Goal: Task Accomplishment & Management: Manage account settings

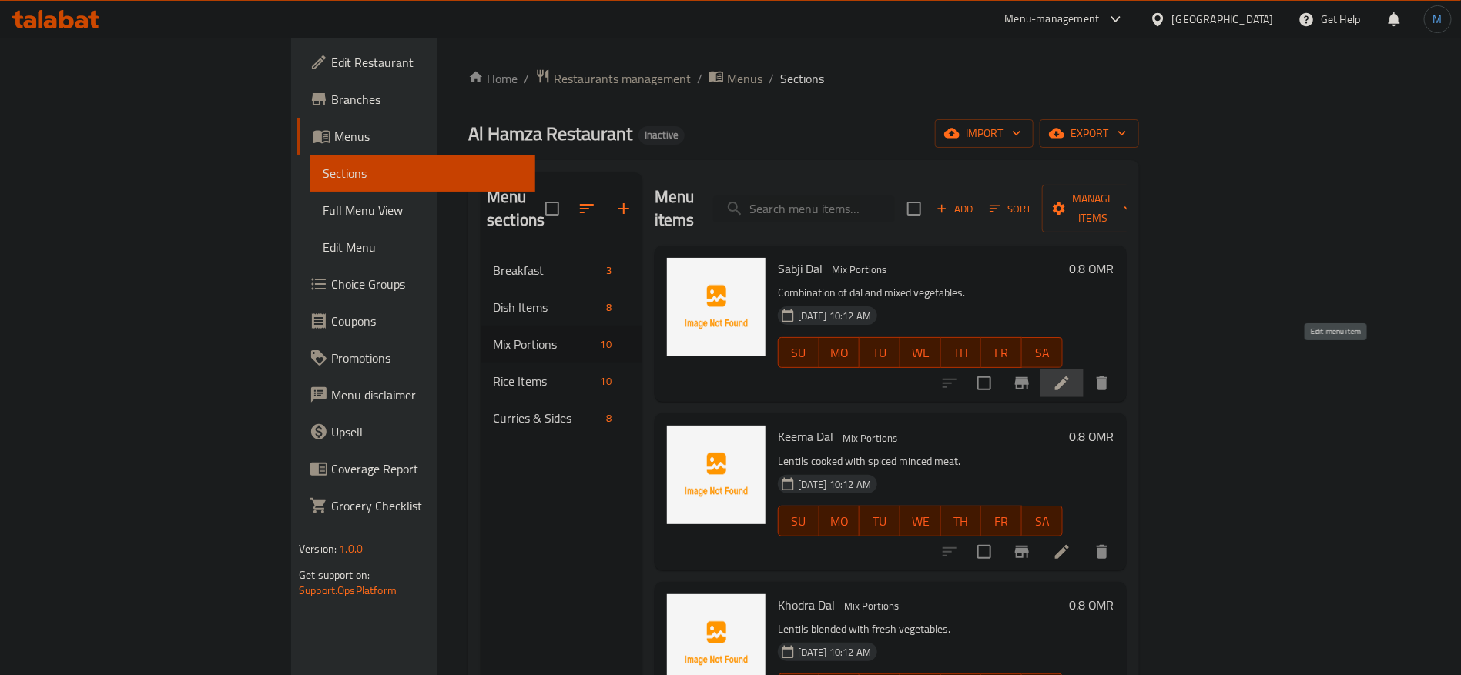
click at [1069, 377] on icon at bounding box center [1062, 384] width 14 height 14
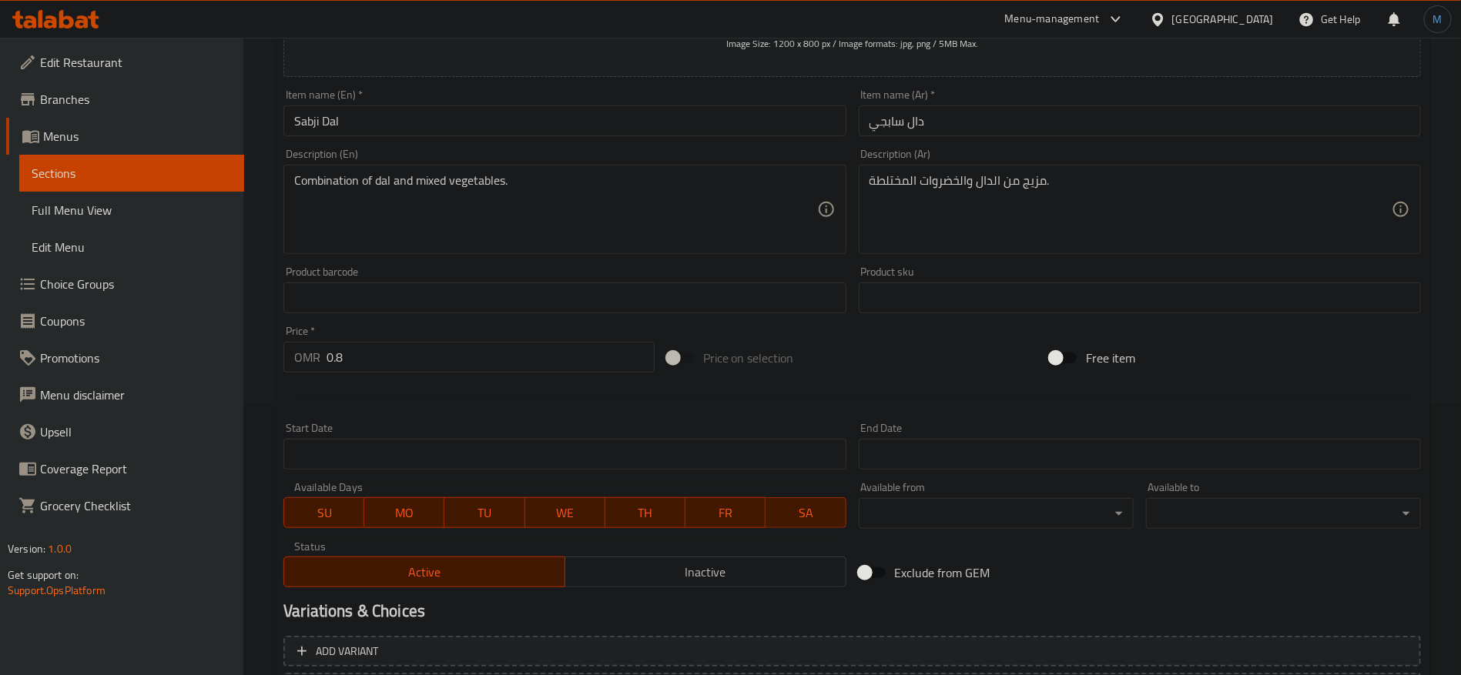
scroll to position [412, 0]
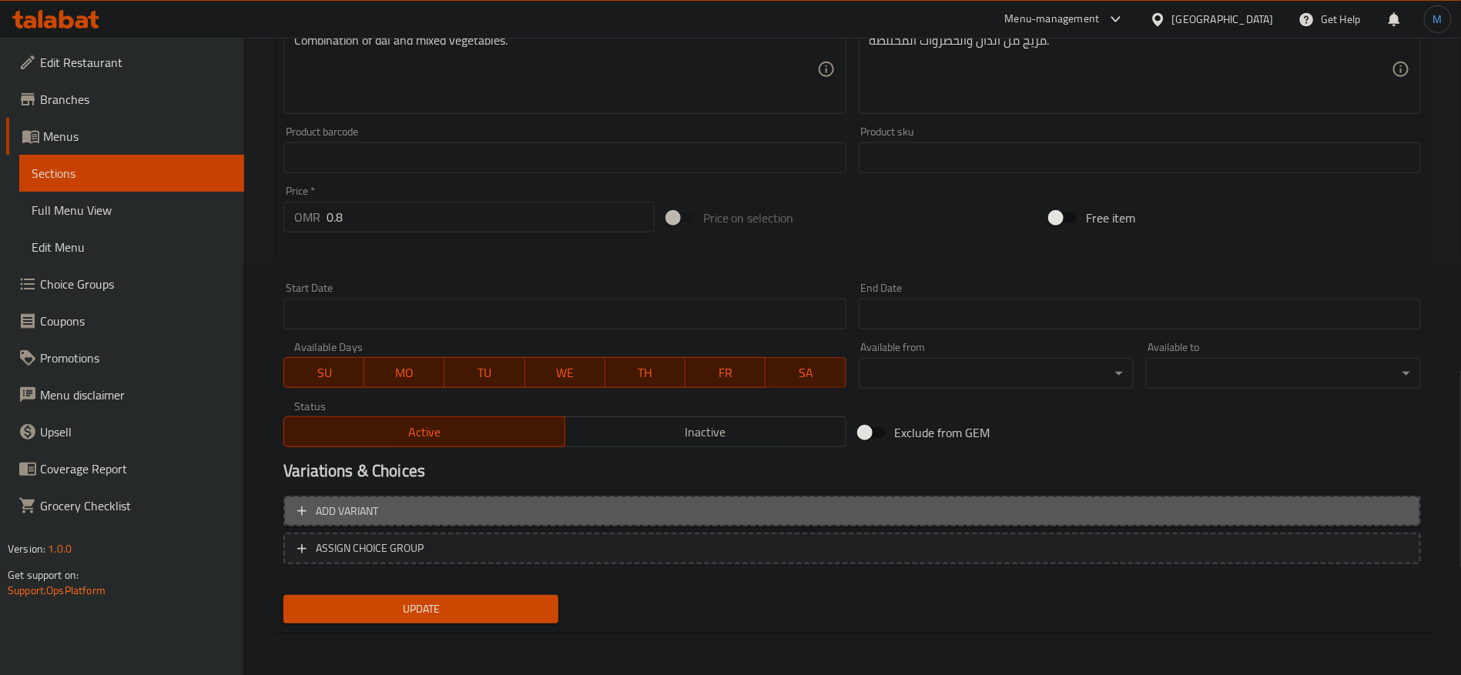
click at [1230, 500] on button "Add variant" at bounding box center [851, 512] width 1137 height 32
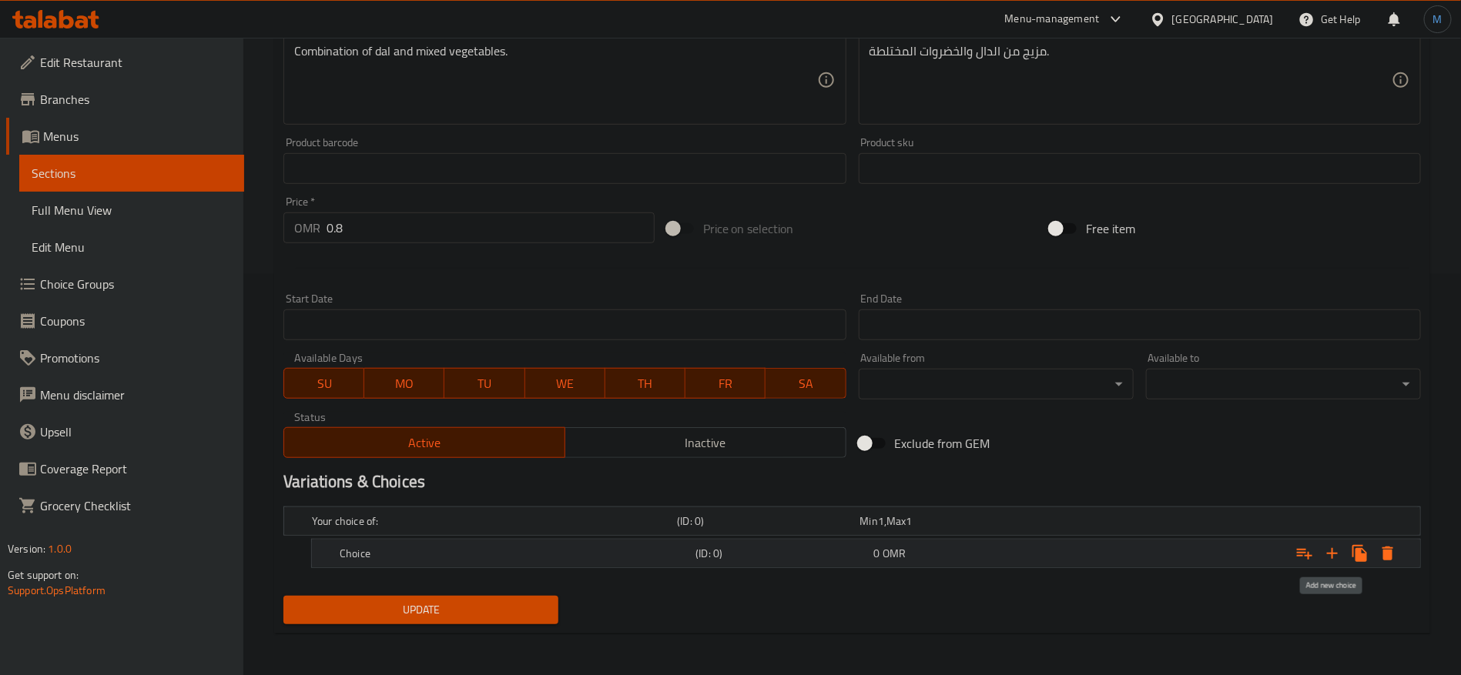
click at [1328, 548] on icon "Expand" at bounding box center [1332, 553] width 18 height 18
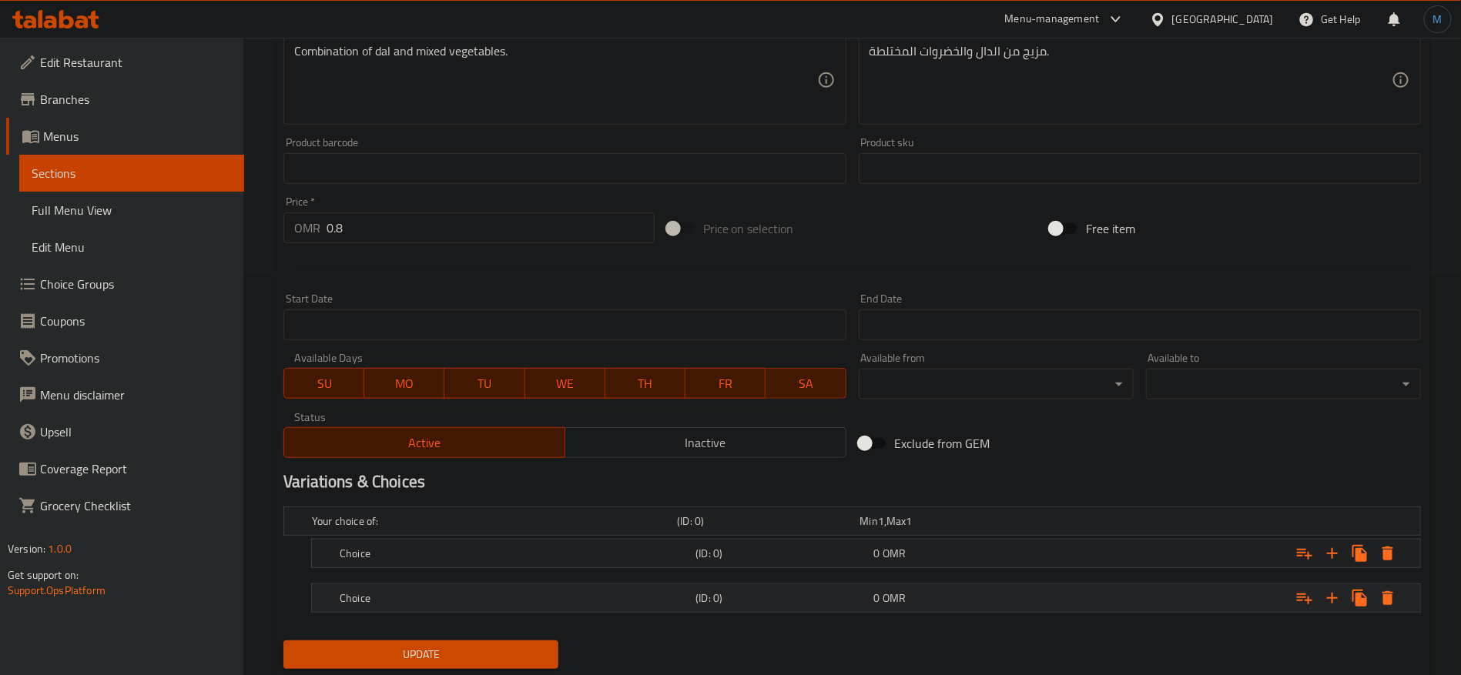
click at [1087, 597] on div "Expand" at bounding box center [1227, 598] width 356 height 34
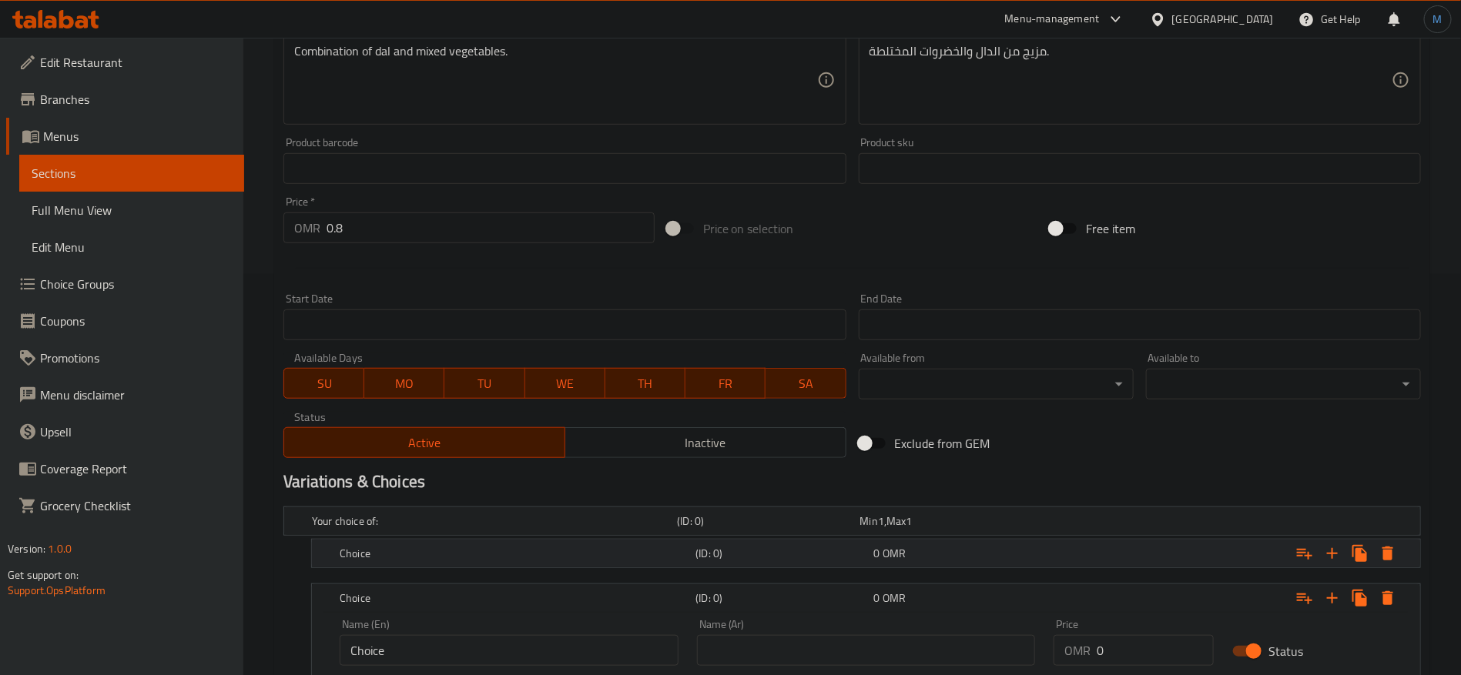
click at [1057, 559] on div "Expand" at bounding box center [1227, 554] width 356 height 34
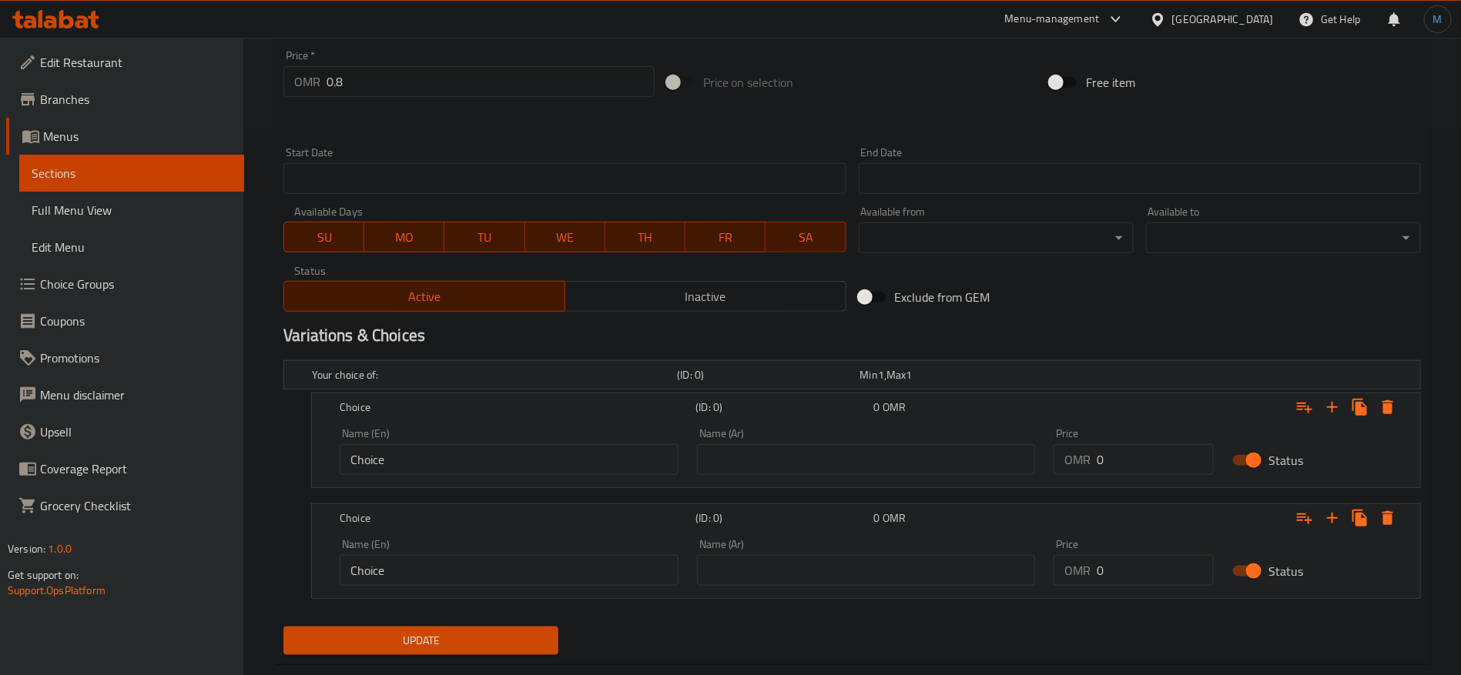
scroll to position [578, 0]
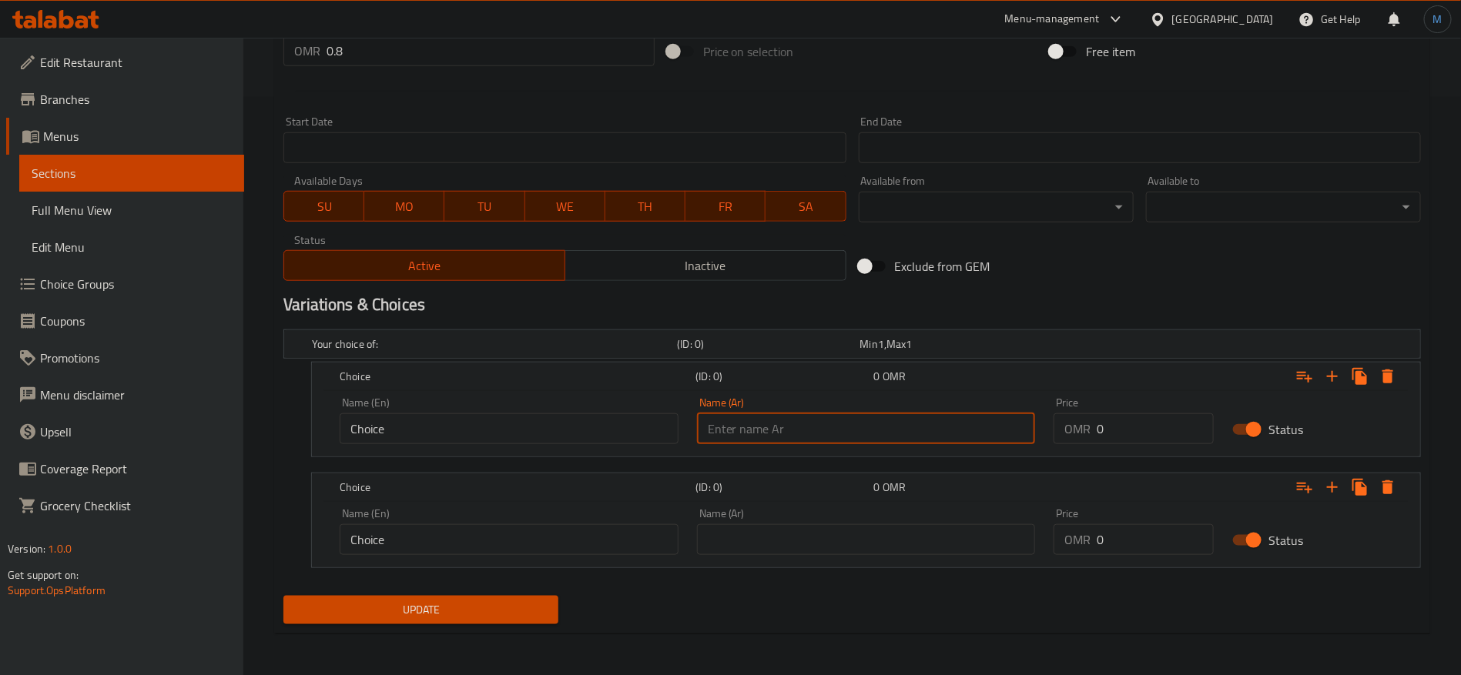
click at [875, 440] on input "text" at bounding box center [866, 429] width 339 height 31
type input "وسط"
click at [876, 543] on input "text" at bounding box center [866, 539] width 339 height 31
type input "كبير"
click at [645, 426] on input "Choice" at bounding box center [509, 429] width 339 height 31
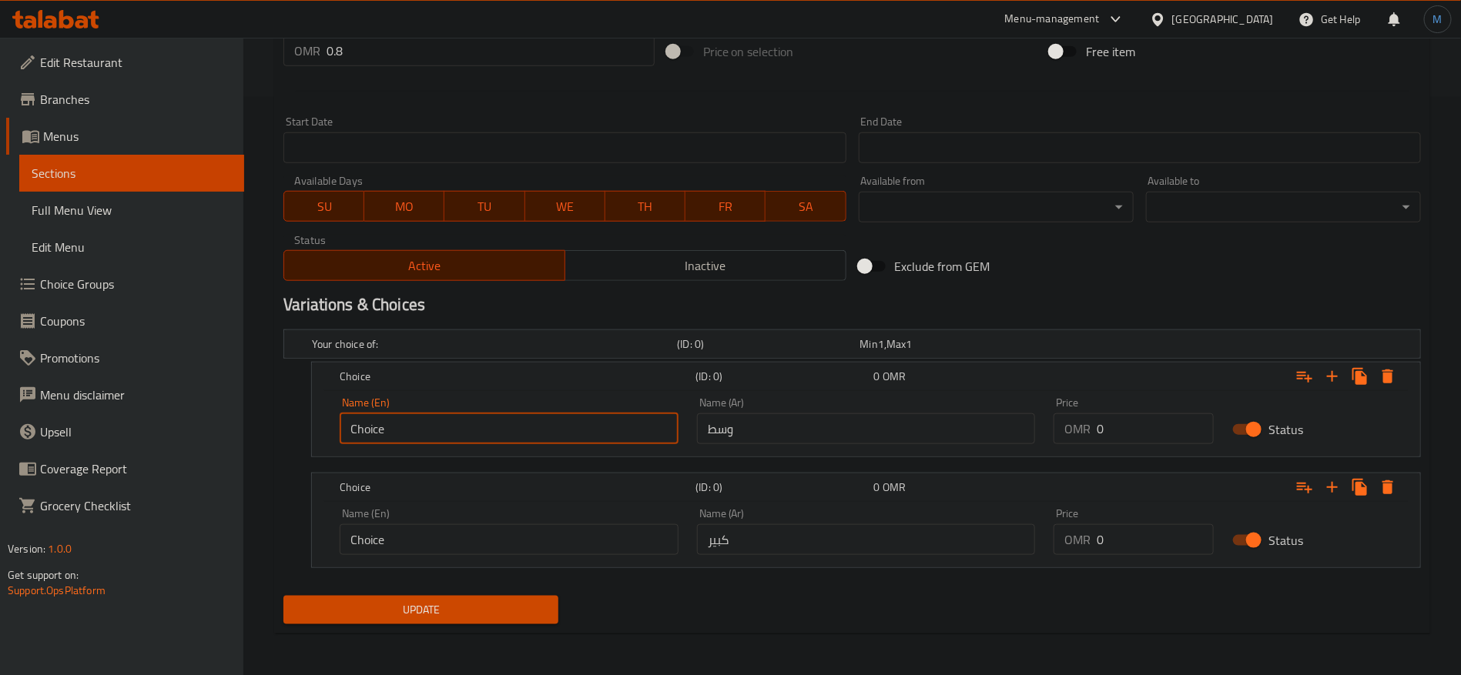
click at [645, 426] on input "Choice" at bounding box center [509, 429] width 339 height 31
click at [645, 427] on input "Choice" at bounding box center [509, 429] width 339 height 31
click at [637, 427] on input "text" at bounding box center [509, 429] width 339 height 31
type input "Medium"
click at [555, 538] on input "Choice" at bounding box center [509, 539] width 339 height 31
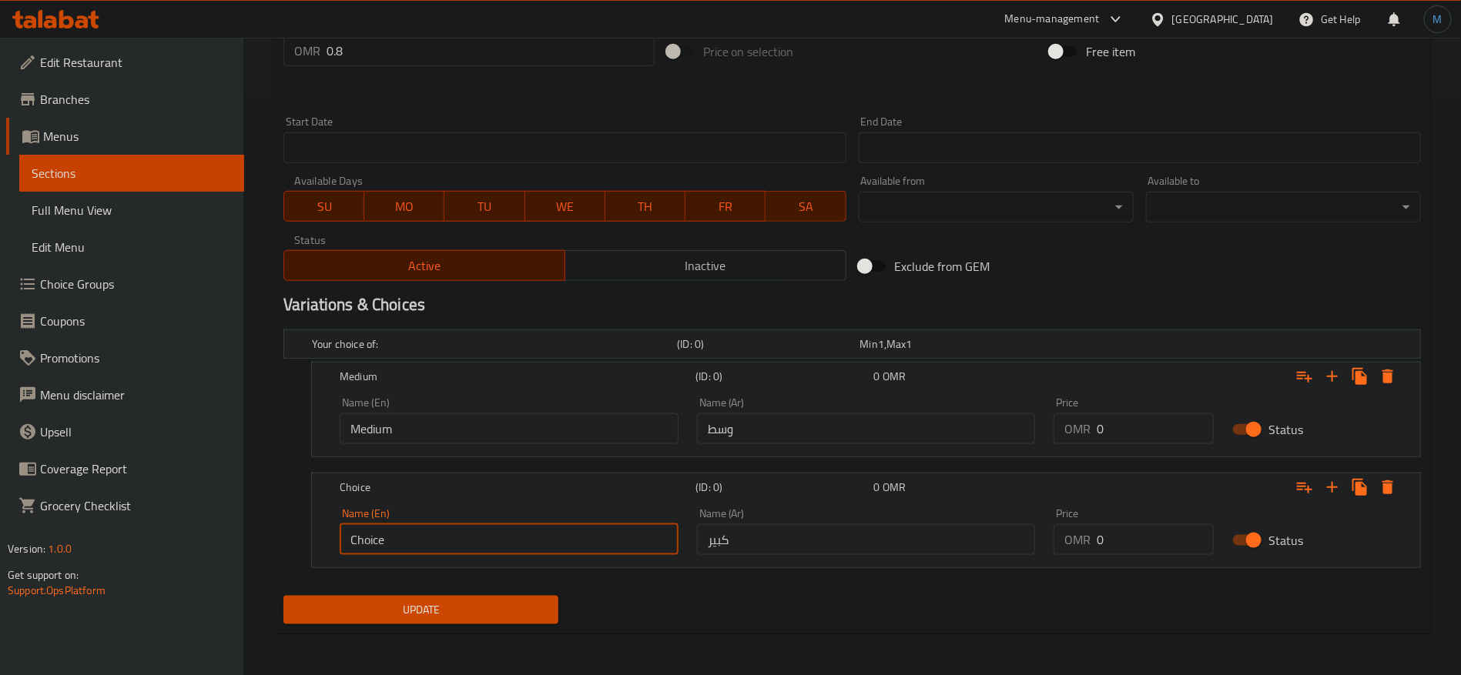
click at [555, 538] on input "Choice" at bounding box center [509, 539] width 339 height 31
click at [555, 538] on input "text" at bounding box center [509, 539] width 339 height 31
type input "Medium"
click at [440, 48] on input "0.8" at bounding box center [491, 50] width 328 height 31
click at [1138, 538] on input "0" at bounding box center [1155, 539] width 117 height 31
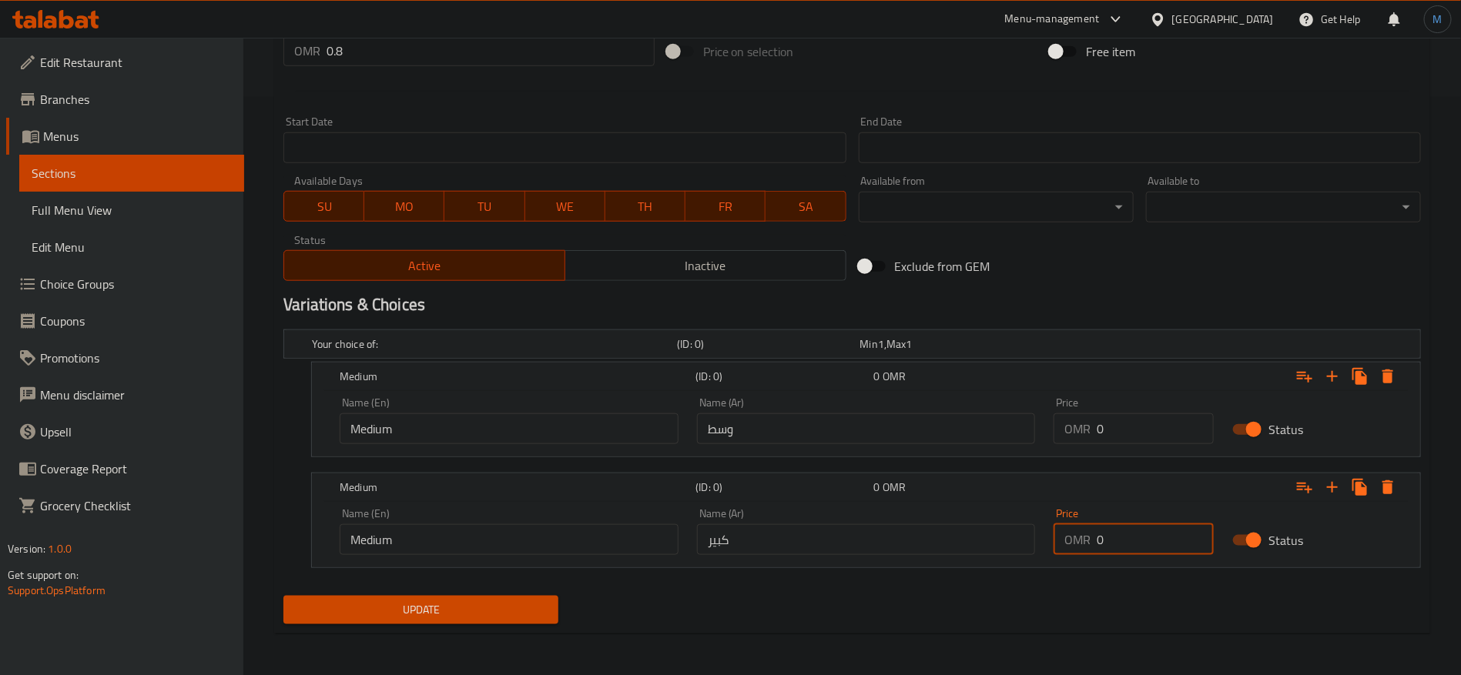
paste input ".8"
type input "0.8"
click at [1125, 432] on input "0" at bounding box center [1155, 429] width 117 height 31
type input "0.7"
drag, startPoint x: 1054, startPoint y: 315, endPoint x: 954, endPoint y: 315, distance: 100.1
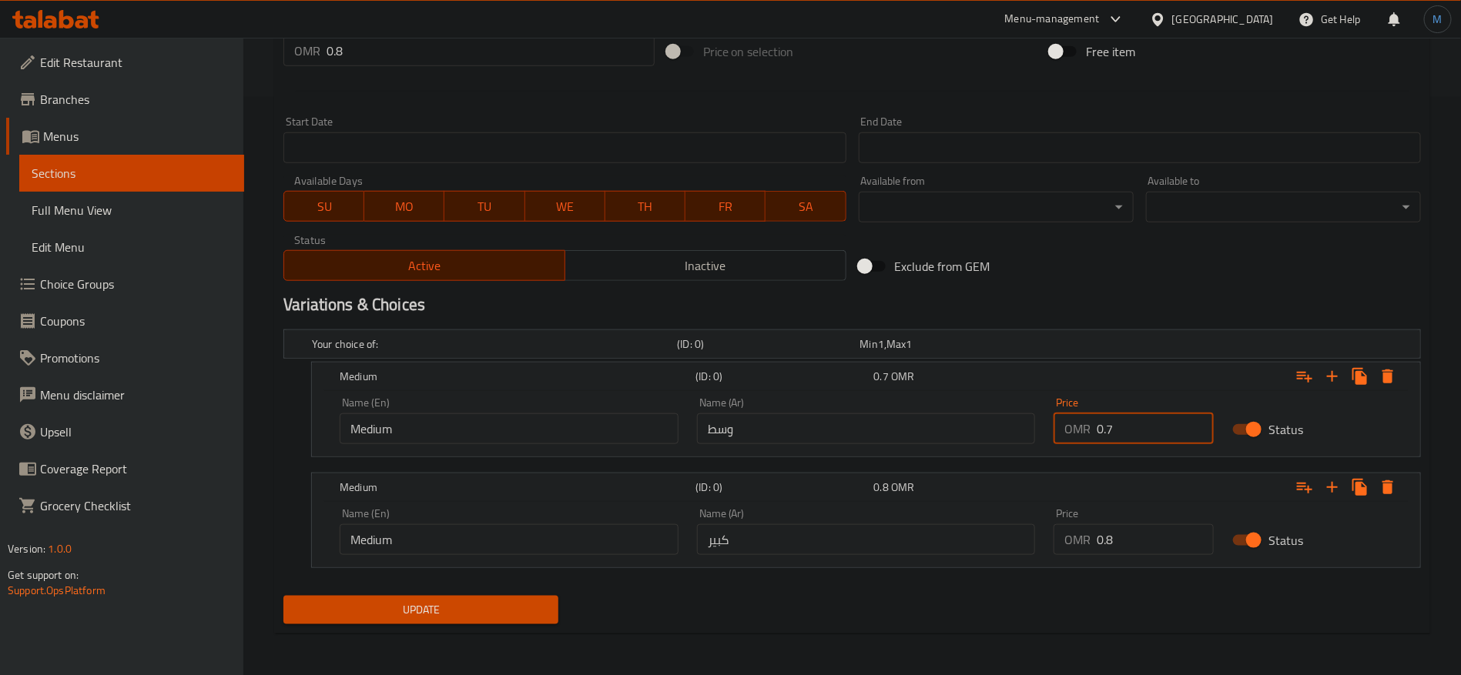
click at [1056, 315] on h2 "Variations & Choices" at bounding box center [851, 304] width 1137 height 23
click at [464, 60] on input "0.8" at bounding box center [491, 50] width 328 height 31
type input "0"
click at [283, 596] on button "Update" at bounding box center [420, 610] width 275 height 28
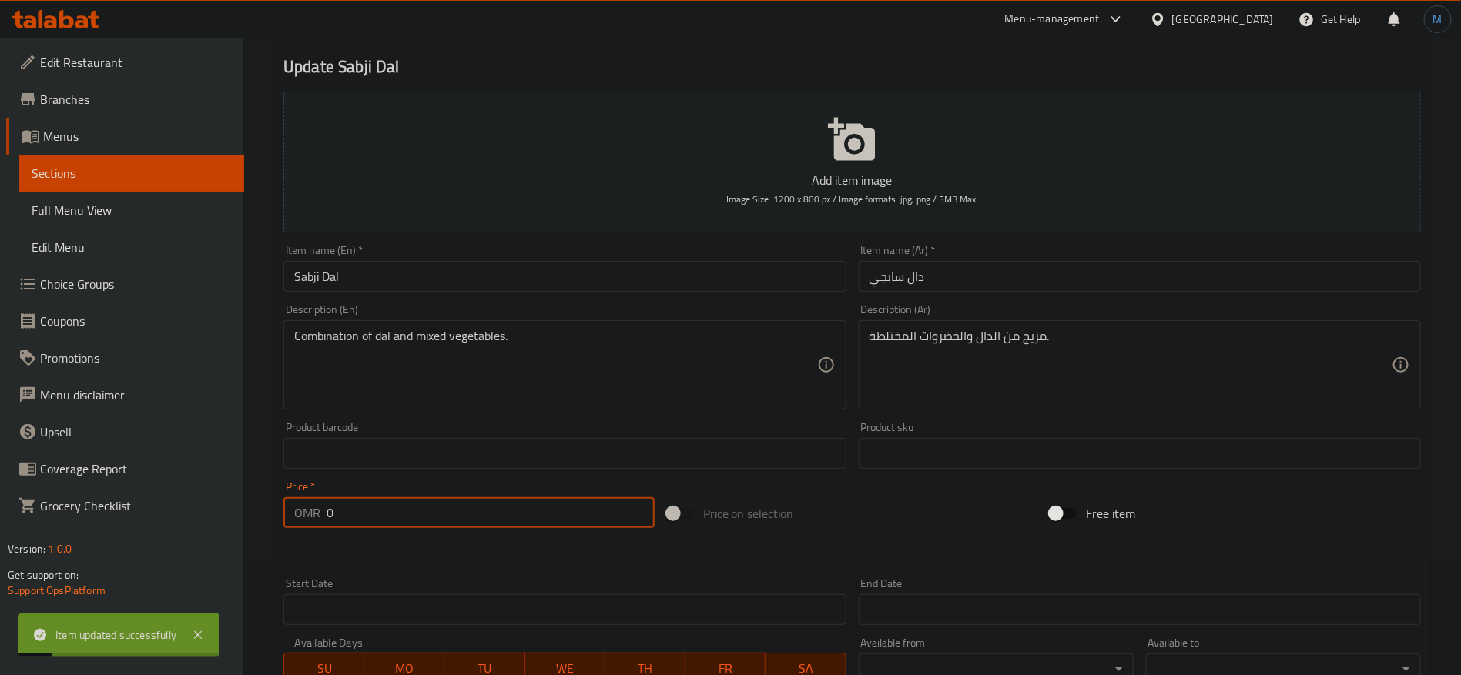
scroll to position [1, 0]
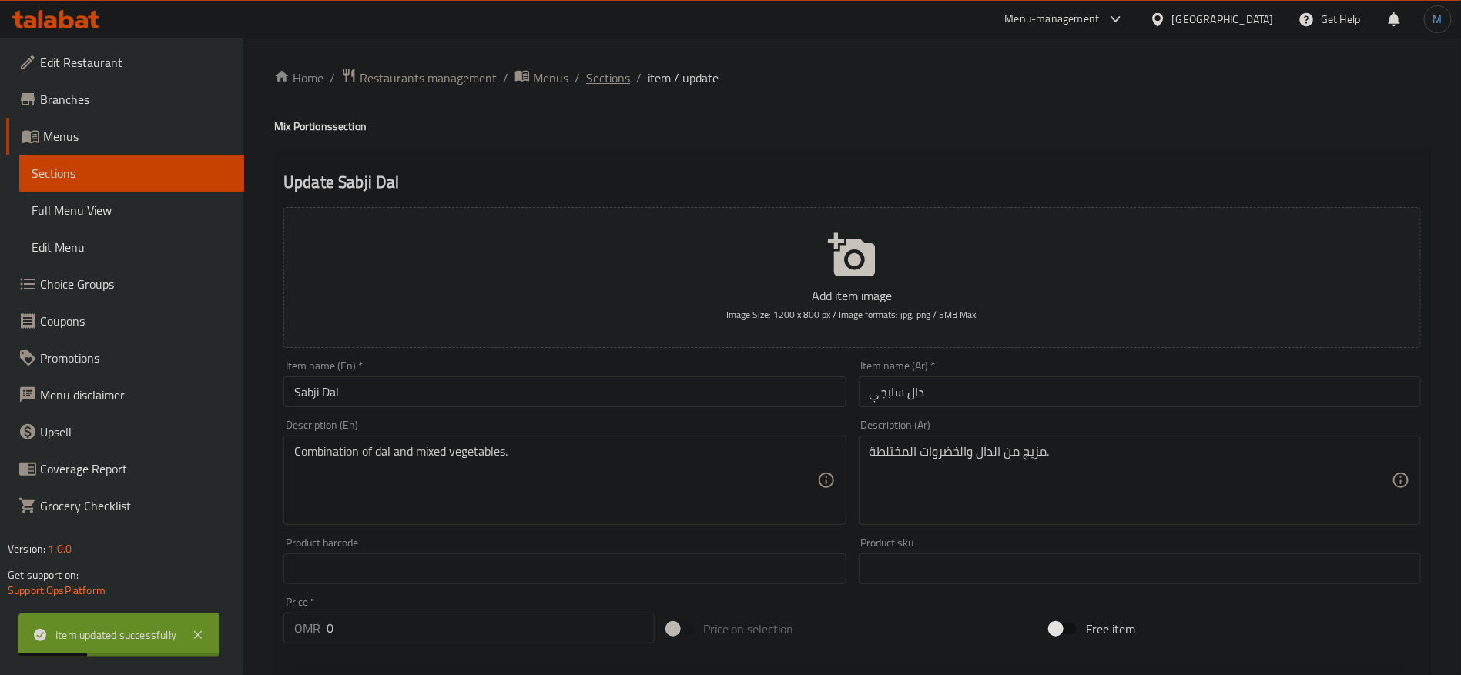
click at [626, 75] on span "Sections" at bounding box center [608, 78] width 44 height 18
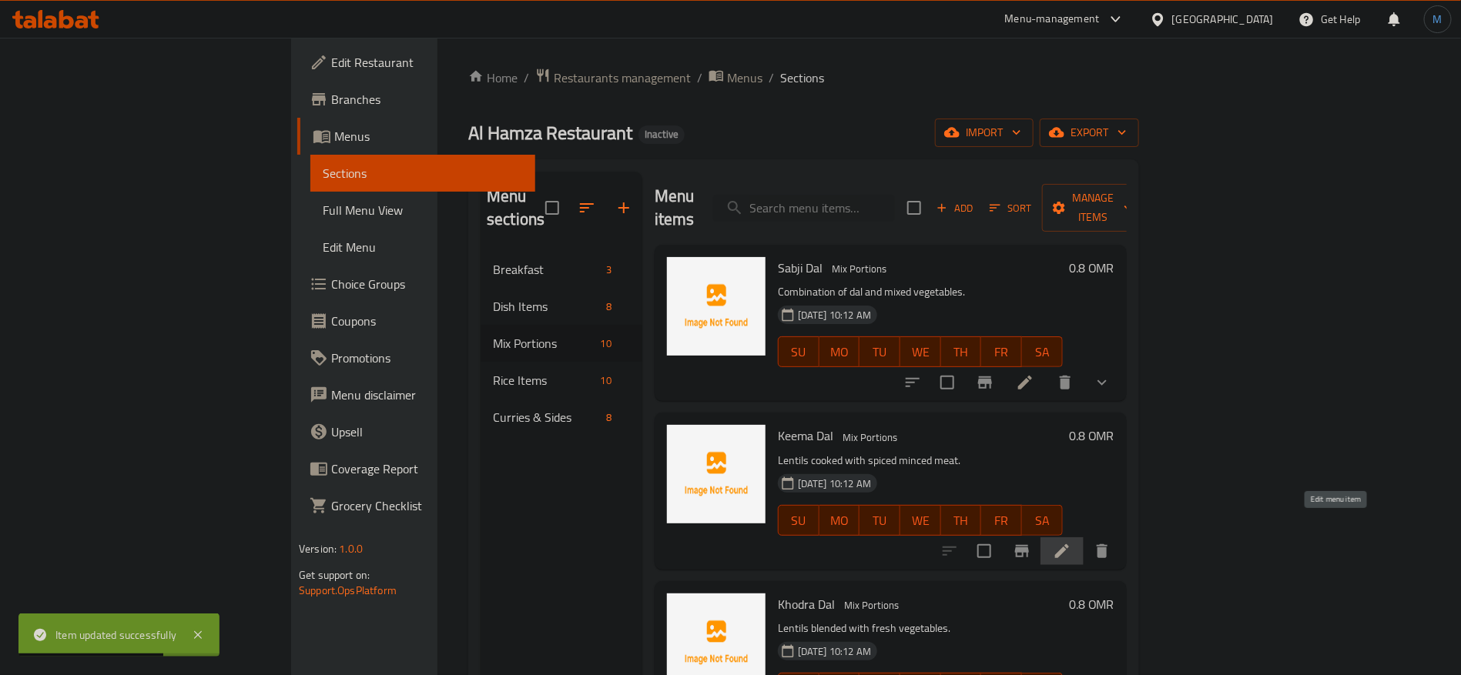
click at [1071, 542] on icon at bounding box center [1062, 551] width 18 height 18
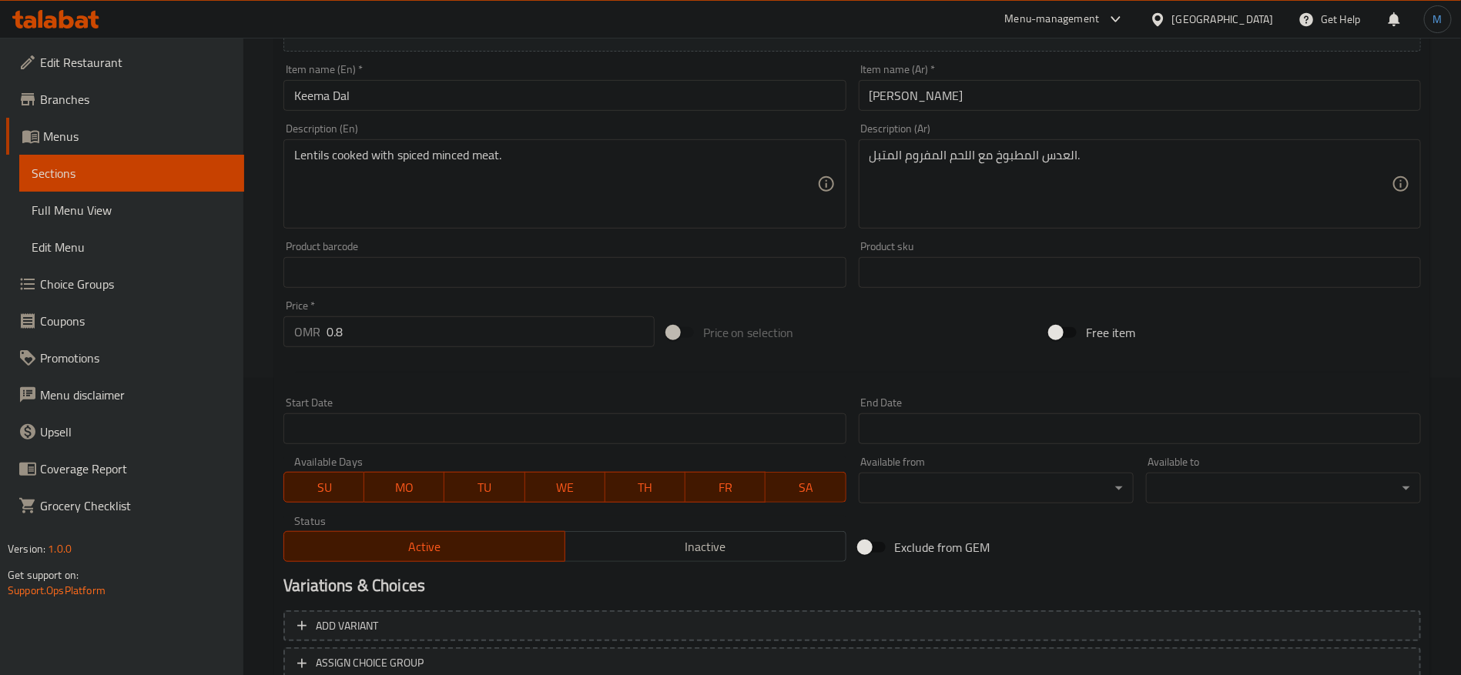
scroll to position [412, 0]
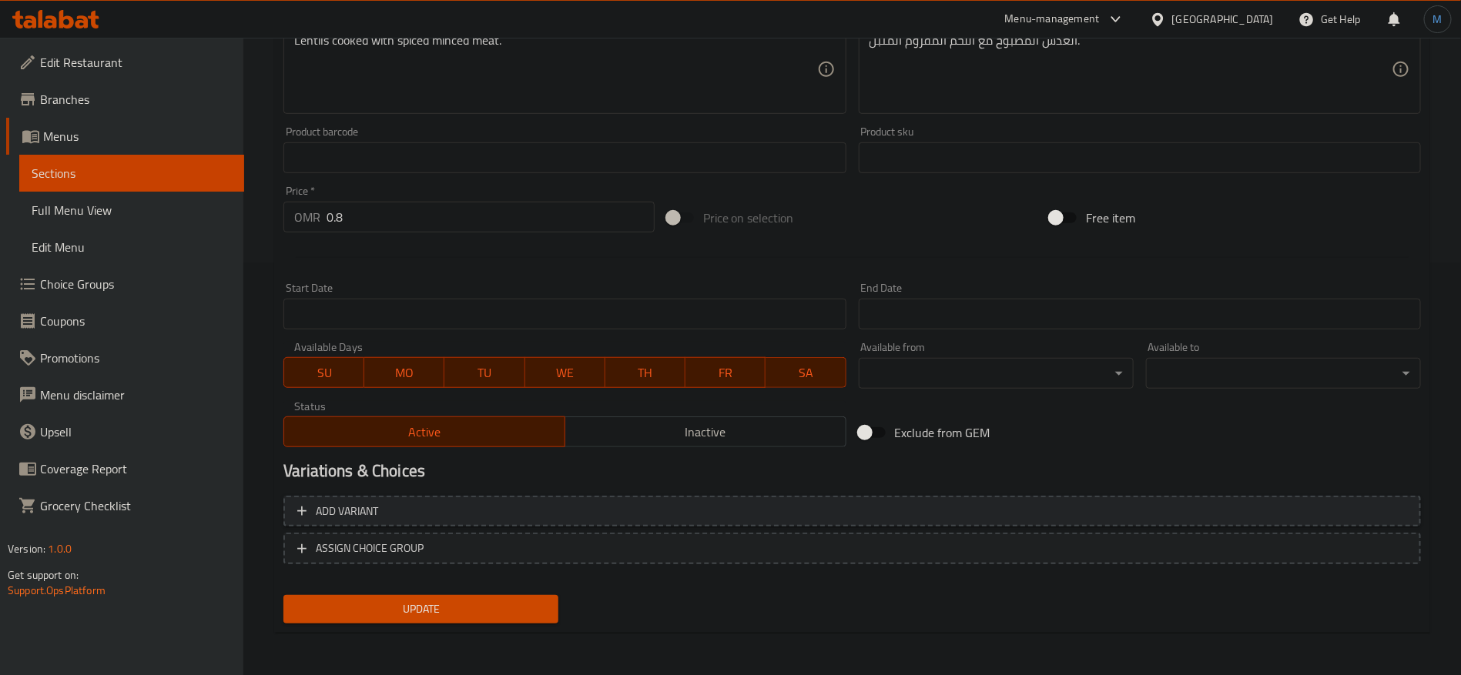
click at [1266, 502] on span "Add variant" at bounding box center [852, 511] width 1110 height 19
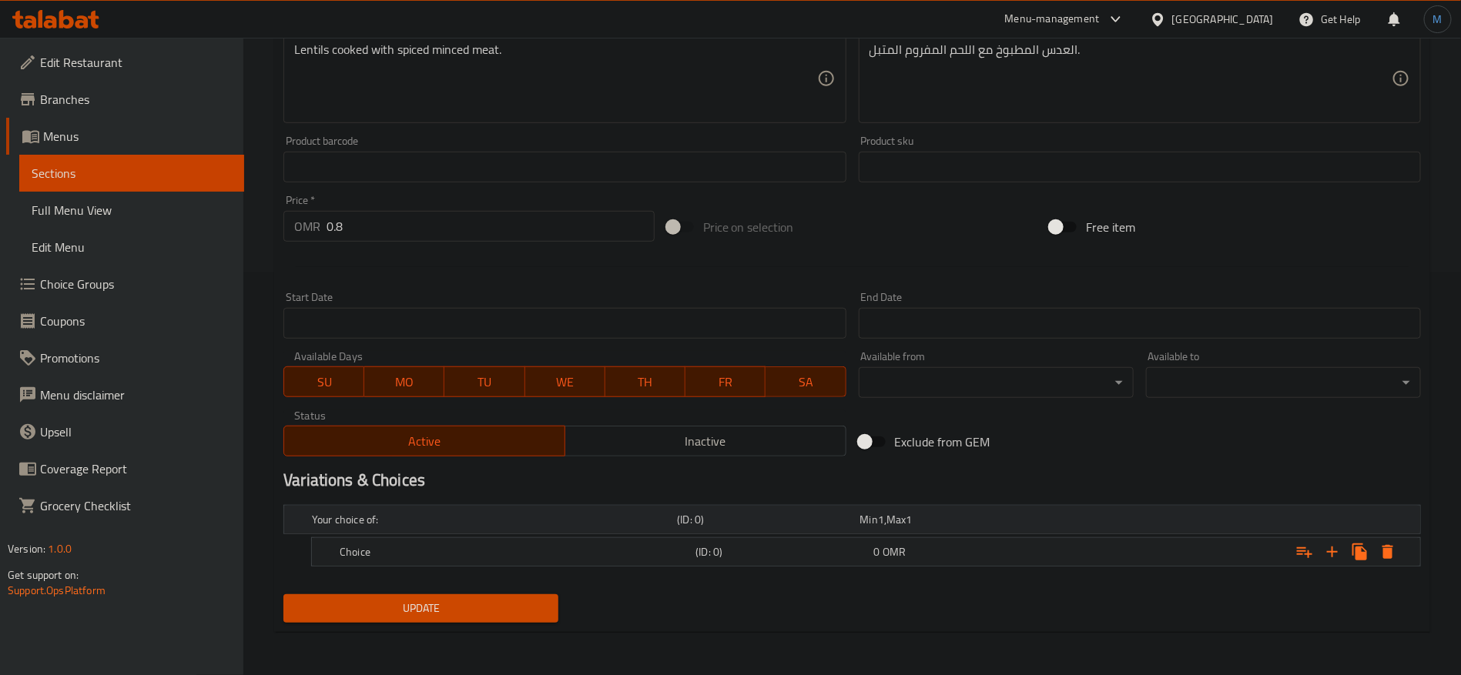
scroll to position [401, 0]
click at [1347, 550] on button "Expand" at bounding box center [1360, 554] width 28 height 28
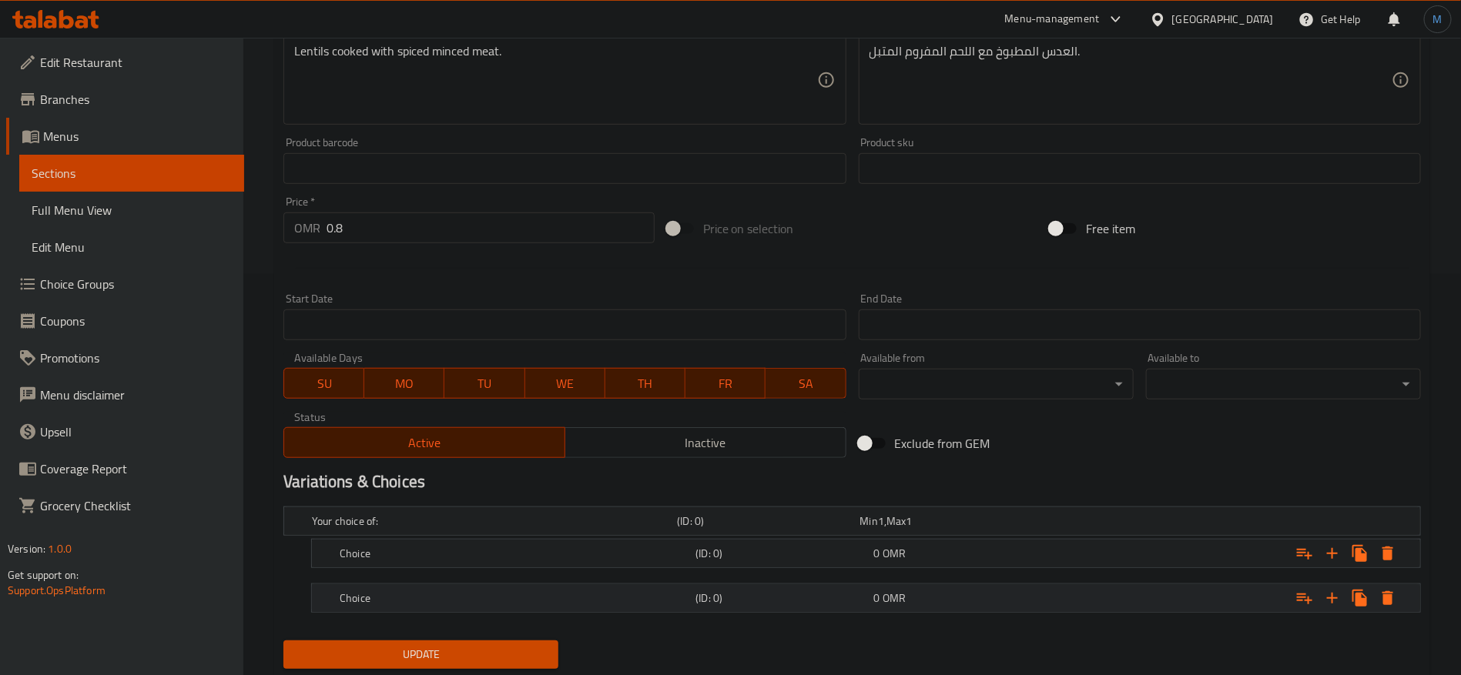
click at [926, 581] on div "Choice (ID: 0) 0 OMR" at bounding box center [871, 598] width 1068 height 34
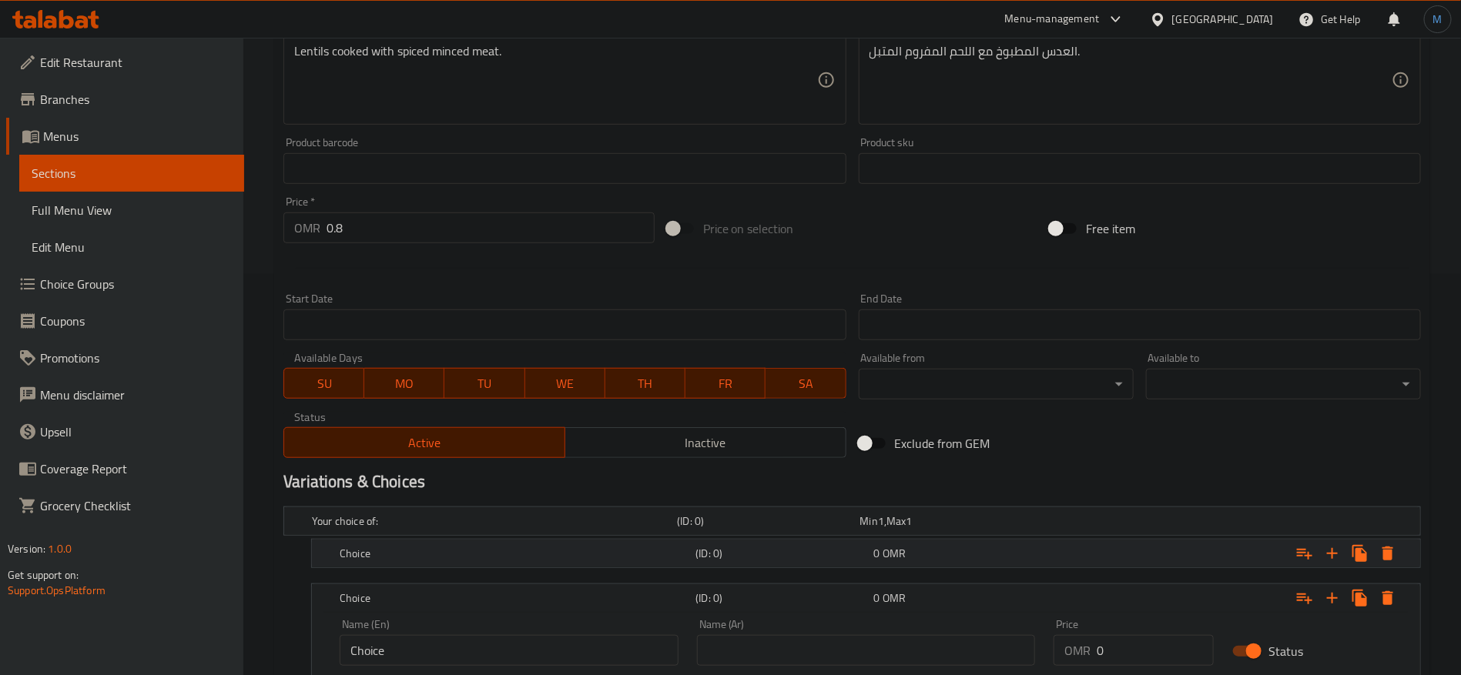
click at [915, 558] on div "0 OMR" at bounding box center [960, 553] width 172 height 15
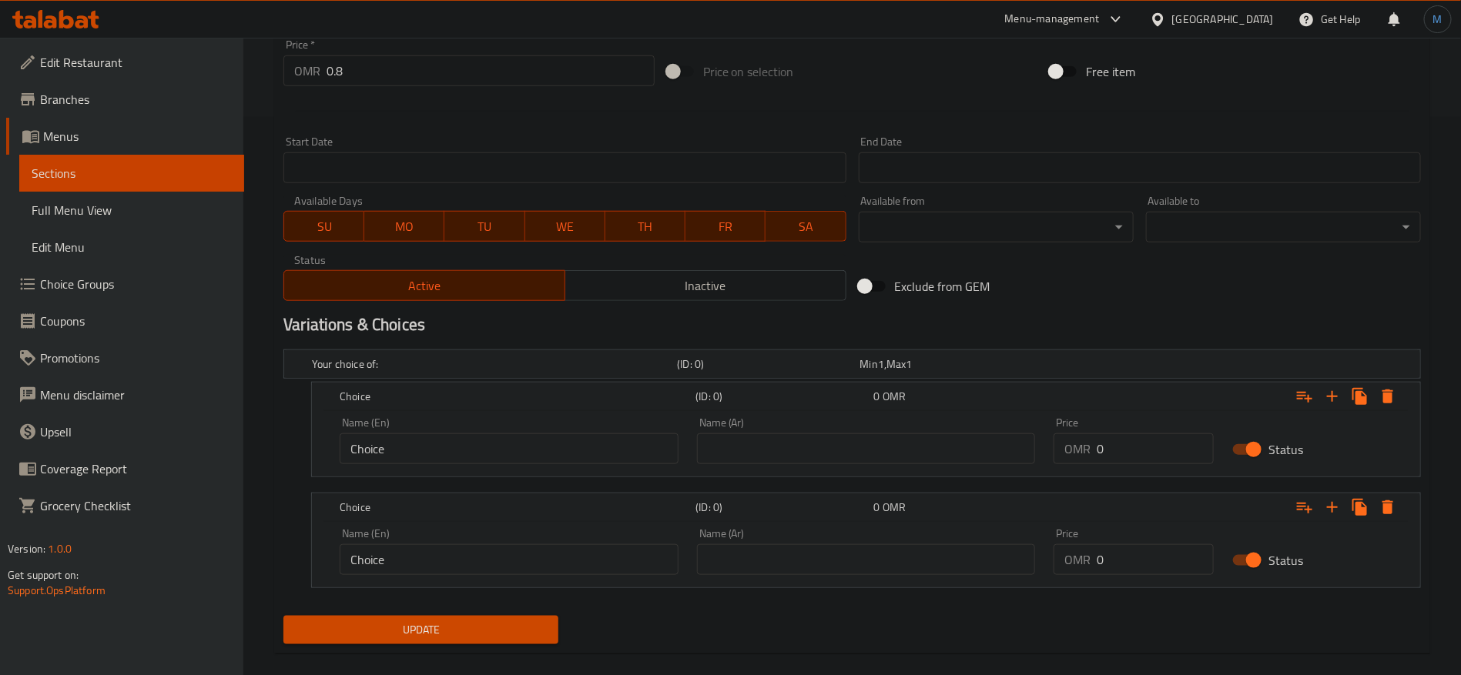
scroll to position [578, 0]
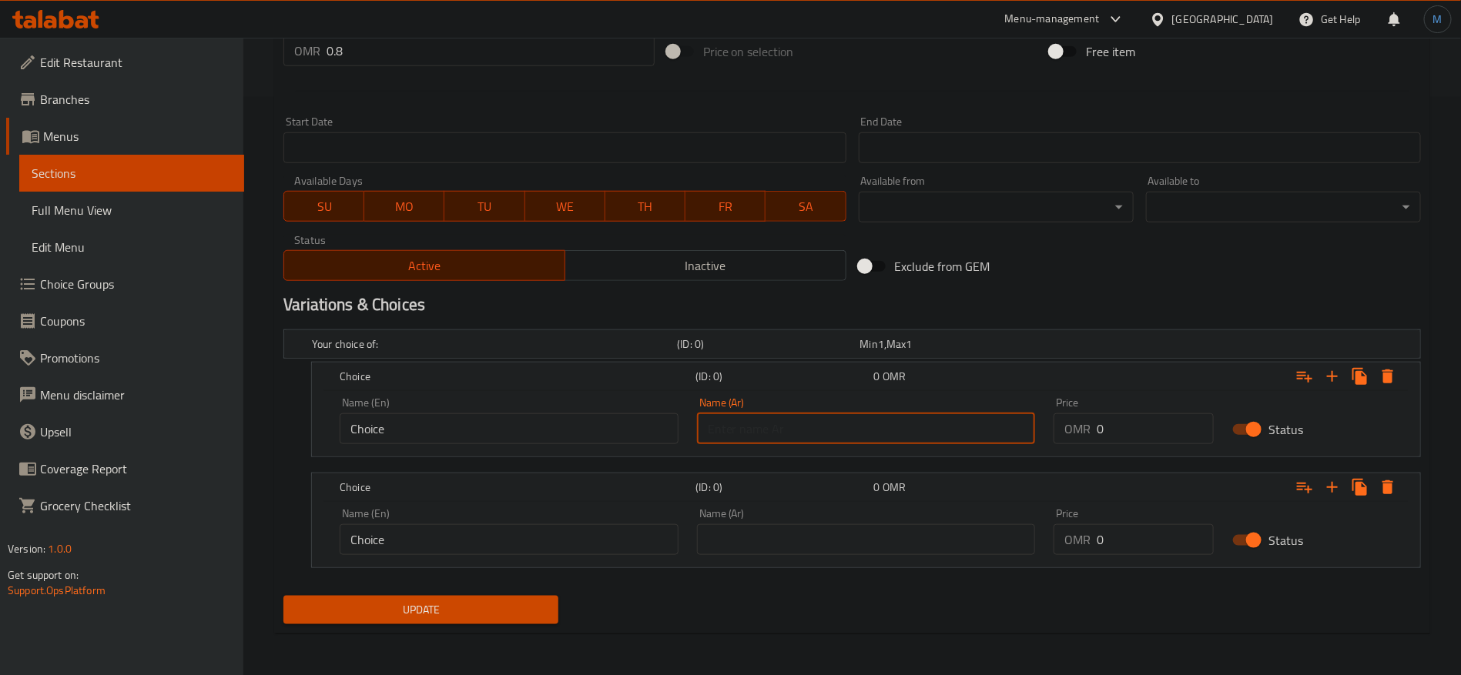
click at [785, 414] on input "text" at bounding box center [866, 429] width 339 height 31
type input "وسط"
click at [819, 530] on input "text" at bounding box center [866, 539] width 339 height 31
type input "كبير"
click at [584, 434] on input "Choice" at bounding box center [509, 429] width 339 height 31
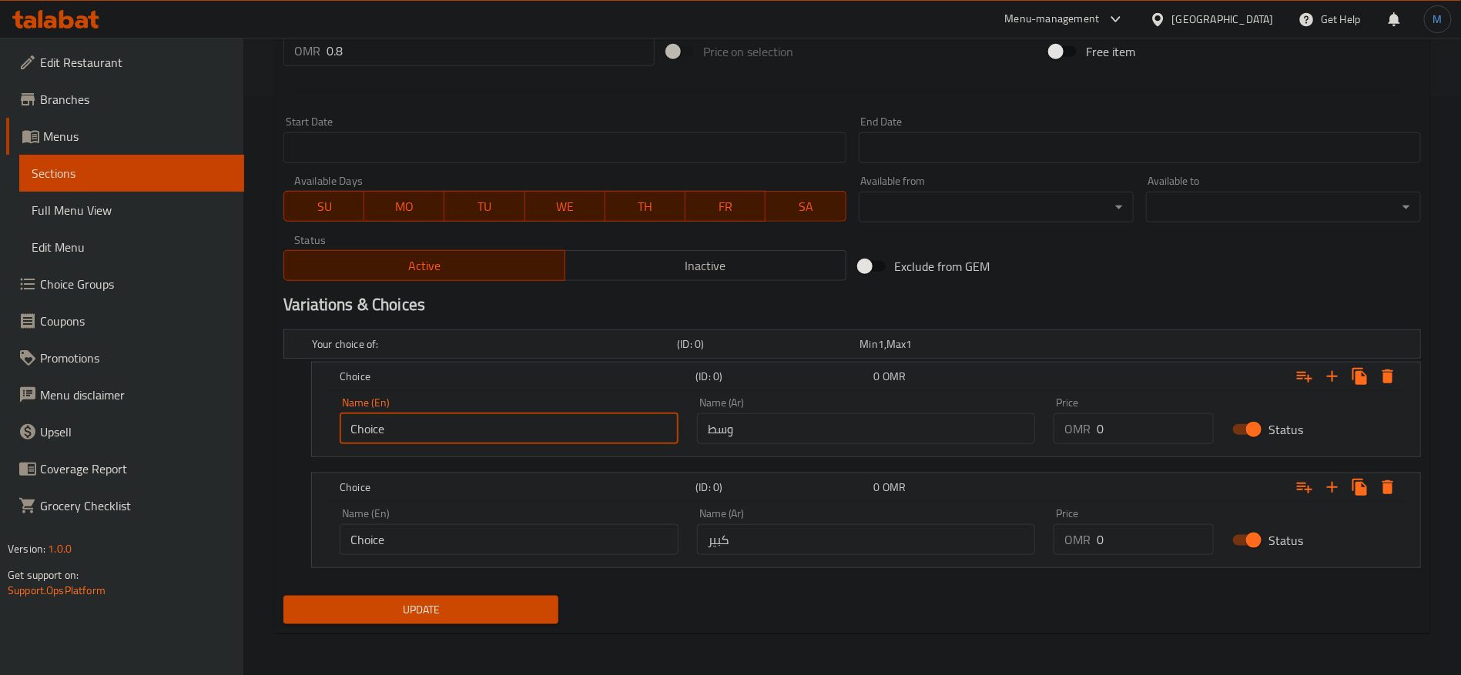
click at [584, 434] on input "Choice" at bounding box center [509, 429] width 339 height 31
click at [584, 433] on input "text" at bounding box center [509, 429] width 339 height 31
type input "Medium"
click at [570, 525] on input "Choice" at bounding box center [509, 539] width 339 height 31
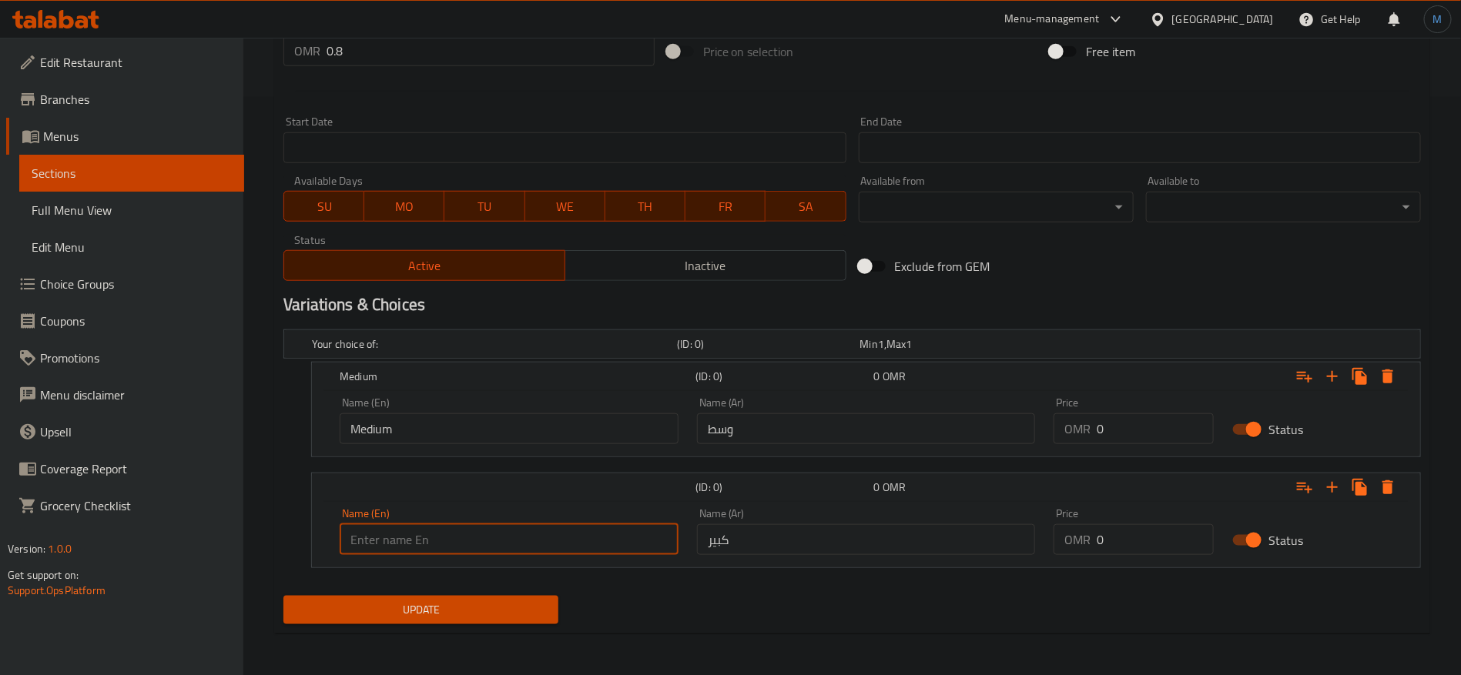
click at [571, 532] on input "text" at bounding box center [509, 539] width 339 height 31
type input "Large"
click at [430, 52] on input "0.8" at bounding box center [491, 50] width 328 height 31
type input "0"
click at [1149, 551] on input "0" at bounding box center [1155, 539] width 117 height 31
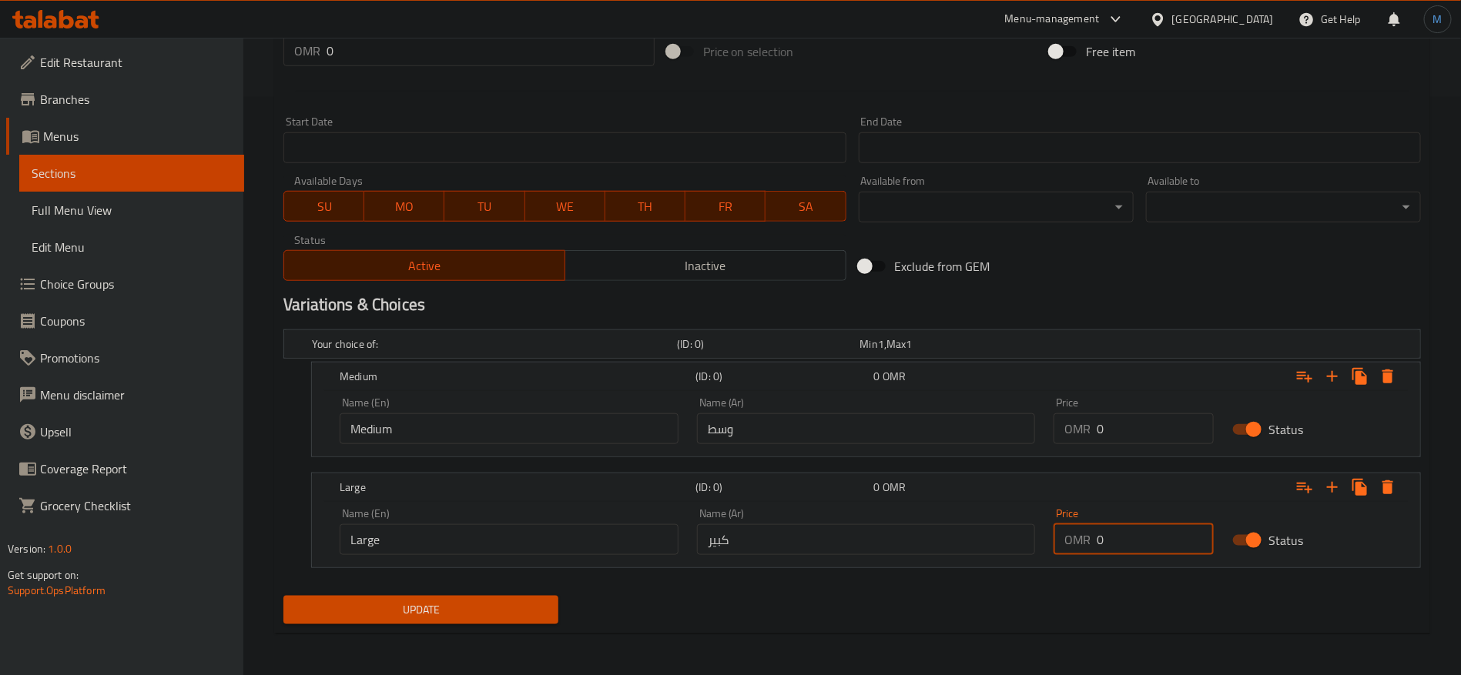
paste input ".8"
type input "0.8"
click at [1128, 435] on input "0" at bounding box center [1155, 429] width 117 height 31
paste input ".8"
type input "0.7"
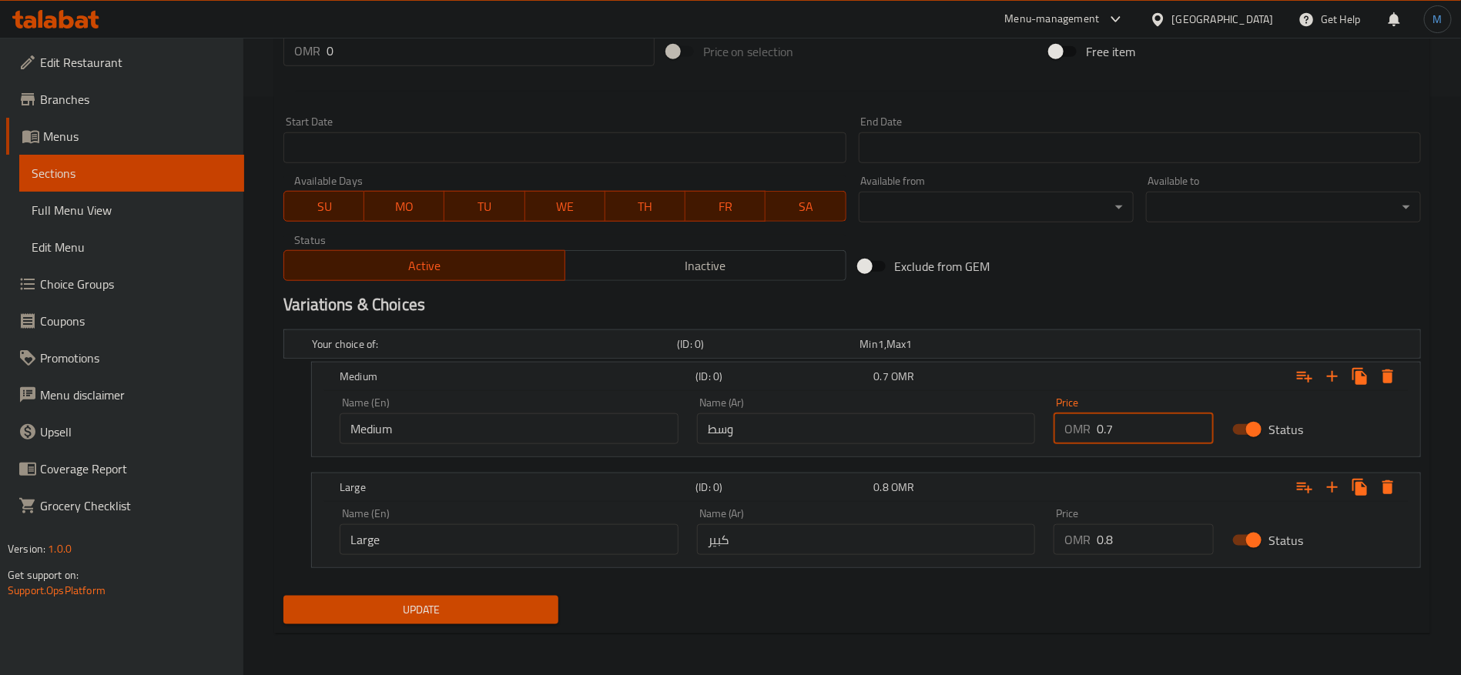
click at [283, 596] on button "Update" at bounding box center [420, 610] width 275 height 28
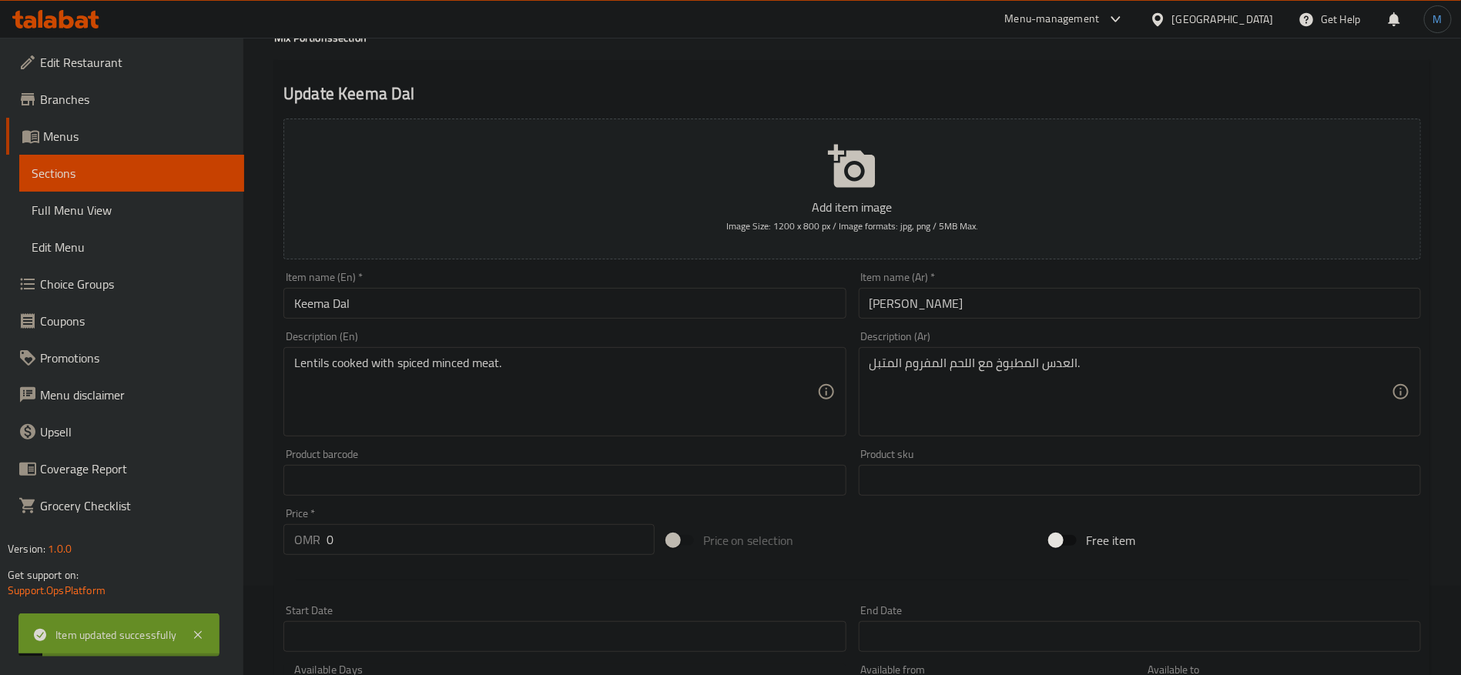
scroll to position [0, 0]
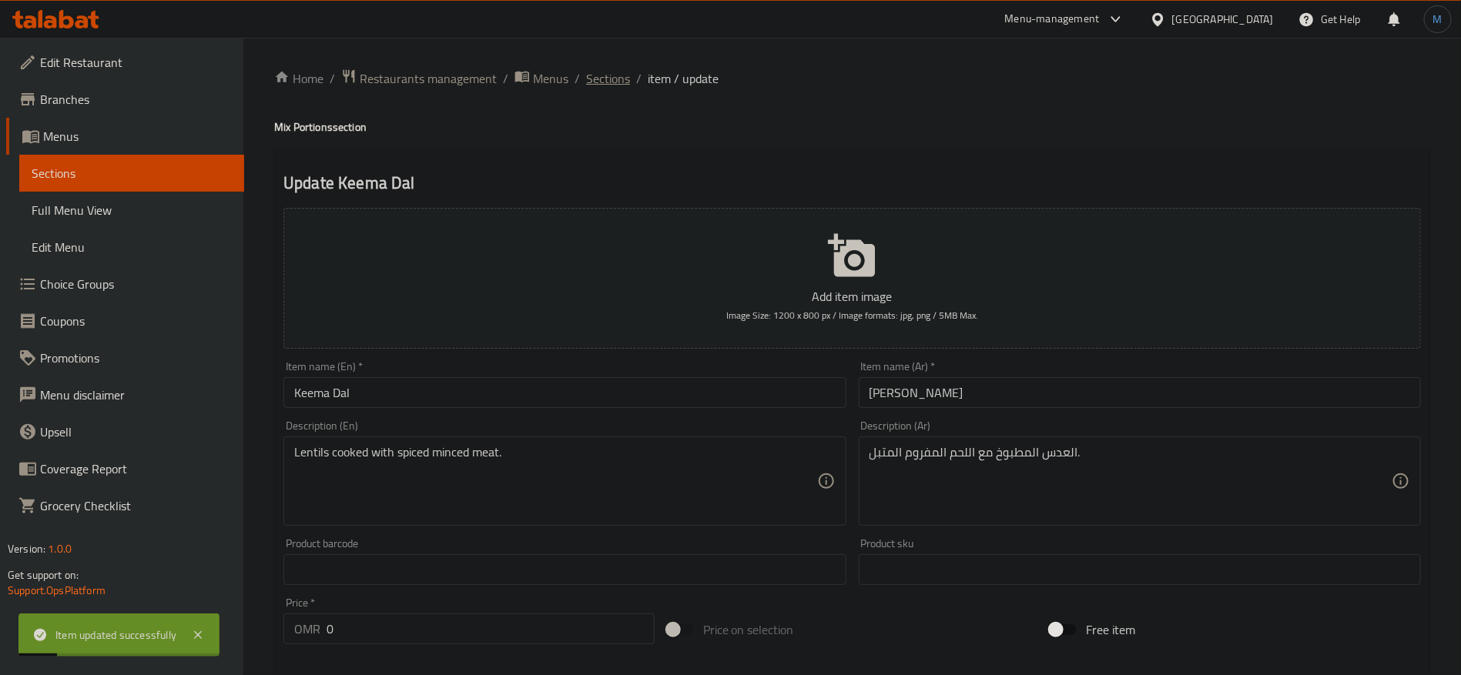
click at [617, 75] on span "Sections" at bounding box center [608, 78] width 44 height 18
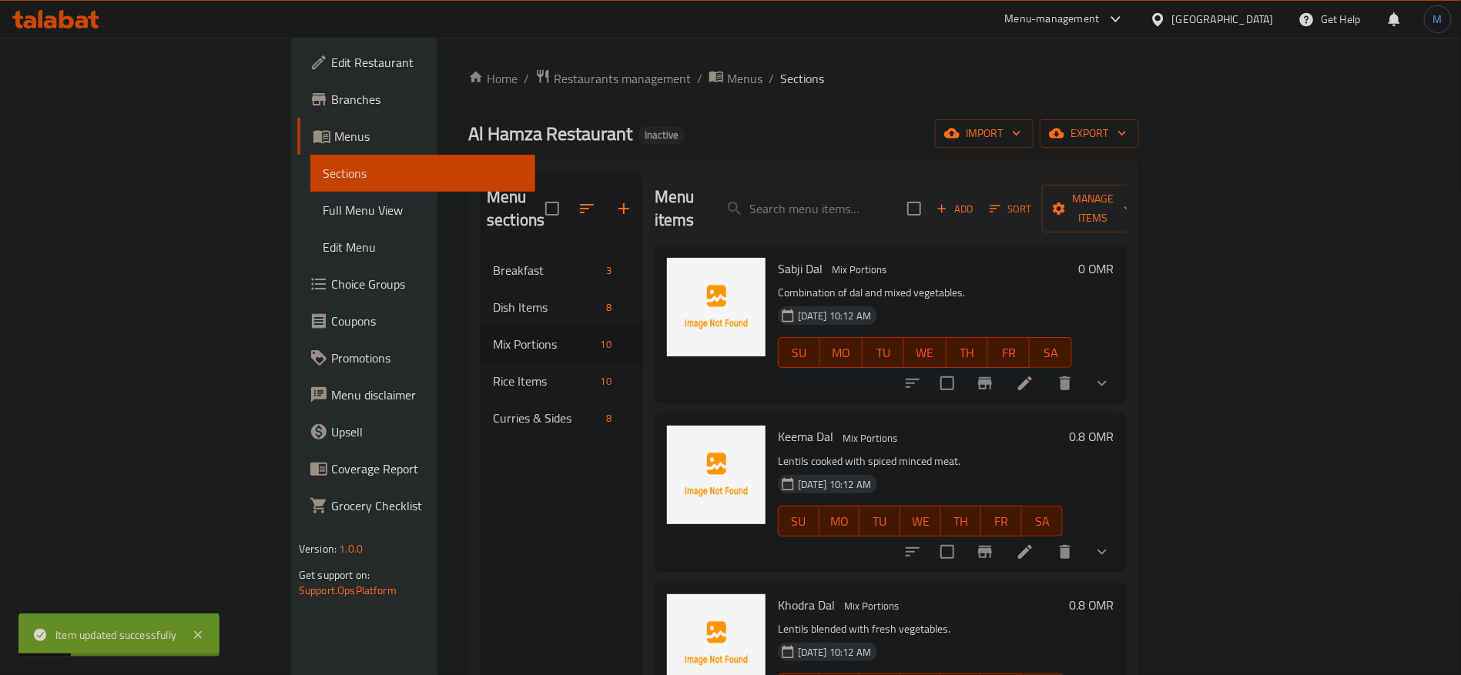
scroll to position [116, 0]
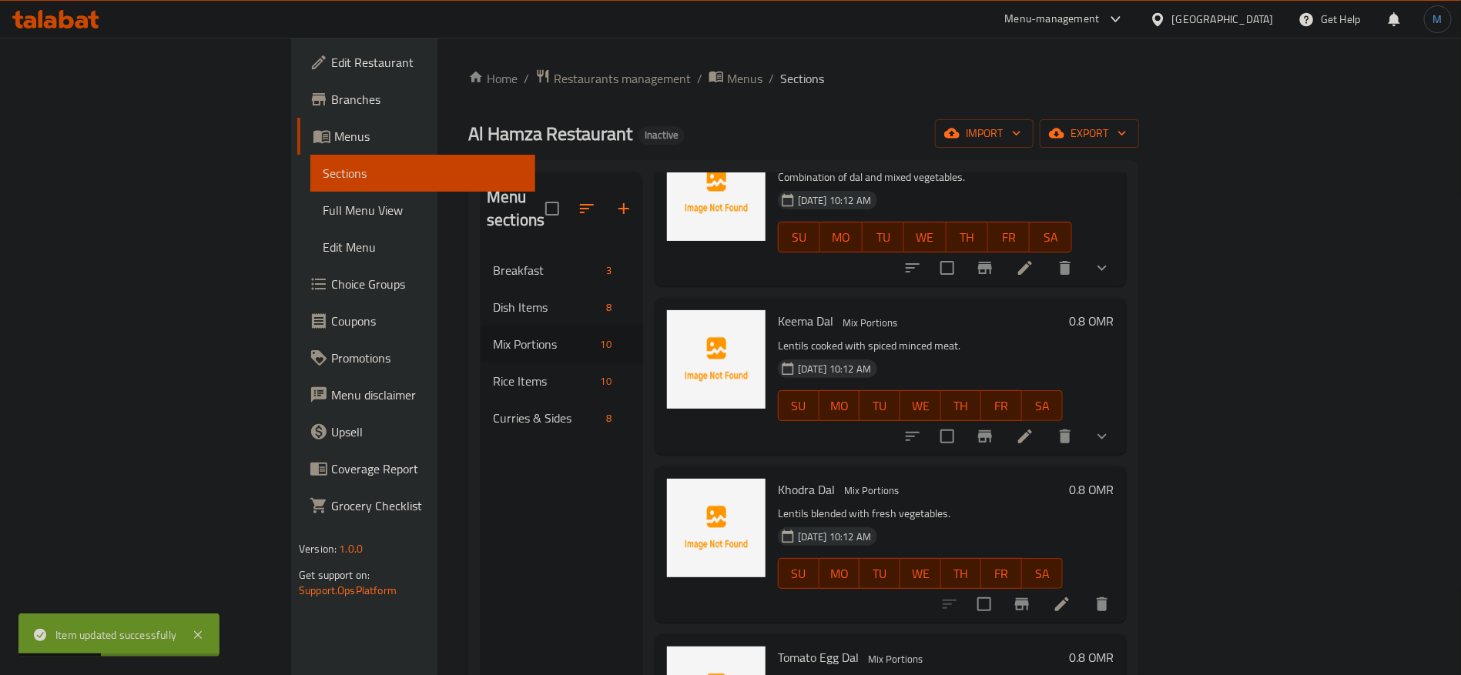
click at [1120, 590] on div at bounding box center [1025, 604] width 189 height 37
click at [1071, 595] on icon at bounding box center [1062, 604] width 18 height 18
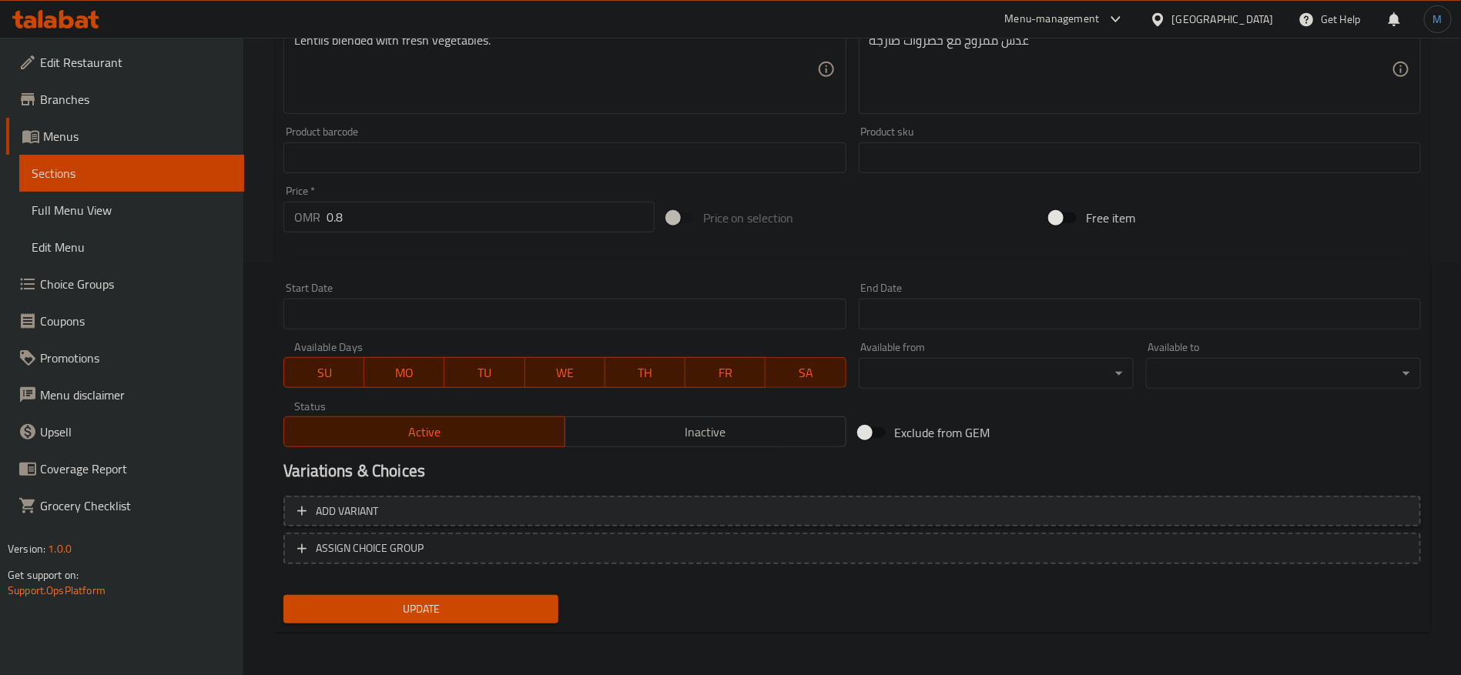
click at [1208, 510] on span "Add variant" at bounding box center [852, 511] width 1110 height 19
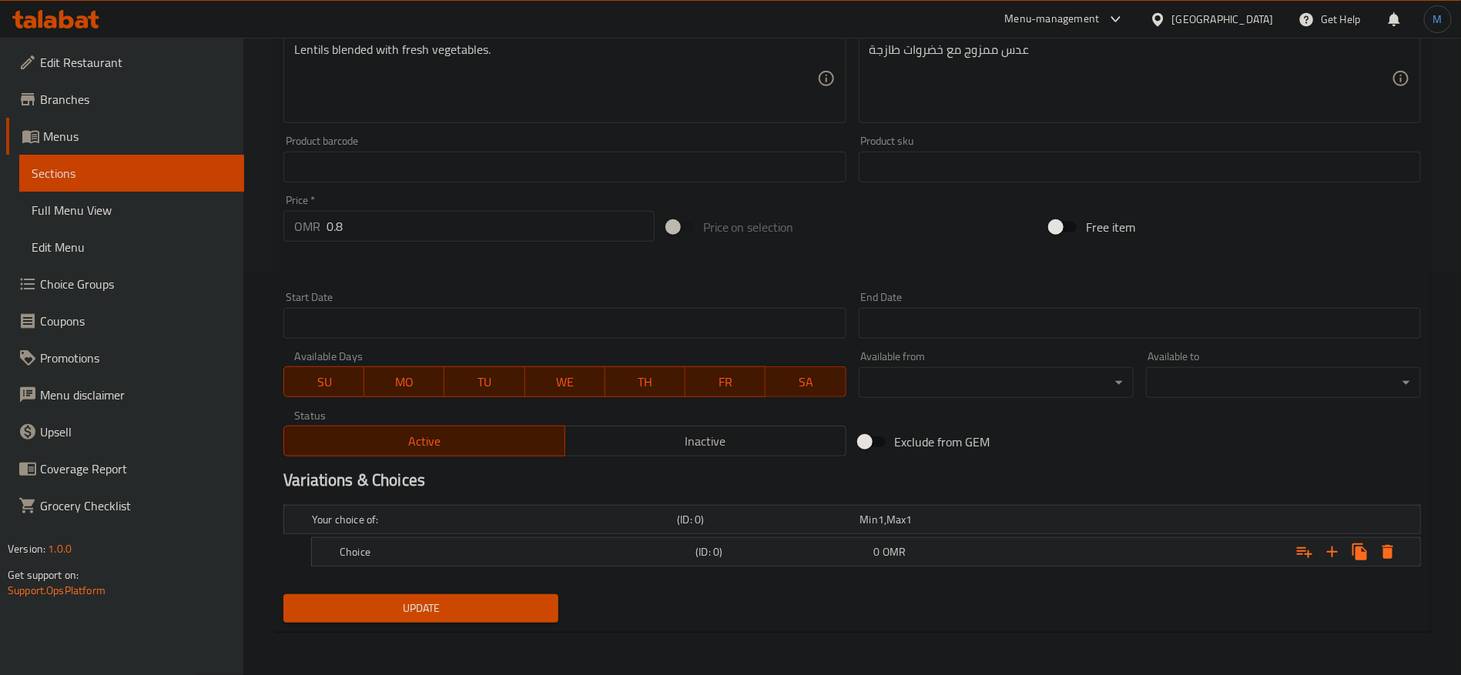
scroll to position [401, 0]
click at [1335, 551] on icon "Expand" at bounding box center [1332, 553] width 18 height 18
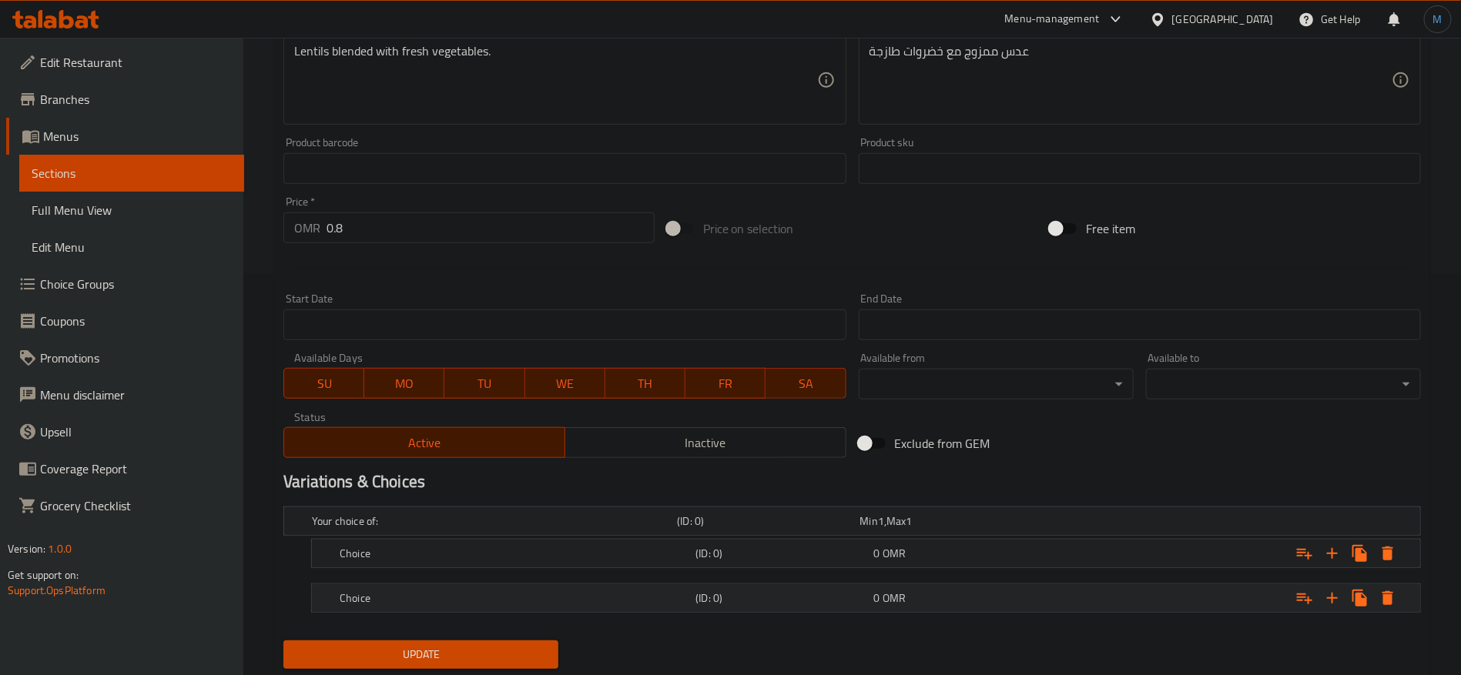
click at [892, 595] on span "OMR" at bounding box center [894, 598] width 23 height 20
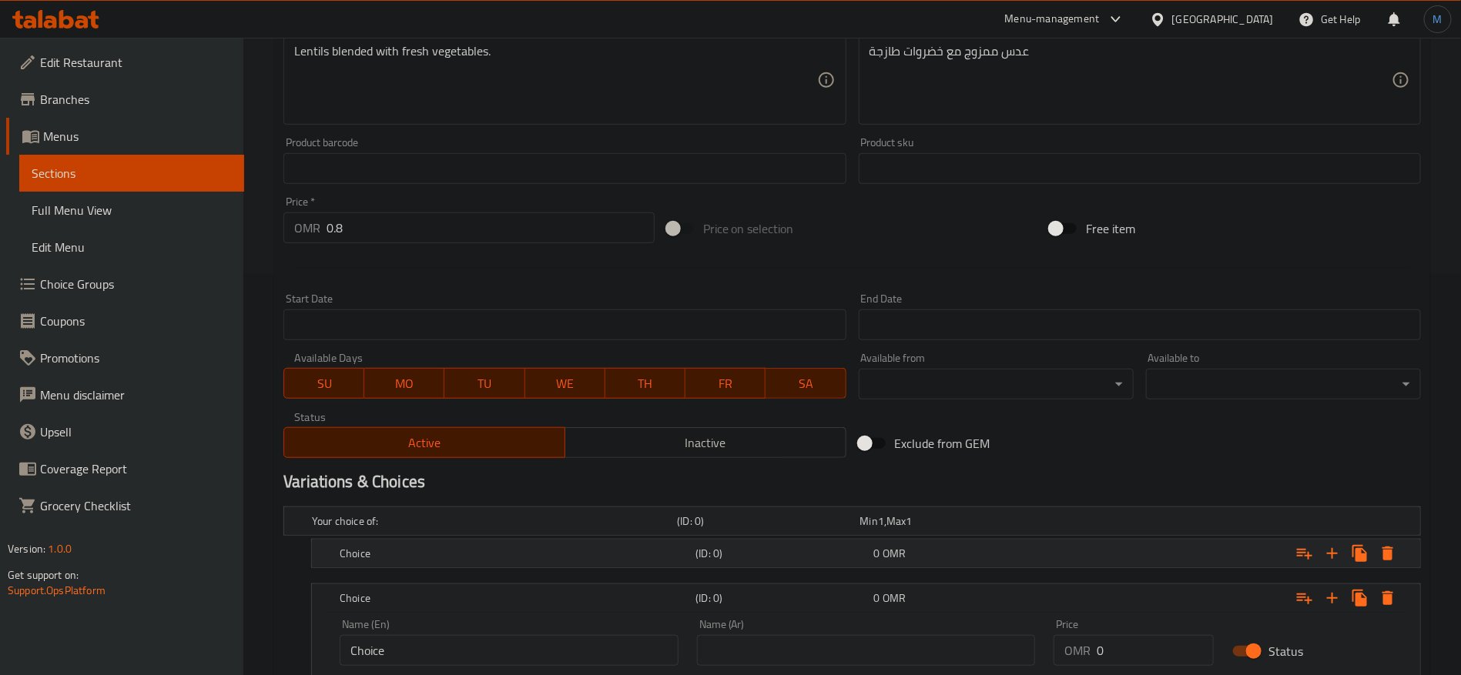
click at [887, 555] on span "OMR" at bounding box center [894, 554] width 23 height 20
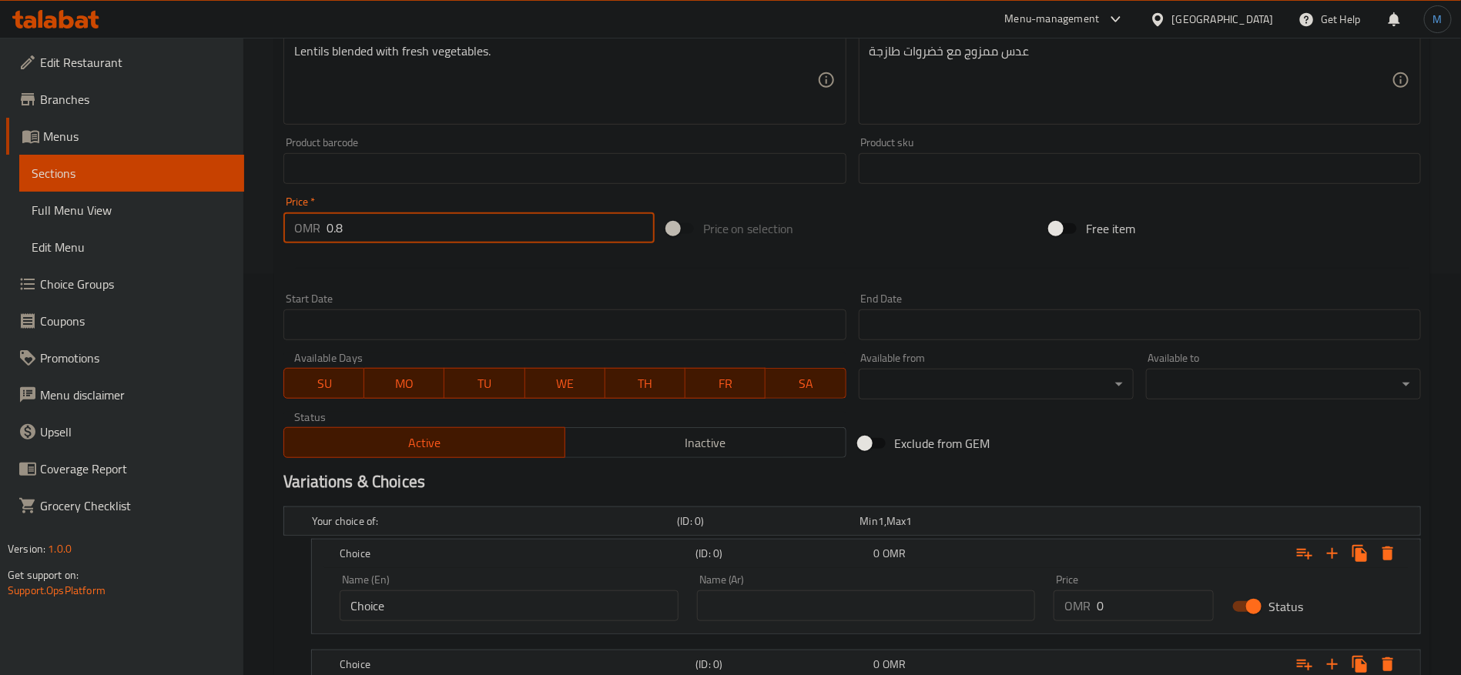
click at [487, 233] on input "0.8" at bounding box center [491, 228] width 328 height 31
type input "0"
click at [906, 251] on div at bounding box center [852, 269] width 1150 height 38
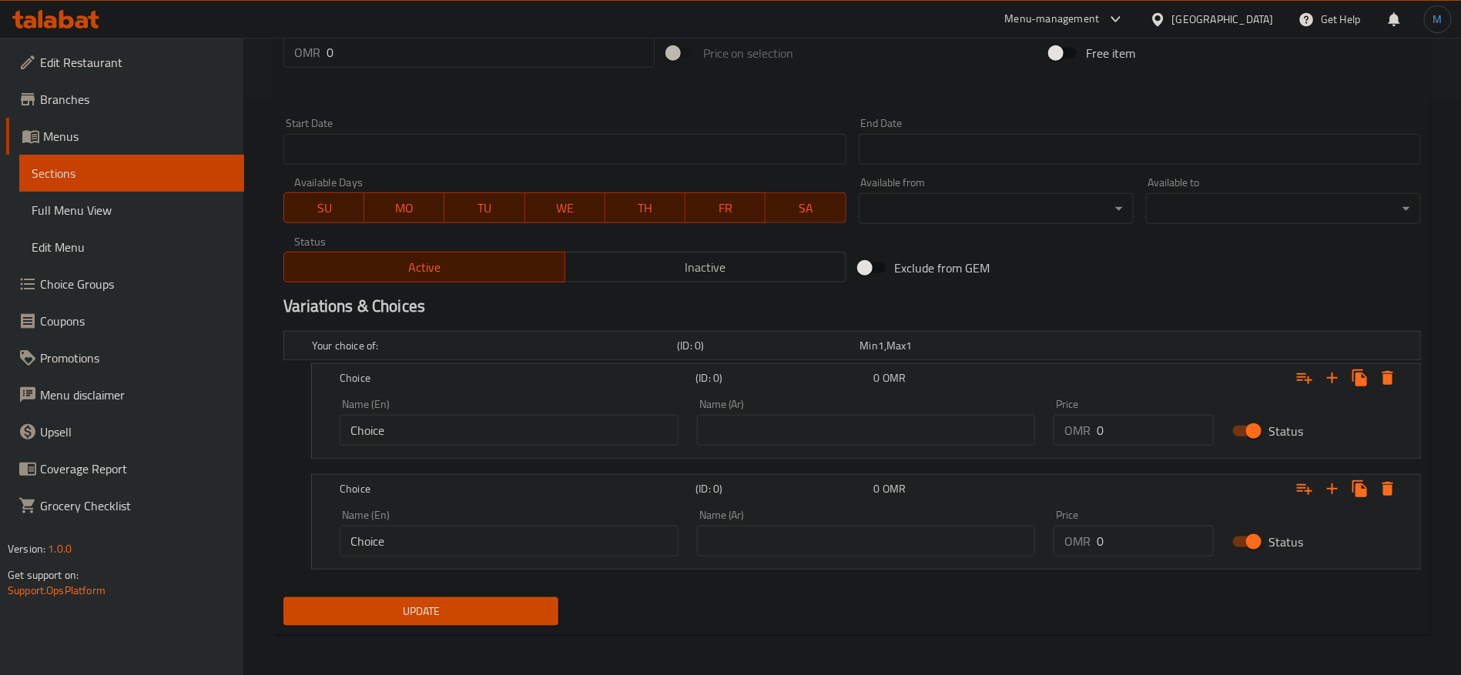
scroll to position [578, 0]
click at [804, 423] on input "text" at bounding box center [866, 429] width 339 height 31
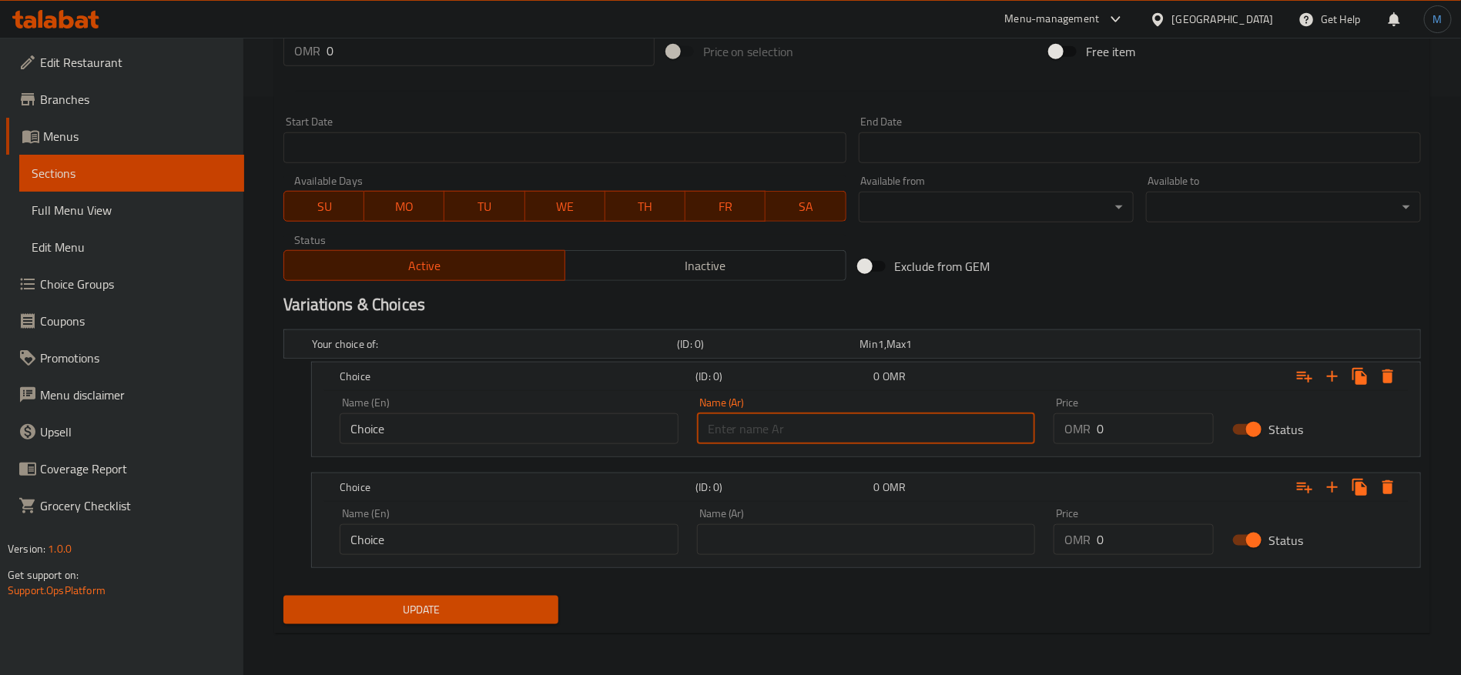
type input "وسط"
click at [867, 534] on input "text" at bounding box center [866, 539] width 339 height 31
type input "كبير"
click at [601, 414] on input "Choice" at bounding box center [509, 429] width 339 height 31
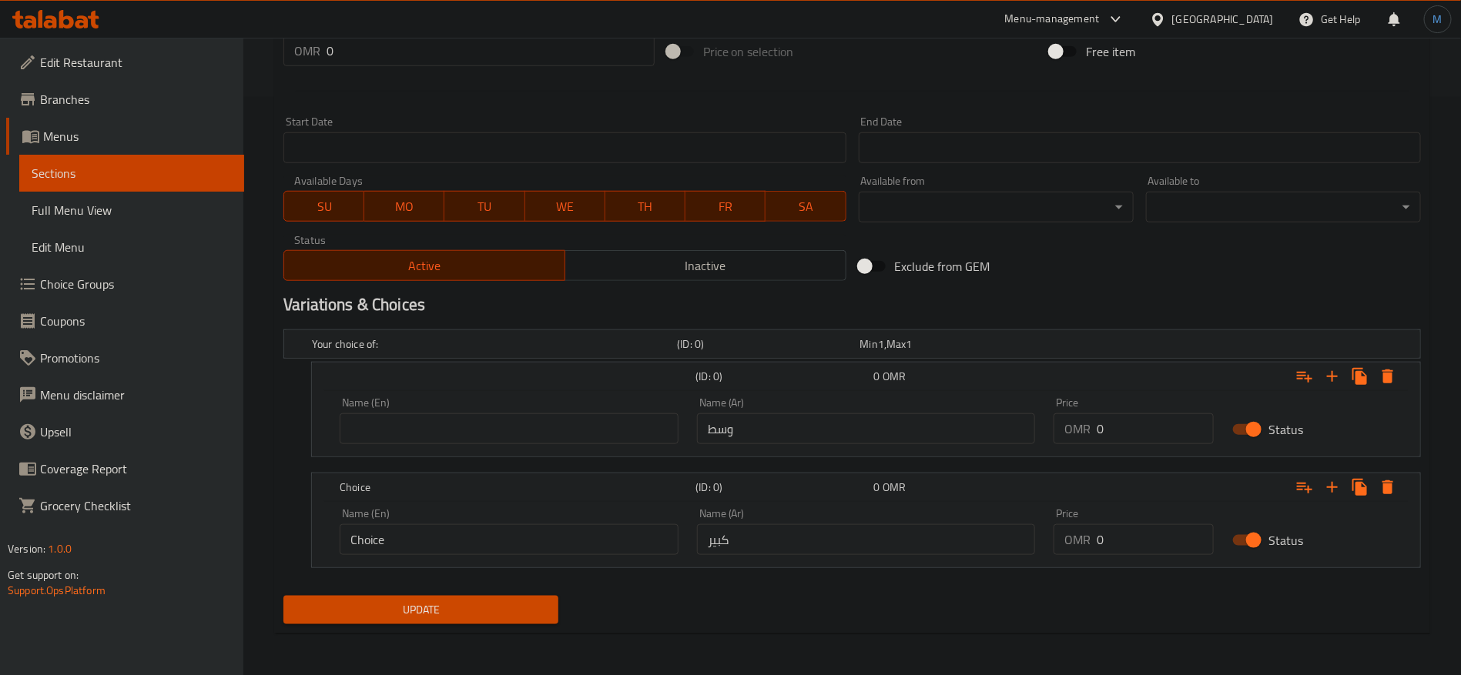
click at [600, 405] on div "Name (En) Name (En)" at bounding box center [509, 420] width 339 height 47
click at [506, 401] on div "Name (En) Name (En)" at bounding box center [509, 420] width 339 height 47
click at [510, 410] on div "Name (En) Name (En)" at bounding box center [509, 420] width 339 height 47
click at [518, 415] on input "text" at bounding box center [509, 429] width 339 height 31
type input "Medium"
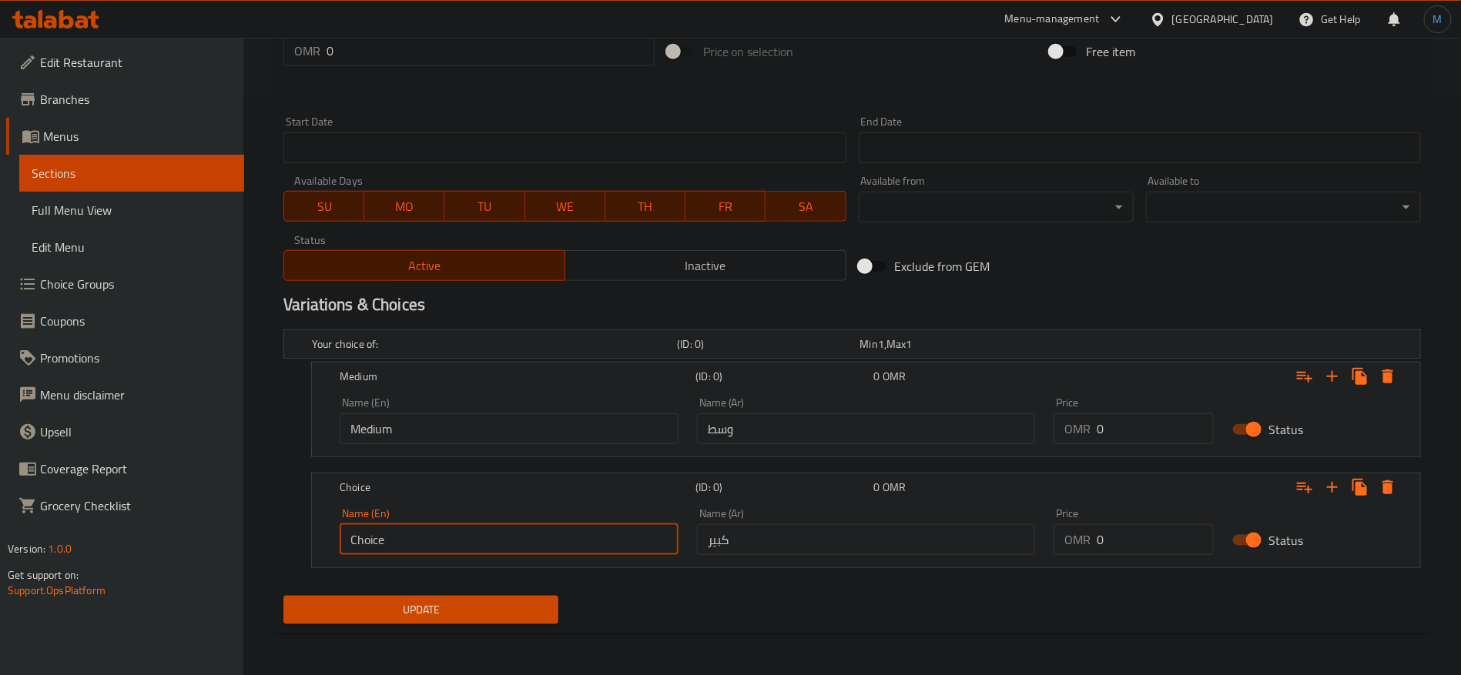
click at [501, 541] on input "Choice" at bounding box center [509, 539] width 339 height 31
click at [501, 541] on input "text" at bounding box center [509, 539] width 339 height 31
type input "Large"
click at [1131, 550] on input "0" at bounding box center [1155, 539] width 117 height 31
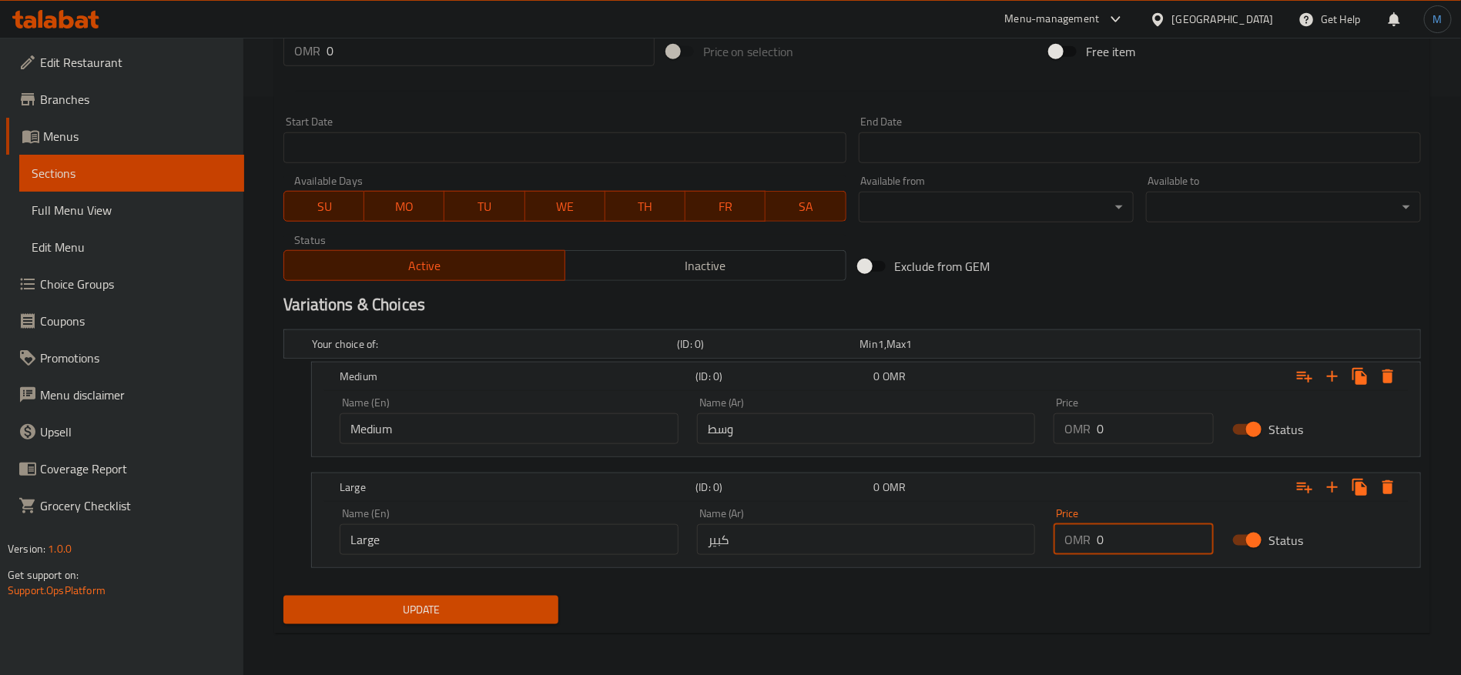
paste input ".8"
type input "0.8"
click at [1120, 437] on input "0" at bounding box center [1155, 429] width 117 height 31
paste input ".8"
type input "0.7"
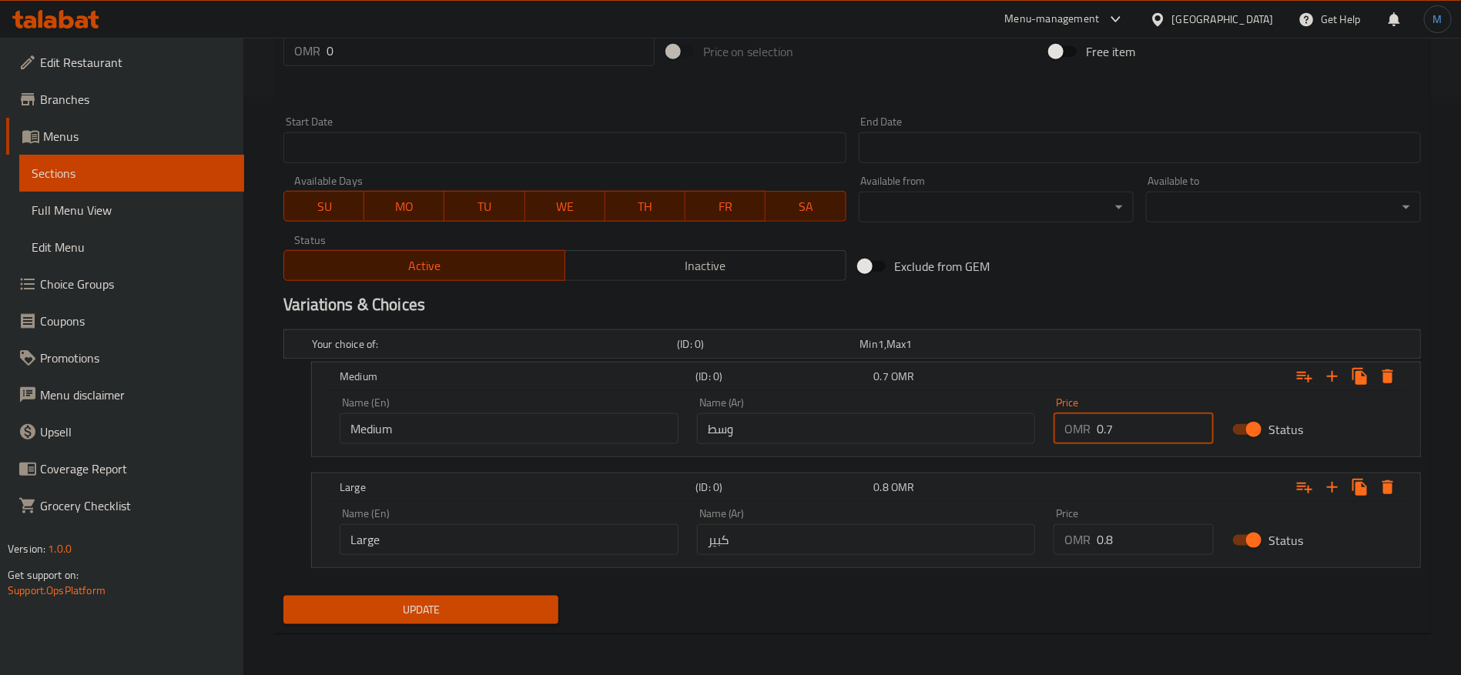
click at [283, 596] on button "Update" at bounding box center [420, 610] width 275 height 28
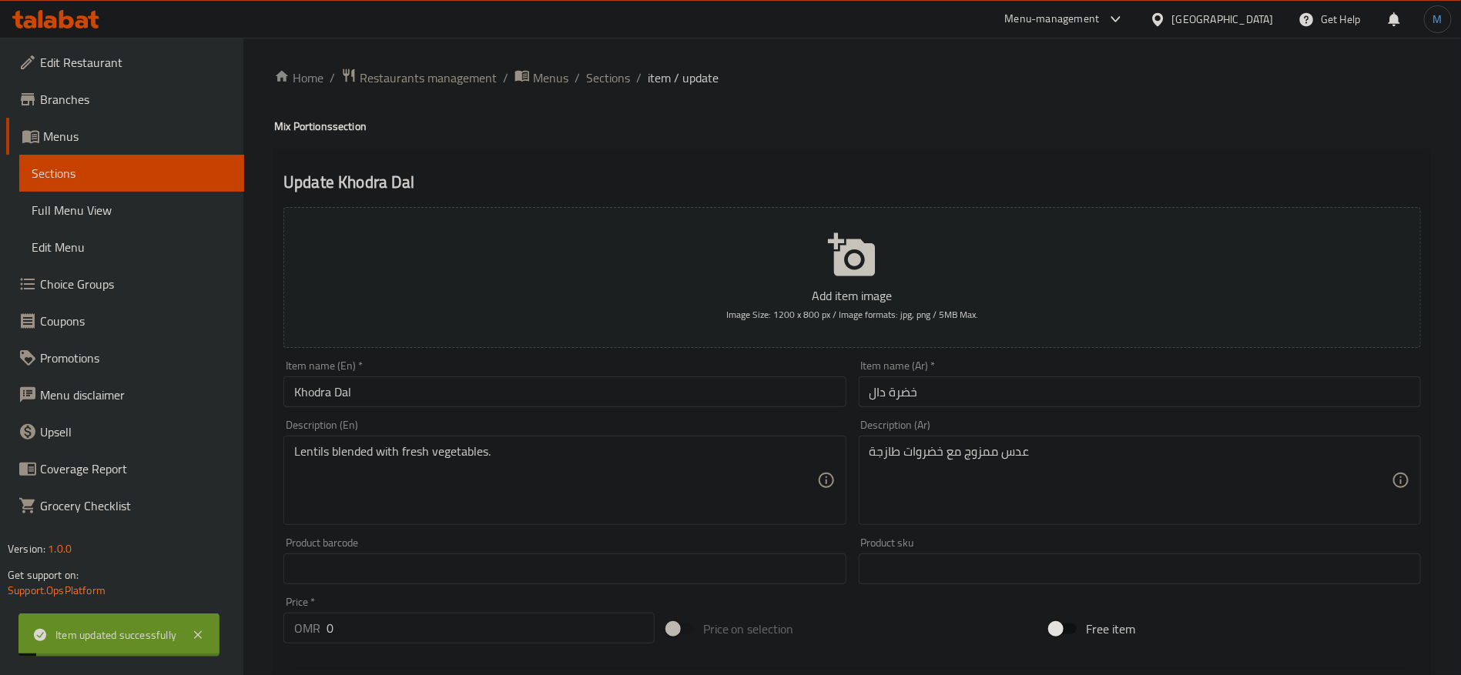
scroll to position [0, 0]
click at [593, 84] on span "Sections" at bounding box center [608, 78] width 44 height 18
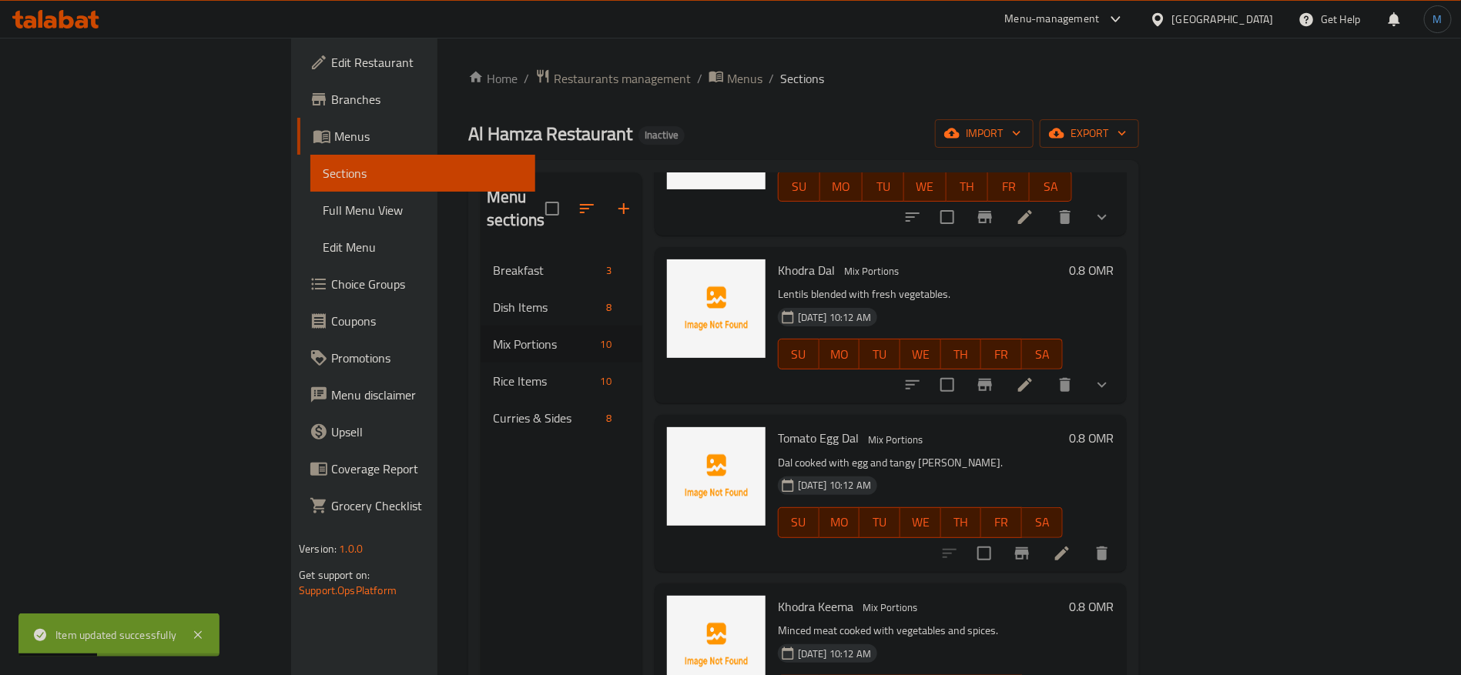
scroll to position [347, 0]
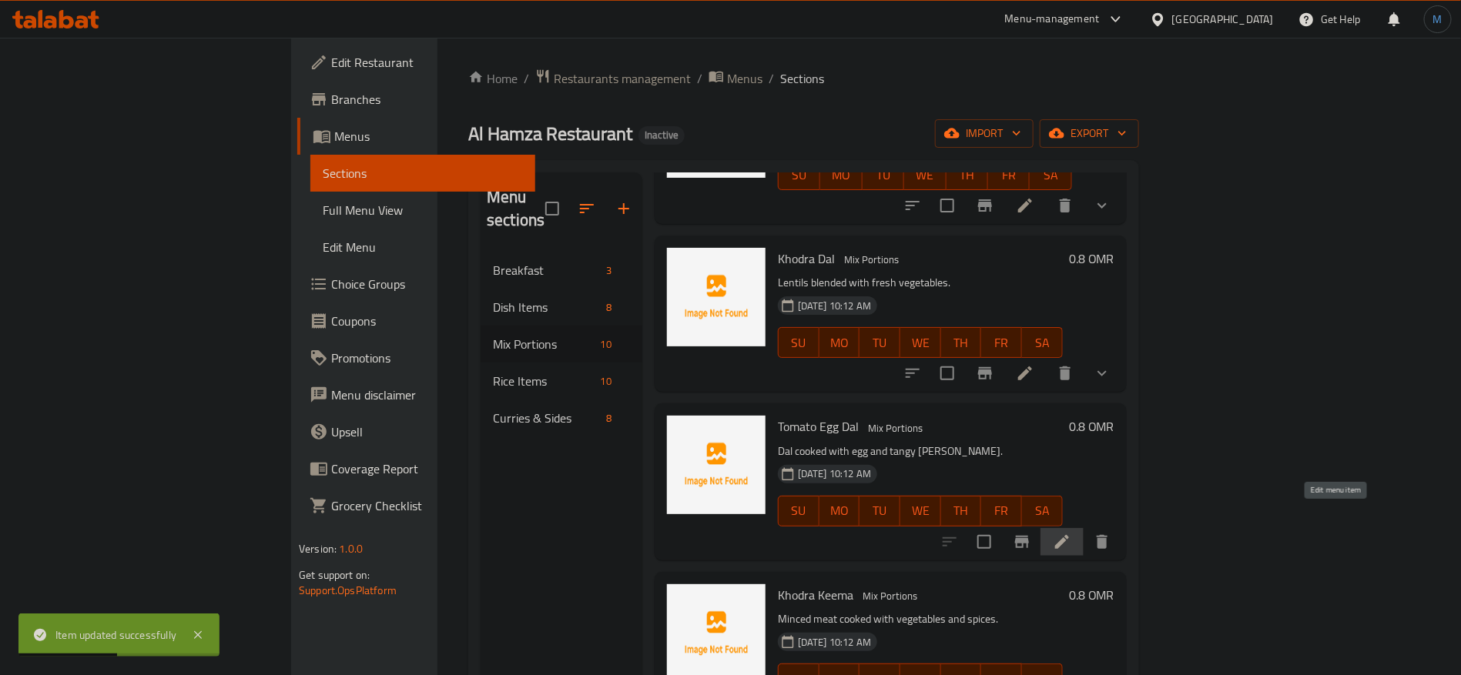
click at [1071, 533] on icon at bounding box center [1062, 542] width 18 height 18
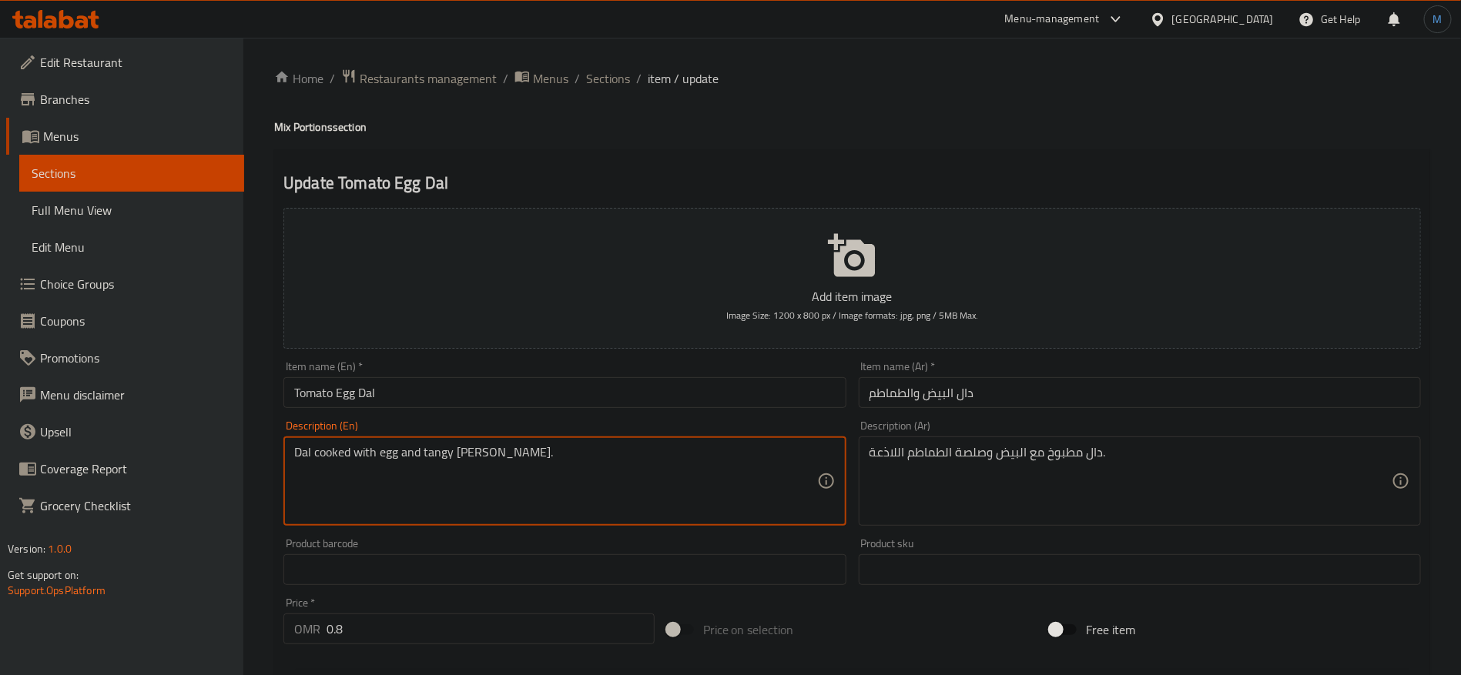
drag, startPoint x: 466, startPoint y: 457, endPoint x: 524, endPoint y: 454, distance: 57.8
click at [524, 454] on textarea "Dal cooked with egg and tangy [PERSON_NAME]." at bounding box center [555, 481] width 522 height 73
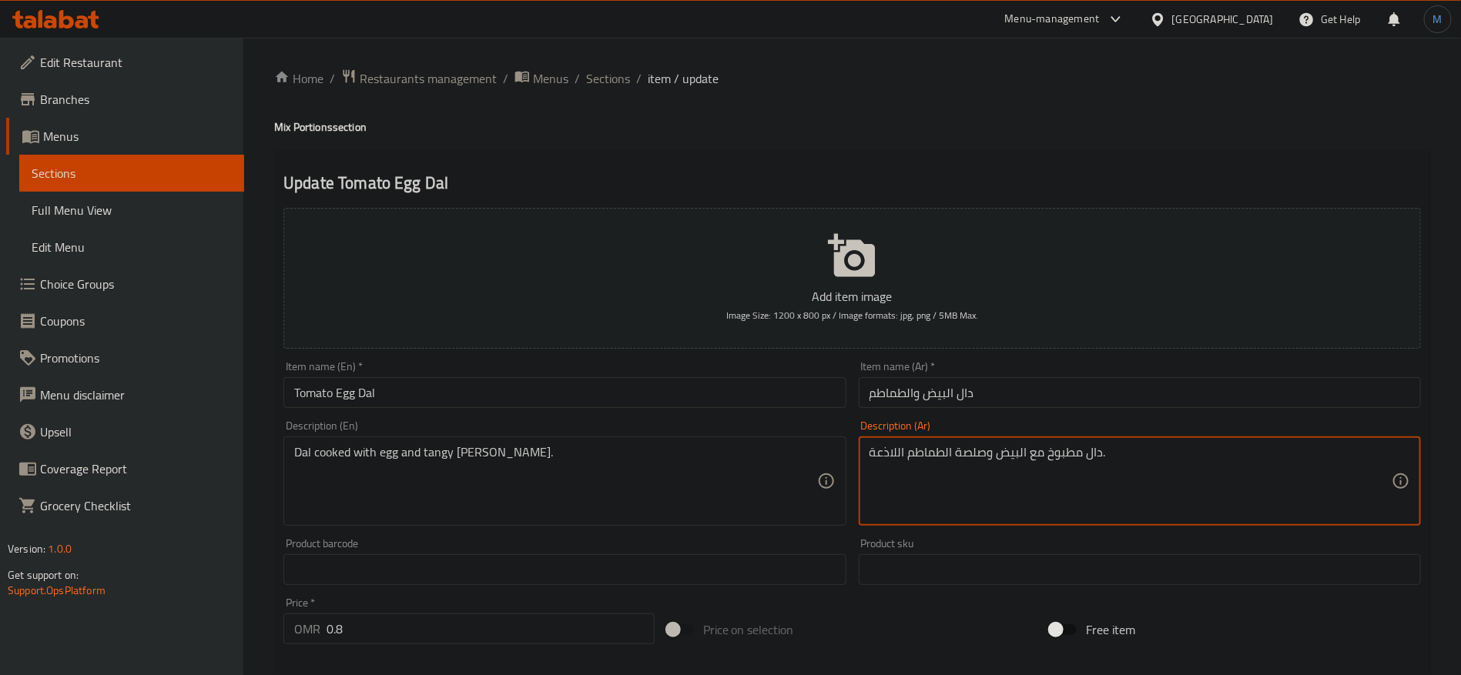
drag, startPoint x: 986, startPoint y: 457, endPoint x: 943, endPoint y: 457, distance: 42.4
click at [943, 457] on textarea "دال مطبوخ مع البيض وصلصة الطماطم اللاذعة." at bounding box center [1130, 481] width 522 height 73
paste textarea "طماطم ماسالا"
type textarea "دال مطبوخ مع البيض وطماطم ماسالا منعشة."
click at [1089, 420] on div "Description (Ar) دال مطبوخ مع البيض وطماطم ماسالا منعشة. Description (Ar)" at bounding box center [1139, 473] width 574 height 118
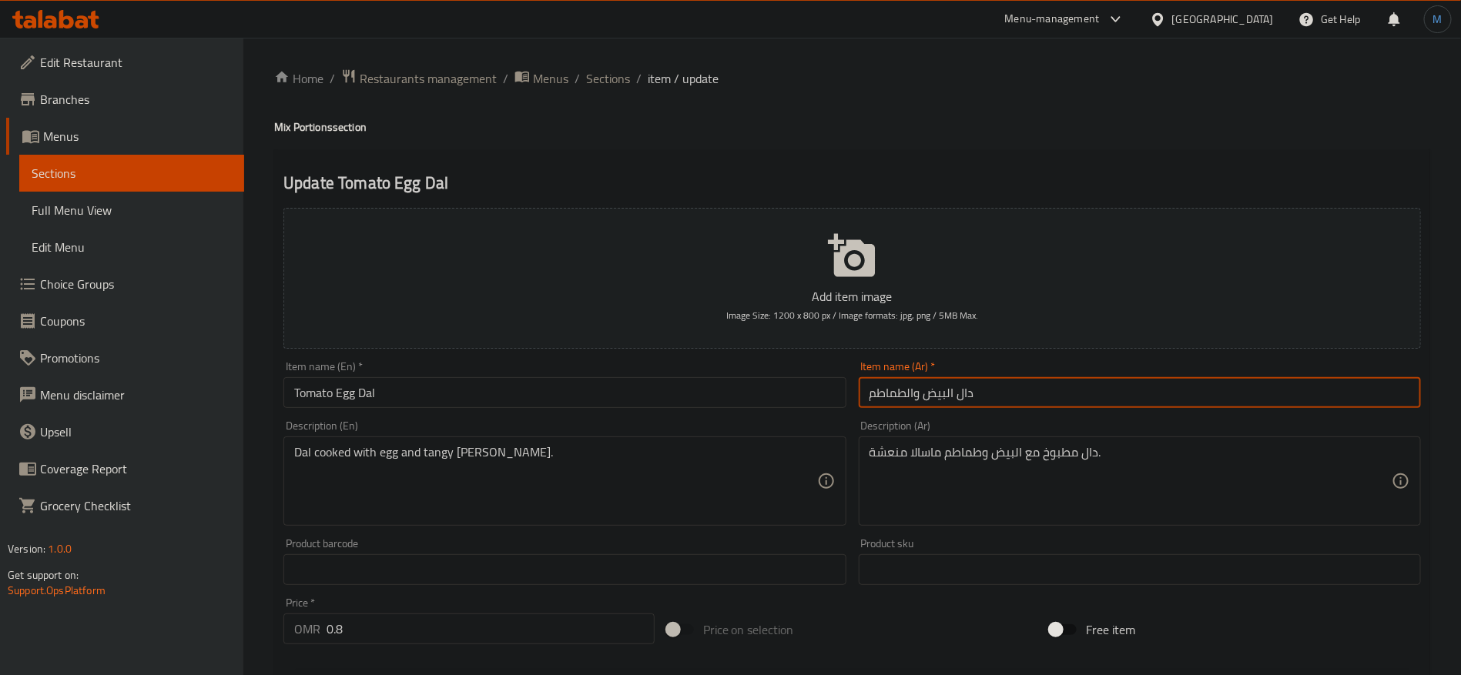
click at [1077, 390] on div "Home / Restaurants management / Menus / Sections / item / update Mix Portions s…" at bounding box center [852, 563] width 1156 height 989
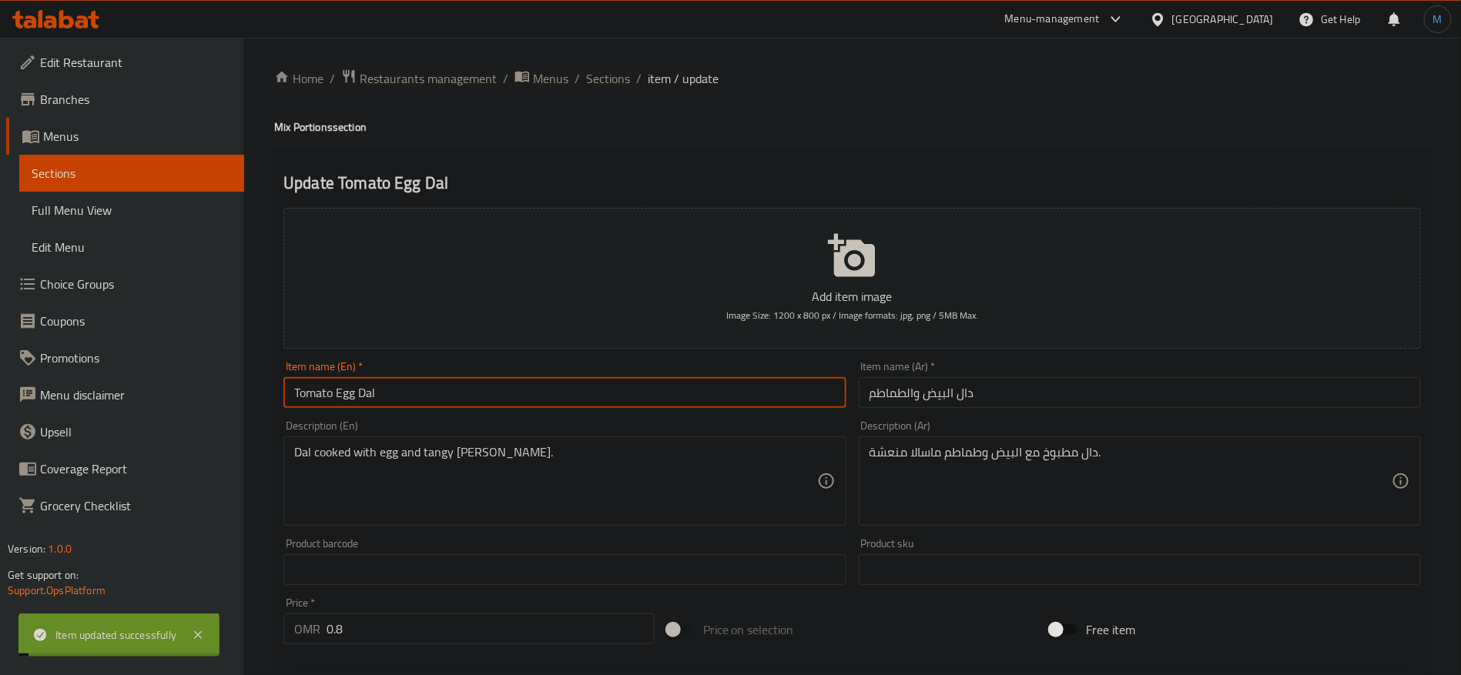
click at [557, 402] on input "Tomato Egg Dal" at bounding box center [564, 392] width 562 height 31
click at [601, 86] on span "Sections" at bounding box center [608, 78] width 44 height 18
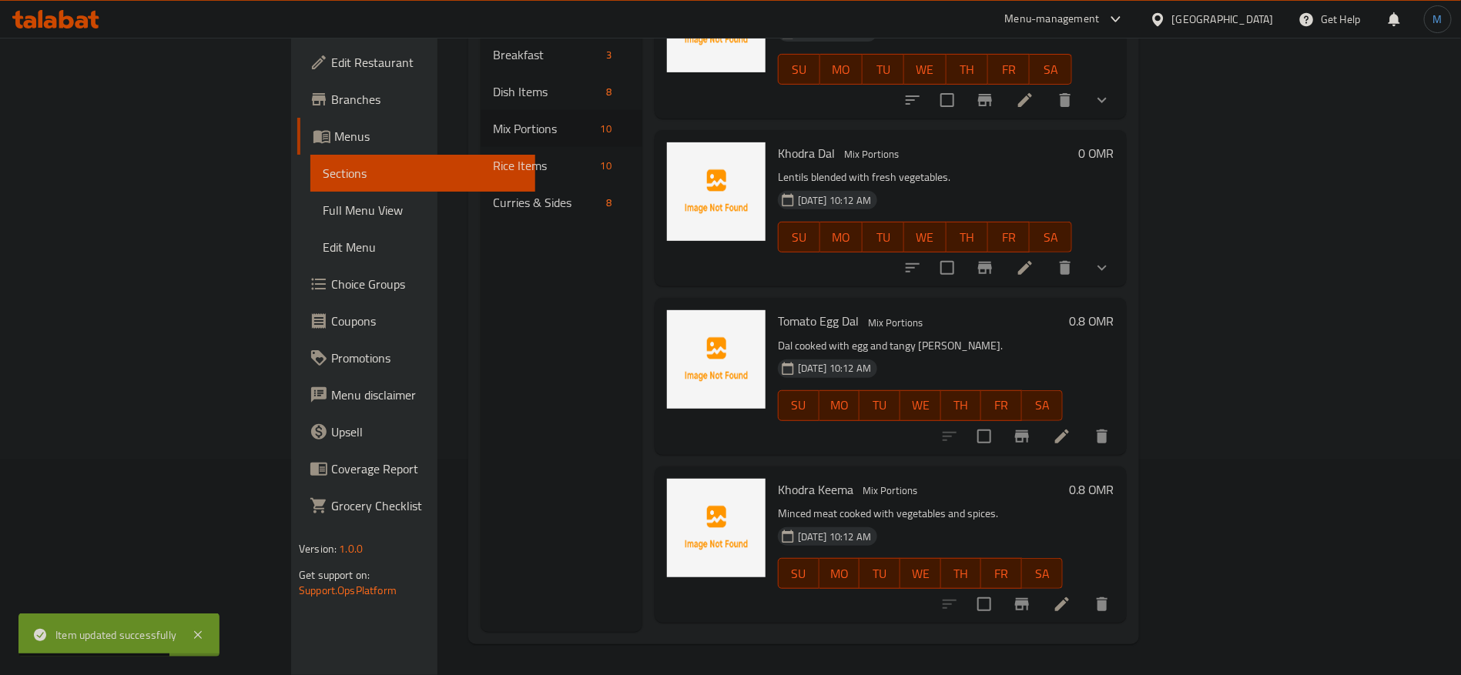
scroll to position [352, 0]
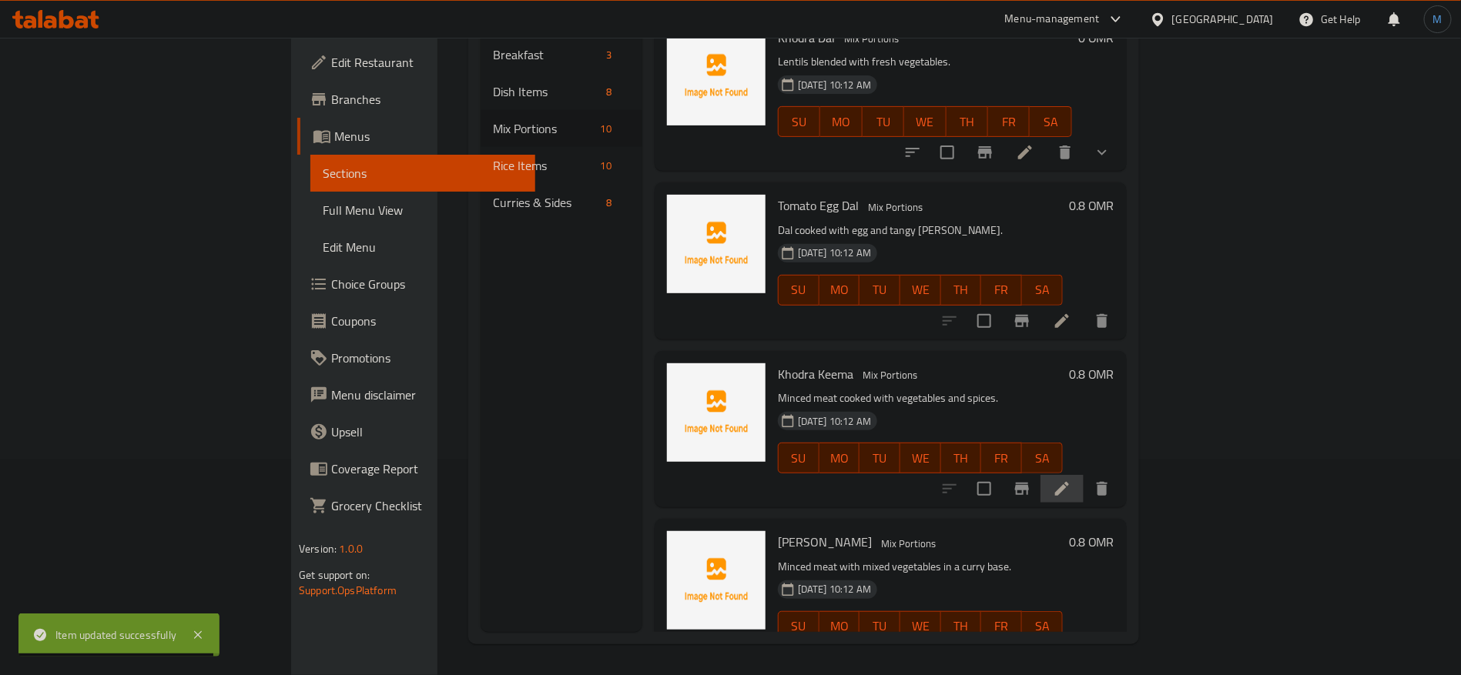
click at [1084, 478] on li at bounding box center [1061, 489] width 43 height 28
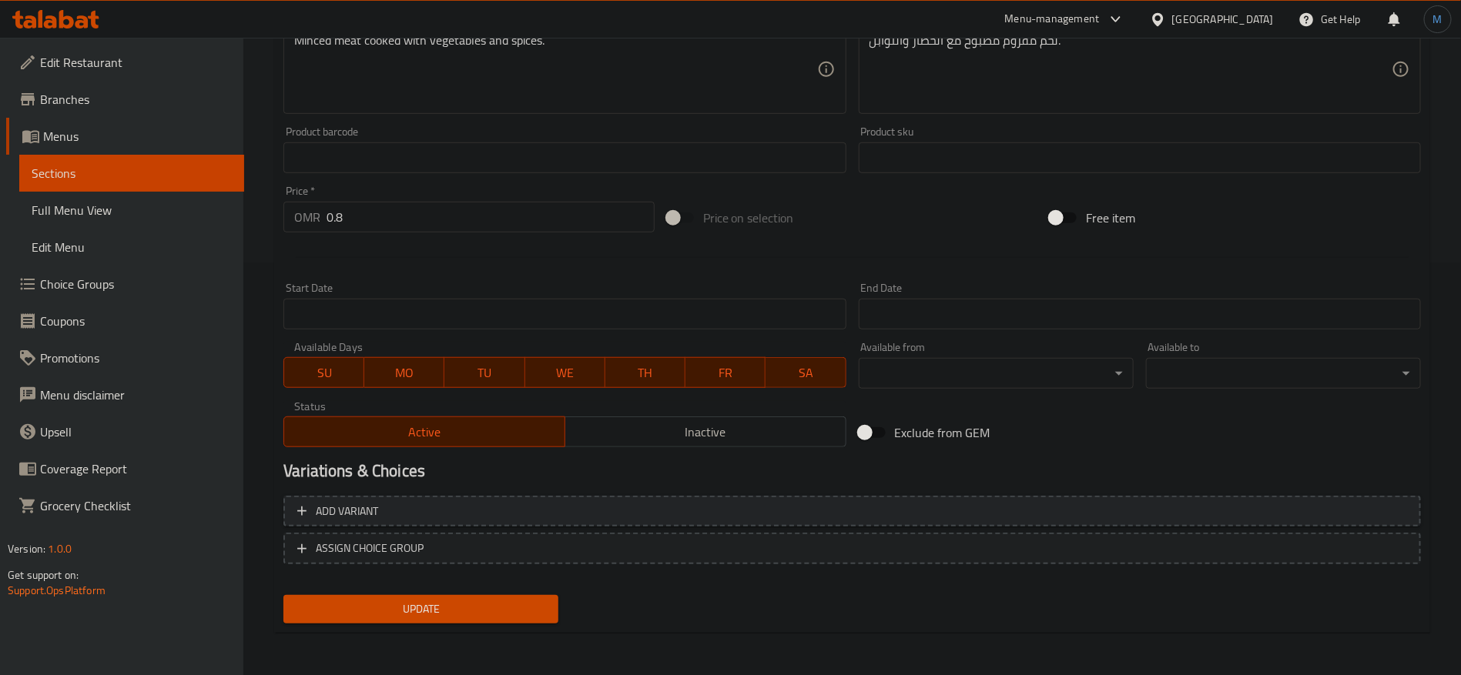
click at [1173, 502] on span "Add variant" at bounding box center [852, 511] width 1110 height 19
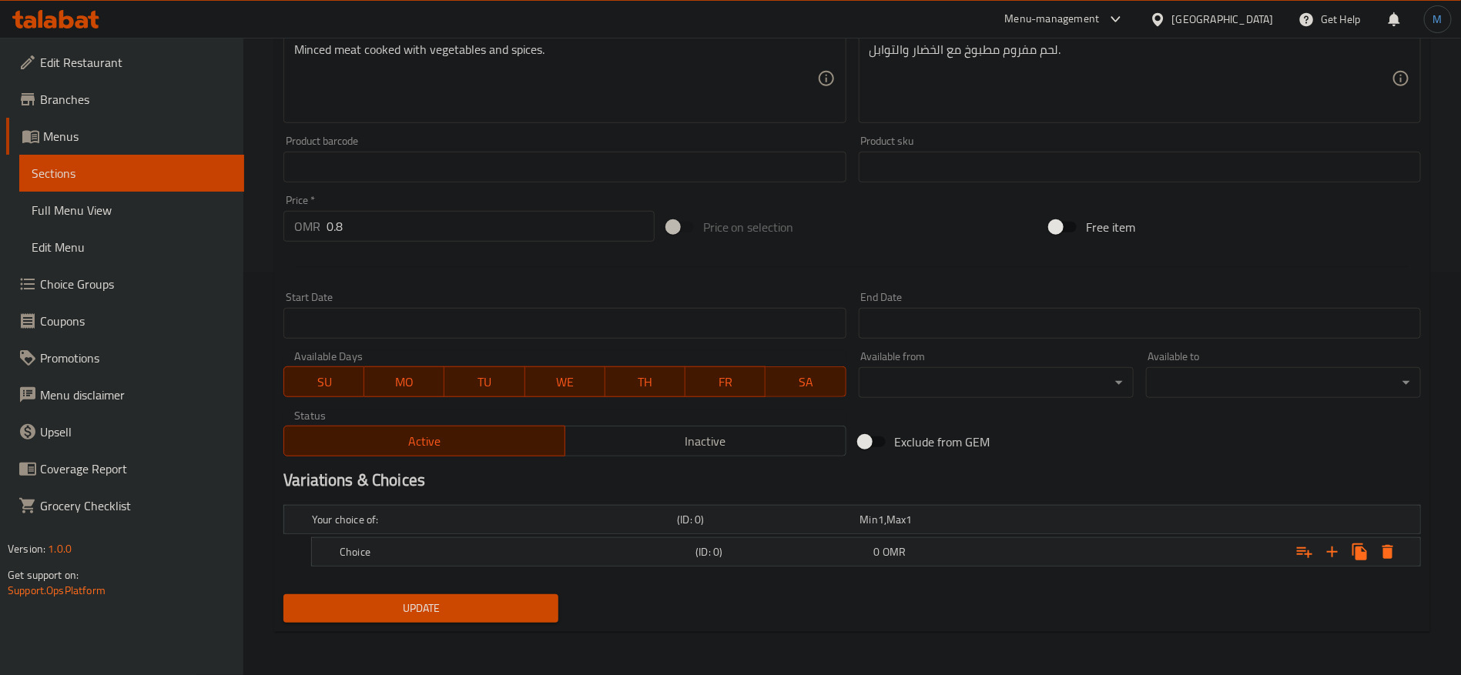
scroll to position [401, 0]
click at [1322, 556] on button "Expand" at bounding box center [1332, 554] width 28 height 28
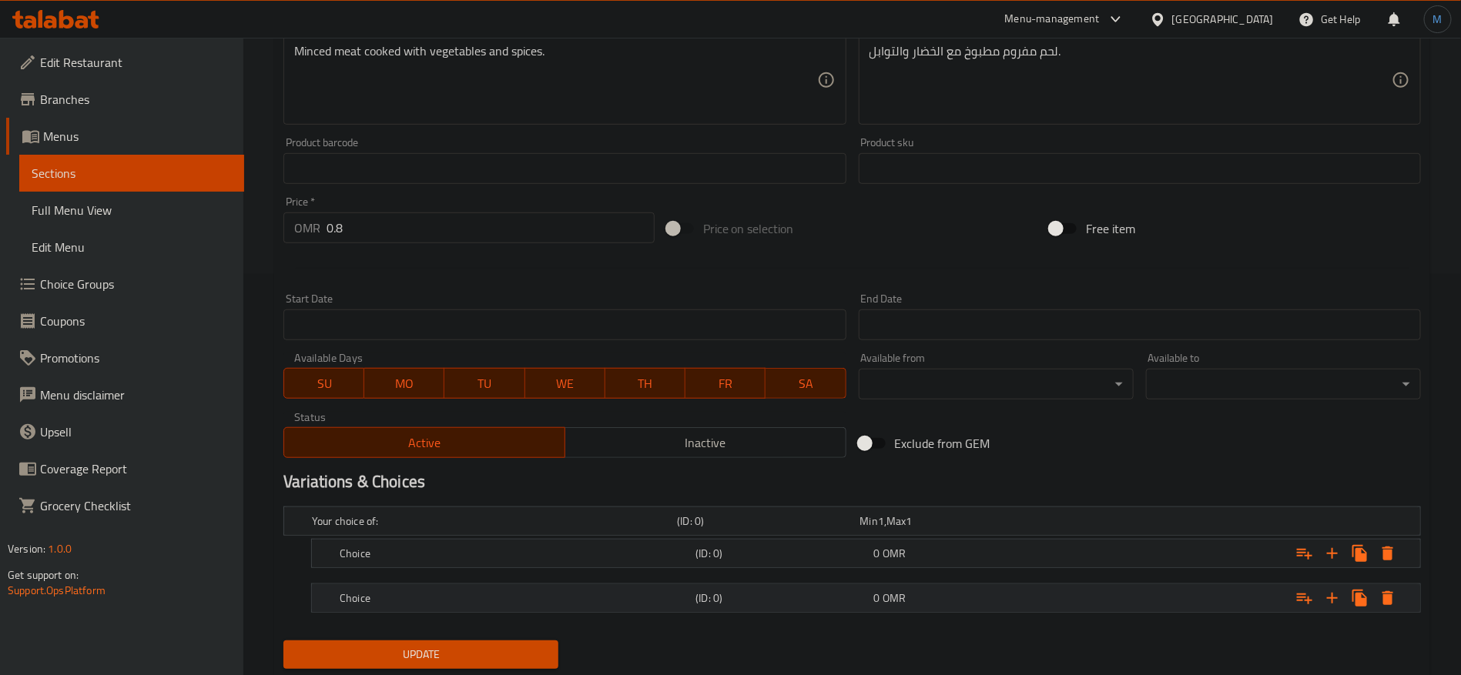
click at [806, 595] on h5 "(ID: 0)" at bounding box center [781, 598] width 172 height 15
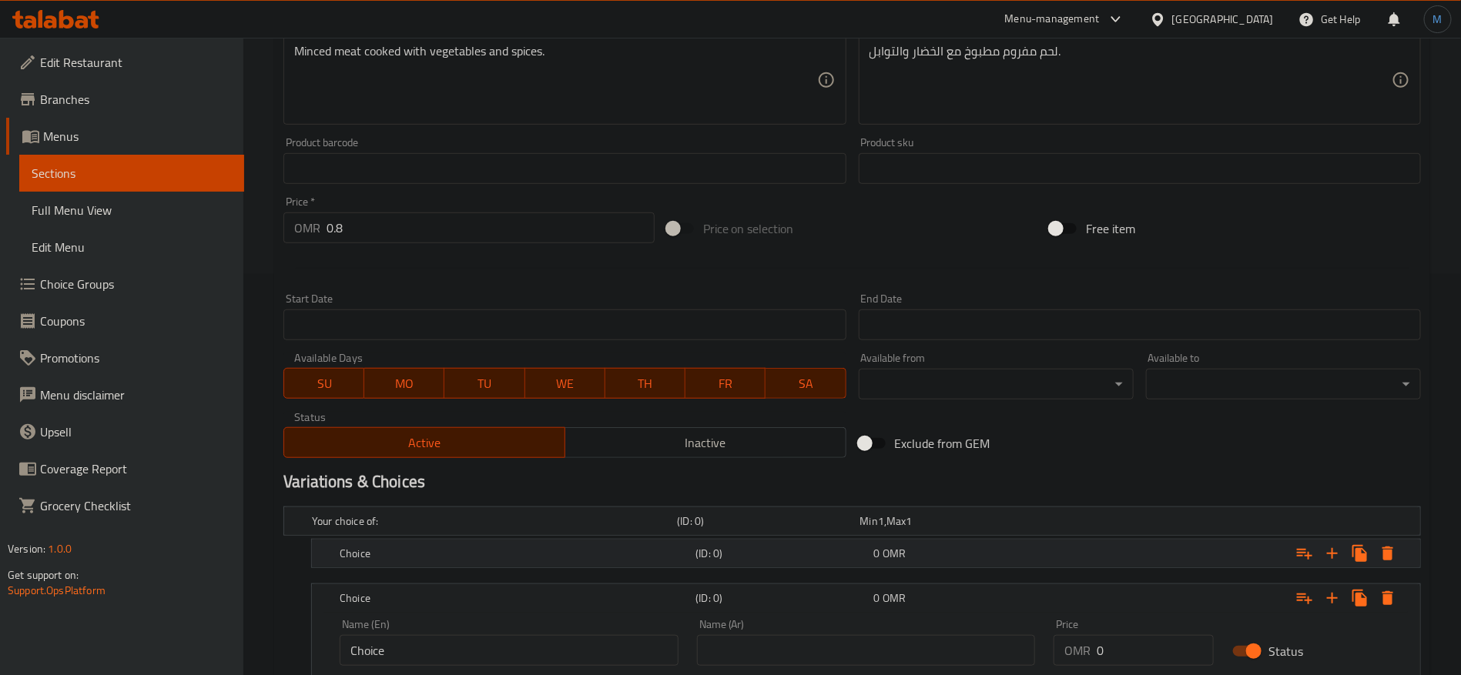
click at [806, 540] on div "Choice (ID: 0) 0 OMR" at bounding box center [871, 554] width 1068 height 34
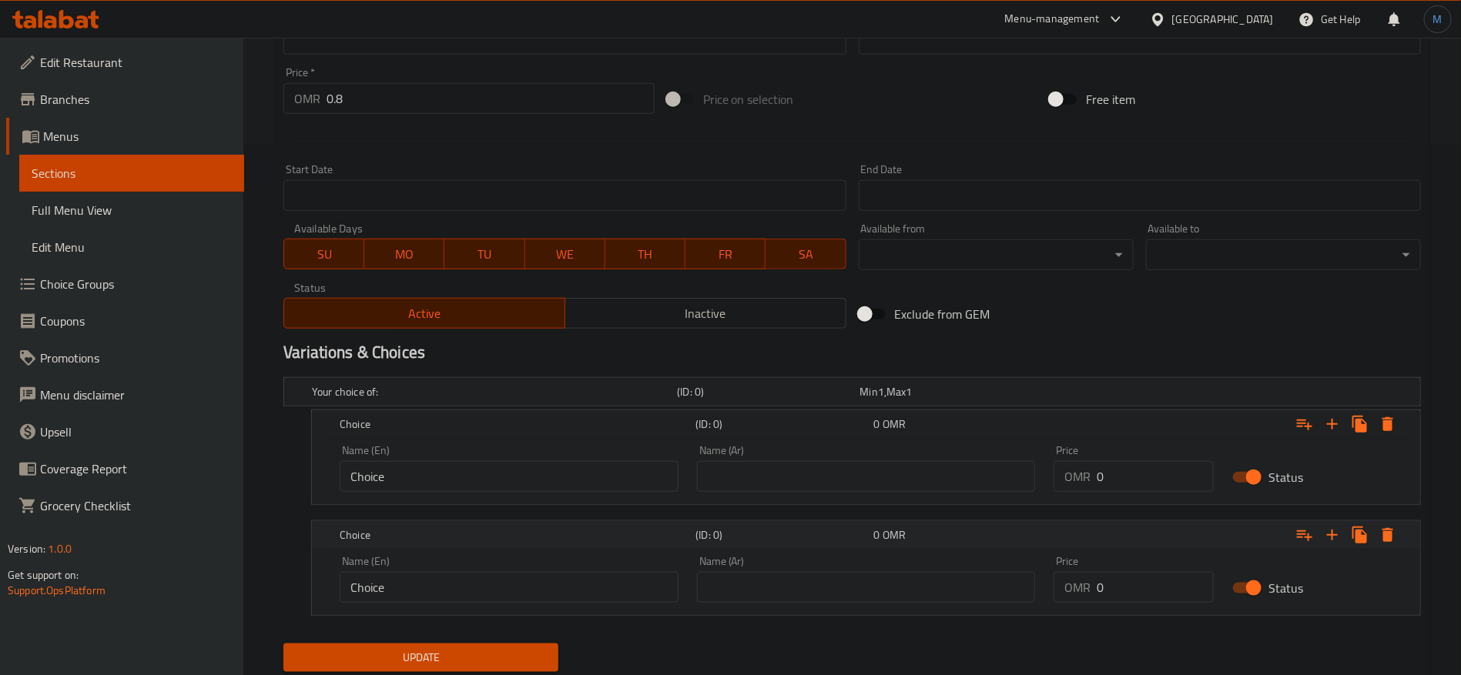
scroll to position [578, 0]
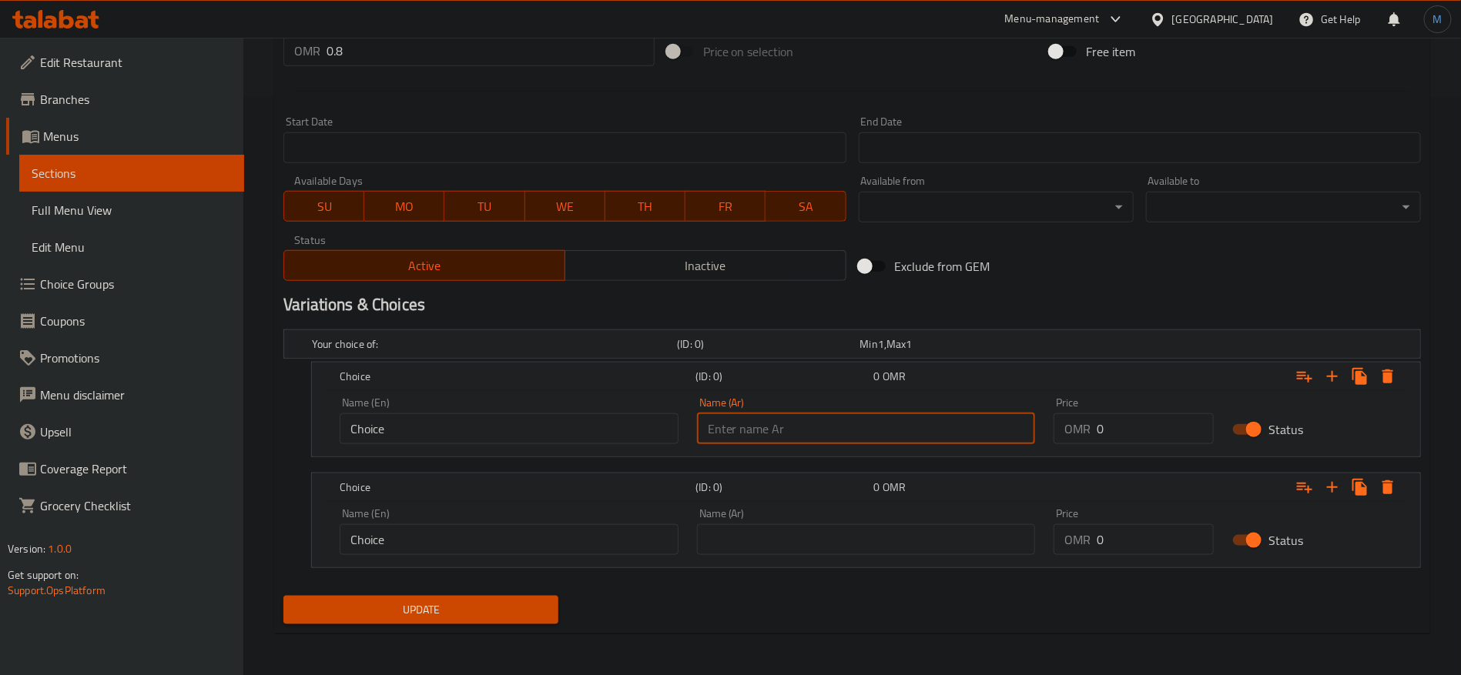
click at [832, 441] on input "text" at bounding box center [866, 429] width 339 height 31
type input "وسط"
click at [850, 534] on input "text" at bounding box center [866, 539] width 339 height 31
type input "كبير"
click at [573, 425] on input "Choice" at bounding box center [509, 429] width 339 height 31
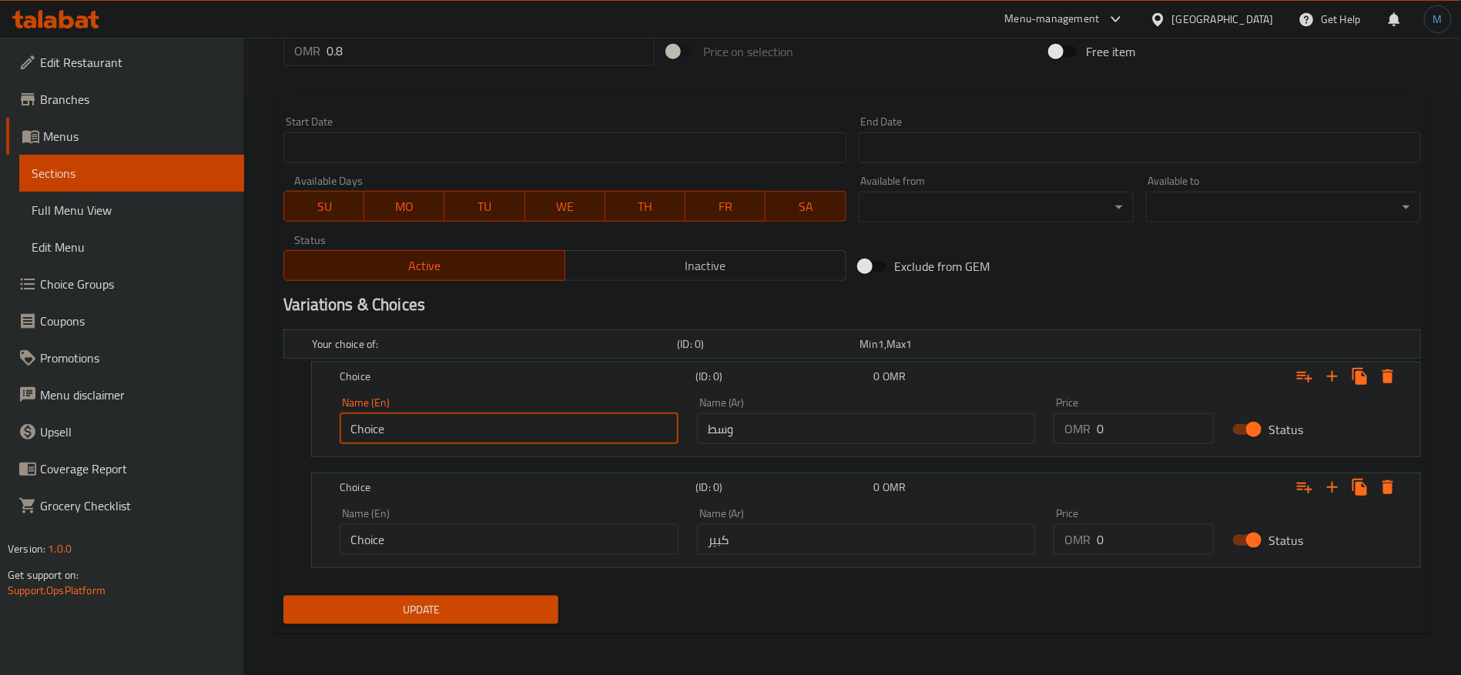
click at [573, 425] on input "Choice" at bounding box center [509, 429] width 339 height 31
click at [573, 425] on input "text" at bounding box center [509, 429] width 339 height 31
type input "Medium"
click at [577, 526] on input "Choice" at bounding box center [509, 539] width 339 height 31
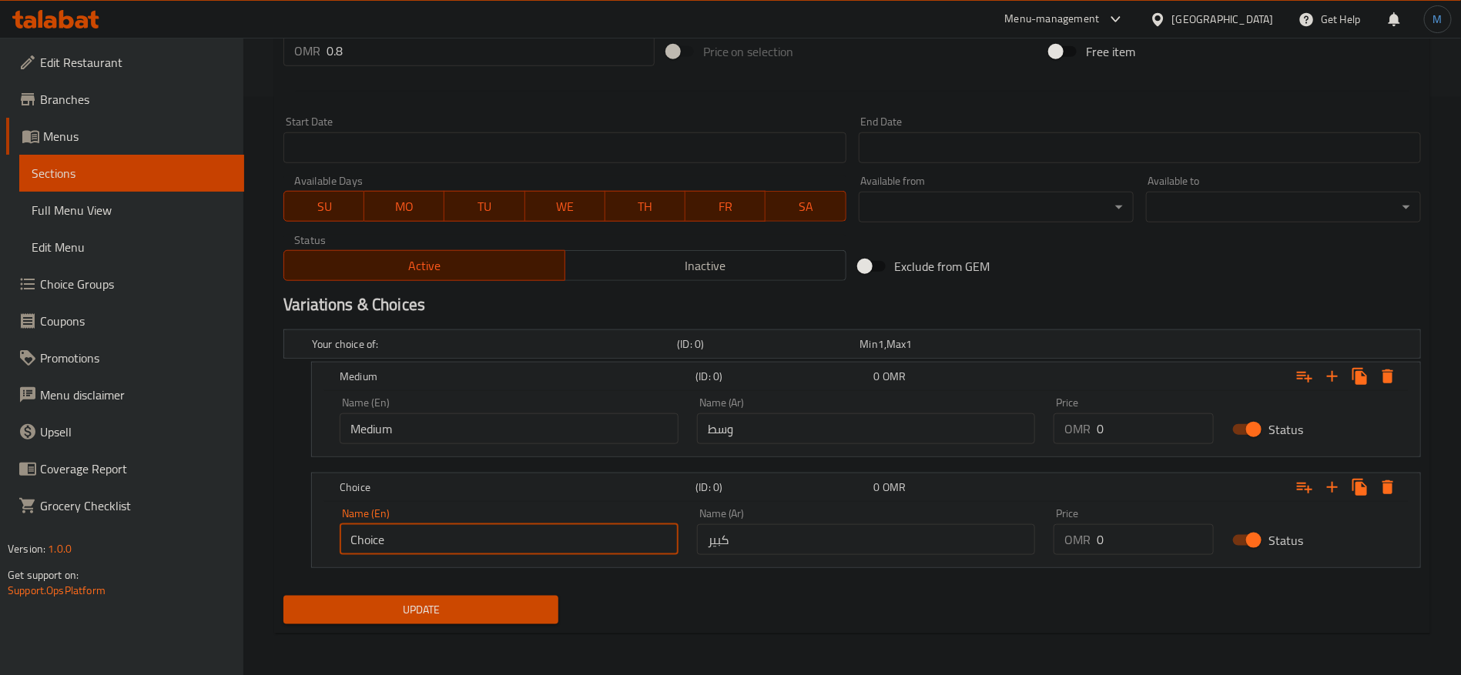
click at [577, 526] on input "Choice" at bounding box center [509, 539] width 339 height 31
click at [578, 527] on input "text" at bounding box center [509, 539] width 339 height 31
type input "Large"
click at [428, 53] on input "0.8" at bounding box center [491, 50] width 328 height 31
type input "0"
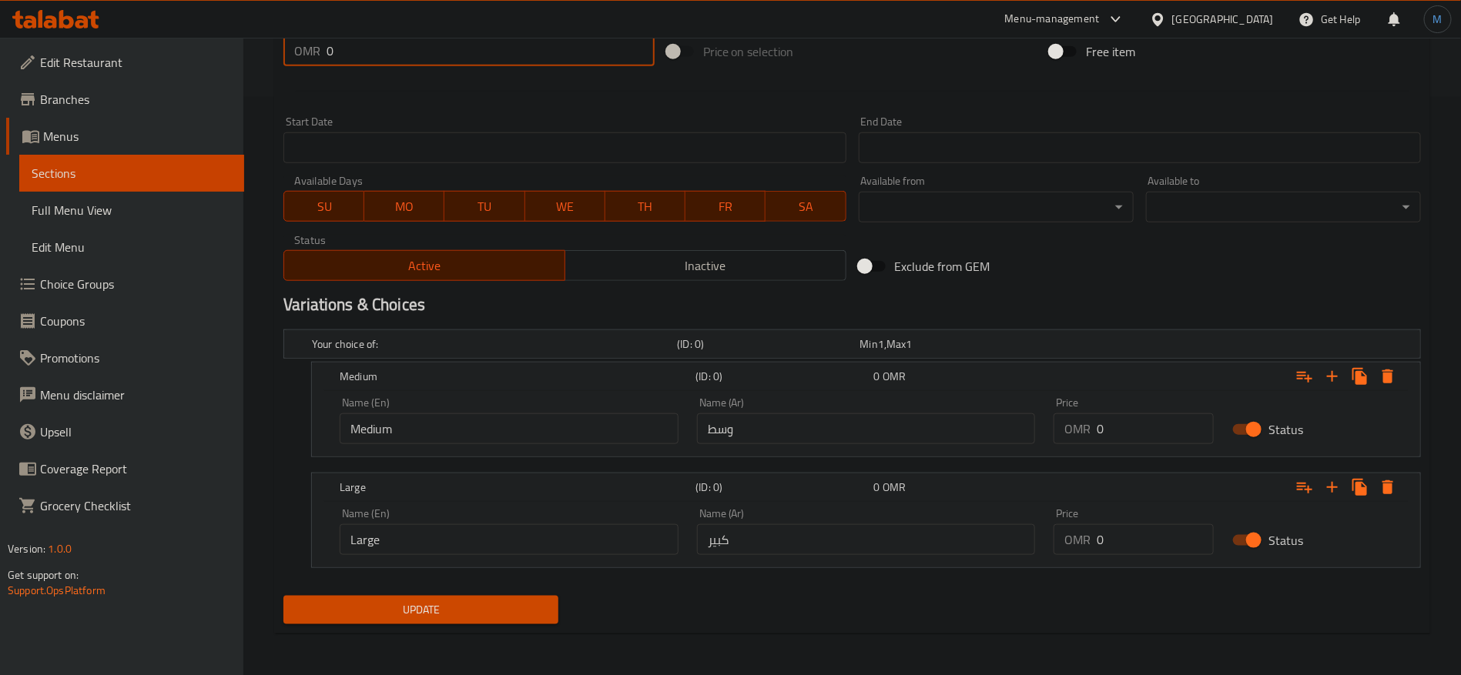
click at [1110, 536] on input "0" at bounding box center [1155, 539] width 117 height 31
paste input ".8"
type input "0.8"
click at [1113, 436] on input "0" at bounding box center [1155, 429] width 117 height 31
paste input ".8"
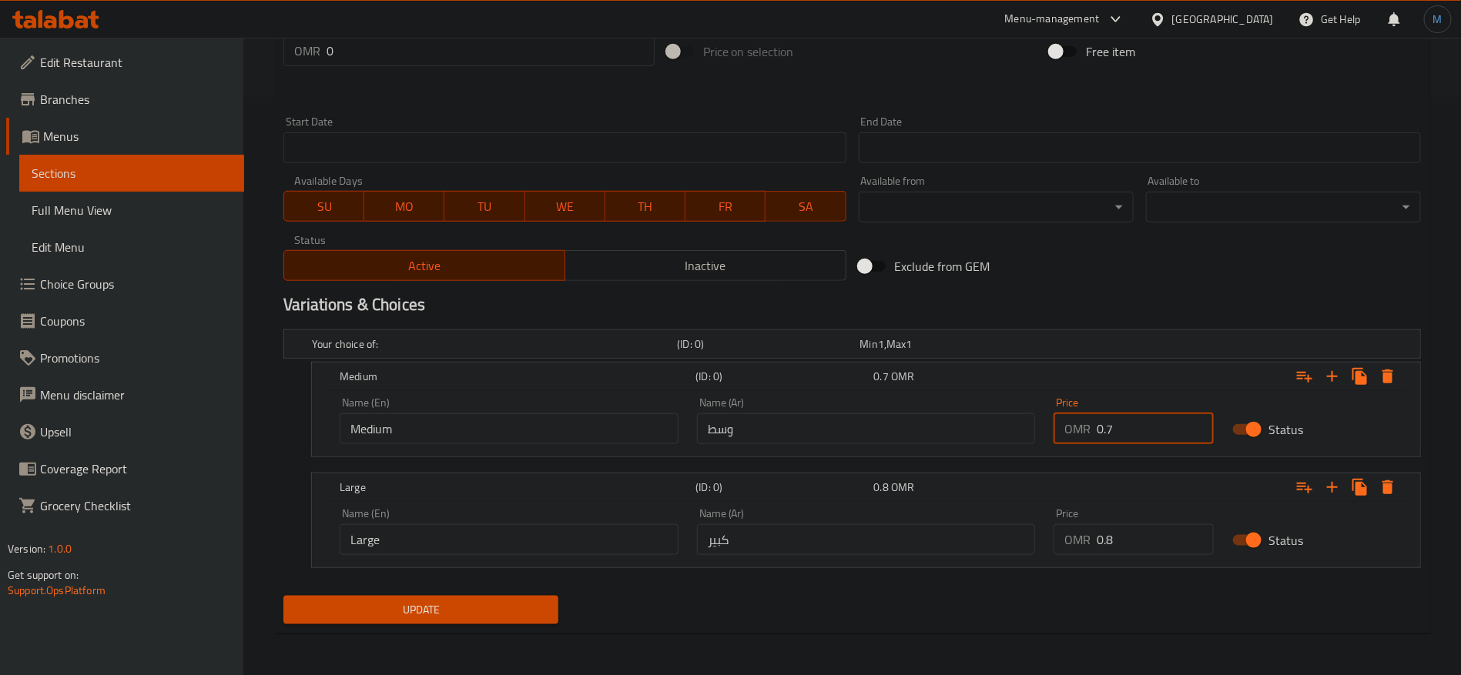
type input "0.7"
click at [283, 596] on button "Update" at bounding box center [420, 610] width 275 height 28
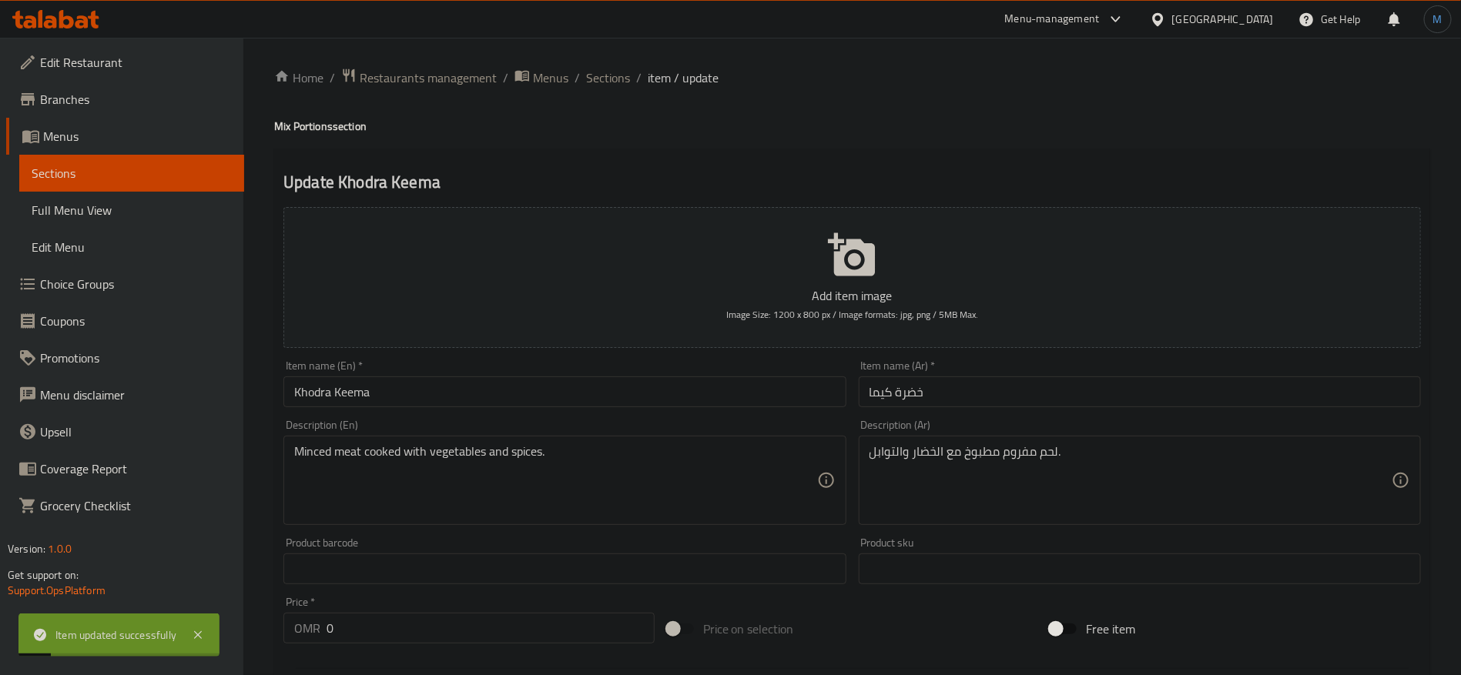
scroll to position [0, 0]
click at [436, 411] on div "Item name (En)   * [PERSON_NAME] Item name (En) *" at bounding box center [564, 384] width 574 height 59
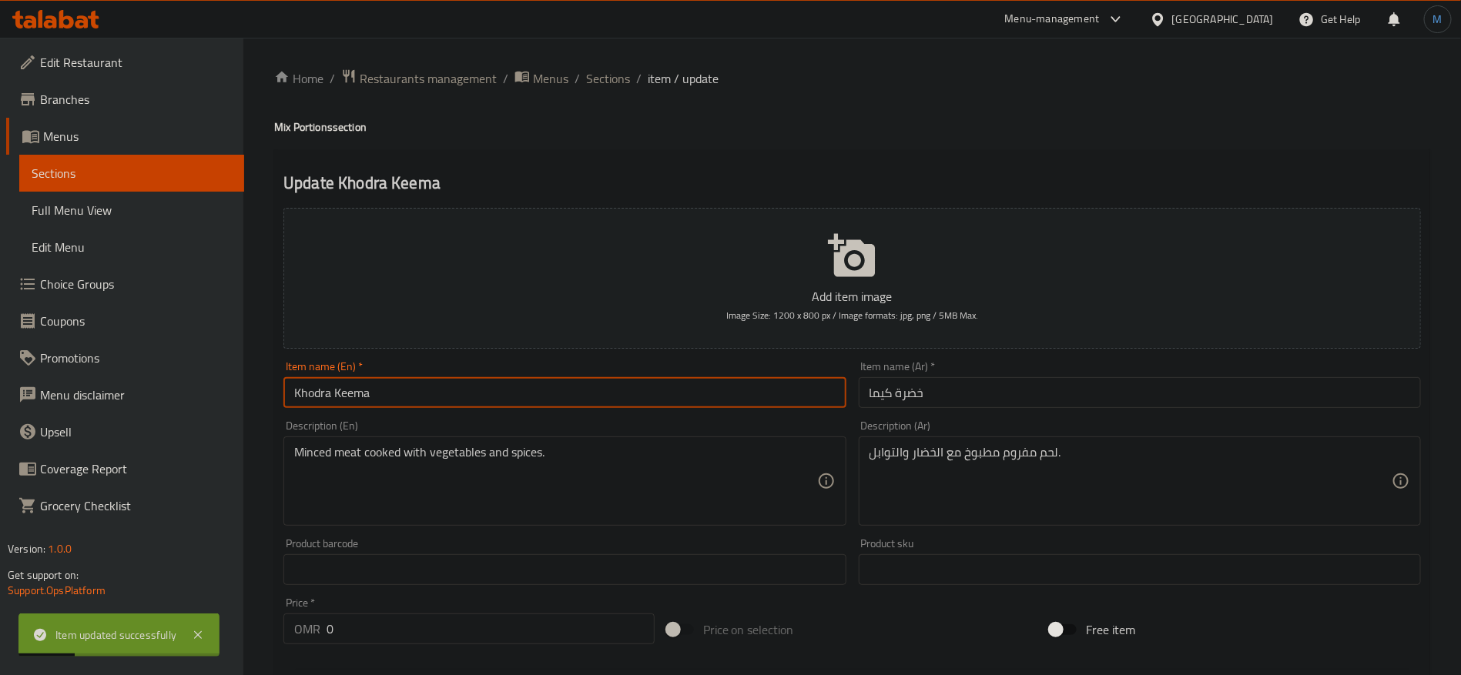
click at [444, 394] on input "Khodra Keema" at bounding box center [564, 392] width 562 height 31
click at [619, 77] on span "Sections" at bounding box center [608, 78] width 44 height 18
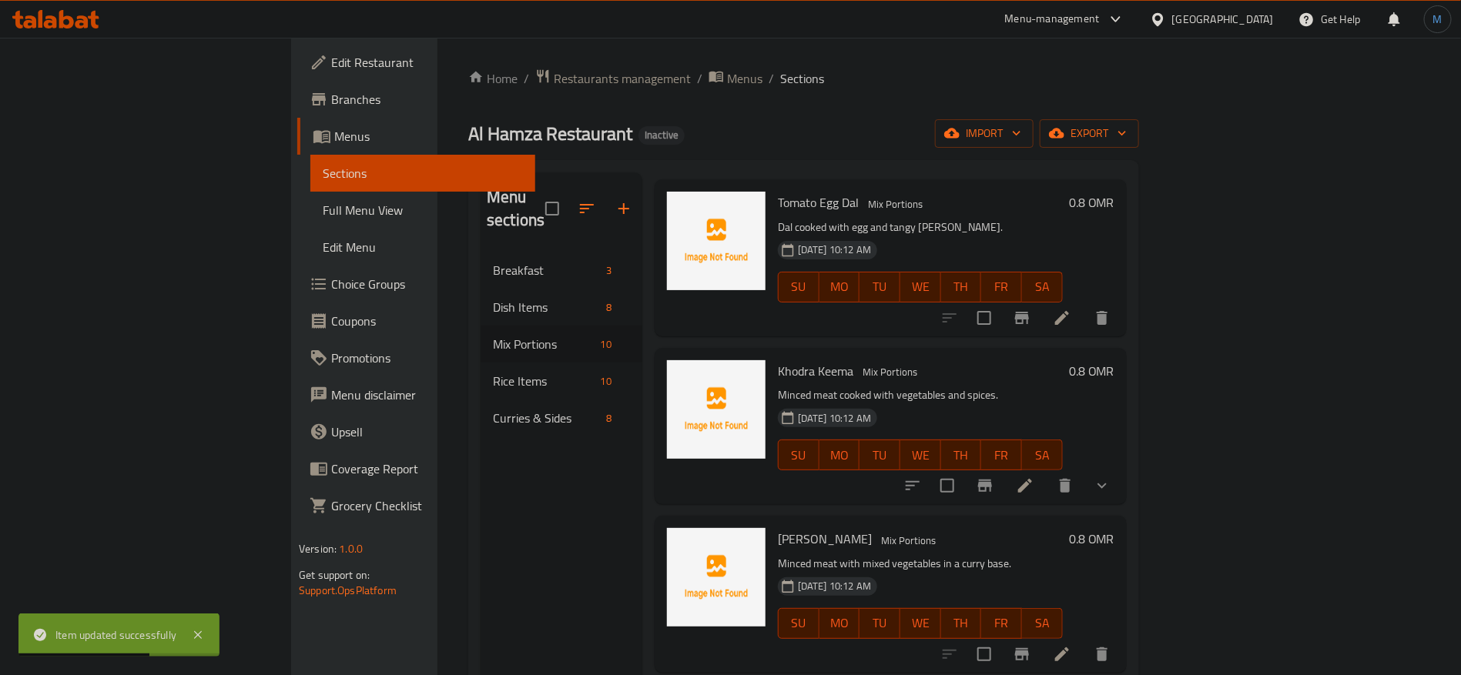
scroll to position [639, 0]
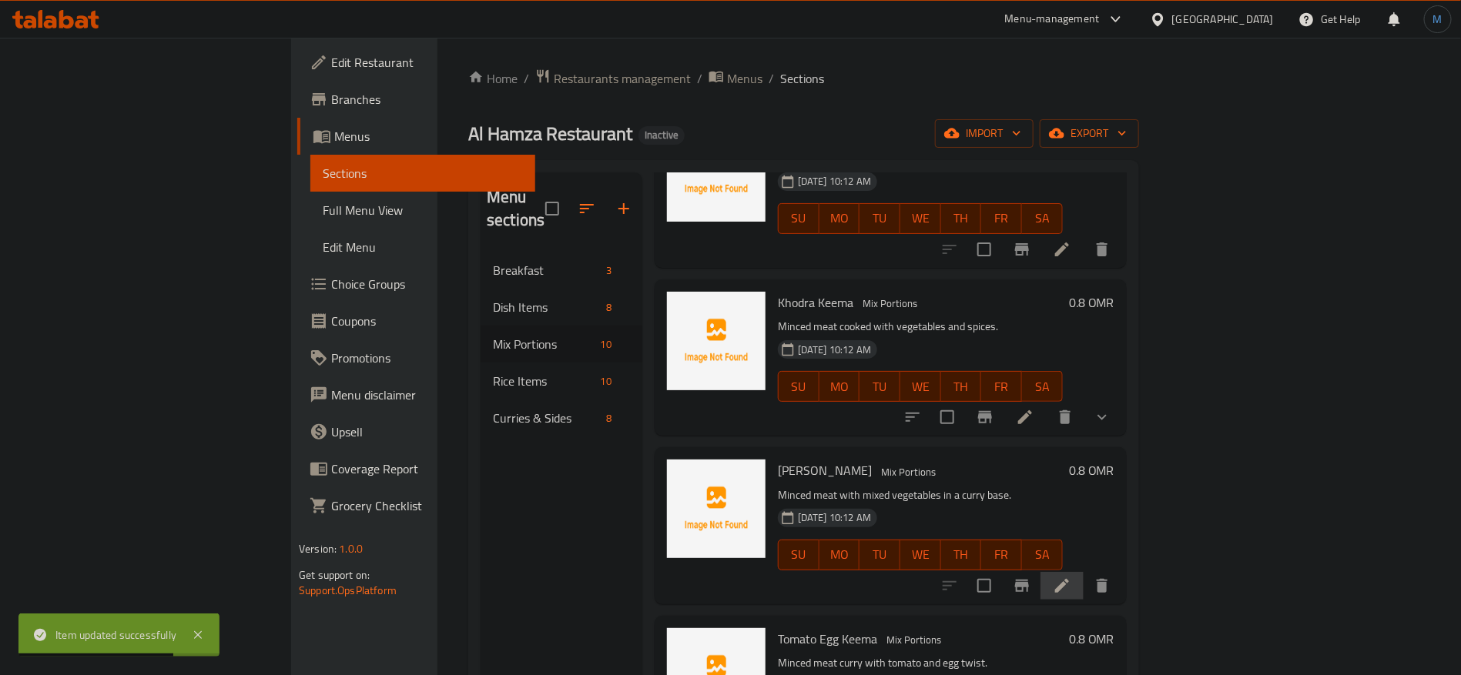
click at [1084, 572] on li at bounding box center [1061, 586] width 43 height 28
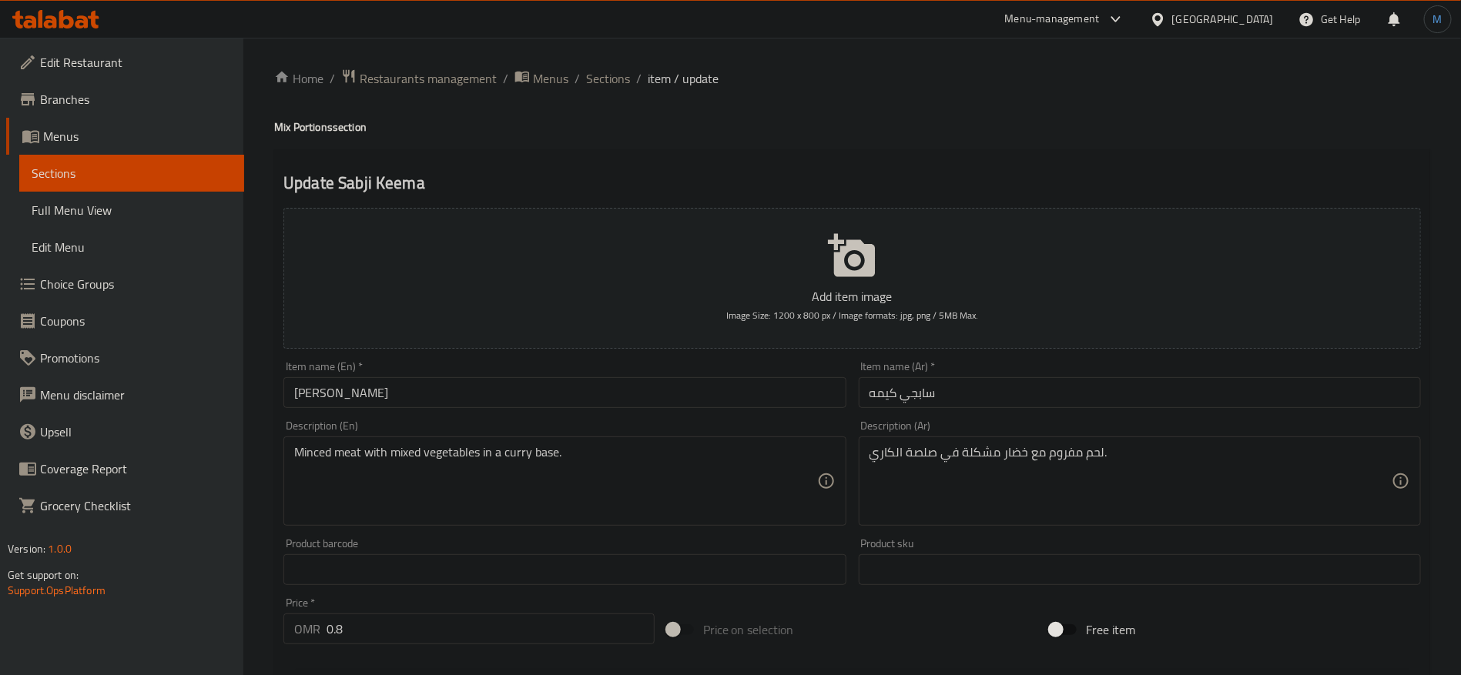
click at [1113, 414] on div "Description (Ar) لحم مفروم مع خضار مشكلة في صلصة الكاري. Description (Ar)" at bounding box center [1139, 473] width 574 height 118
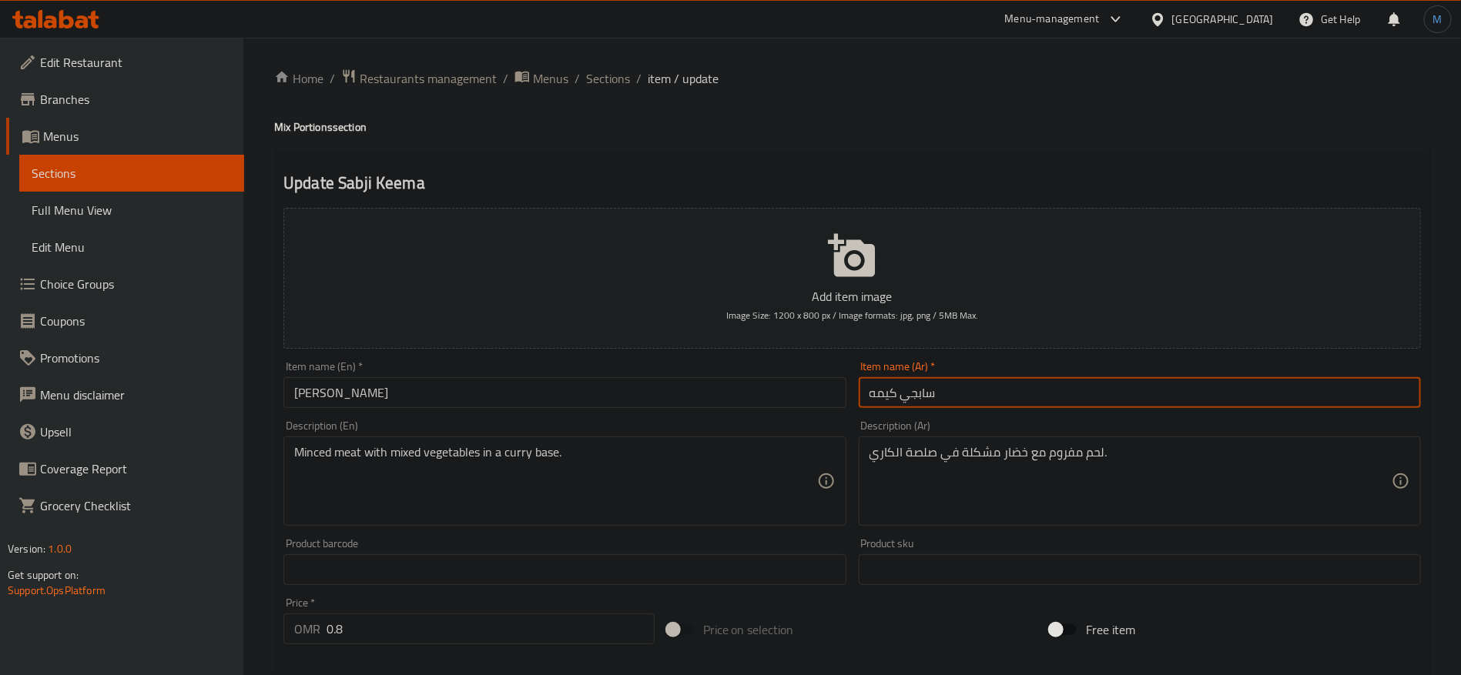
click at [1097, 404] on input "سابجي كيمه" at bounding box center [1140, 392] width 562 height 31
type input "[PERSON_NAME]"
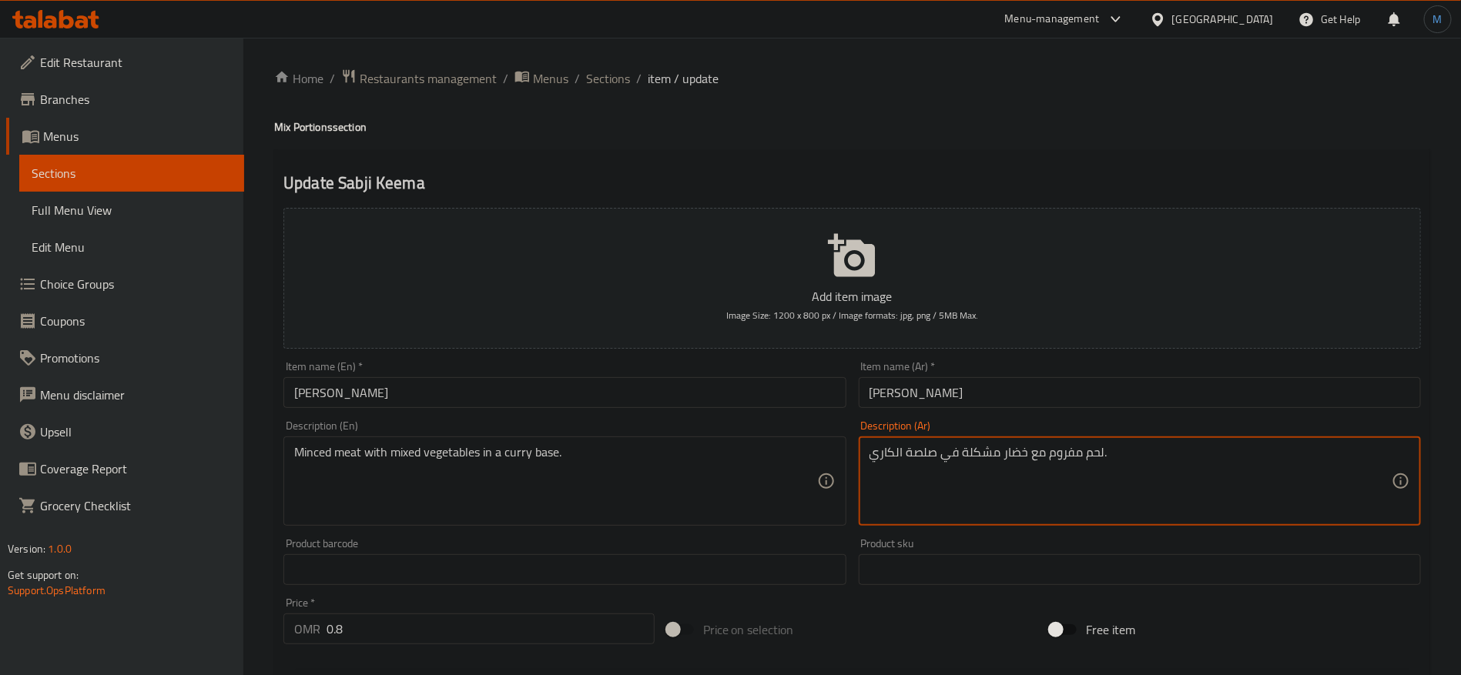
click at [925, 455] on textarea "لحم مفروم مع خضار مشكلة في صلصة الكاري." at bounding box center [1130, 481] width 522 height 73
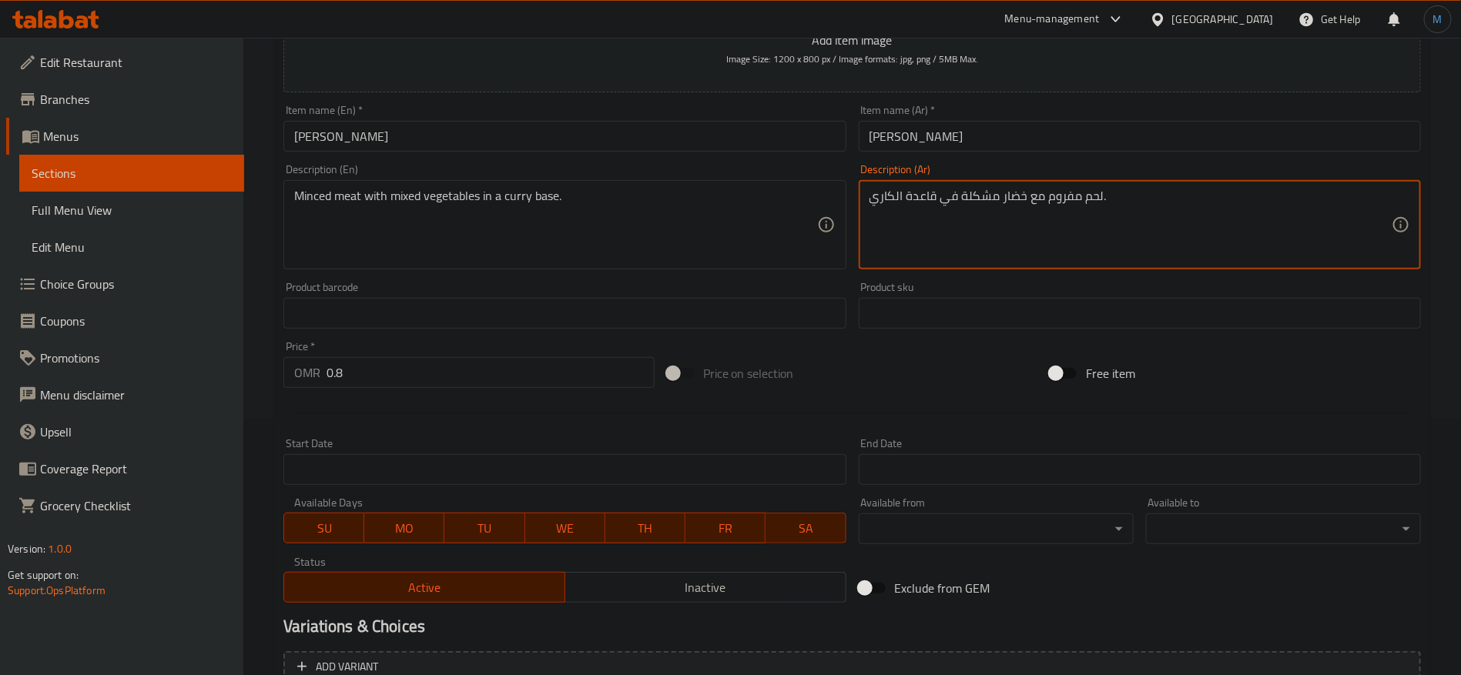
scroll to position [412, 0]
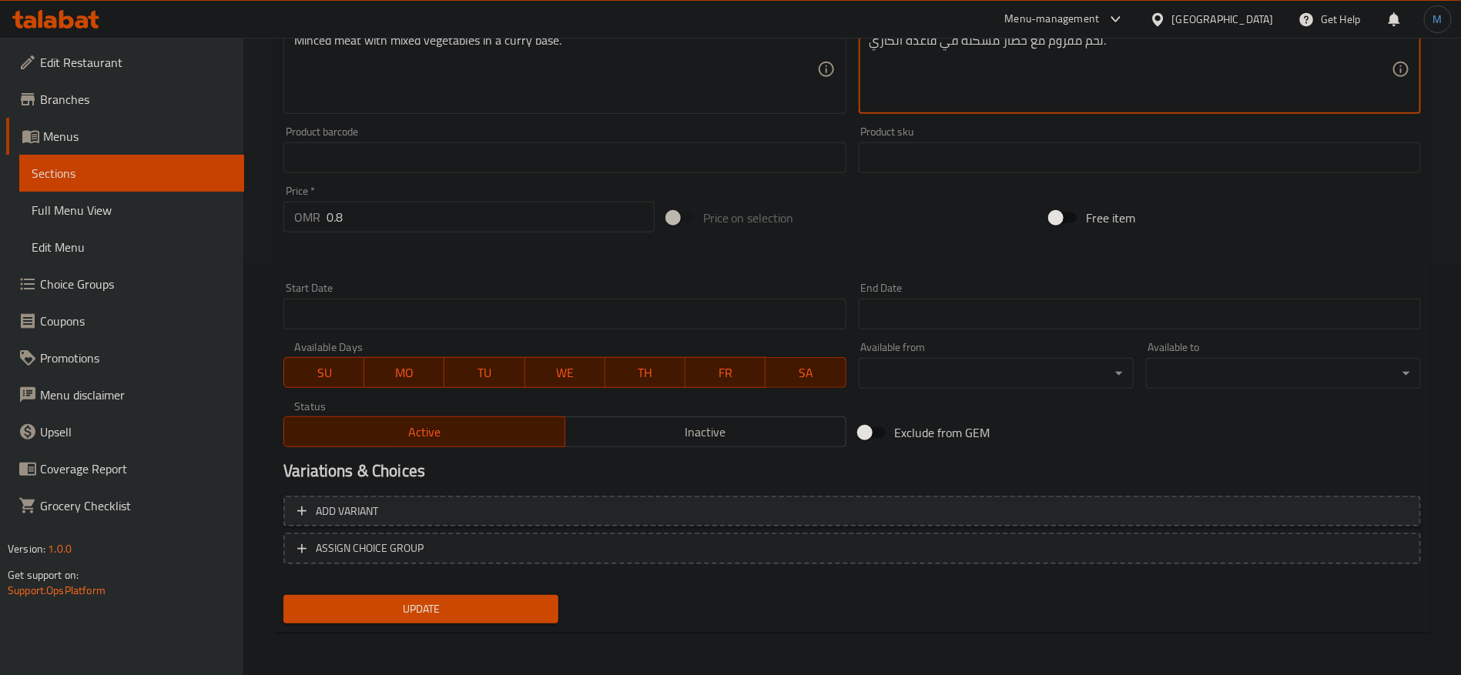
type textarea "لحم مفروم مع خضار مشكلة في قاعدة الكاري."
click at [1196, 507] on span "Add variant" at bounding box center [852, 511] width 1110 height 19
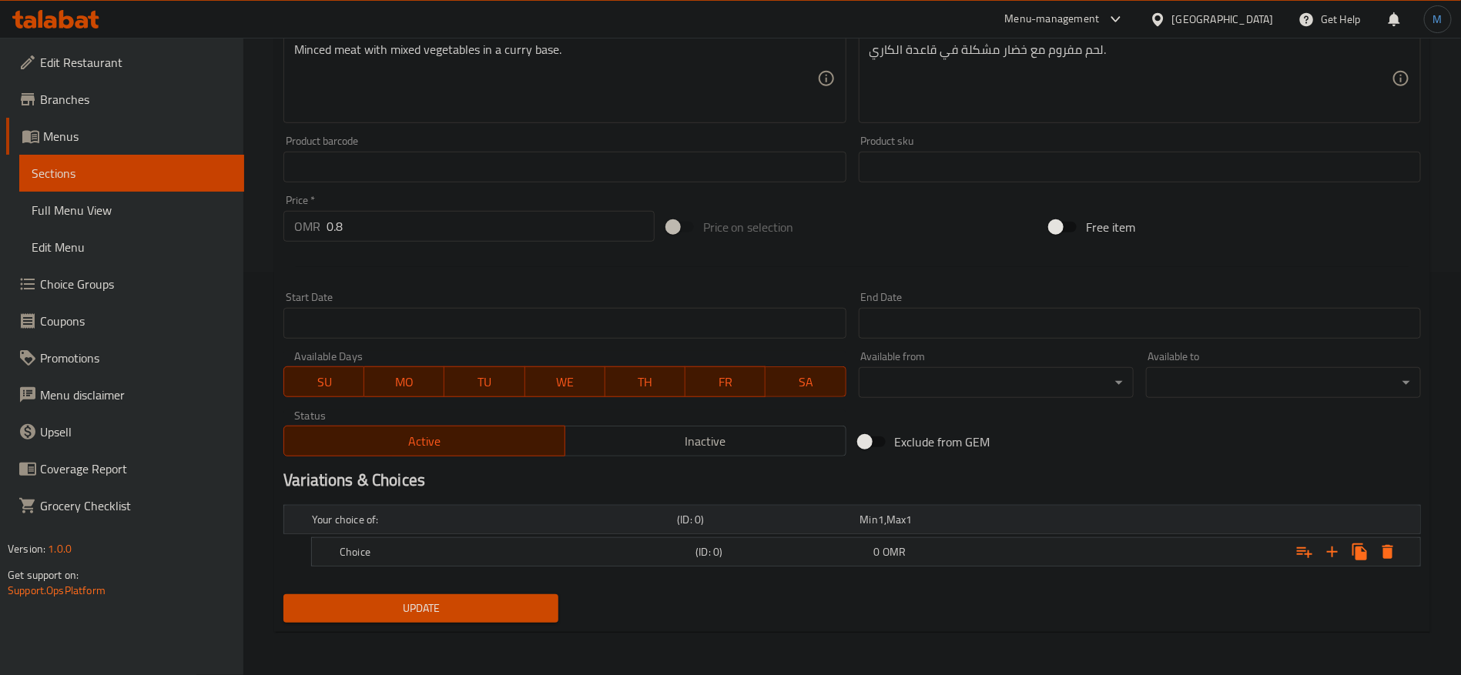
scroll to position [401, 0]
click at [1332, 556] on icon "Expand" at bounding box center [1332, 553] width 11 height 11
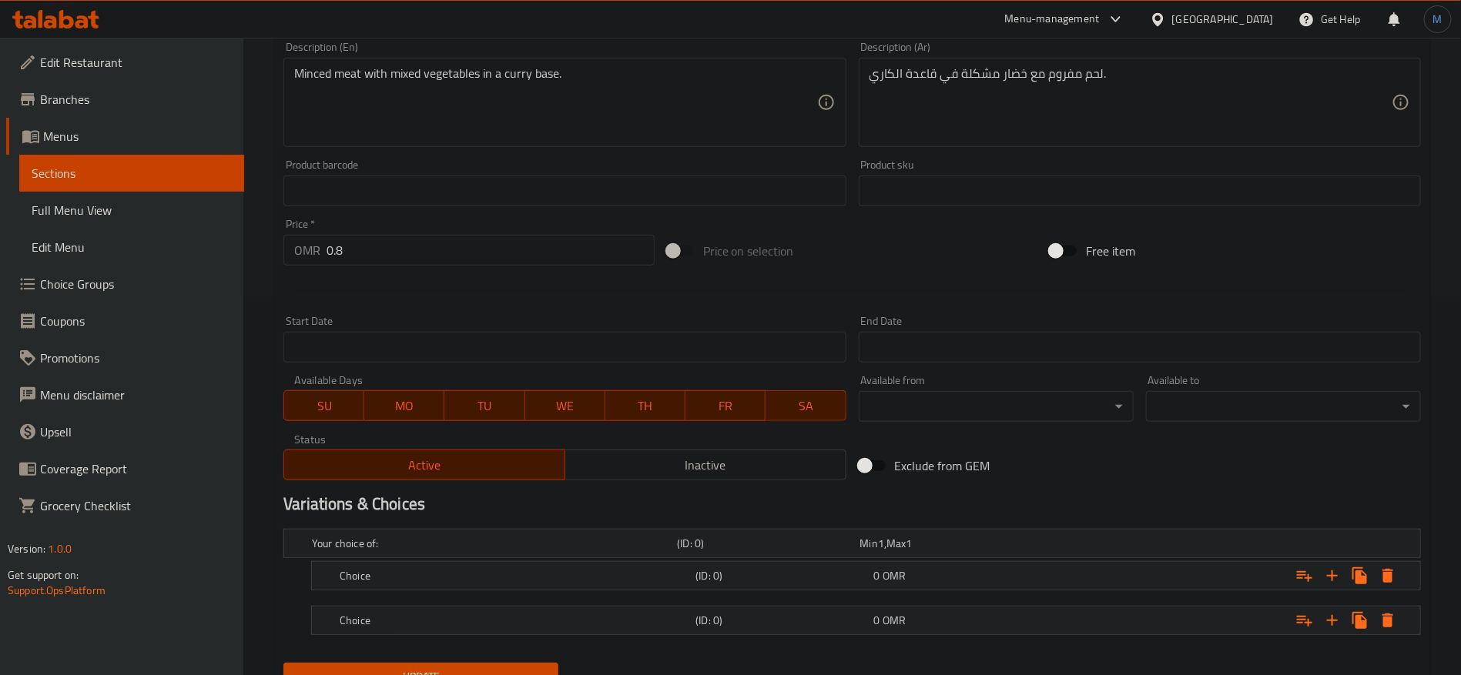
scroll to position [446, 0]
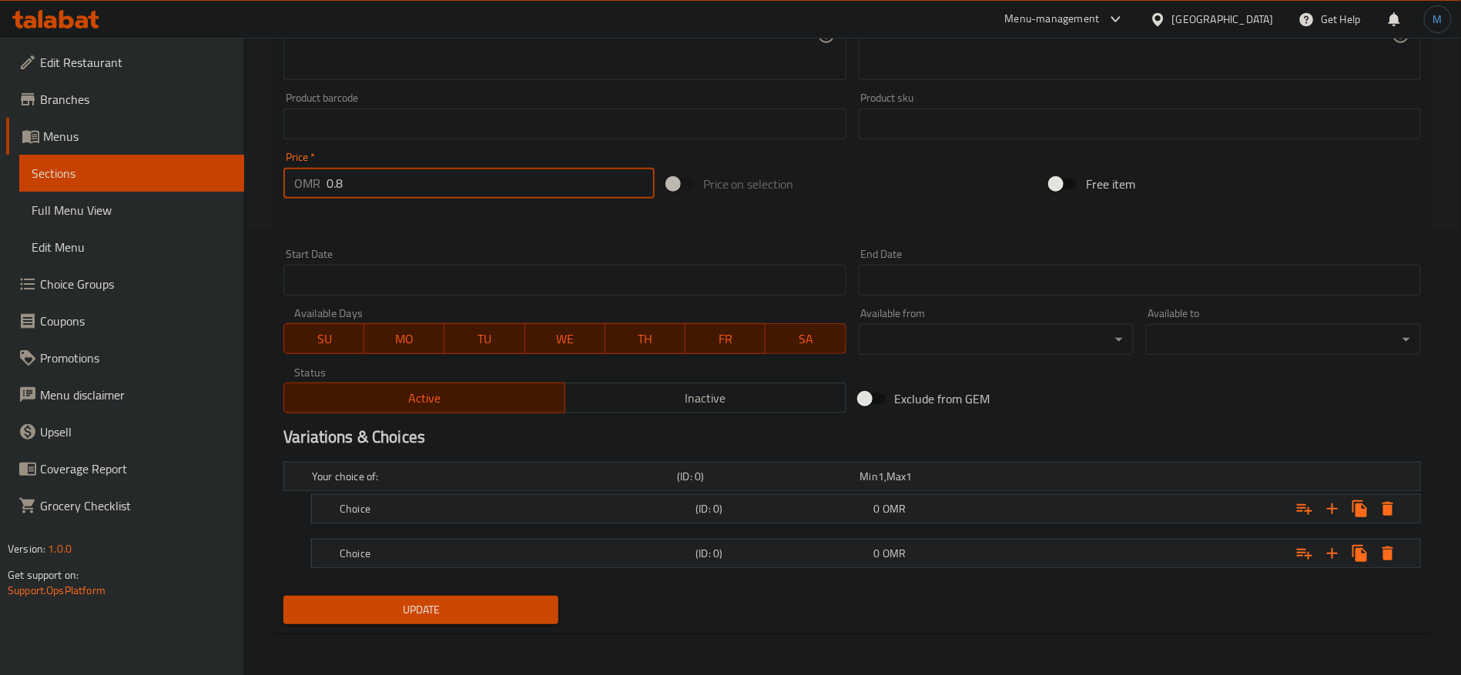
click at [511, 176] on input "0.8" at bounding box center [491, 183] width 328 height 31
type input "0"
click at [684, 546] on h5 "Choice" at bounding box center [515, 553] width 350 height 15
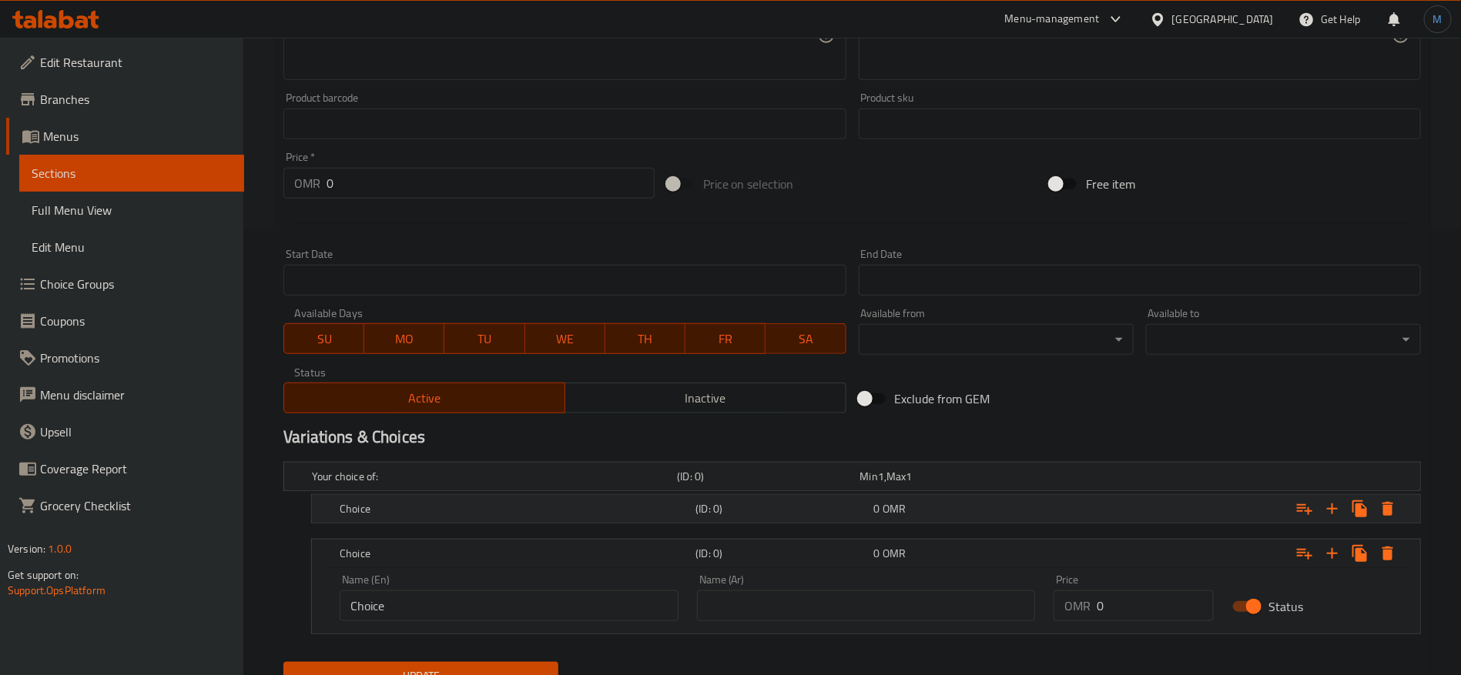
click at [695, 517] on h5 "(ID: 0)" at bounding box center [781, 508] width 172 height 15
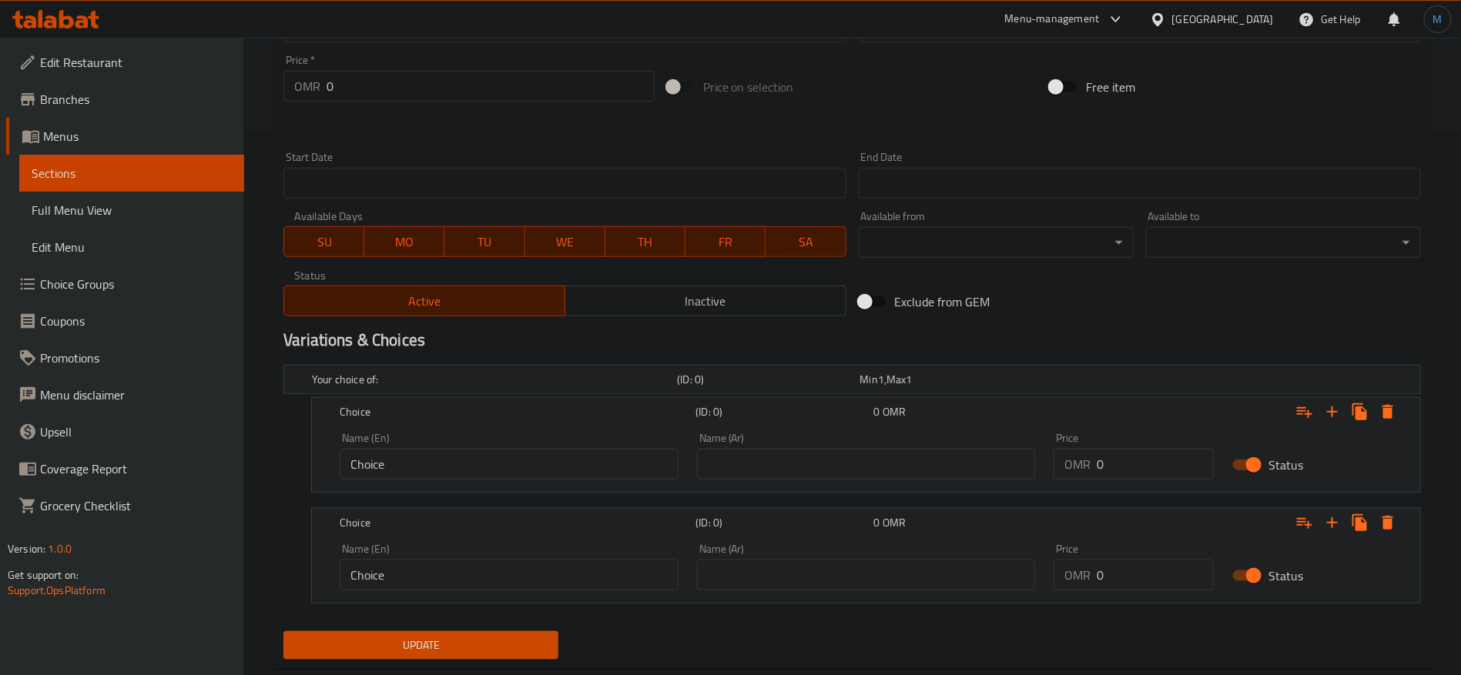
scroll to position [578, 0]
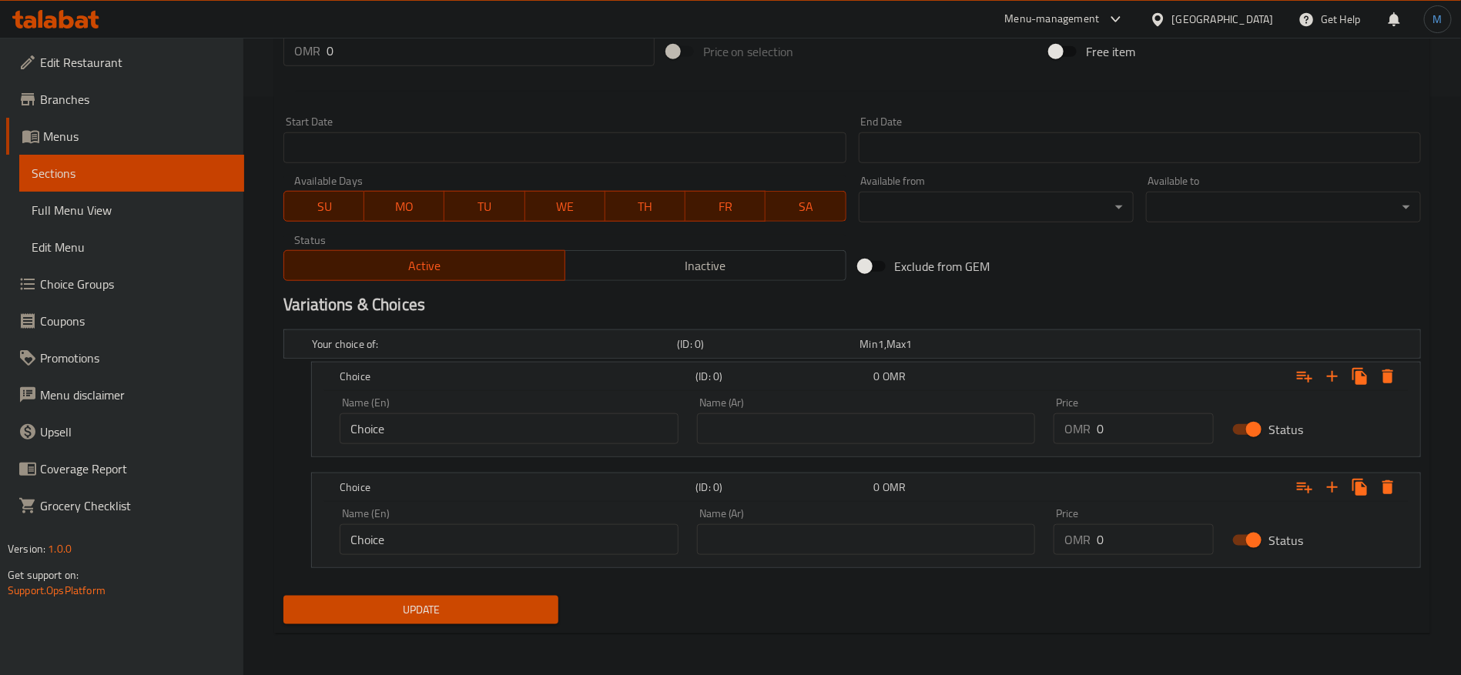
click at [802, 432] on input "text" at bounding box center [866, 429] width 339 height 31
type input "وسط"
click at [896, 556] on div "Name (Ar) Name (Ar)" at bounding box center [866, 531] width 357 height 65
click at [896, 554] on div "Name (Ar) Name (Ar)" at bounding box center [866, 531] width 357 height 65
click at [896, 544] on input "text" at bounding box center [866, 539] width 339 height 31
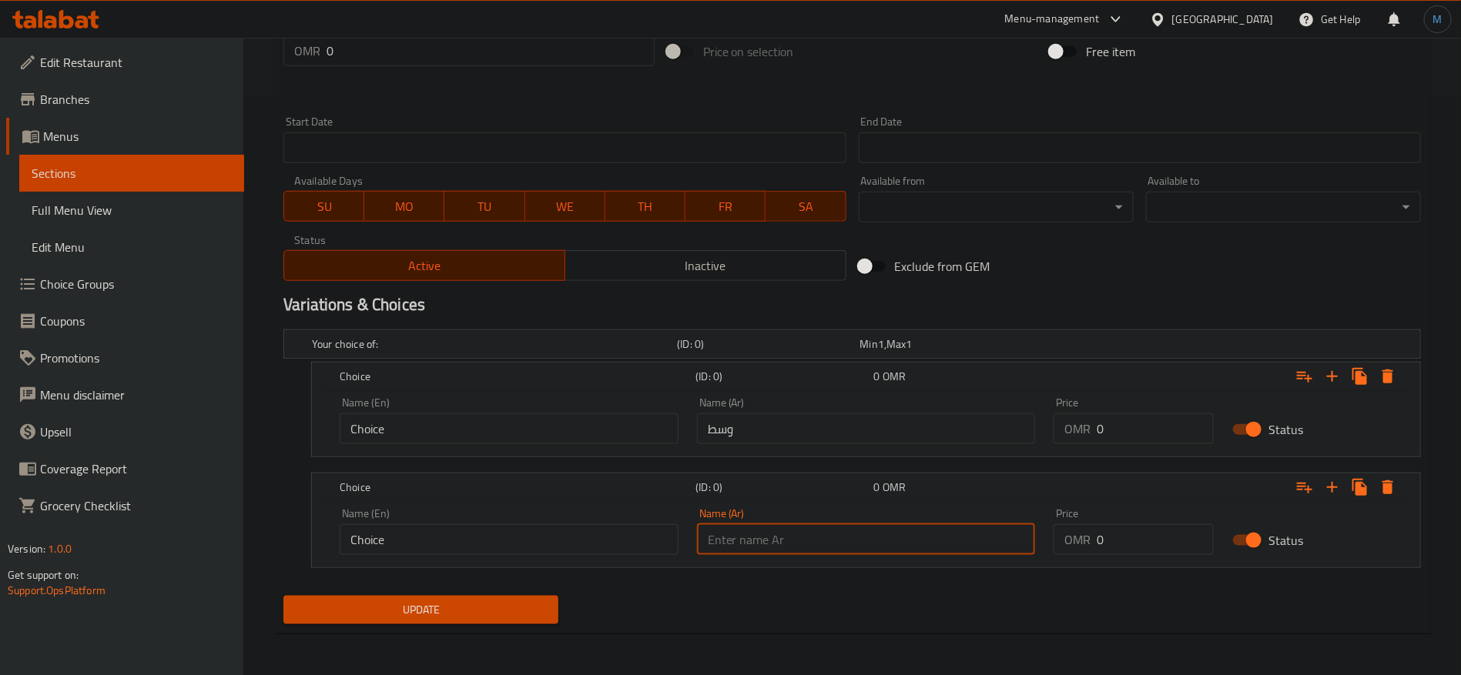
type input "كبير"
click at [609, 446] on div "Name (En) Choice Name (En)" at bounding box center [508, 420] width 357 height 65
click at [609, 439] on input "Choice" at bounding box center [509, 429] width 339 height 31
click at [609, 437] on input "Choice" at bounding box center [509, 429] width 339 height 31
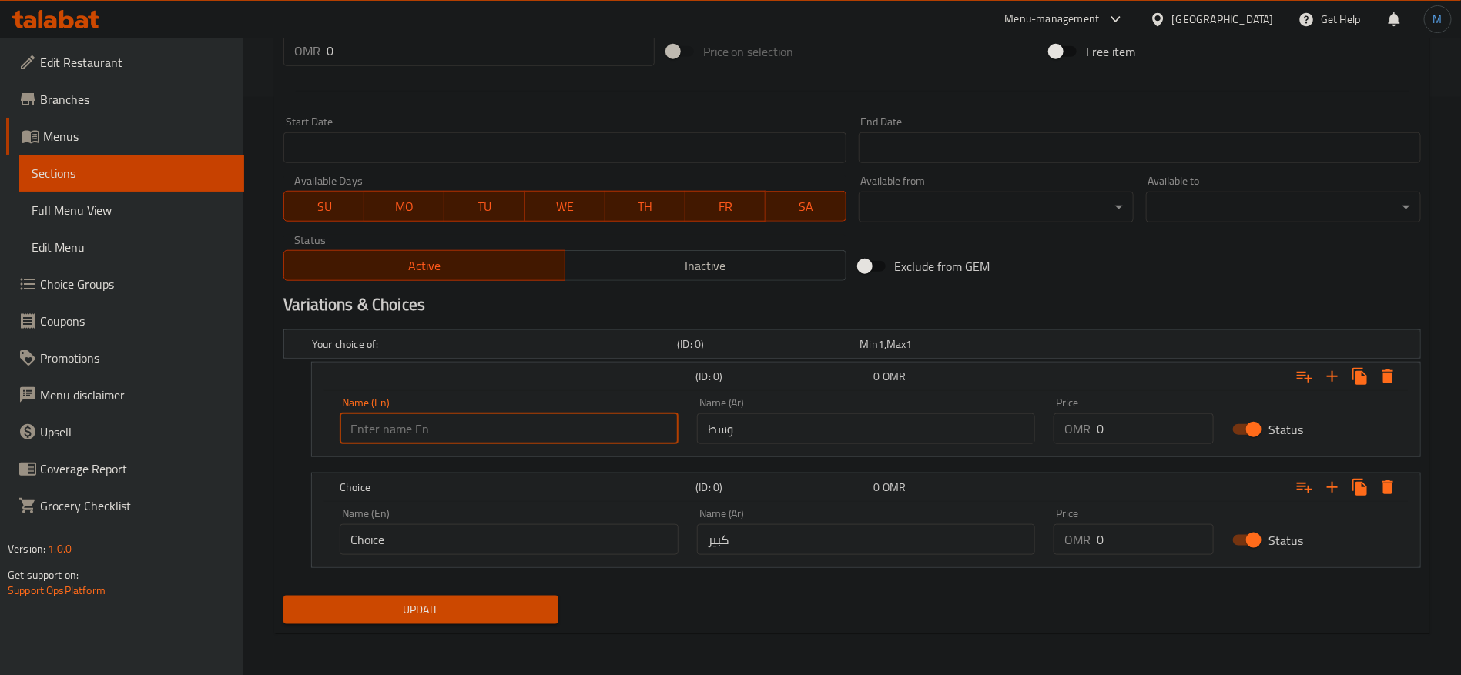
click at [609, 437] on input "text" at bounding box center [509, 429] width 339 height 31
type input "Medium"
click at [510, 538] on input "Choice" at bounding box center [509, 539] width 339 height 31
click at [510, 538] on input "text" at bounding box center [509, 539] width 339 height 31
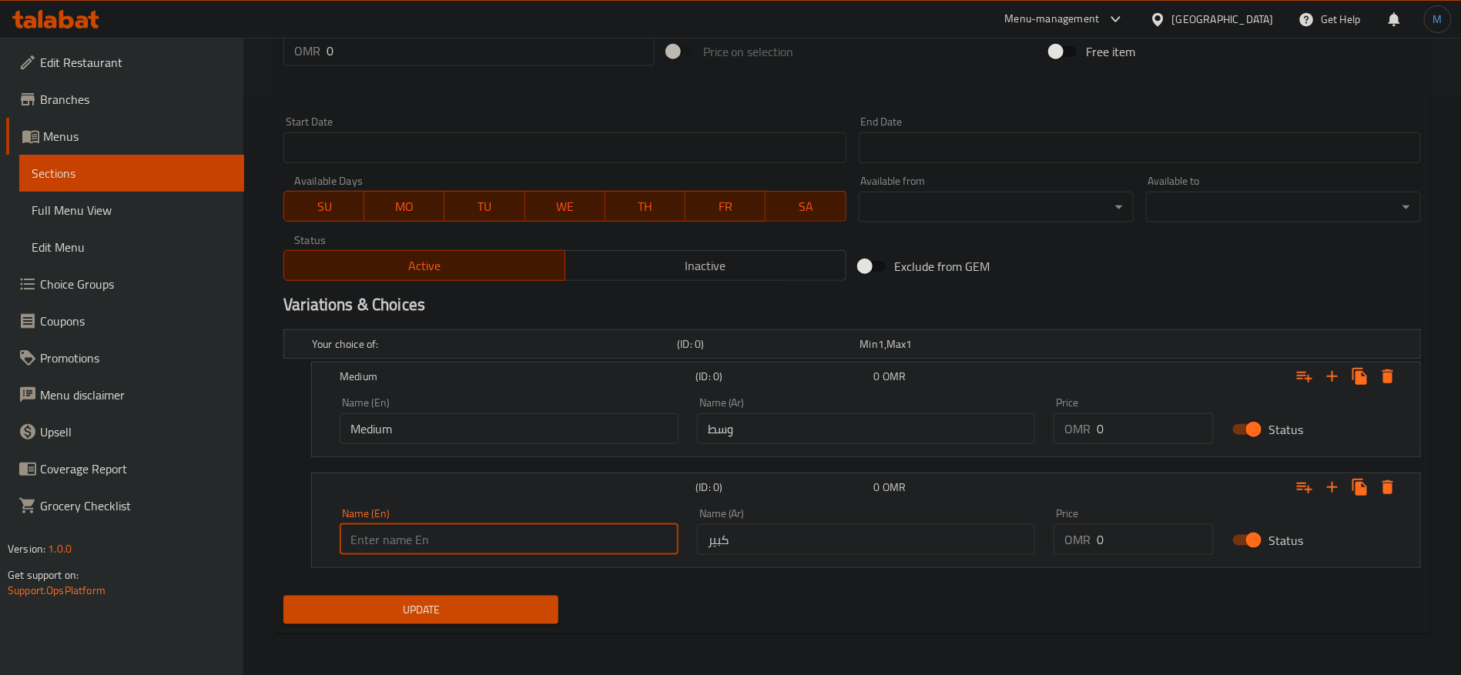
type input "Large"
click at [1097, 553] on input "0" at bounding box center [1155, 539] width 117 height 31
paste input ".8"
type input "0.8"
click at [1111, 440] on input "0" at bounding box center [1155, 429] width 117 height 31
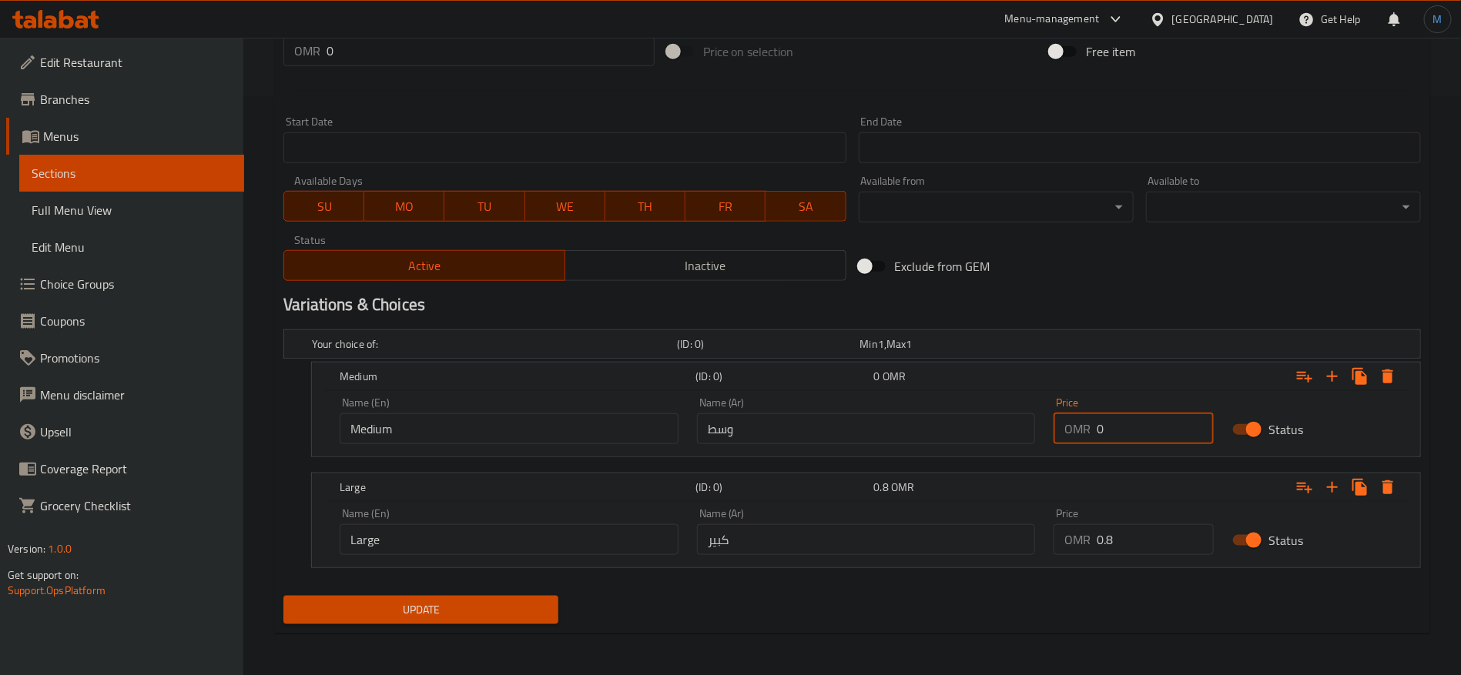
paste input ".8"
type input "0.7"
click at [283, 596] on button "Update" at bounding box center [420, 610] width 275 height 28
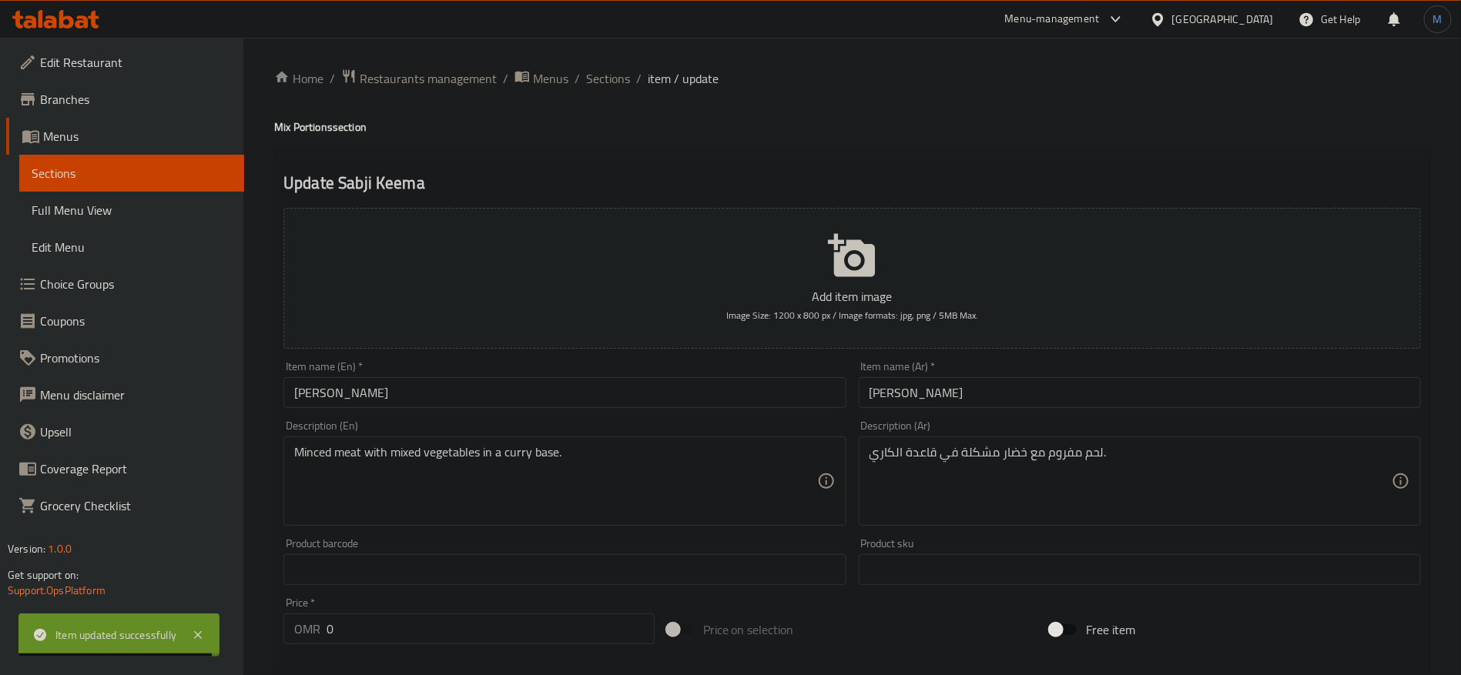
click at [608, 94] on div "Home / Restaurants management / Menus / Sections / item / update Mix Portions s…" at bounding box center [852, 647] width 1156 height 1156
click at [598, 75] on span "Sections" at bounding box center [608, 78] width 44 height 18
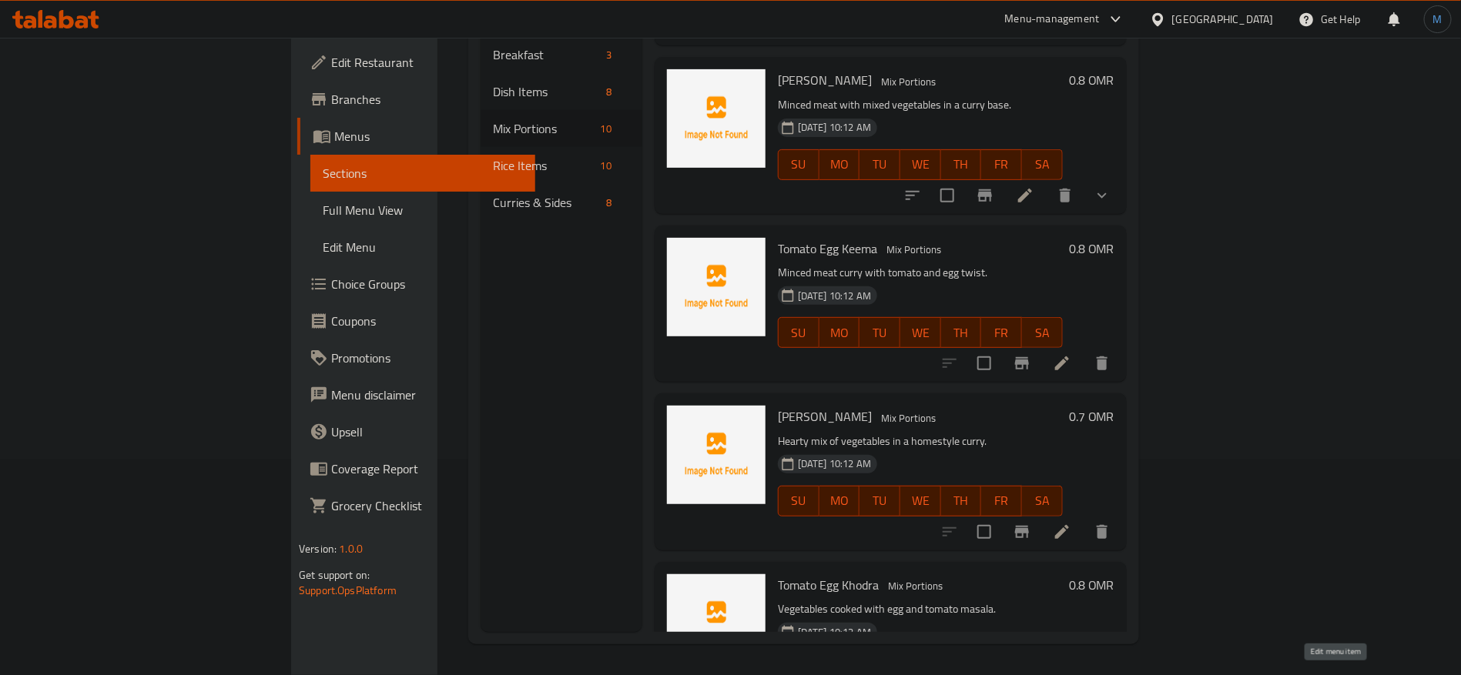
scroll to position [698, 0]
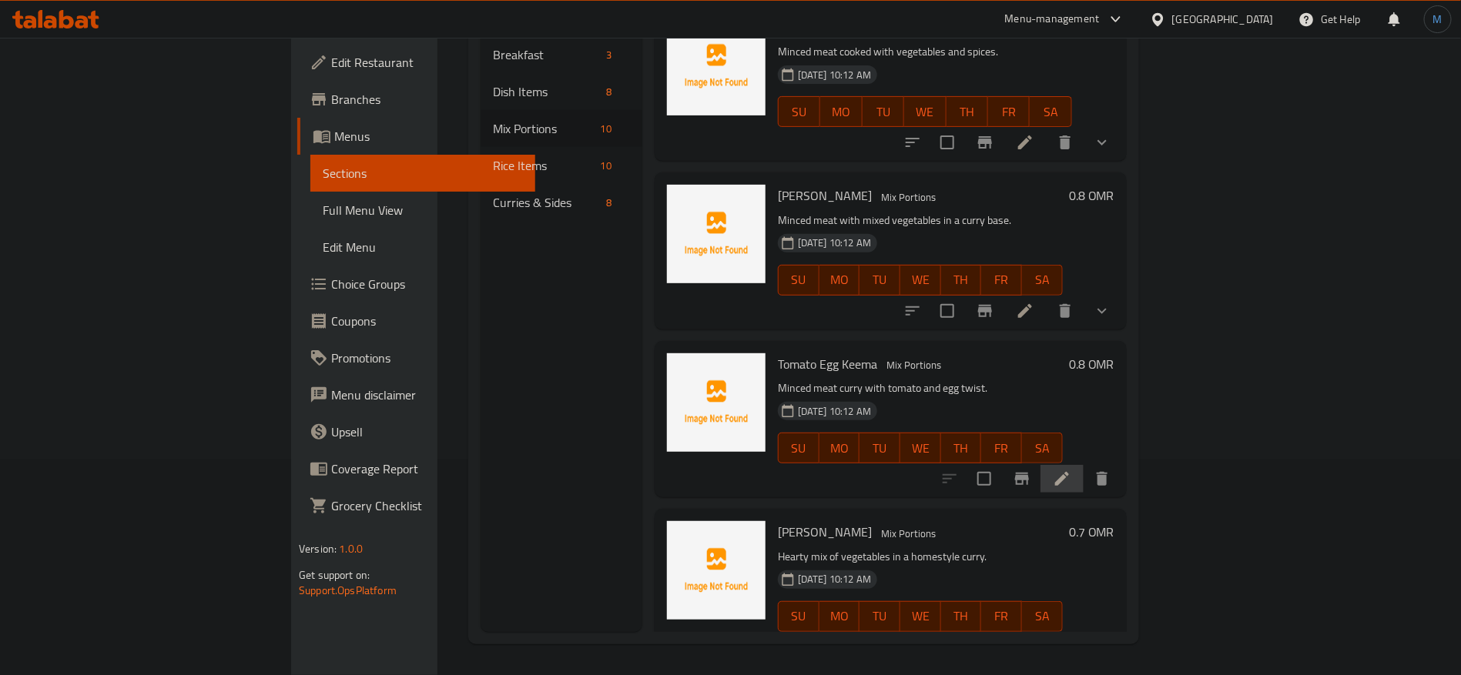
click at [1084, 465] on li at bounding box center [1061, 479] width 43 height 28
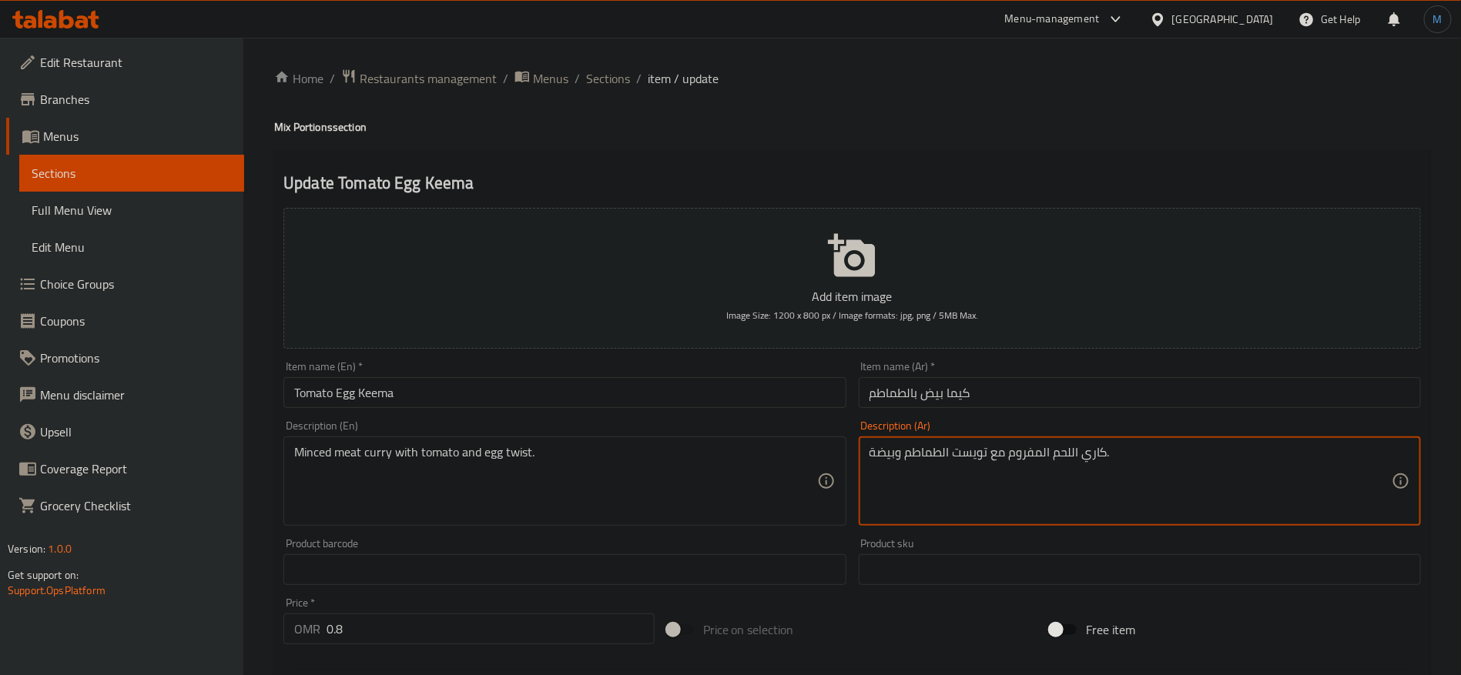
click at [1306, 469] on textarea "كاري اللحم المفروم مع تويست الطماطم وبيضة." at bounding box center [1130, 481] width 522 height 73
type textarea "كاري اللحم المفروم مع تويست الطماطم وبيض"
drag, startPoint x: 641, startPoint y: 377, endPoint x: 632, endPoint y: 387, distance: 13.1
click at [640, 378] on div "Item name (En)   * Tomato Egg Keema Item name (En) *" at bounding box center [564, 384] width 562 height 47
click at [632, 387] on input "Tomato Egg Keema" at bounding box center [564, 392] width 562 height 31
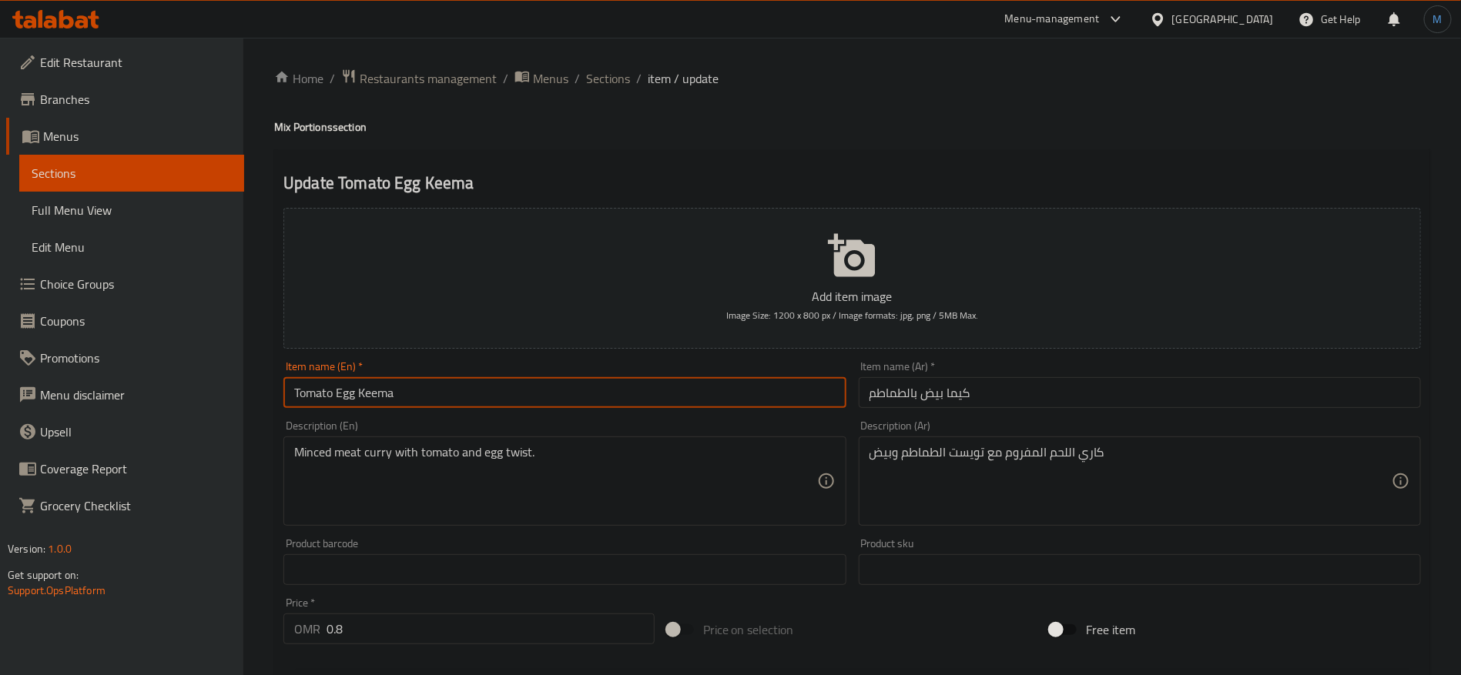
click at [591, 87] on span "Sections" at bounding box center [608, 78] width 44 height 18
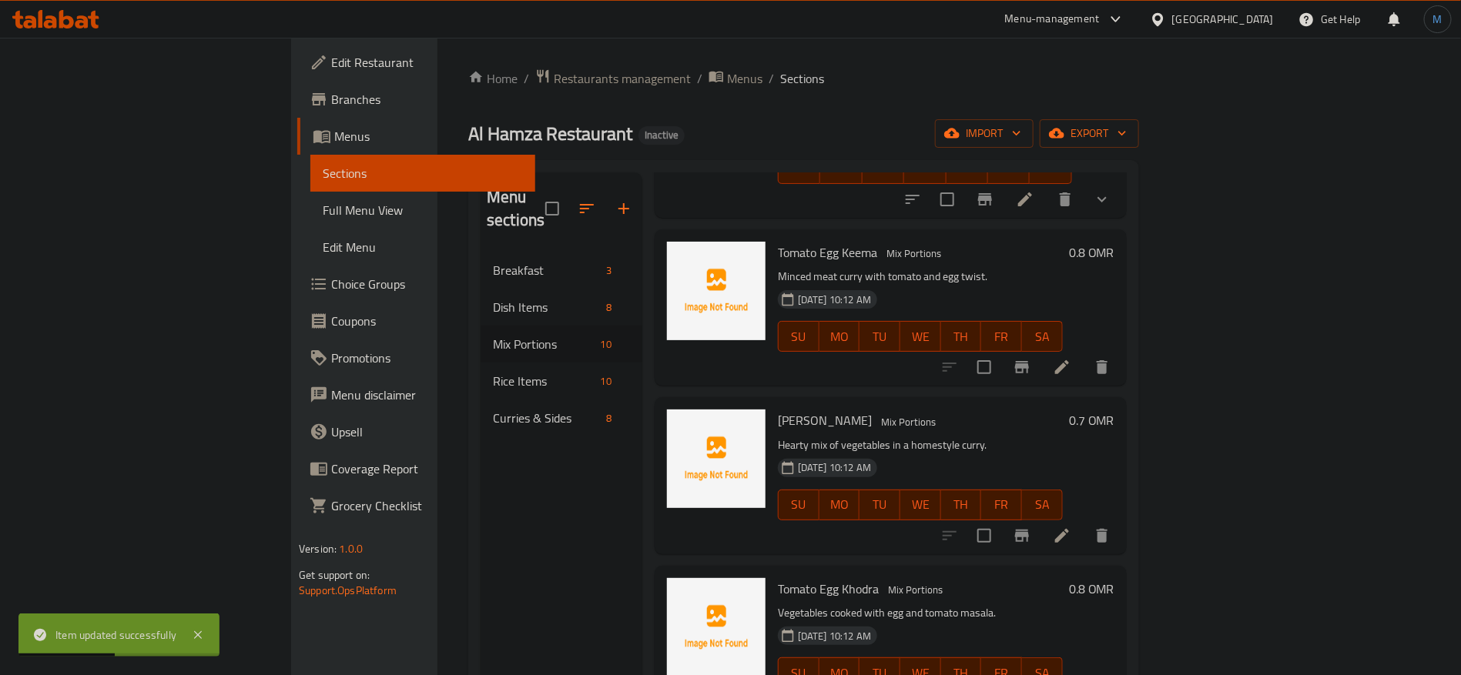
scroll to position [1045, 0]
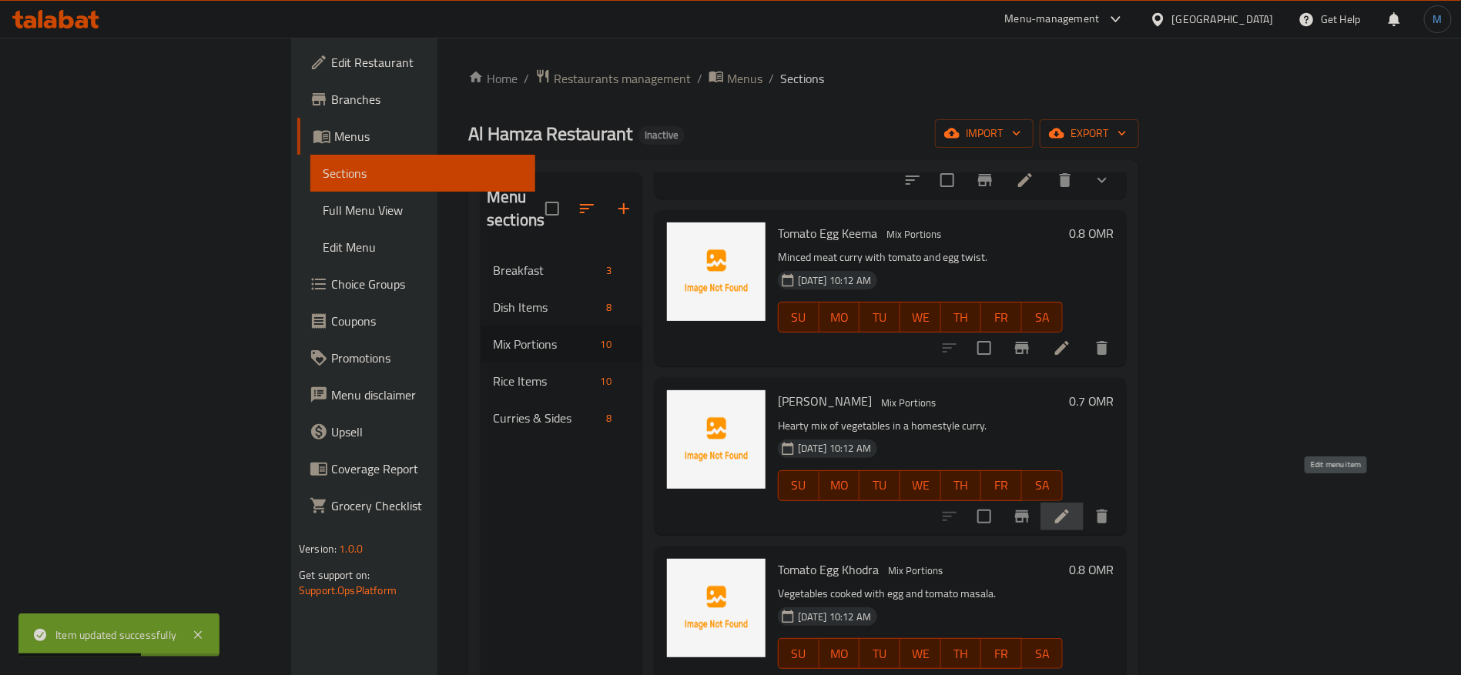
click at [1071, 507] on icon at bounding box center [1062, 516] width 18 height 18
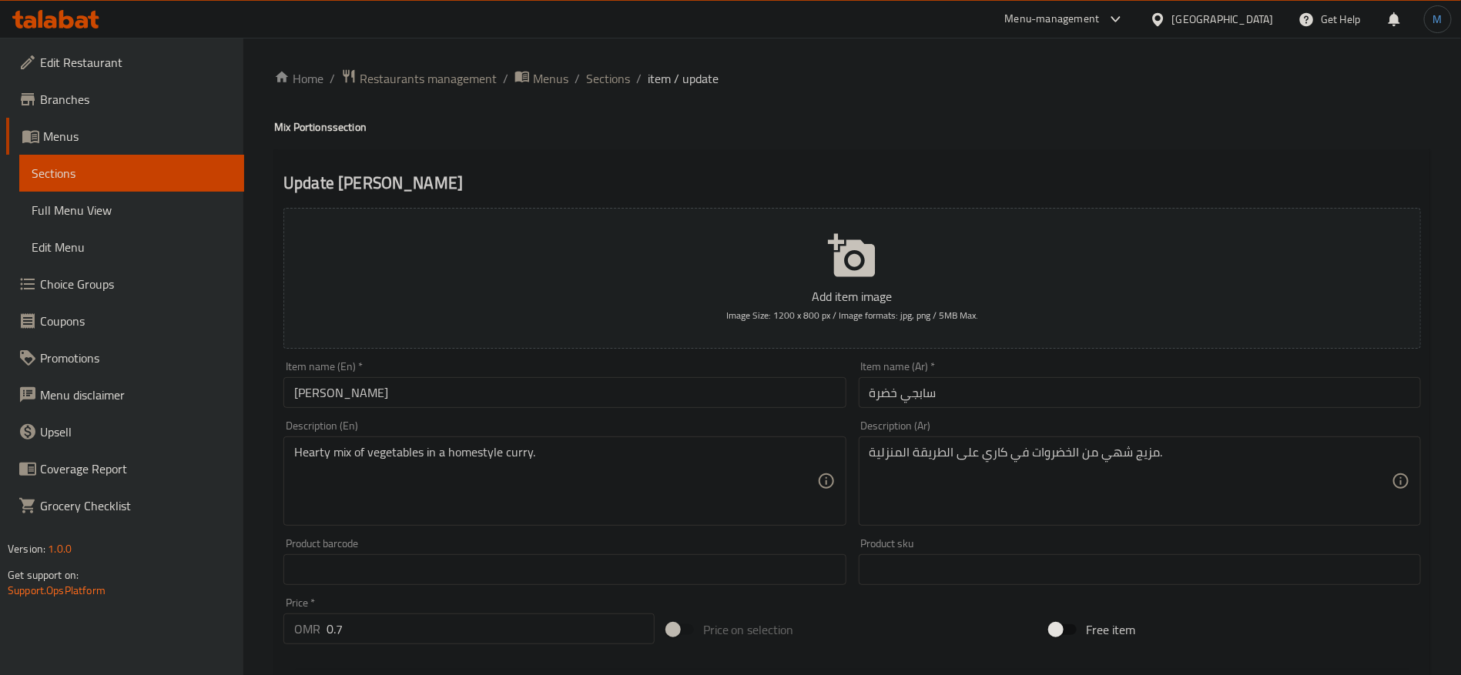
click at [585, 395] on input "[PERSON_NAME]" at bounding box center [564, 392] width 562 height 31
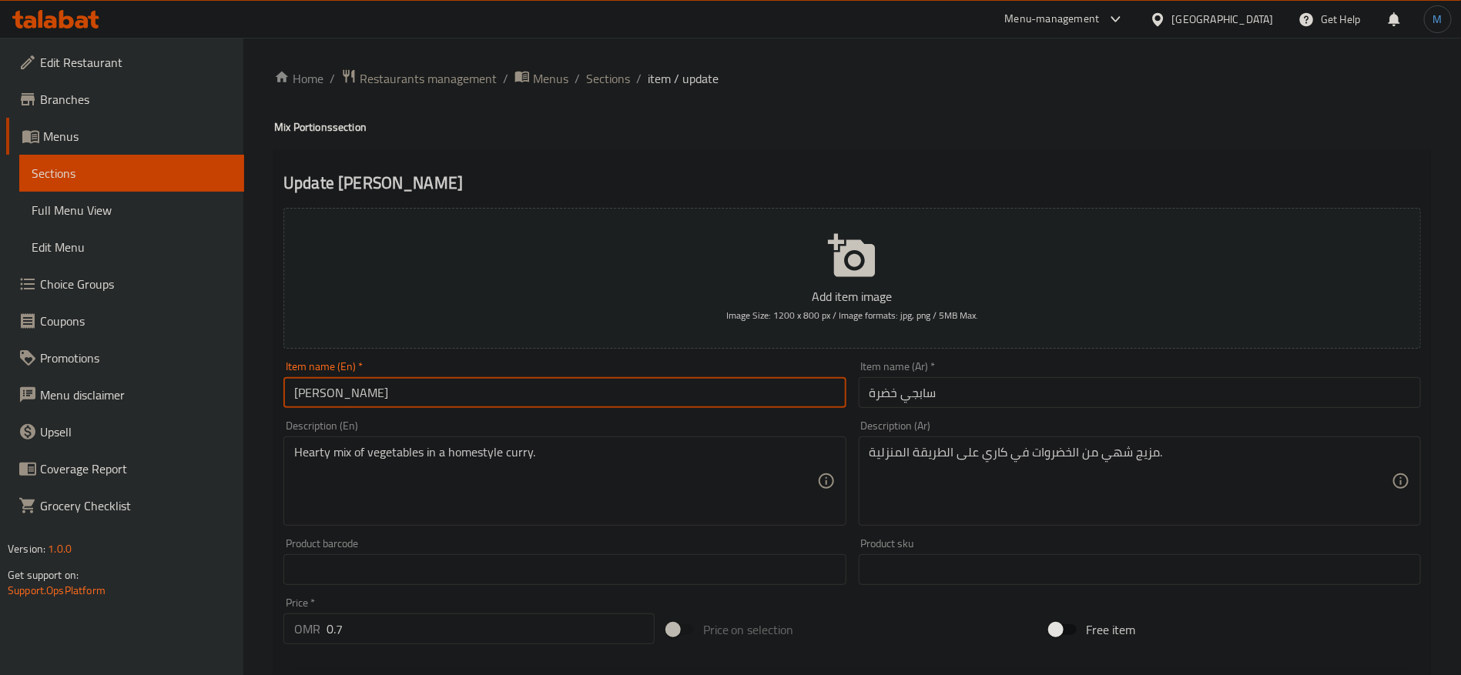
click at [589, 84] on span "Sections" at bounding box center [608, 78] width 44 height 18
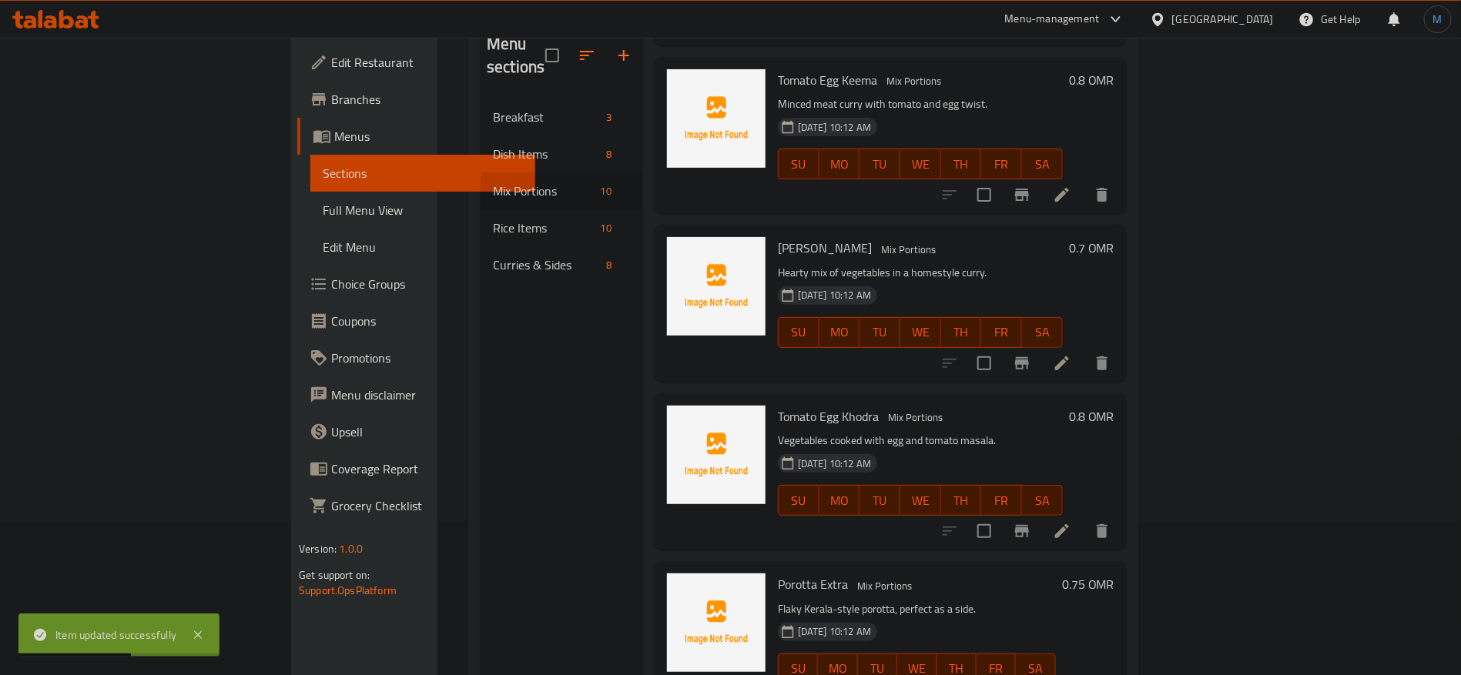
scroll to position [216, 0]
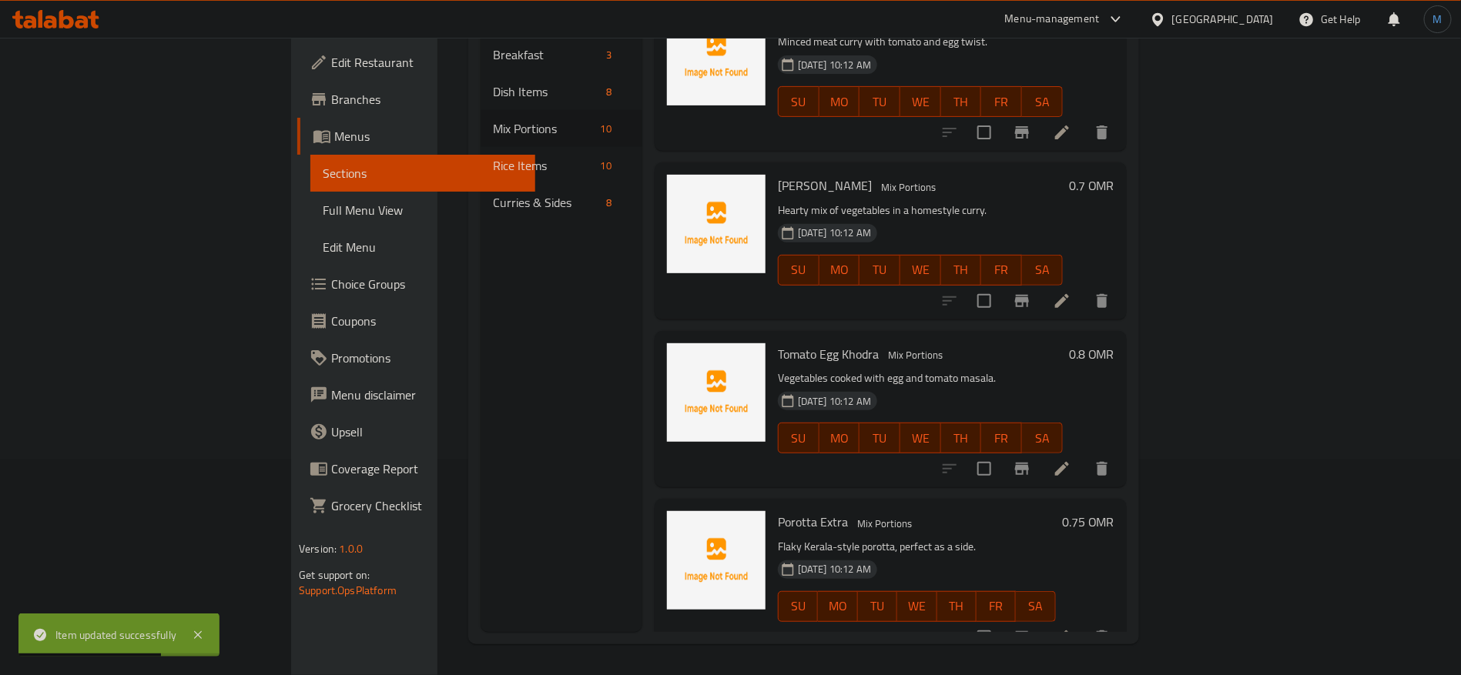
click at [1071, 460] on icon at bounding box center [1062, 469] width 18 height 18
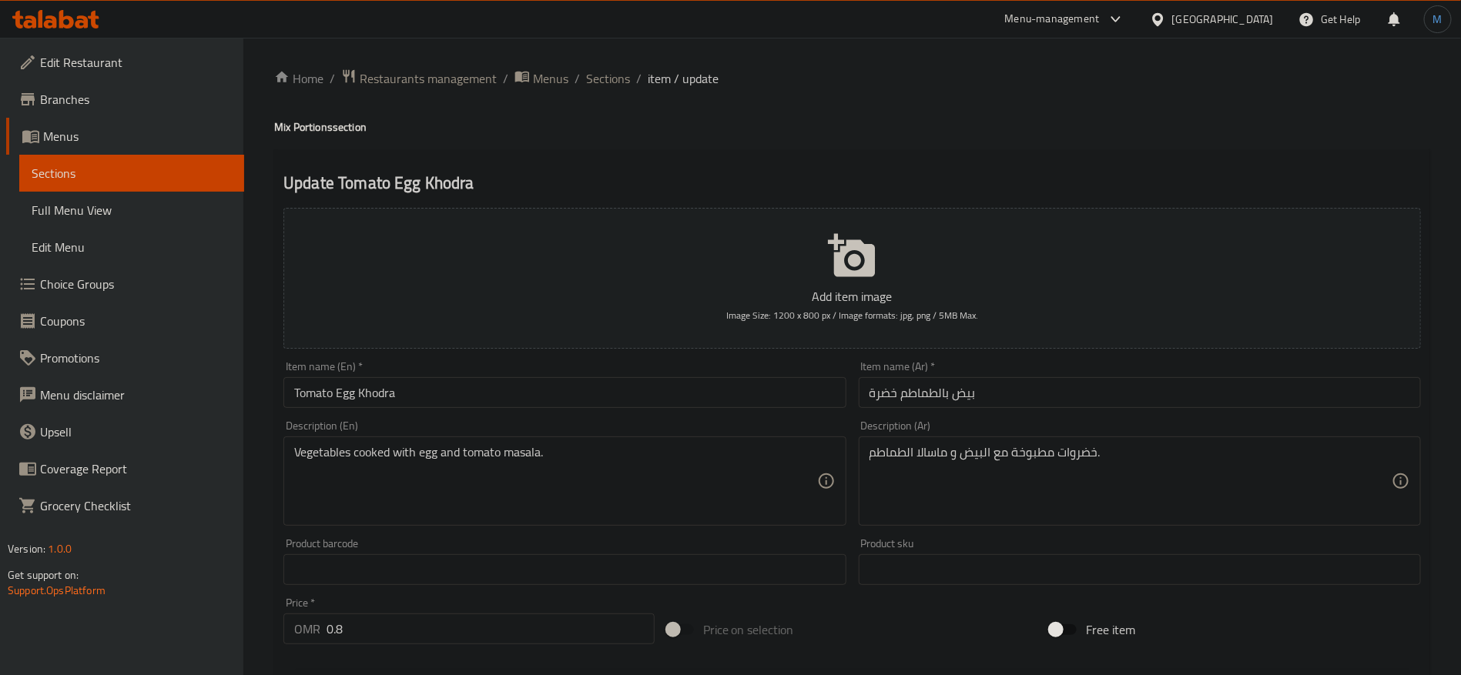
click at [613, 62] on div "Home / Restaurants management / Menus / Sections / item / update Mix Portions s…" at bounding box center [852, 563] width 1218 height 1050
click at [597, 69] on span "Sections" at bounding box center [608, 78] width 44 height 18
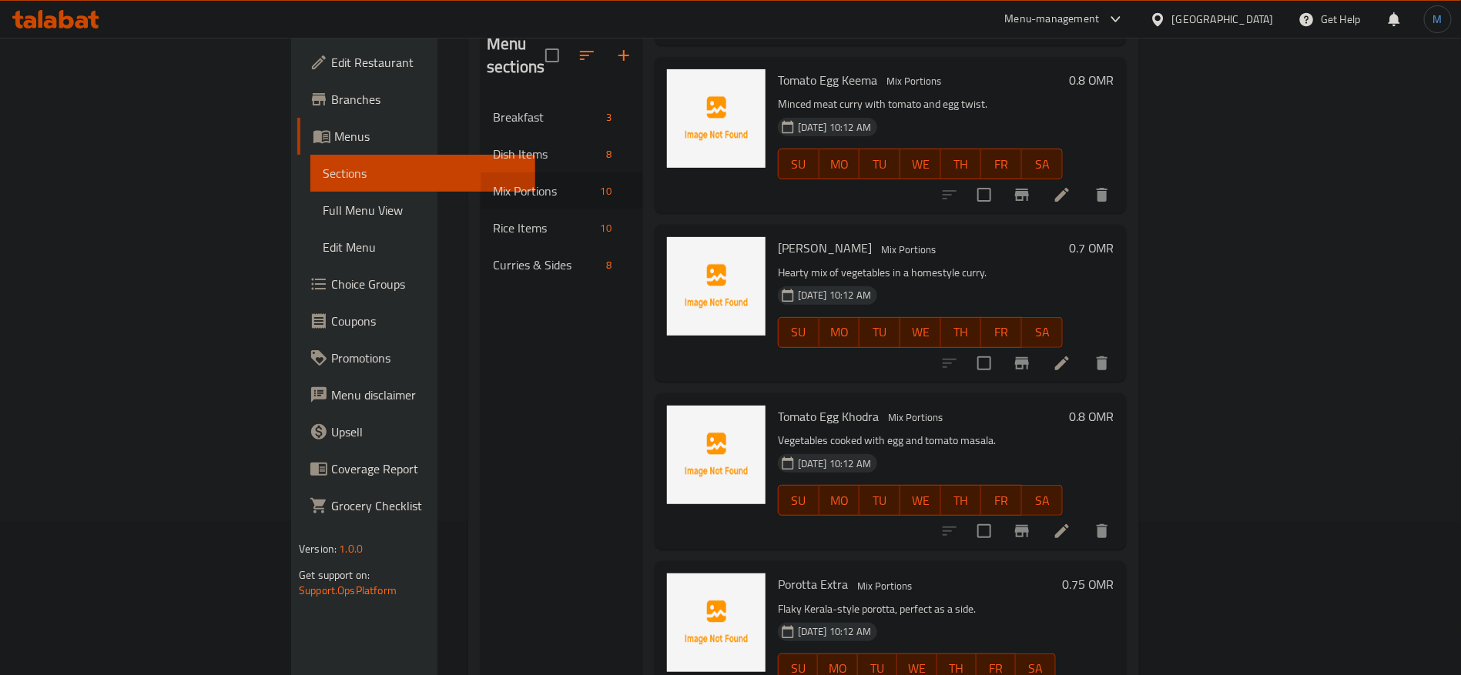
scroll to position [216, 0]
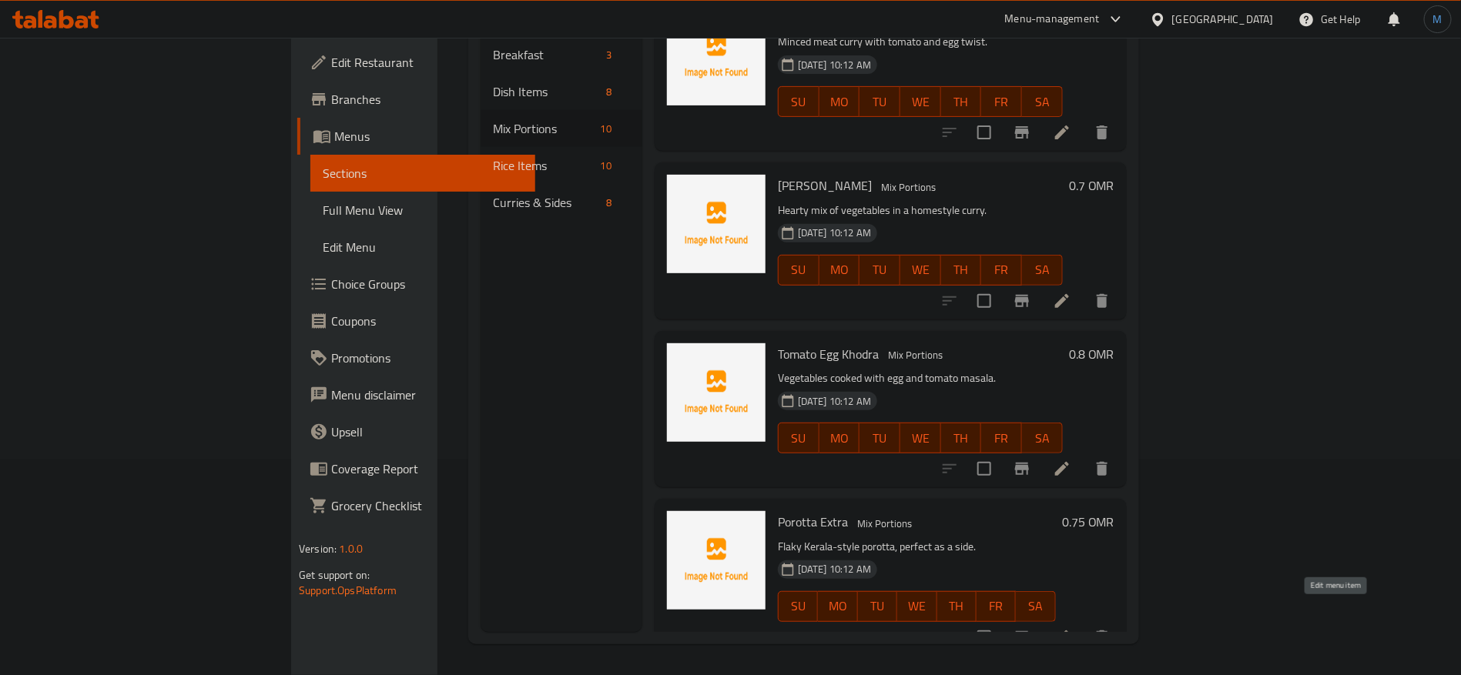
click at [1071, 628] on icon at bounding box center [1062, 637] width 18 height 18
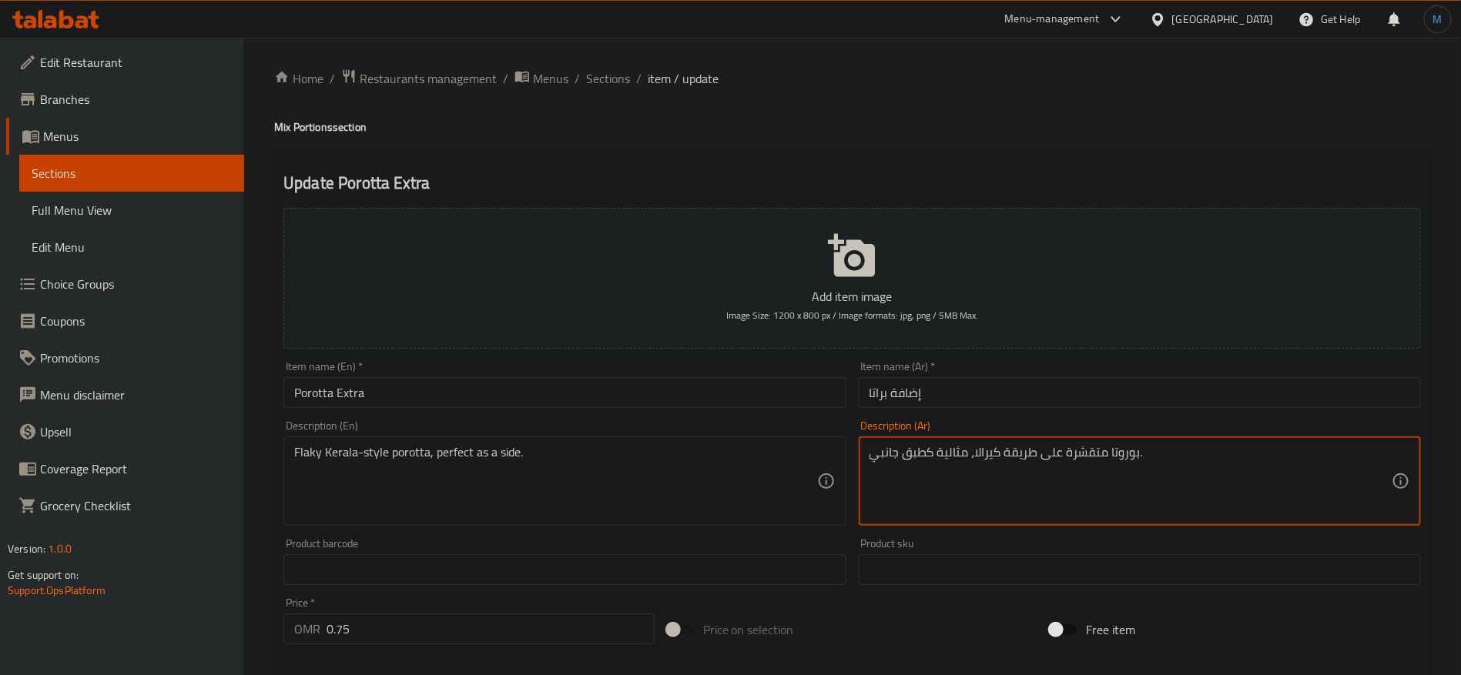
click at [1083, 455] on textarea "بوروتا متقشرة على طريقة كيرالا، مثالية كطبق جانبي." at bounding box center [1130, 481] width 522 height 73
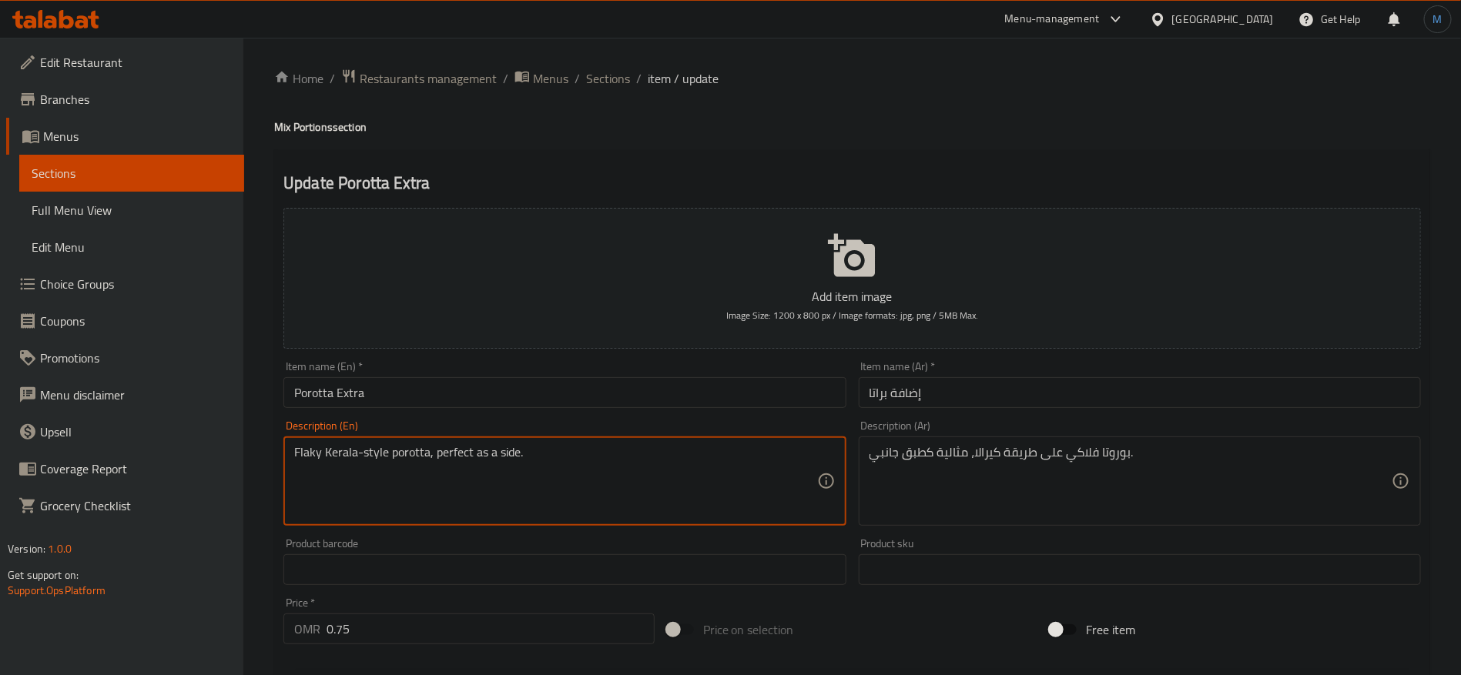
click at [417, 454] on textarea "Flaky Kerala-style porotta, perfect as a side." at bounding box center [555, 481] width 522 height 73
click at [820, 380] on input "Porotta Extra" at bounding box center [564, 392] width 562 height 31
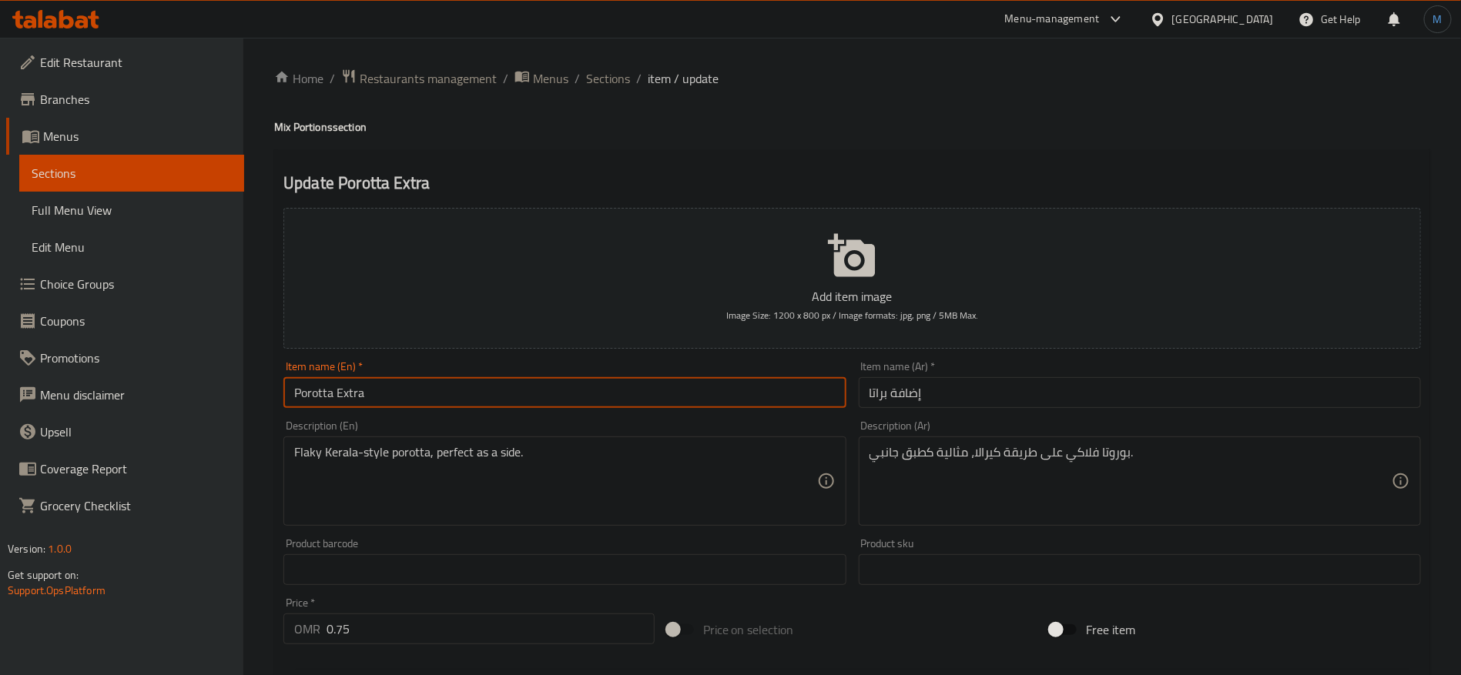
click at [400, 387] on input "Porotta Extra" at bounding box center [564, 392] width 562 height 31
click at [876, 391] on input "إضافة براتا" at bounding box center [1140, 392] width 562 height 31
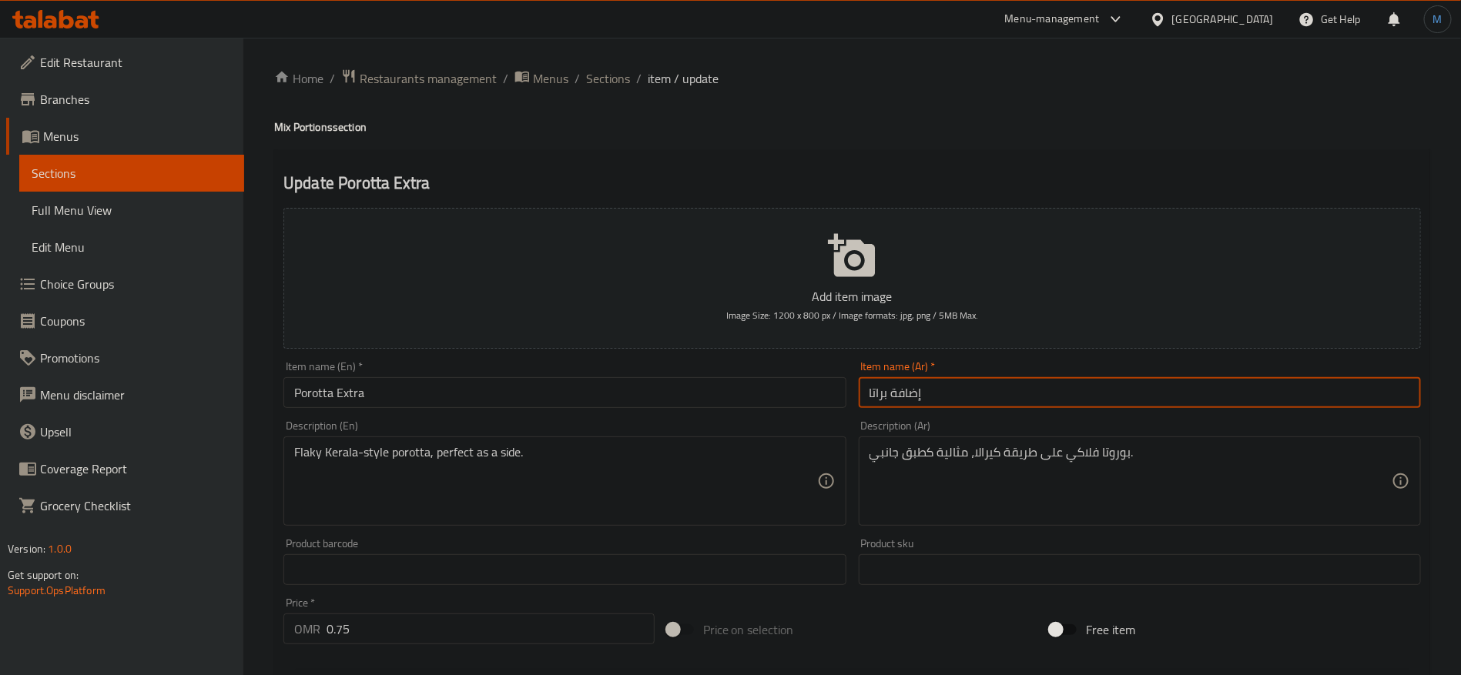
click at [876, 391] on input "إضافة براتا" at bounding box center [1140, 392] width 562 height 31
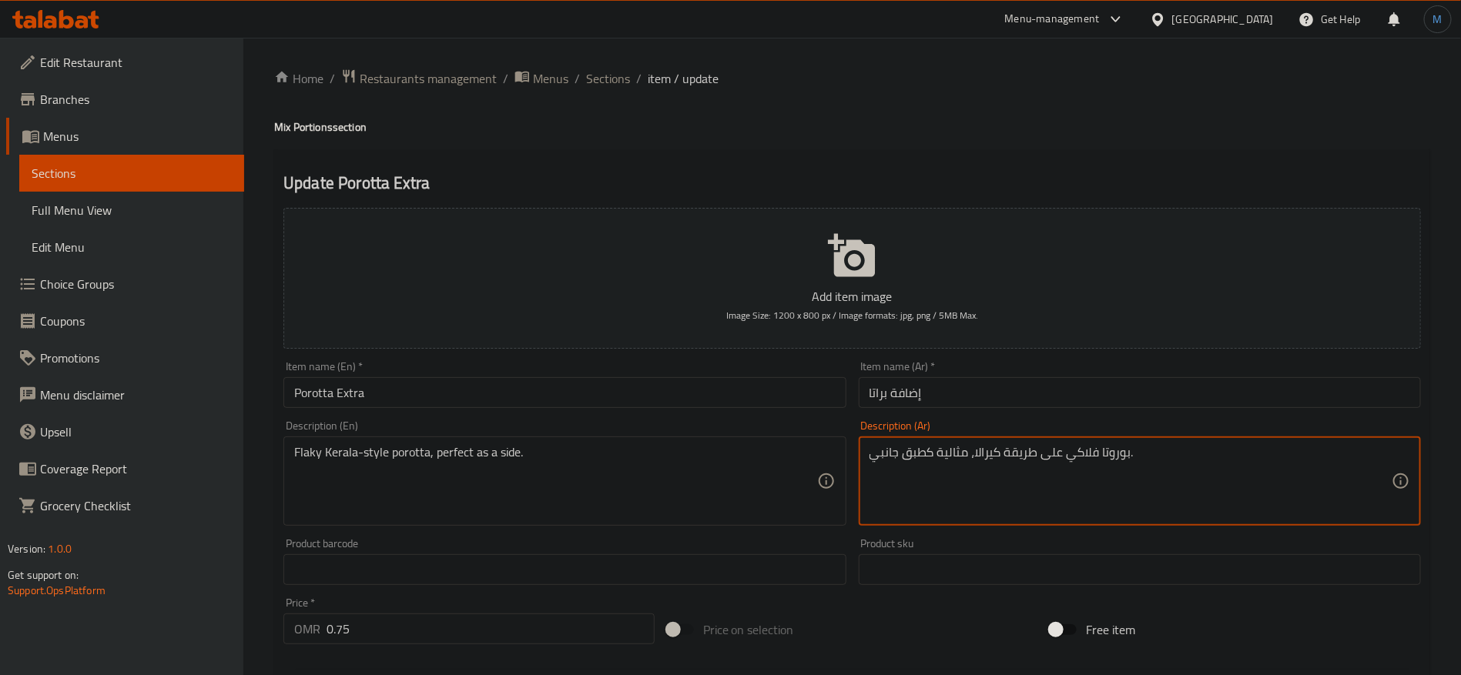
click at [1110, 456] on textarea "بوروتا فلاكي على طريقة كيرالا، مثالية كطبق جانبي." at bounding box center [1130, 481] width 522 height 73
paste textarea "راتا"
type textarea "براتا فلاكي على طريقة كيرالا، مثالية كطبق جانبي."
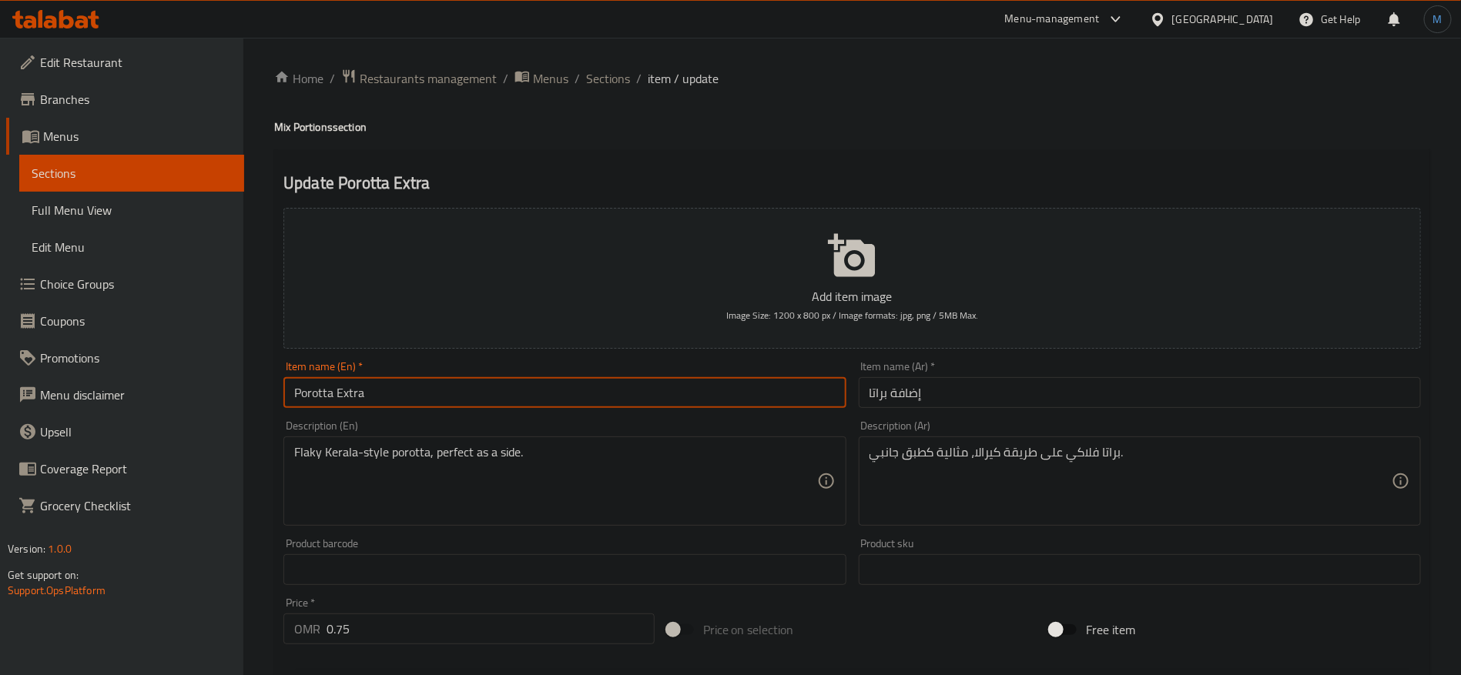
click at [567, 380] on input "Porotta Extra" at bounding box center [564, 392] width 562 height 31
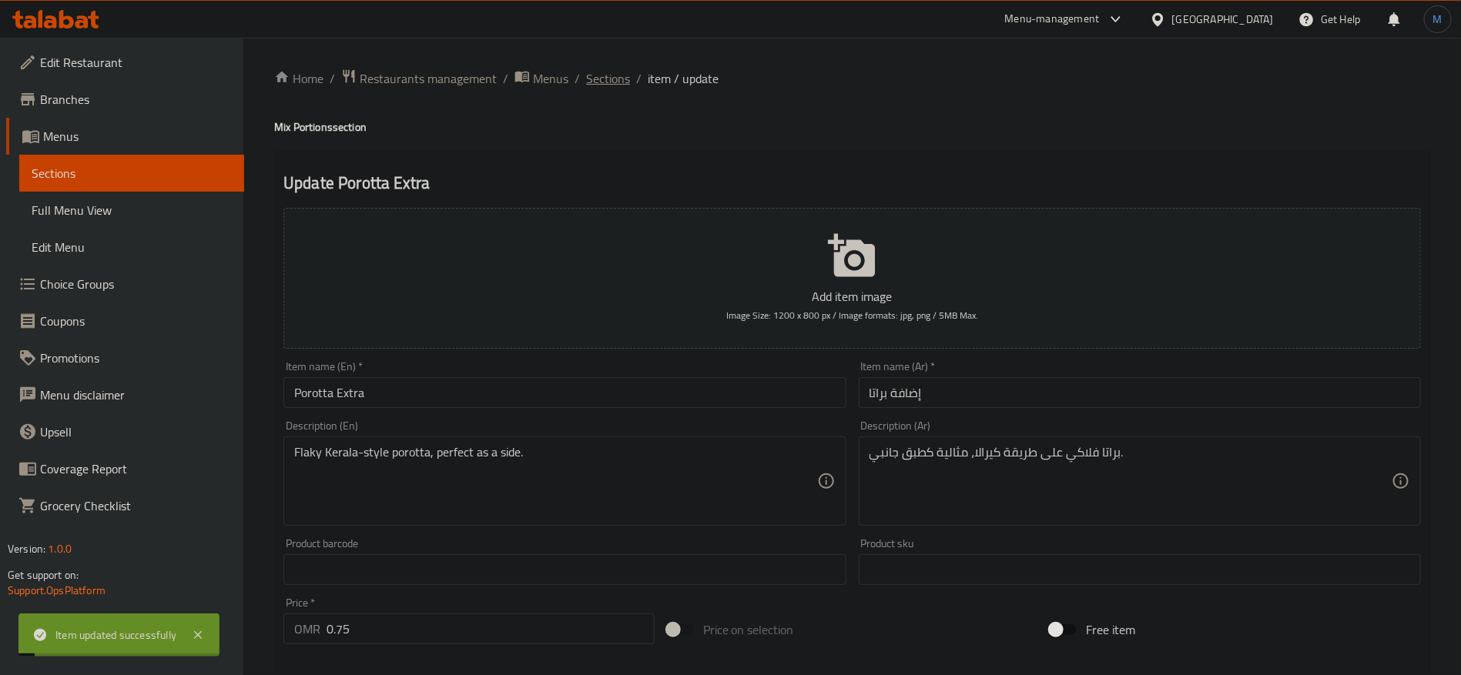
click at [588, 79] on span "Sections" at bounding box center [608, 78] width 44 height 18
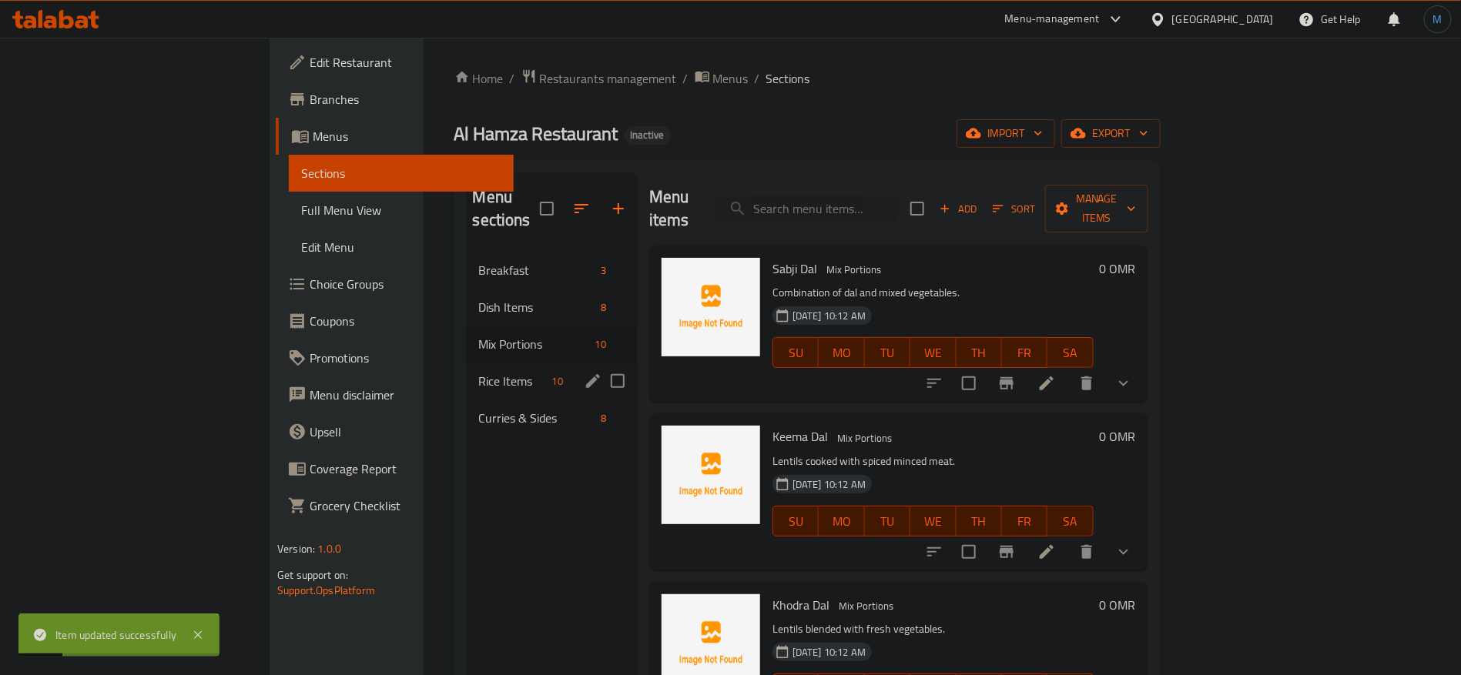
click at [467, 363] on div "Rice Items 10" at bounding box center [552, 381] width 170 height 37
click at [581, 333] on button "edit" at bounding box center [592, 344] width 23 height 23
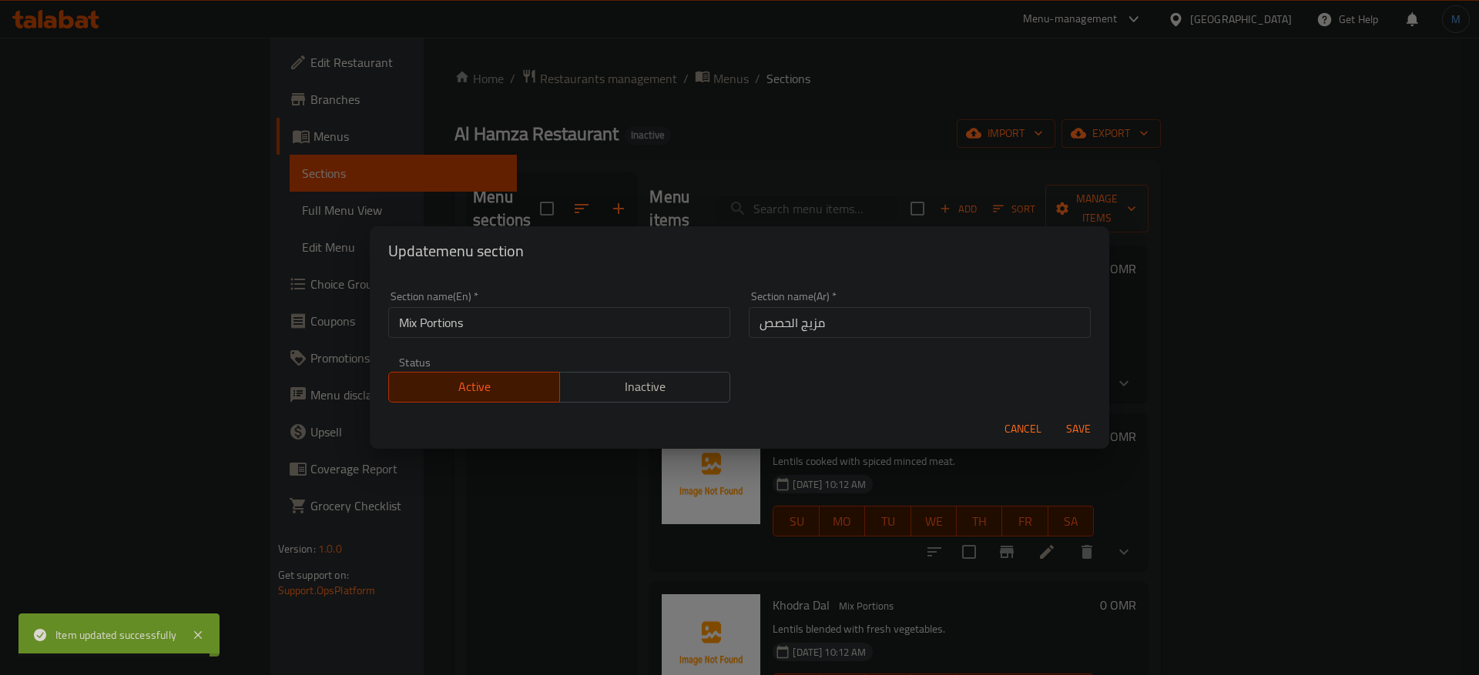
click at [785, 320] on input "مزيج الحصص" at bounding box center [920, 322] width 342 height 31
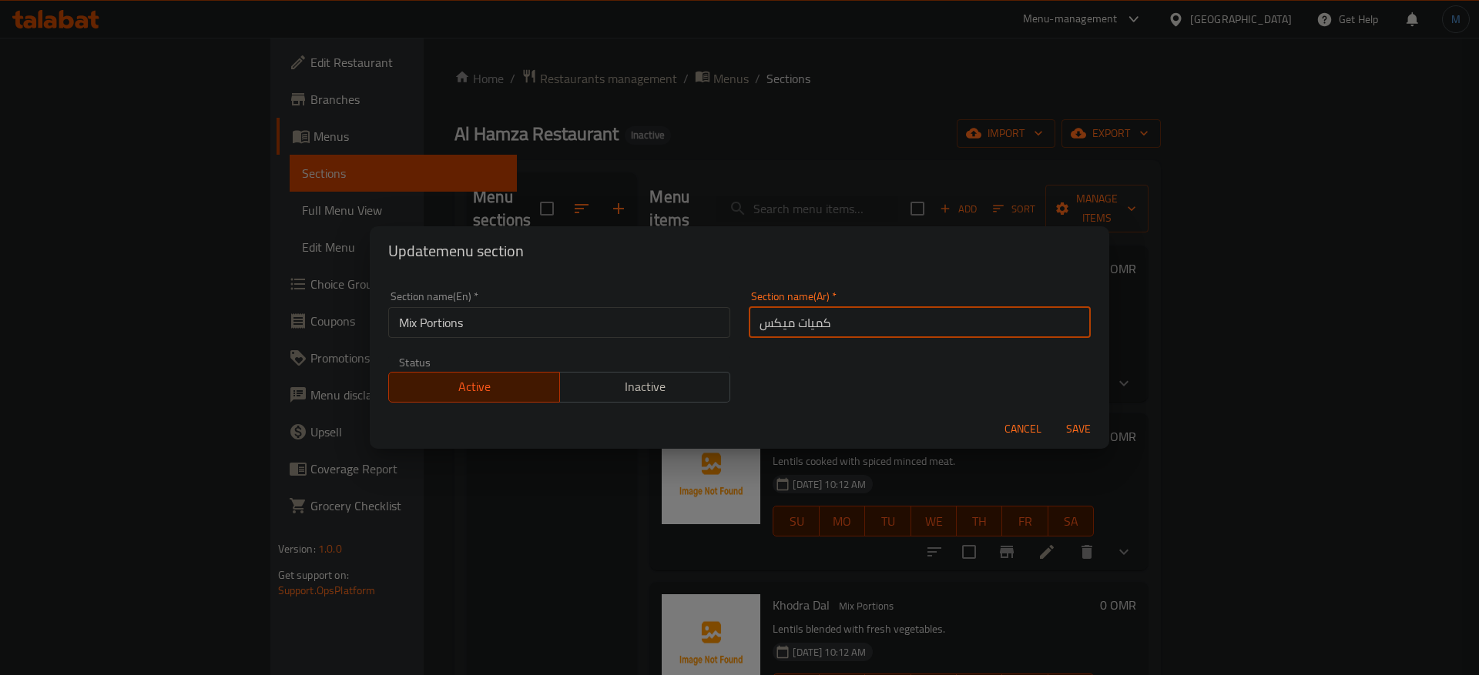
type input "كميات ميكس"
click at [1053, 415] on button "Save" at bounding box center [1077, 429] width 49 height 28
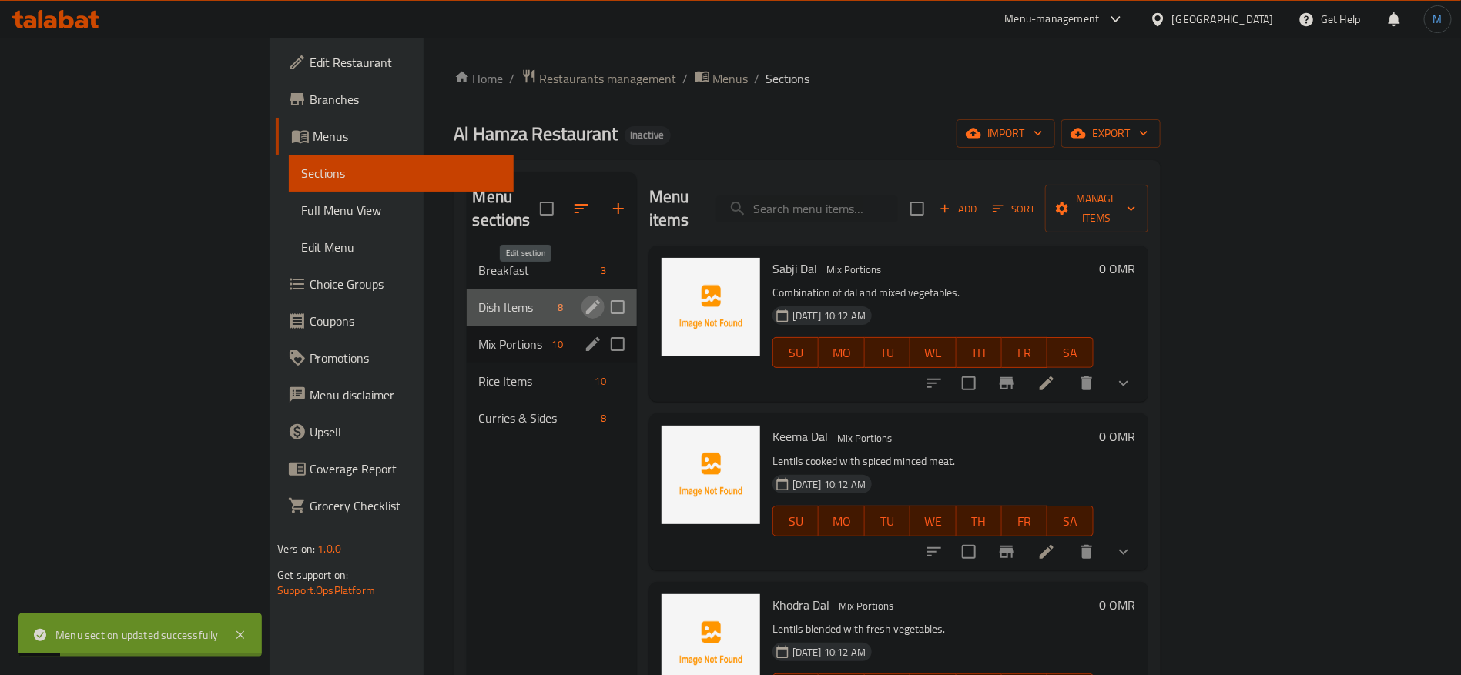
click at [584, 298] on icon "edit" at bounding box center [593, 307] width 18 height 18
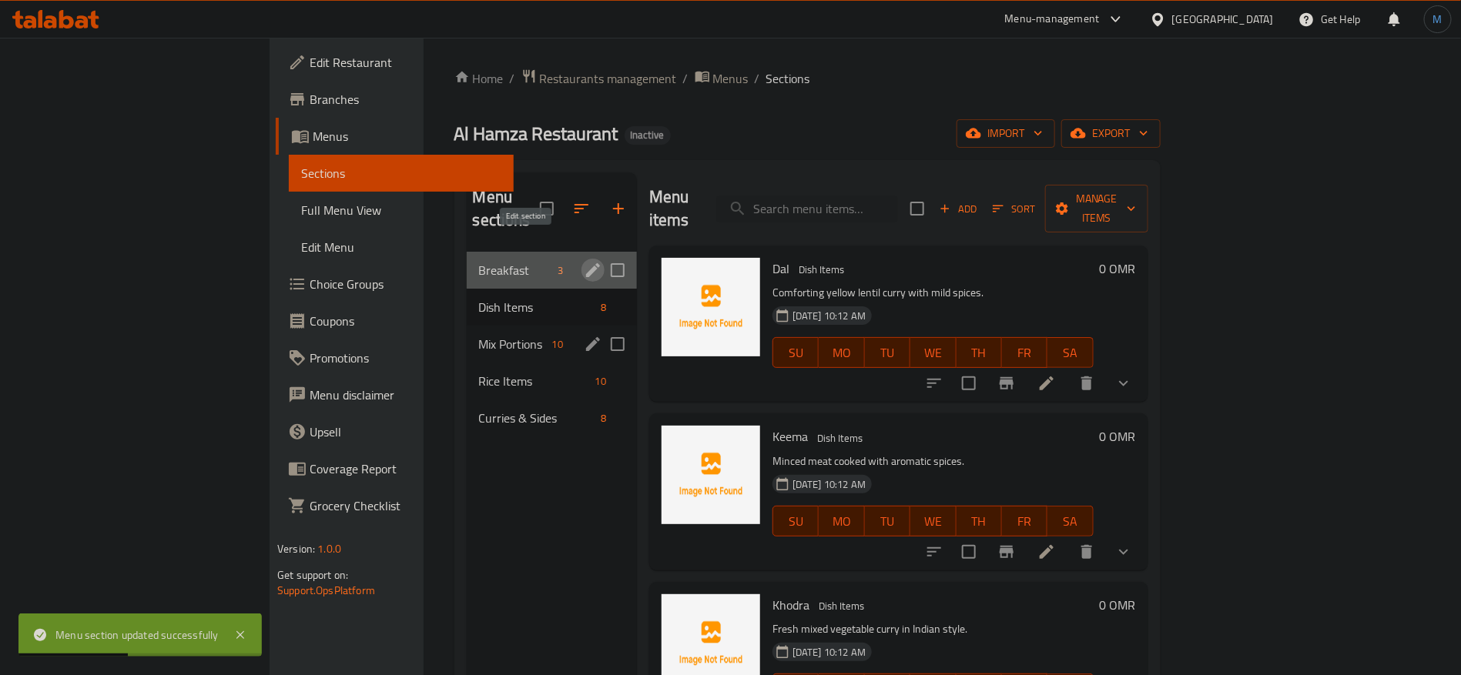
click at [584, 261] on icon "edit" at bounding box center [593, 270] width 18 height 18
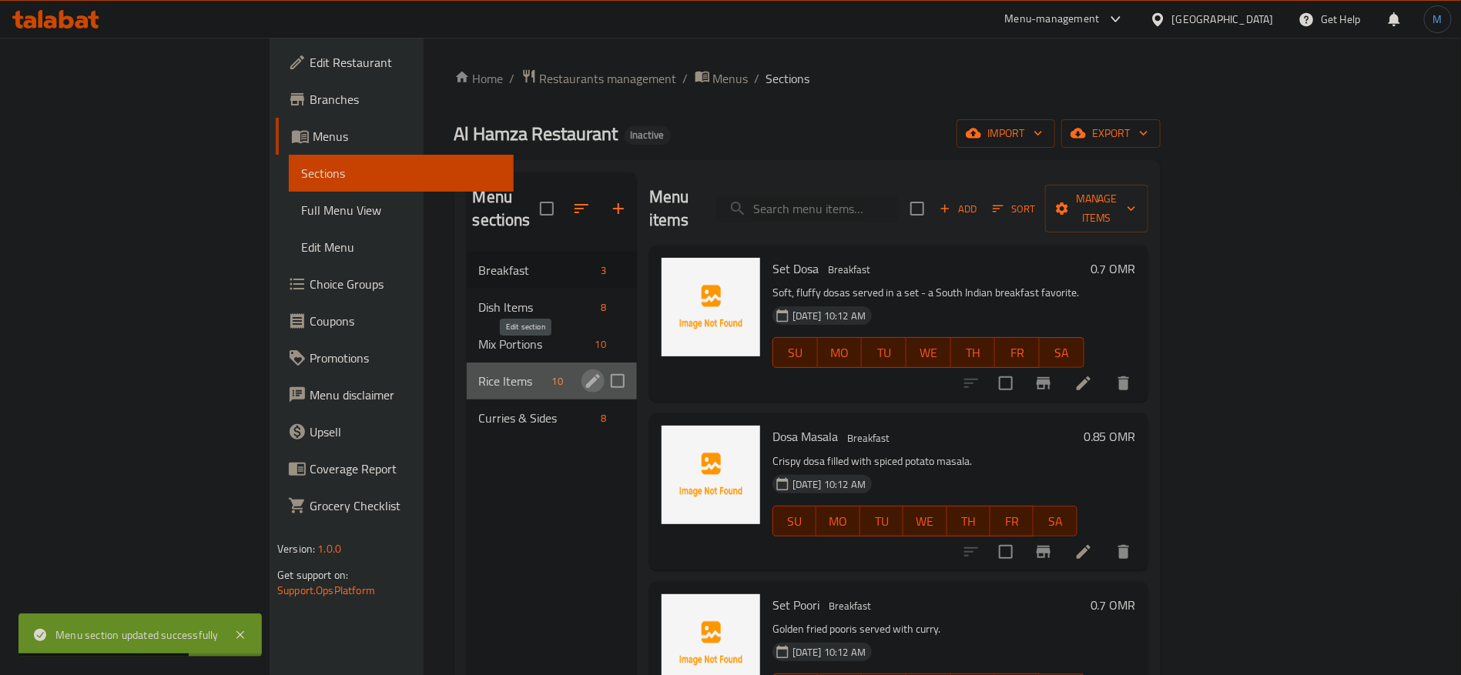
click at [584, 372] on icon "edit" at bounding box center [593, 381] width 18 height 18
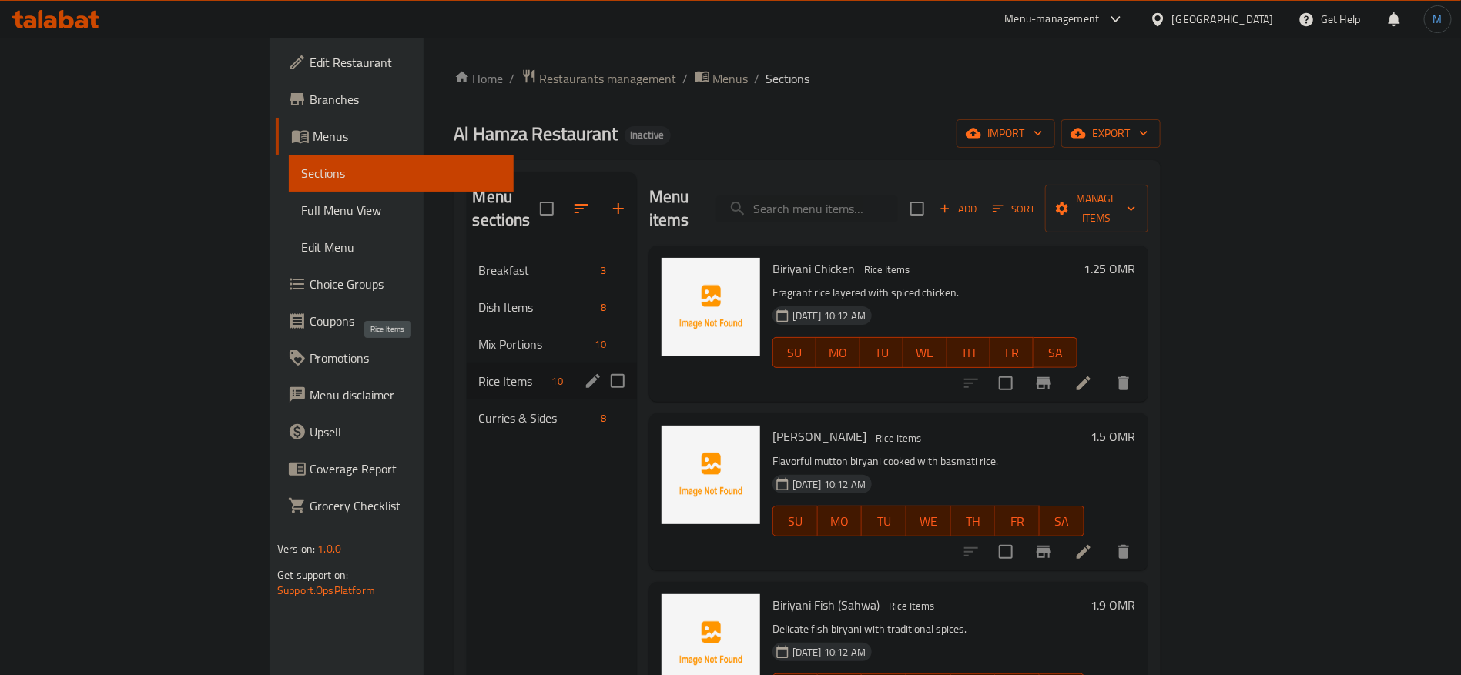
click at [479, 372] on span "Rice Items" at bounding box center [512, 381] width 67 height 18
click at [584, 372] on icon "edit" at bounding box center [593, 381] width 18 height 18
click at [1093, 374] on icon at bounding box center [1083, 383] width 18 height 18
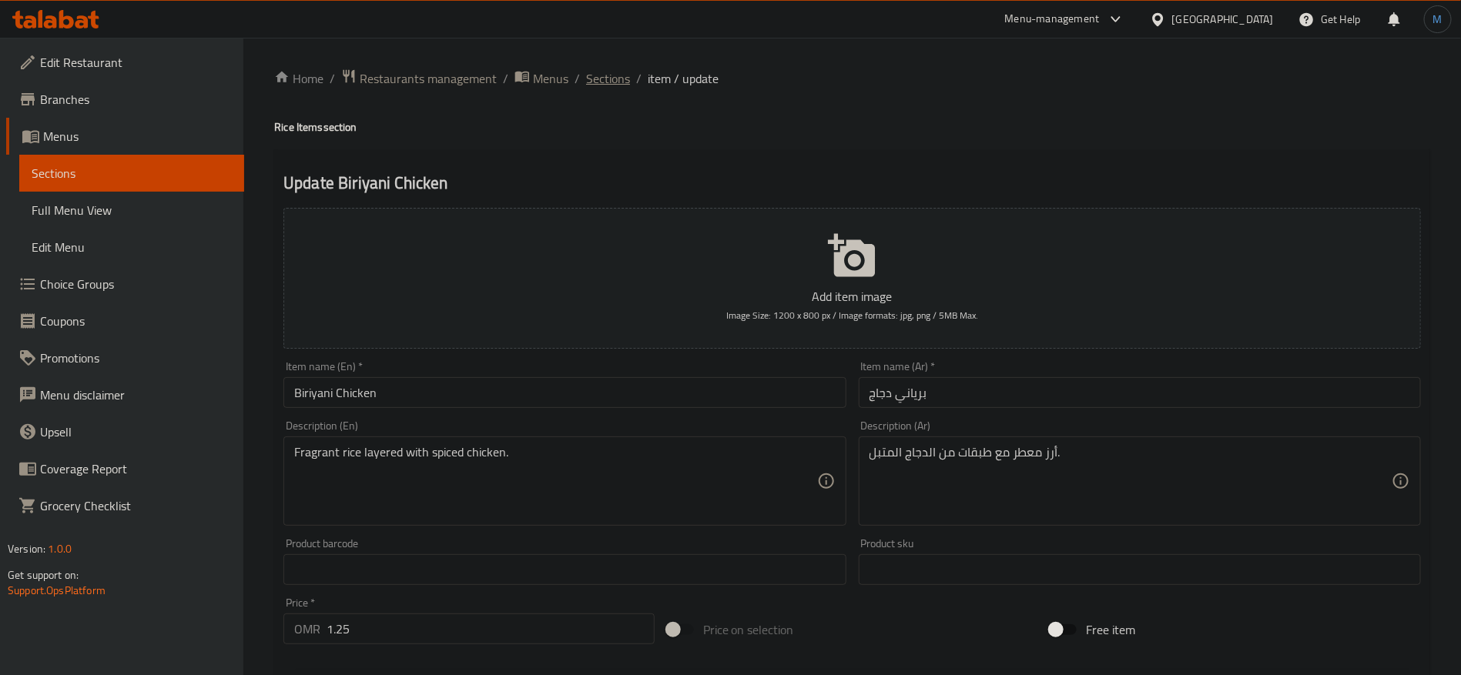
click at [614, 76] on span "Sections" at bounding box center [608, 78] width 44 height 18
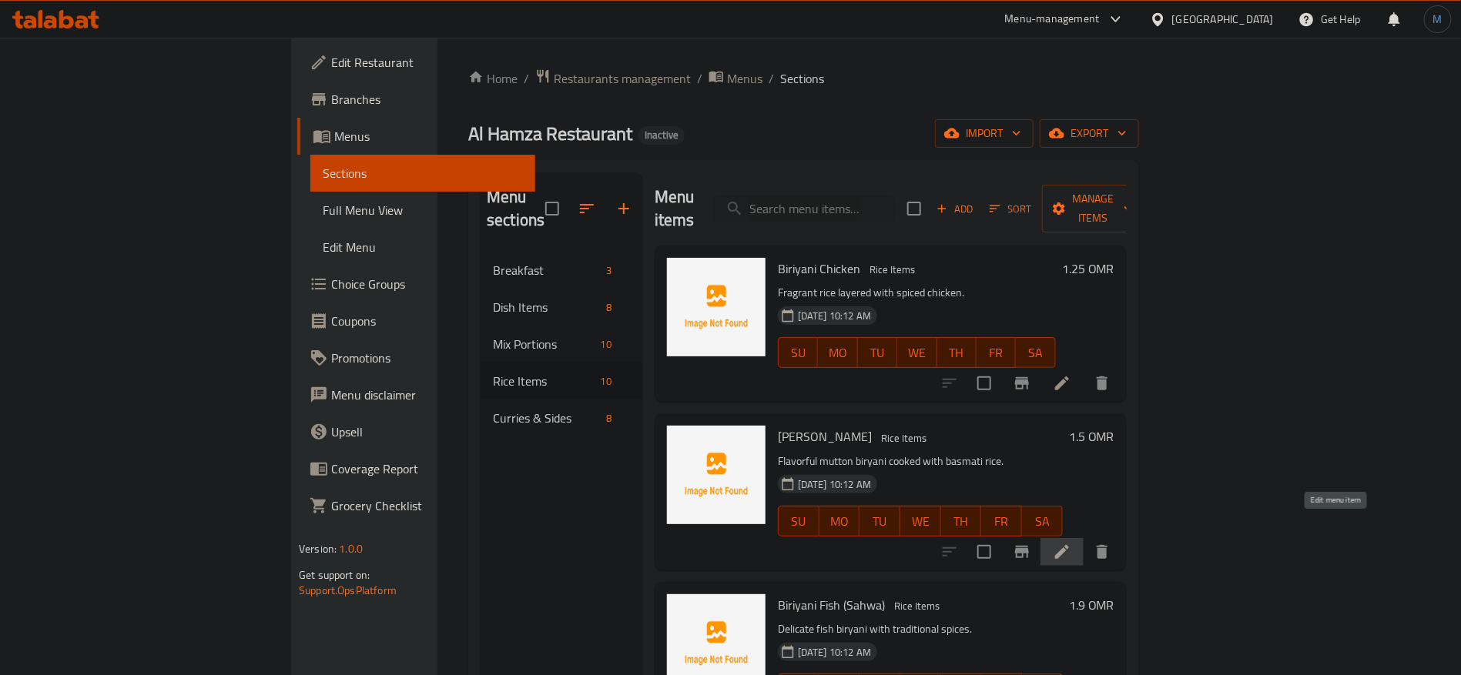
click at [1071, 543] on icon at bounding box center [1062, 552] width 18 height 18
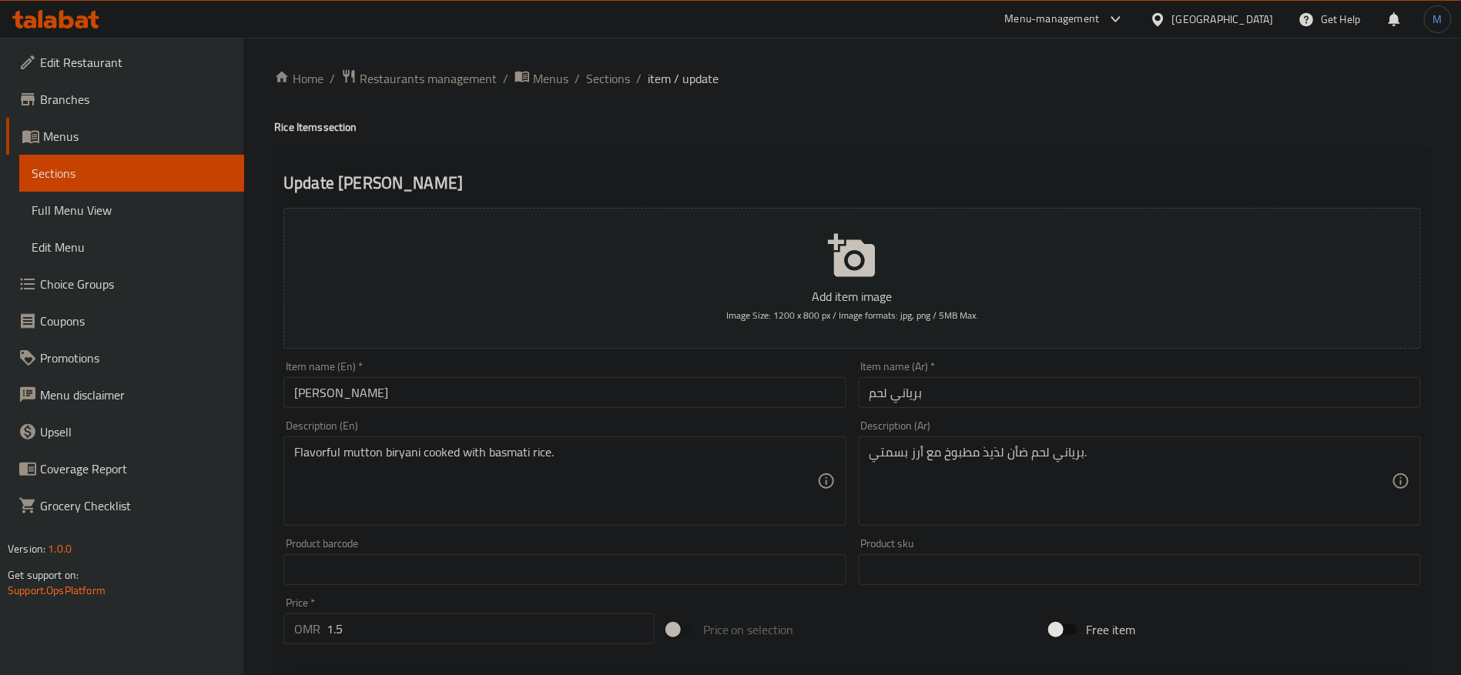
click at [631, 75] on ol "Home / Restaurants management / Menus / Sections / item / update" at bounding box center [852, 79] width 1156 height 20
click at [626, 75] on span "Sections" at bounding box center [608, 78] width 44 height 18
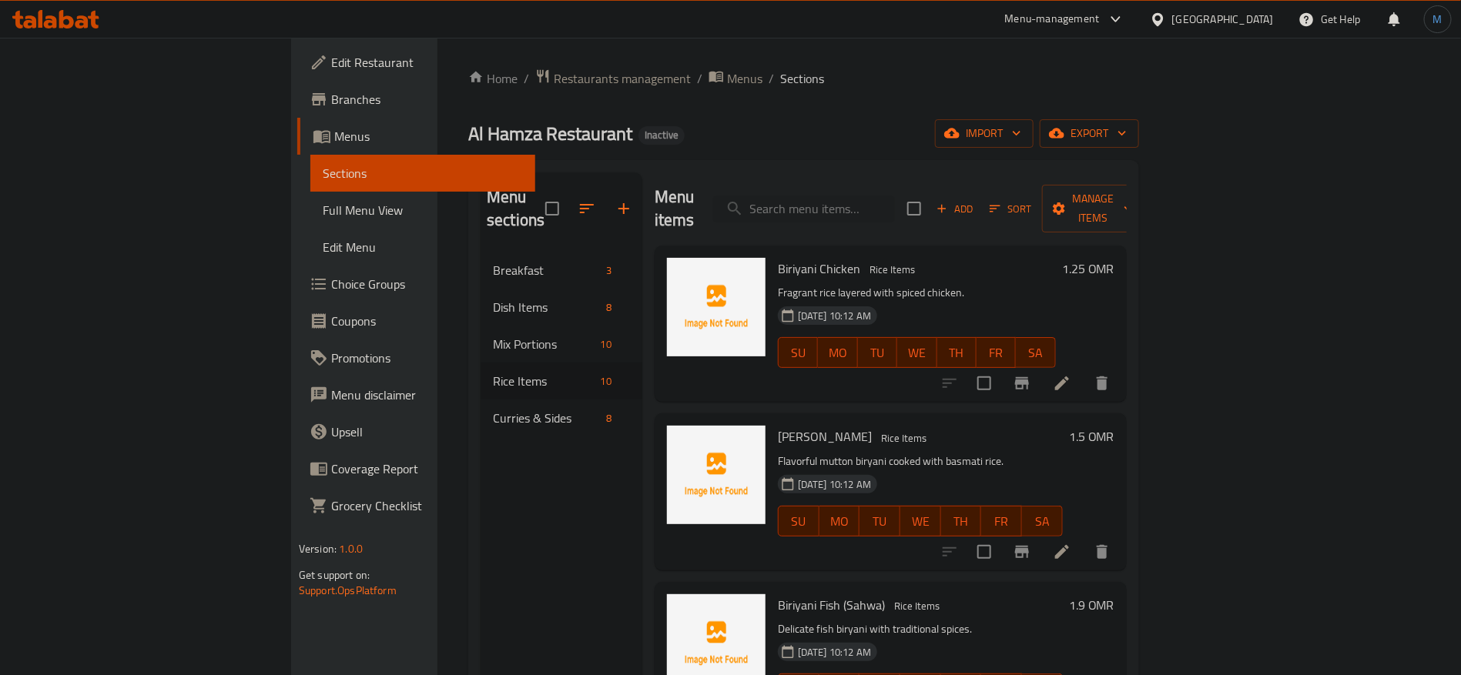
scroll to position [116, 0]
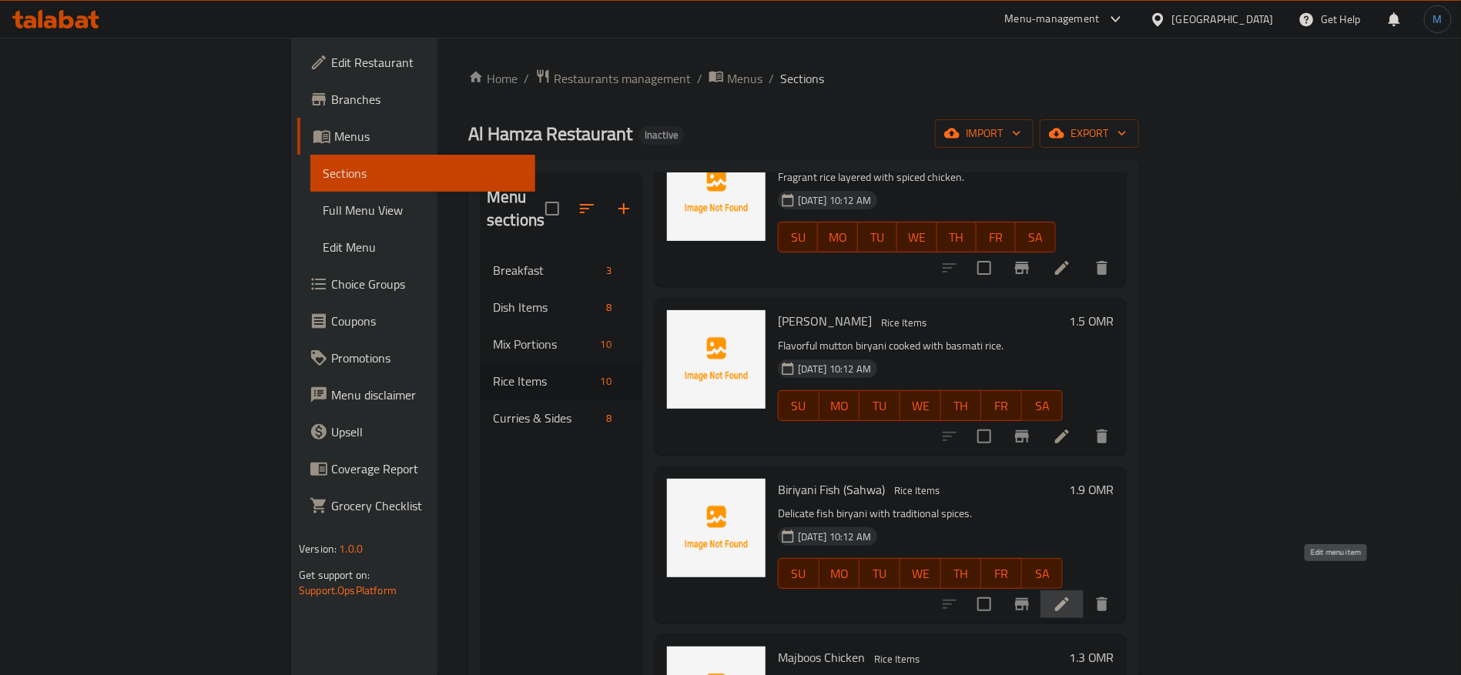
click at [1071, 595] on icon at bounding box center [1062, 604] width 18 height 18
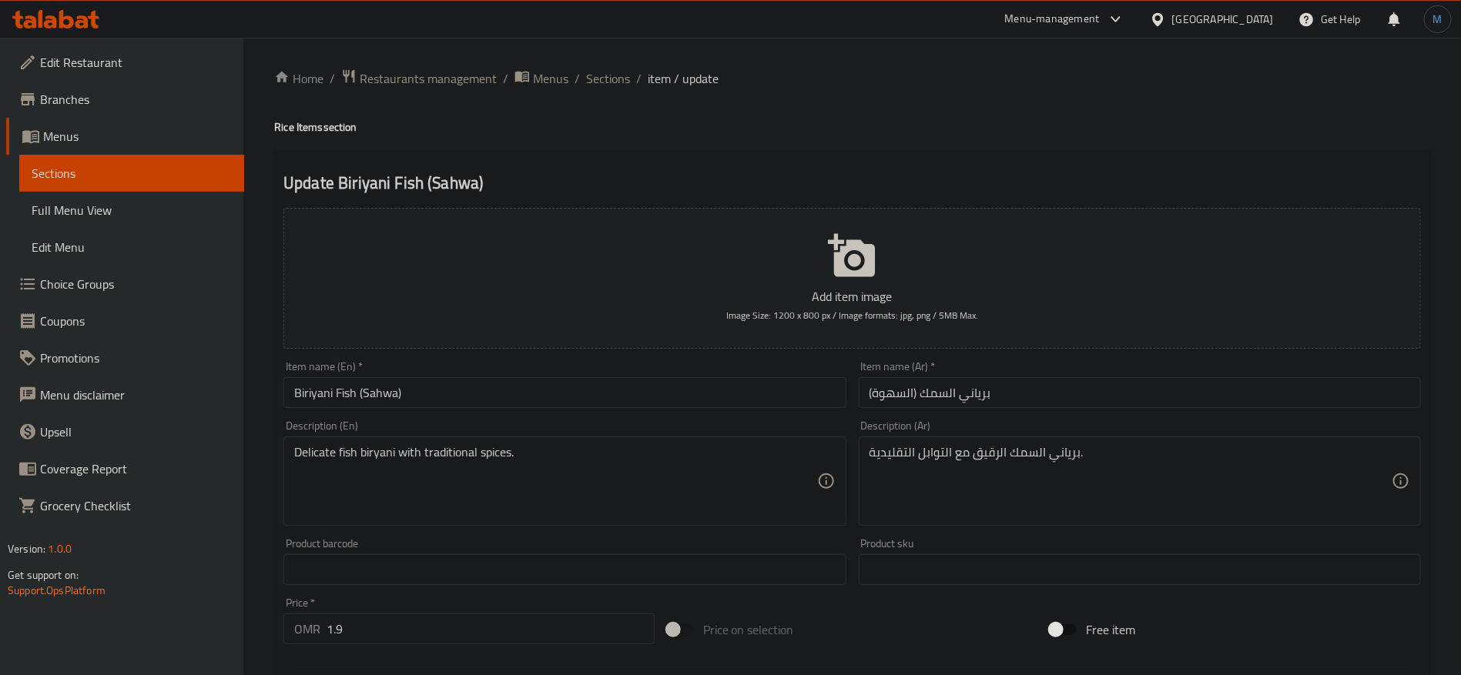
click at [655, 356] on div "Item name (En)   * [PERSON_NAME] (Sahwa) Item name (En) *" at bounding box center [564, 384] width 574 height 59
click at [655, 382] on input "Biriyani Fish (Sahwa)" at bounding box center [564, 392] width 562 height 31
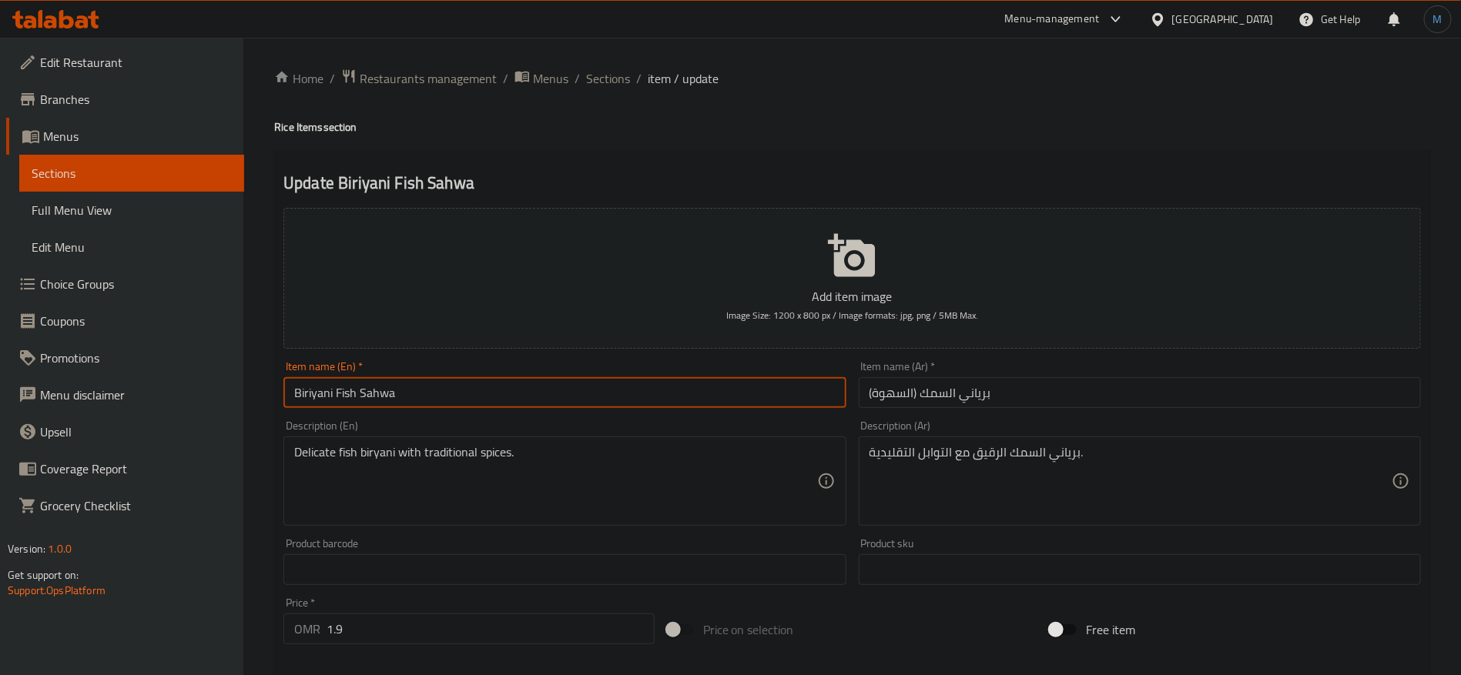
type input "Biriyani Fish Sahwa"
click at [1072, 390] on input "برياني السمك (السهوة)" at bounding box center [1140, 392] width 562 height 31
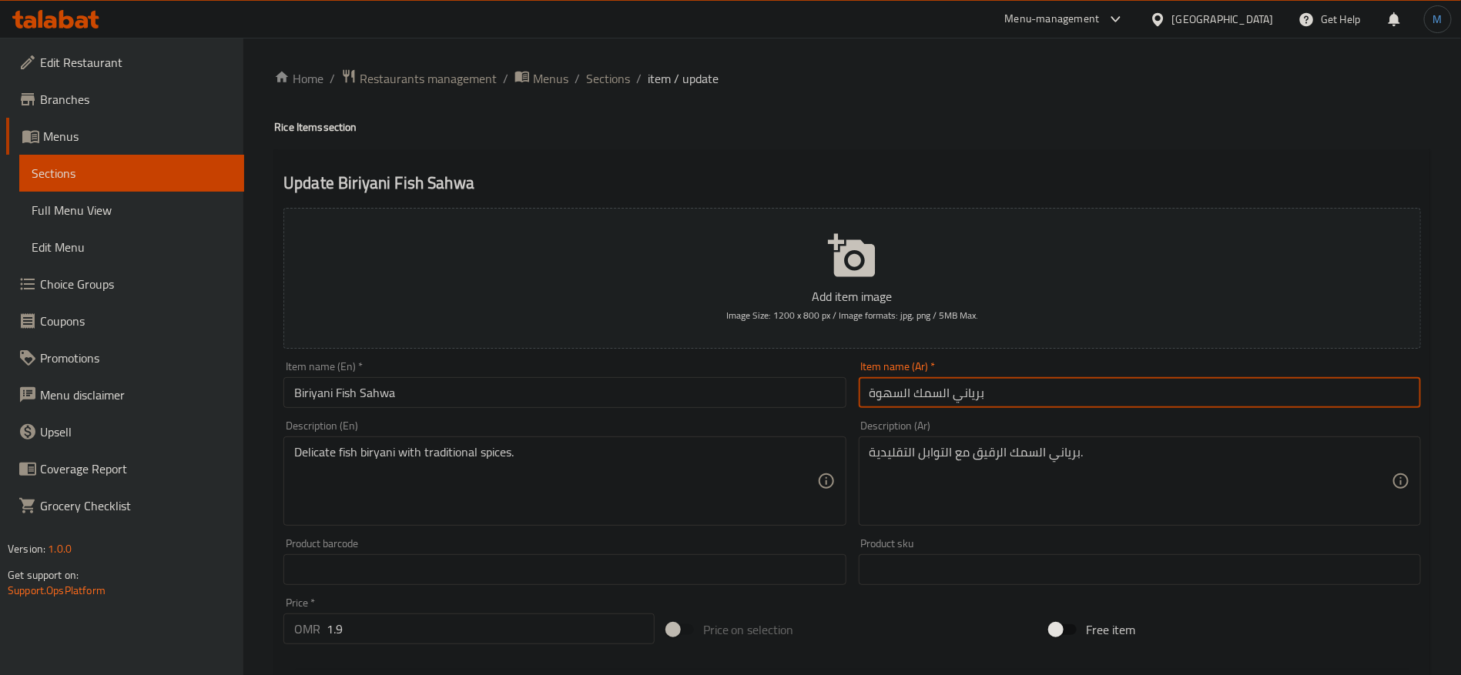
type input "برياني السمك السهوة"
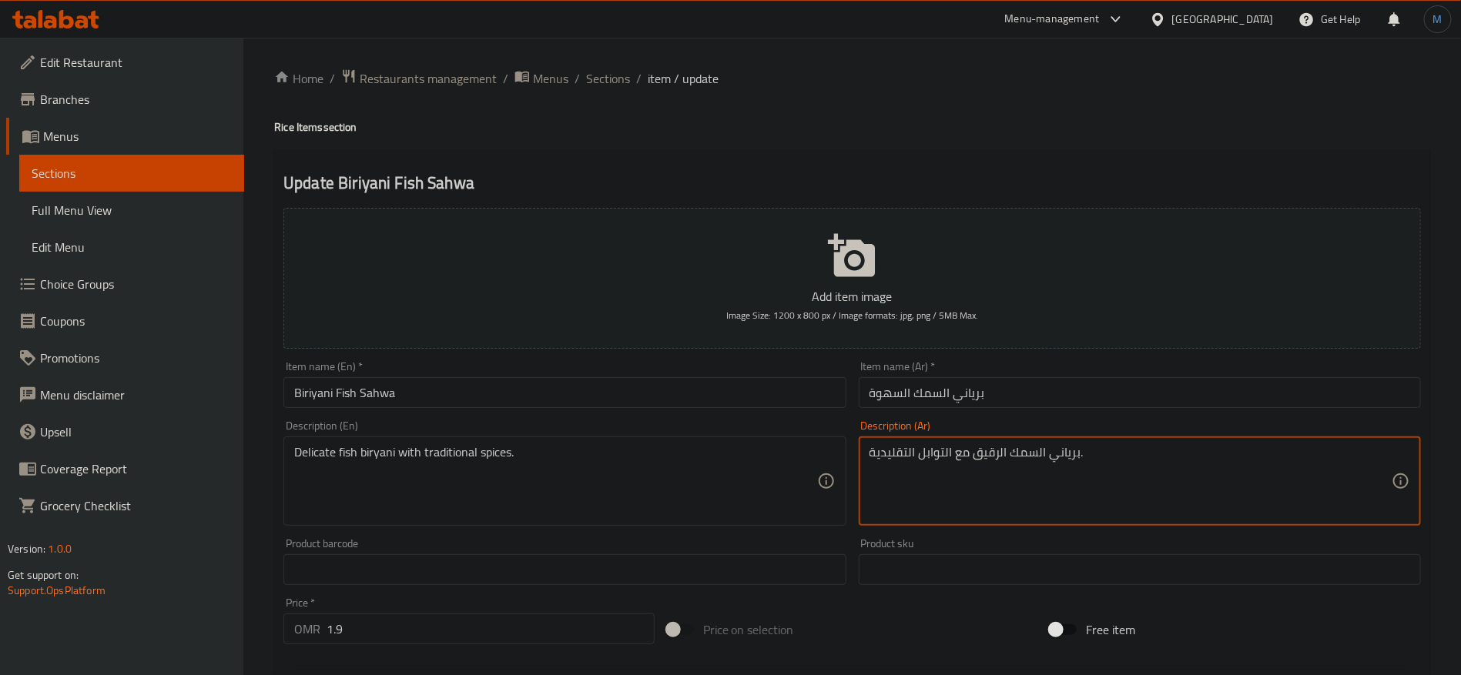
click at [997, 452] on textarea "برياني السمك الرقيق مع التوابل التقليدية." at bounding box center [1130, 481] width 522 height 73
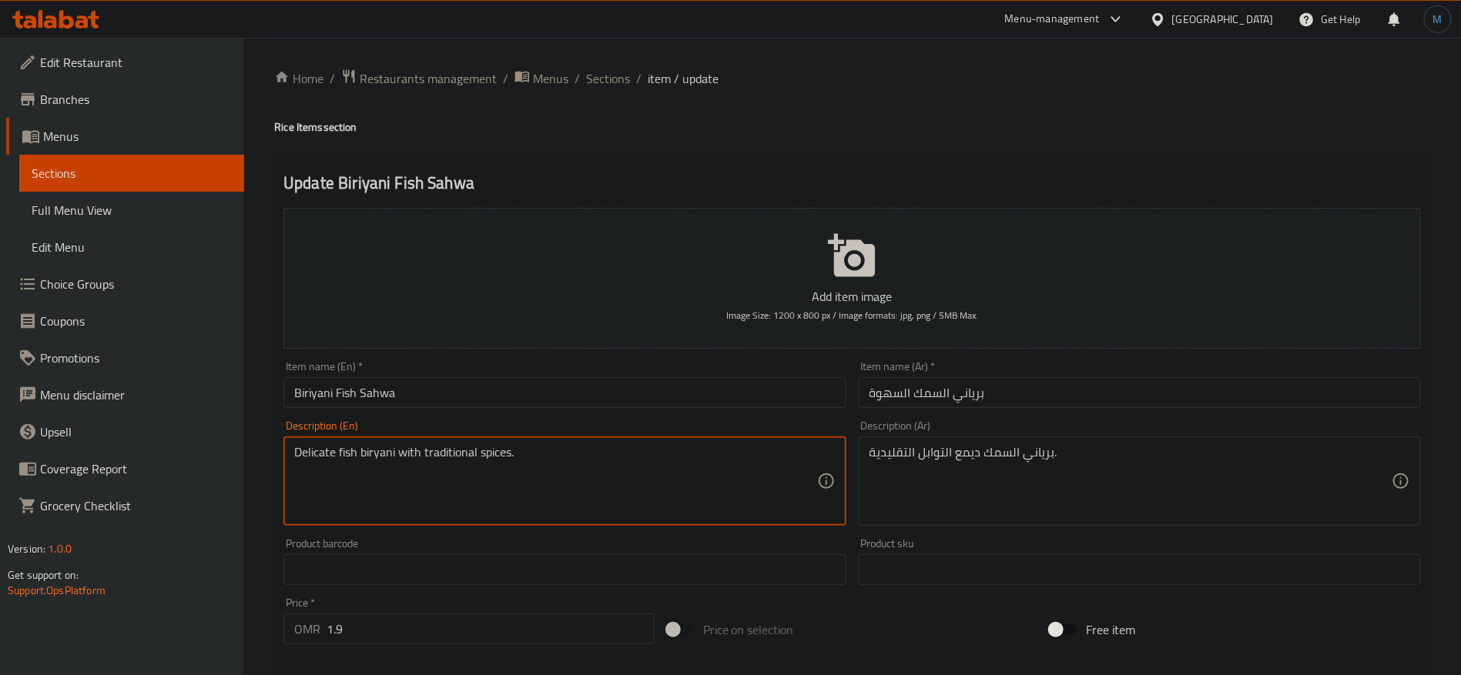
click at [338, 468] on textarea "Delicate fish biryani with traditional spices." at bounding box center [555, 481] width 522 height 73
click at [321, 447] on textarea "Delicate fish biryani with traditional spices." at bounding box center [555, 481] width 522 height 73
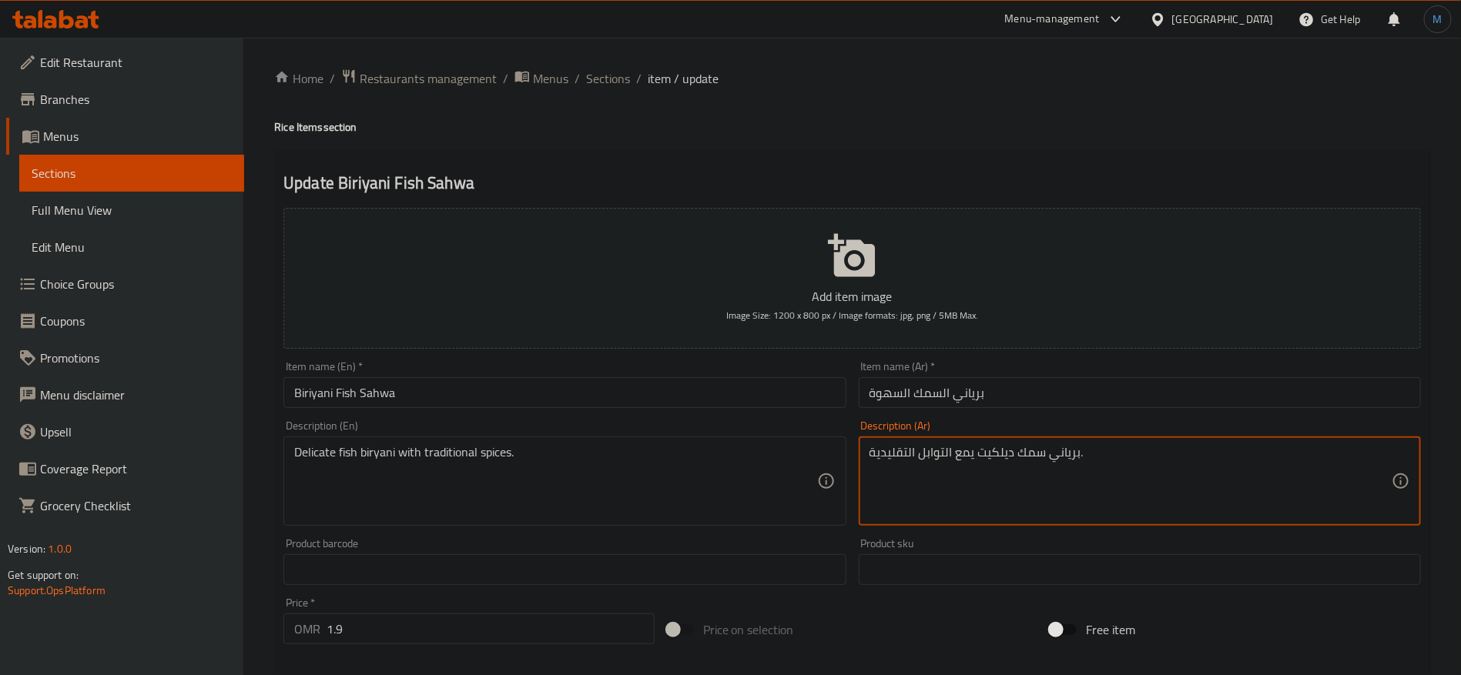
click at [966, 452] on textarea "برياني سمك ديلكيت يمع التوابل التقليدية." at bounding box center [1130, 481] width 522 height 73
type textarea "برياني سمك ديلكيت مع التوابل التقليدية."
click at [481, 391] on div "Home / Restaurants management / Menus / Sections / item / update Rice Items sec…" at bounding box center [852, 563] width 1156 height 989
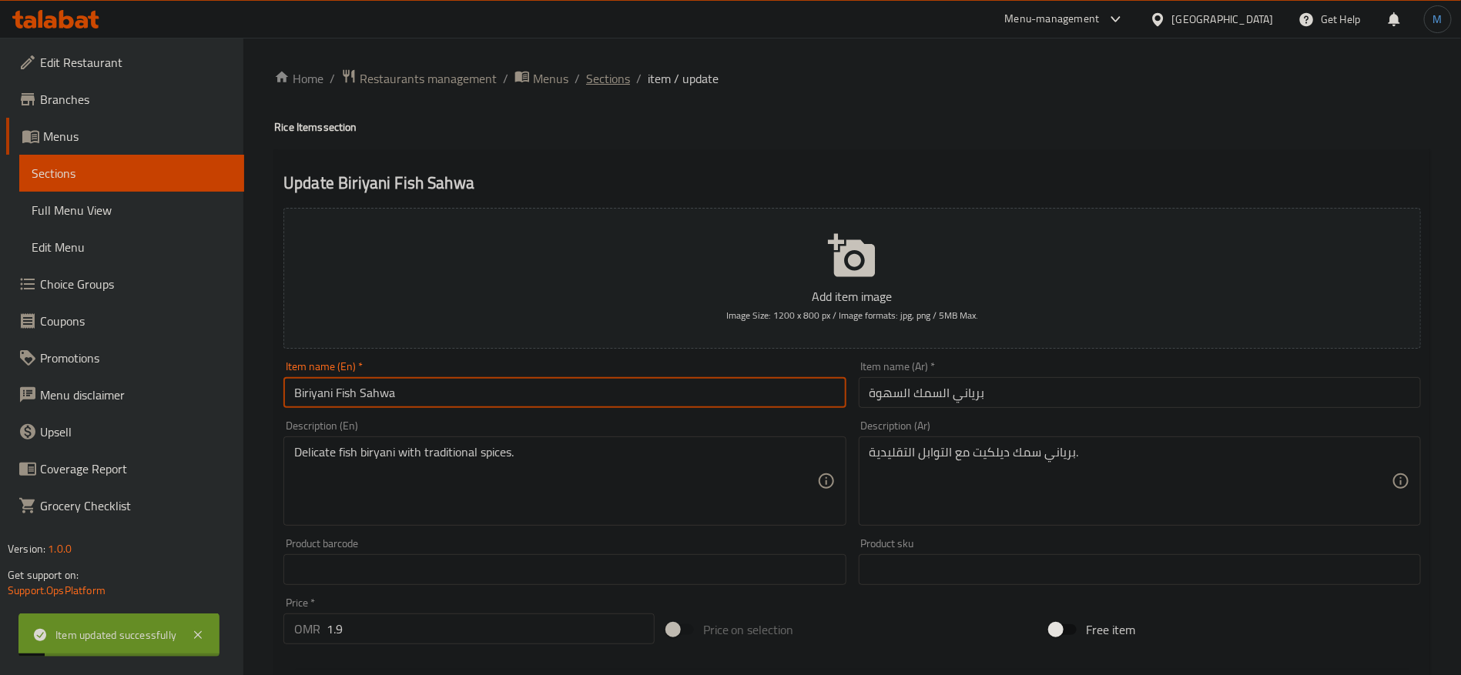
click at [625, 69] on span "Sections" at bounding box center [608, 78] width 44 height 18
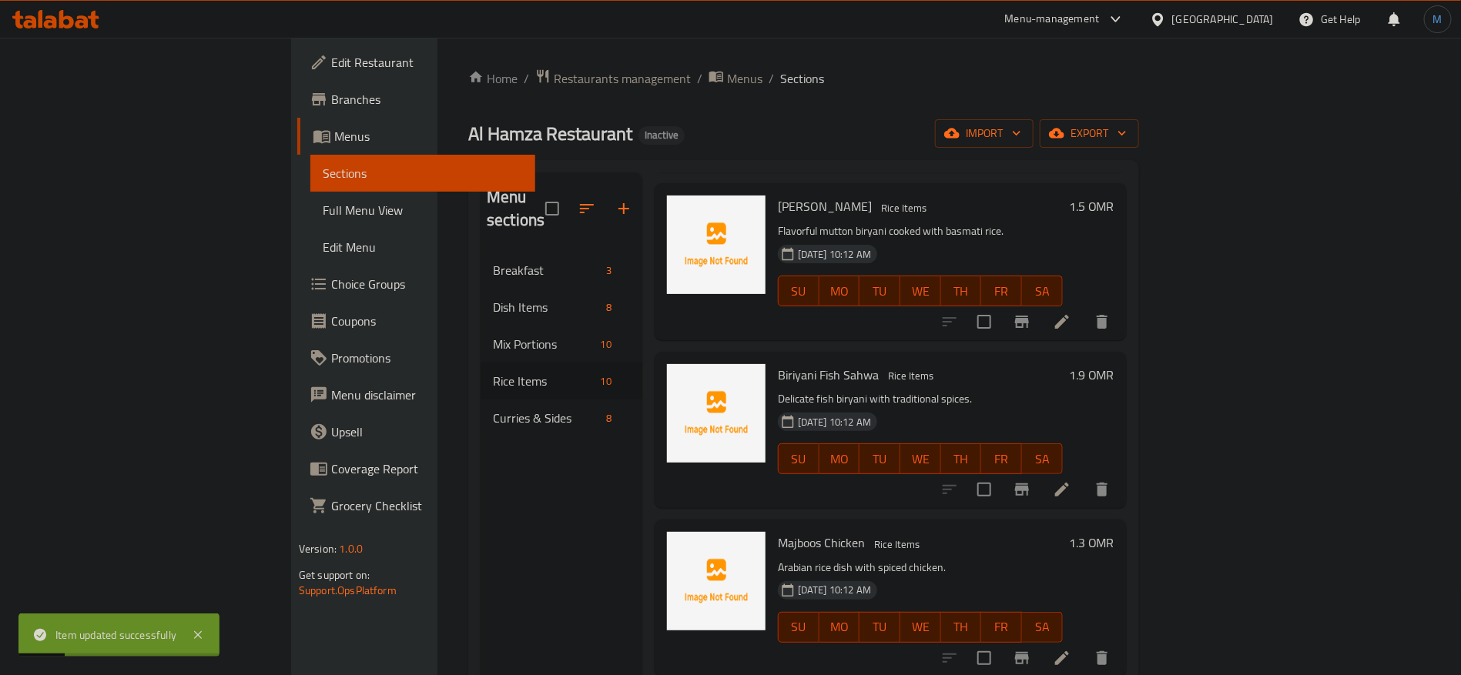
scroll to position [231, 0]
click at [1071, 648] on icon at bounding box center [1062, 657] width 18 height 18
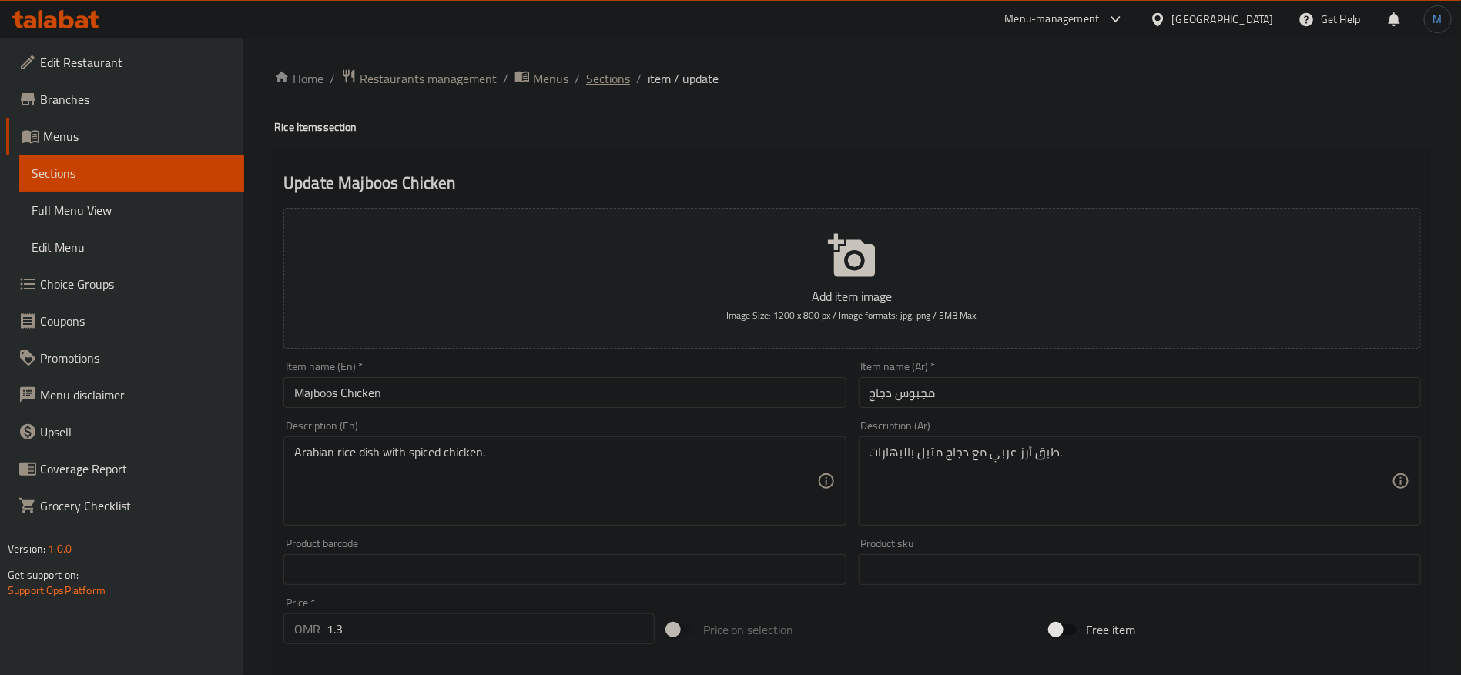
click at [618, 85] on span "Sections" at bounding box center [608, 78] width 44 height 18
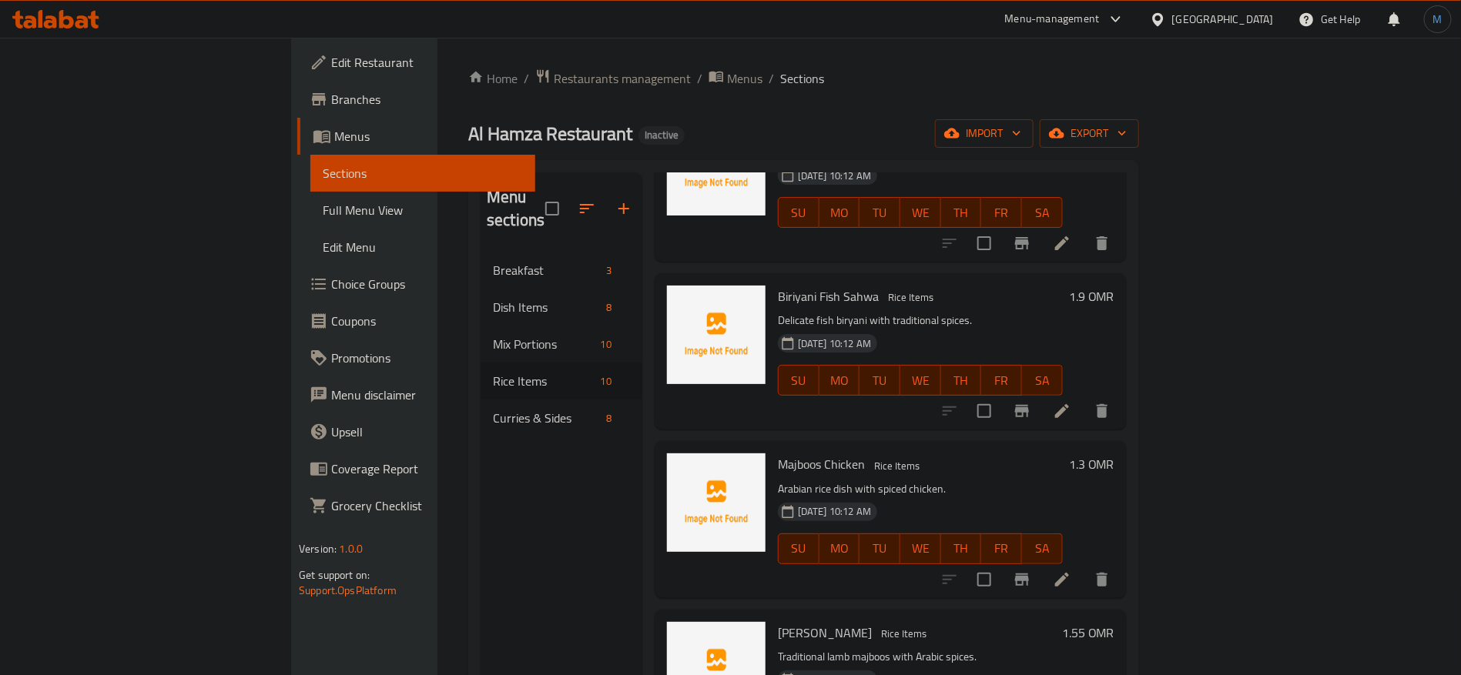
scroll to position [462, 0]
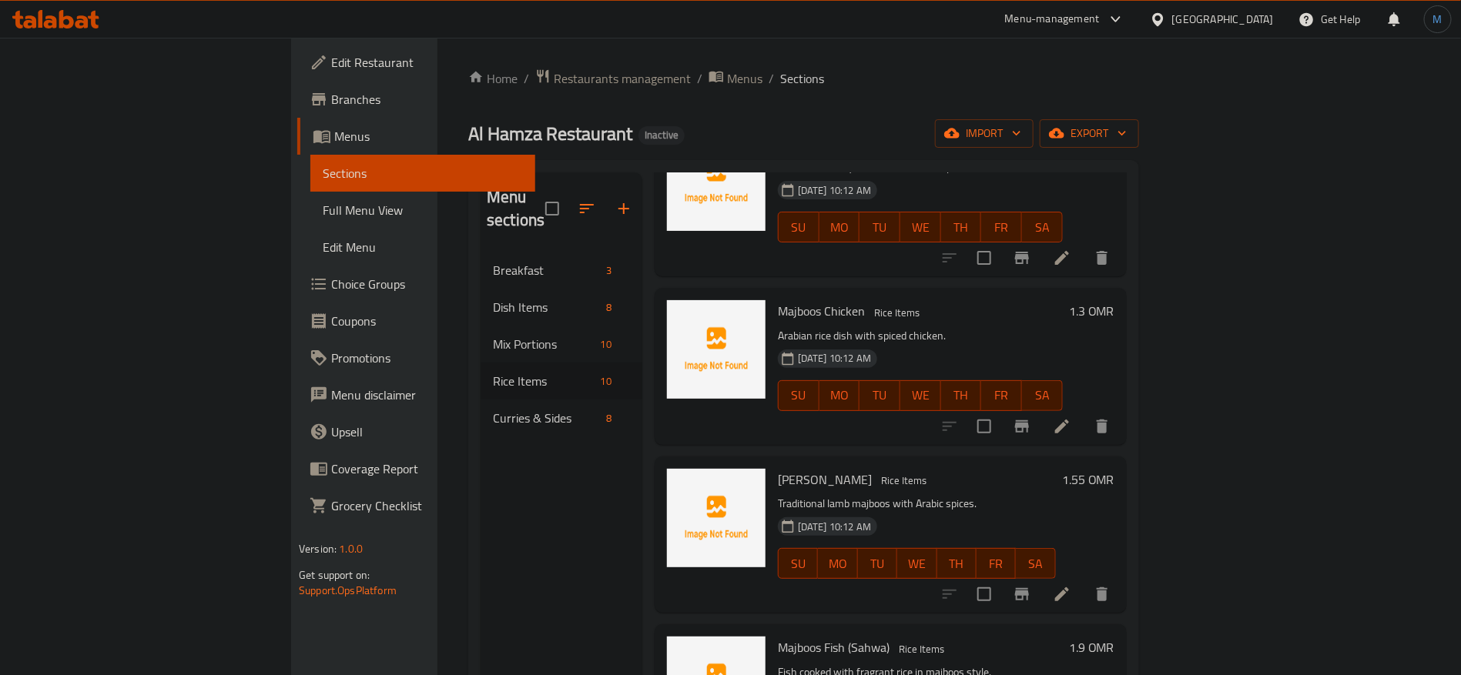
click at [1084, 581] on li at bounding box center [1061, 595] width 43 height 28
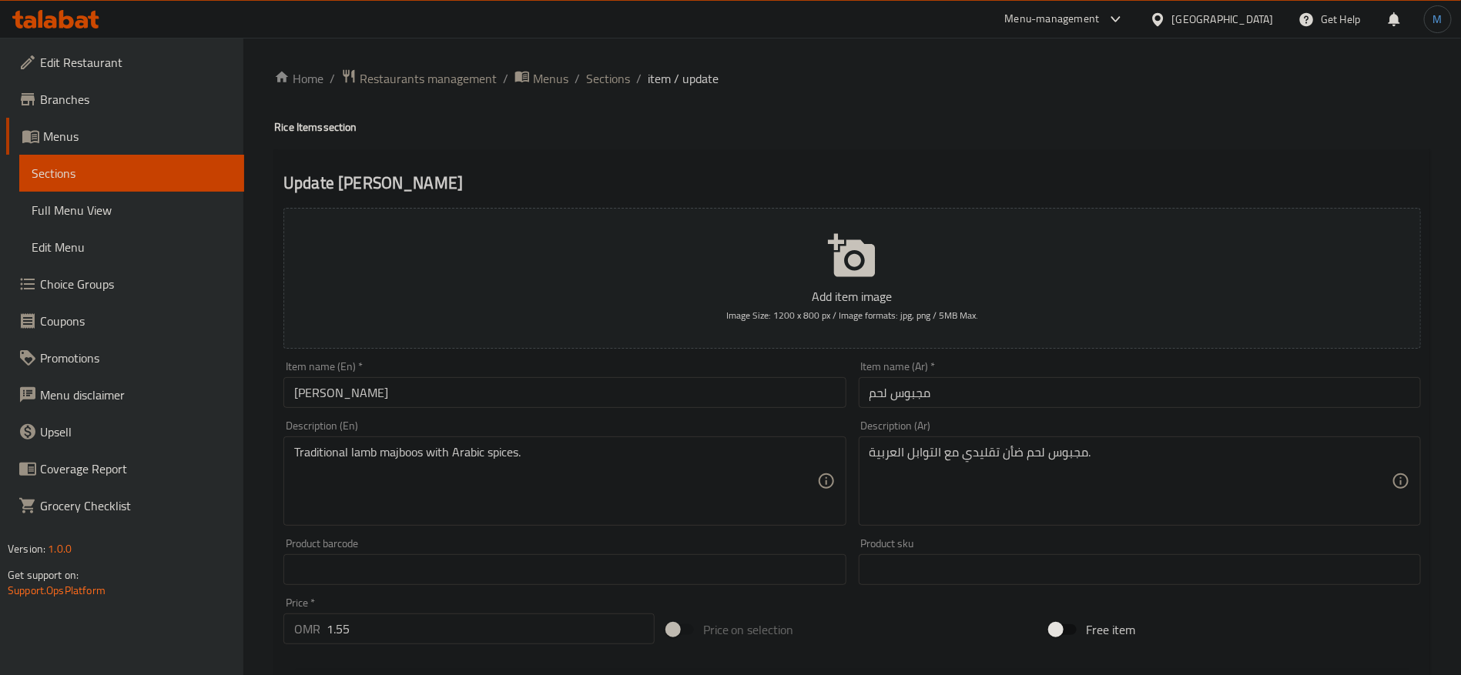
click at [584, 395] on input "[PERSON_NAME]" at bounding box center [564, 392] width 562 height 31
click at [621, 69] on span "Sections" at bounding box center [608, 78] width 44 height 18
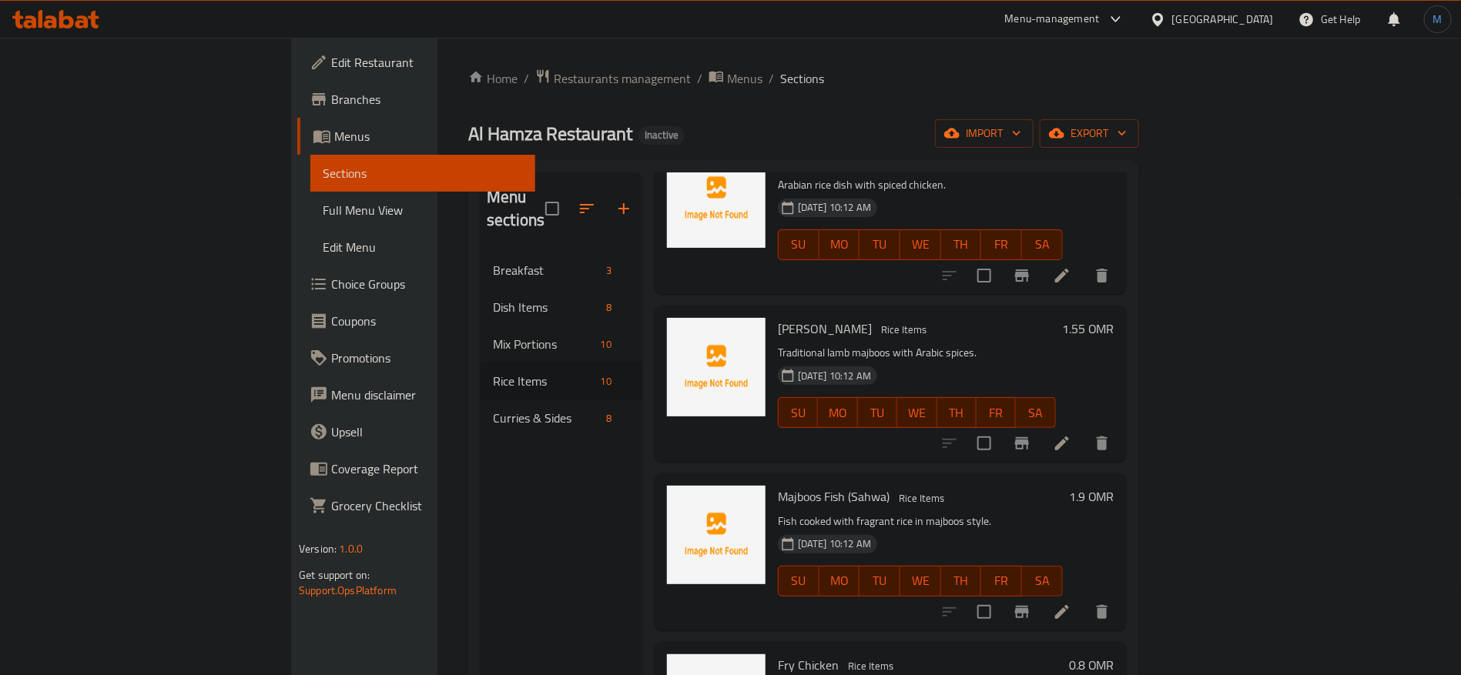
scroll to position [755, 0]
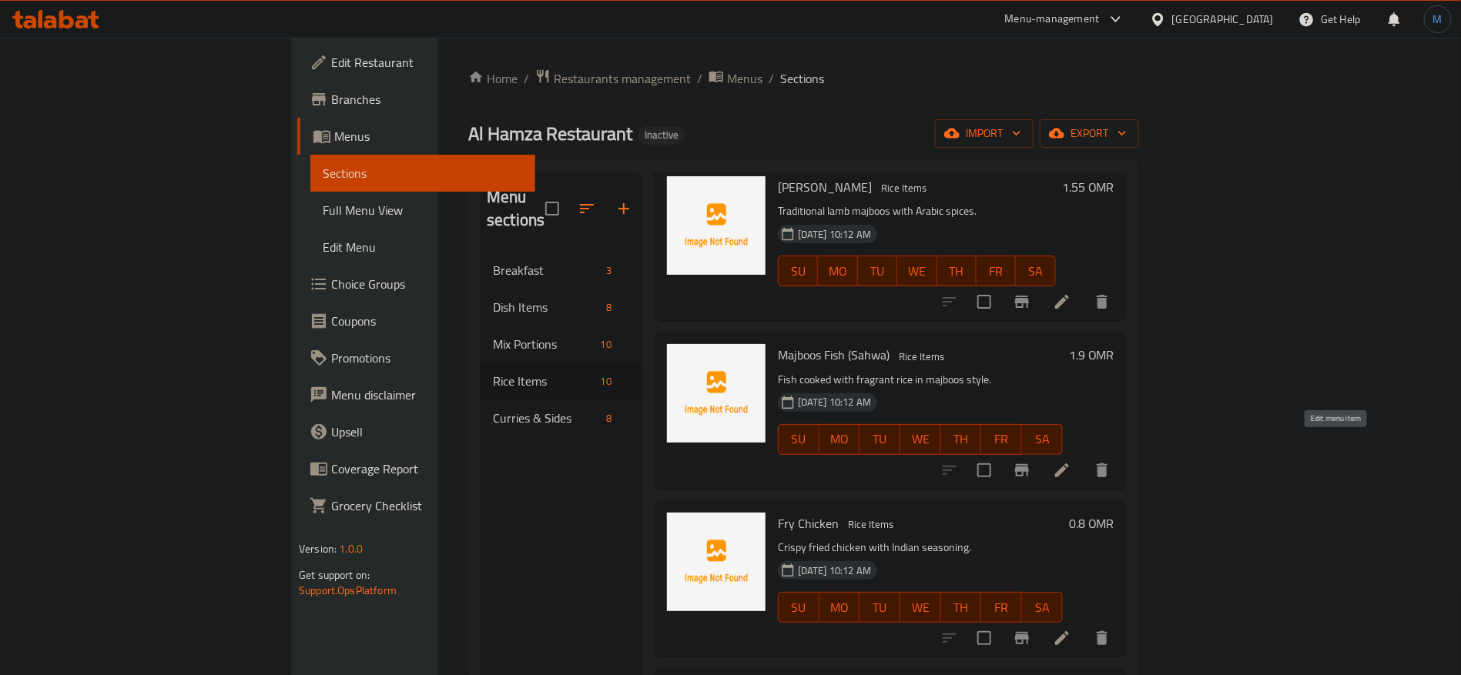
click at [1071, 461] on icon at bounding box center [1062, 470] width 18 height 18
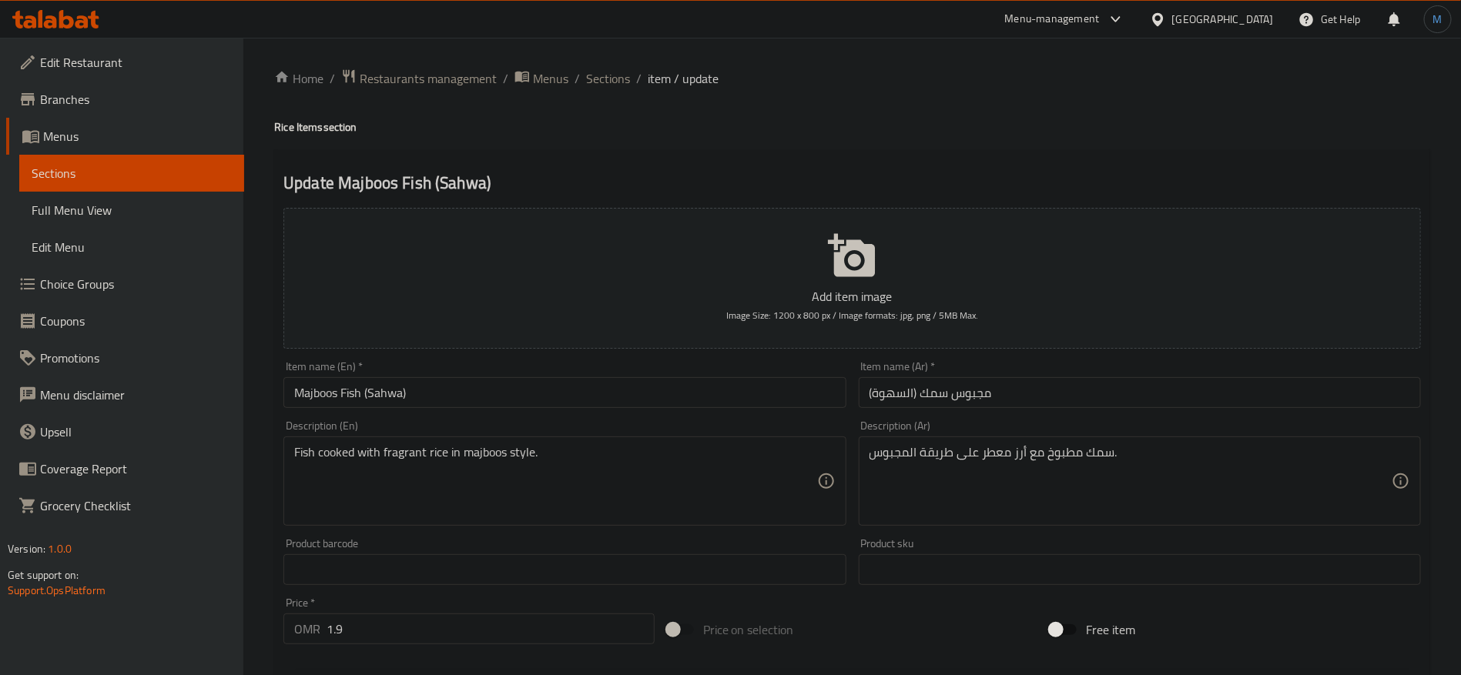
click at [712, 402] on input "Majboos Fish (Sahwa)" at bounding box center [564, 392] width 562 height 31
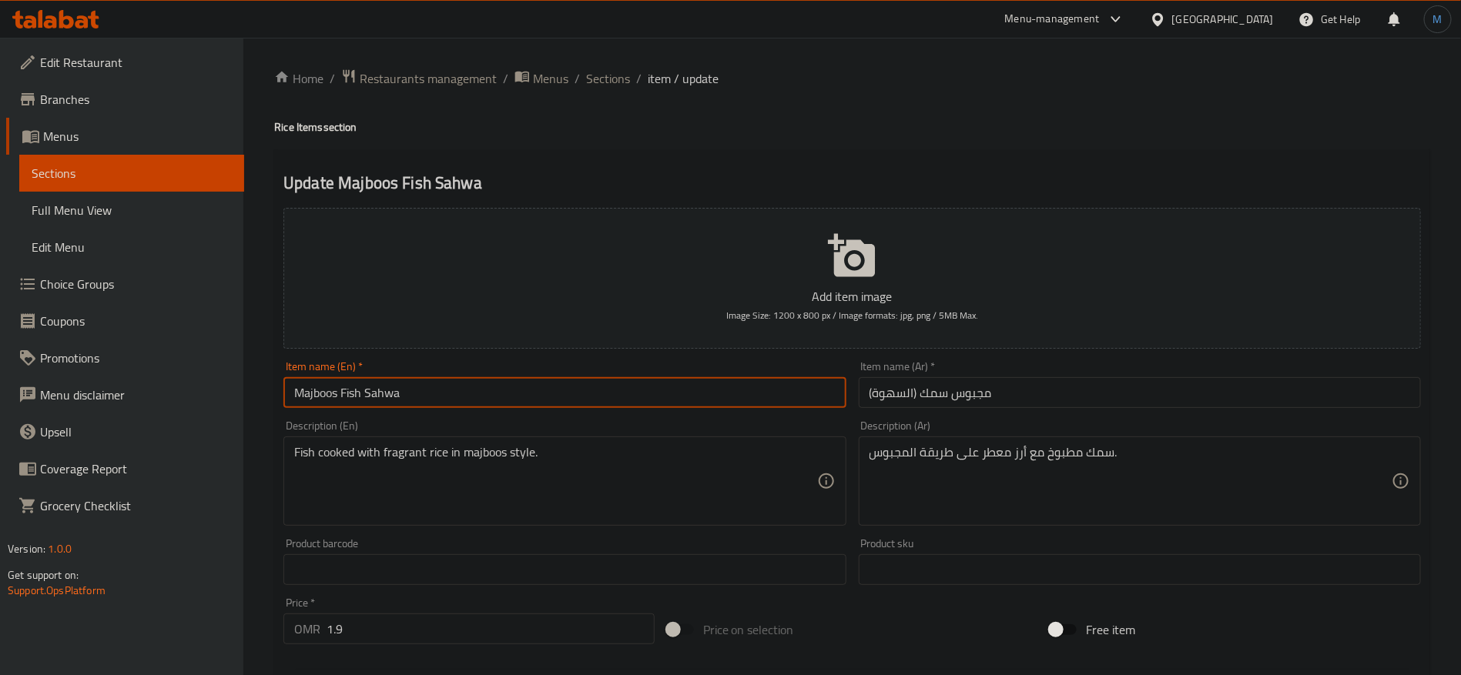
type input "Majboos Fish Sahwa"
click at [1088, 386] on input "مجبوس سمك (السهوة)" at bounding box center [1140, 392] width 562 height 31
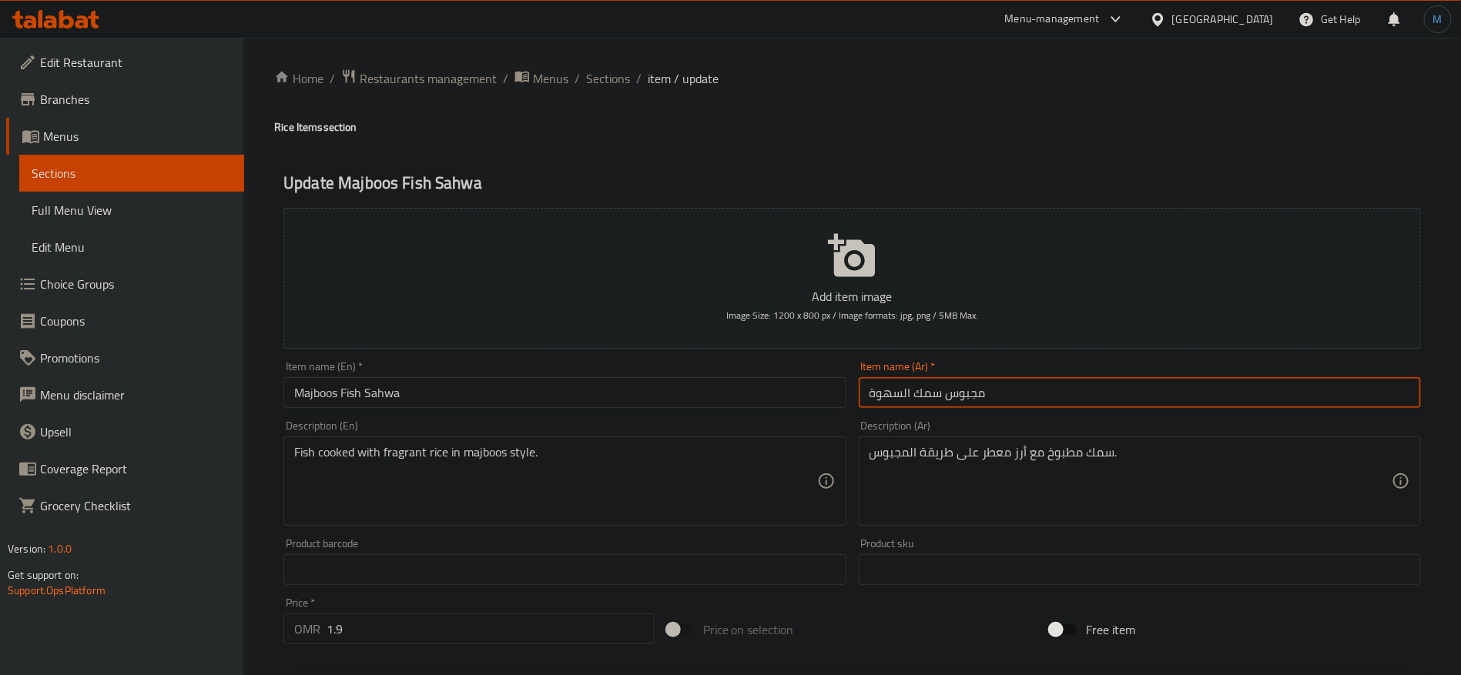
type input "مجبوس سمك السهوة"
click at [507, 389] on input "Majboos Fish Sahwa" at bounding box center [564, 392] width 562 height 31
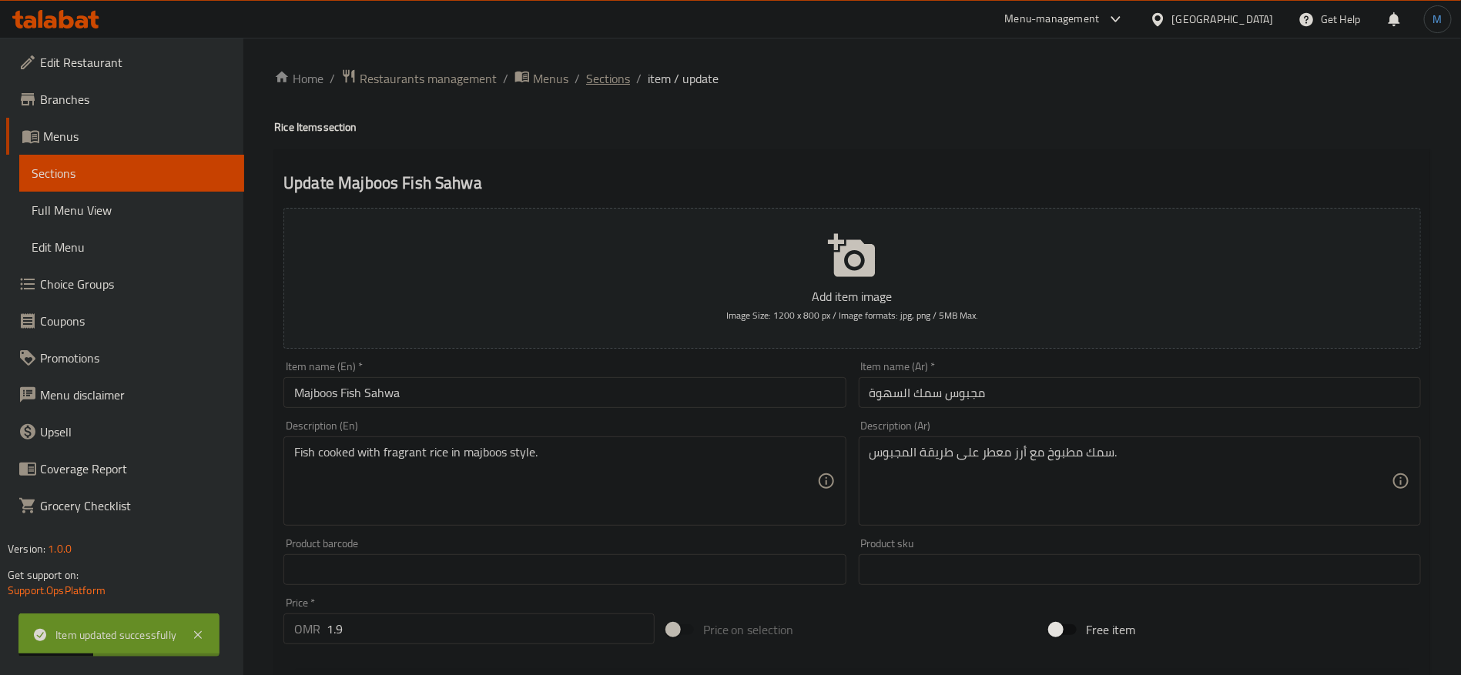
click at [615, 82] on span "Sections" at bounding box center [608, 78] width 44 height 18
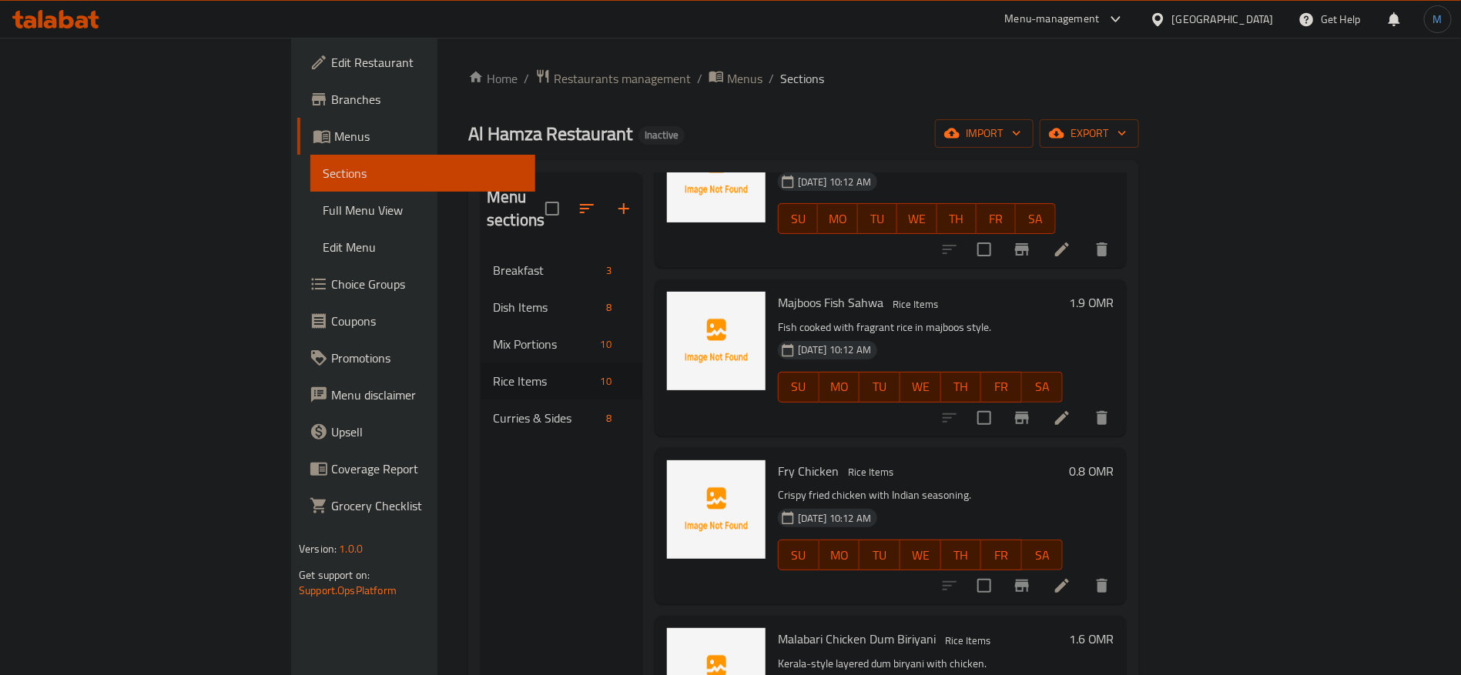
scroll to position [923, 0]
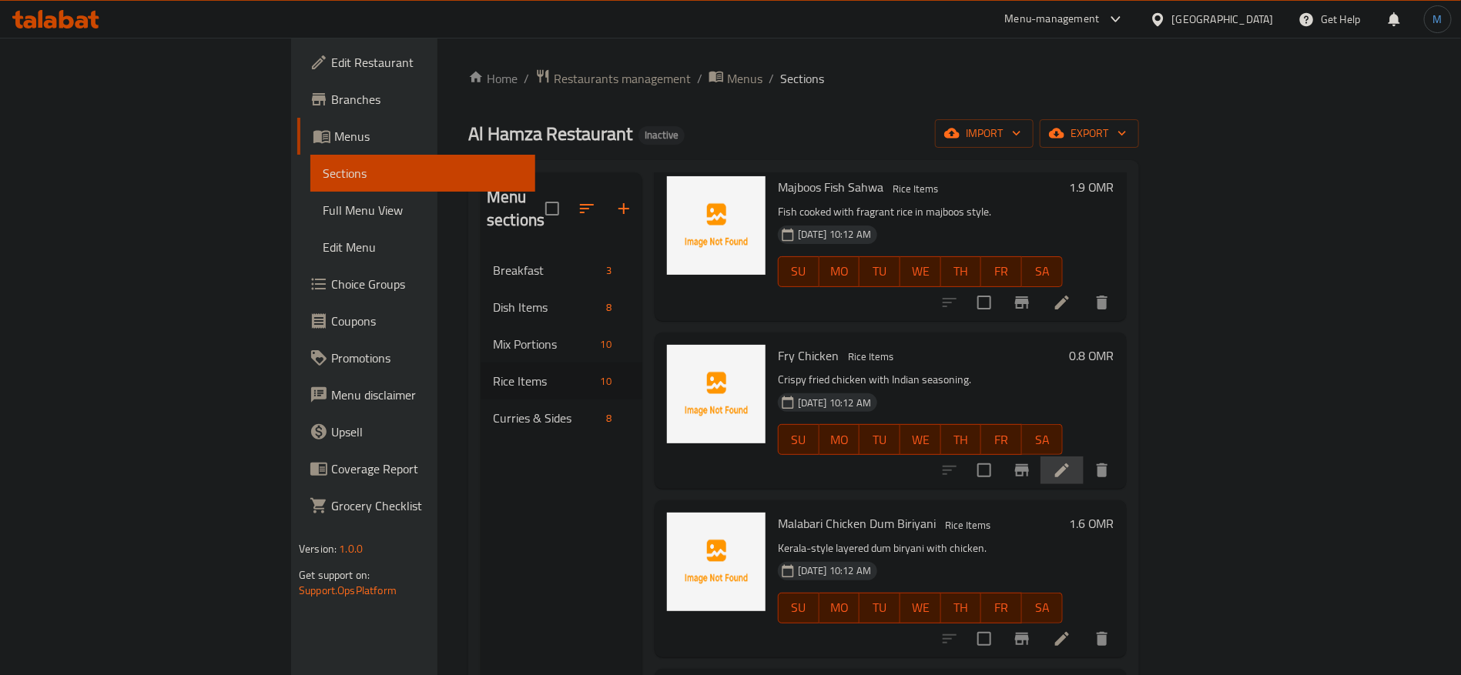
click at [1084, 457] on li at bounding box center [1061, 471] width 43 height 28
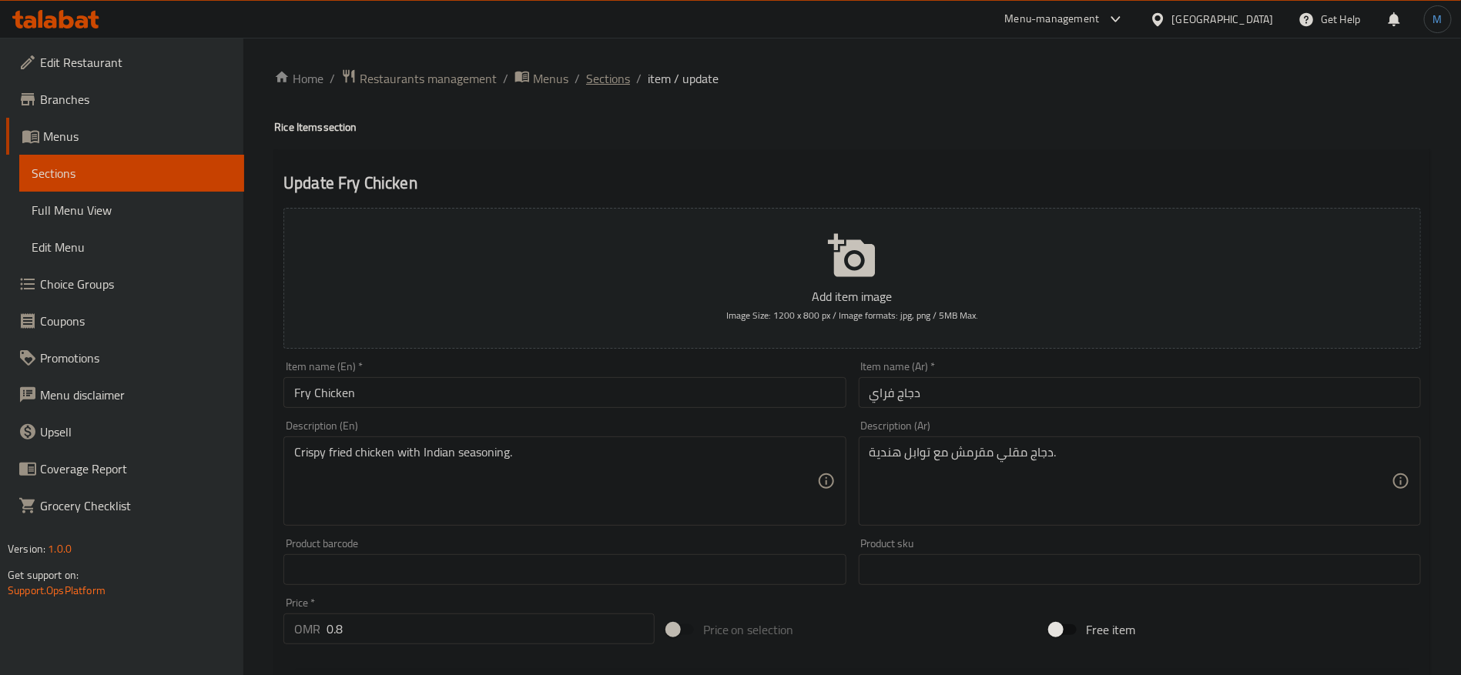
click at [625, 69] on span "Sections" at bounding box center [608, 78] width 44 height 18
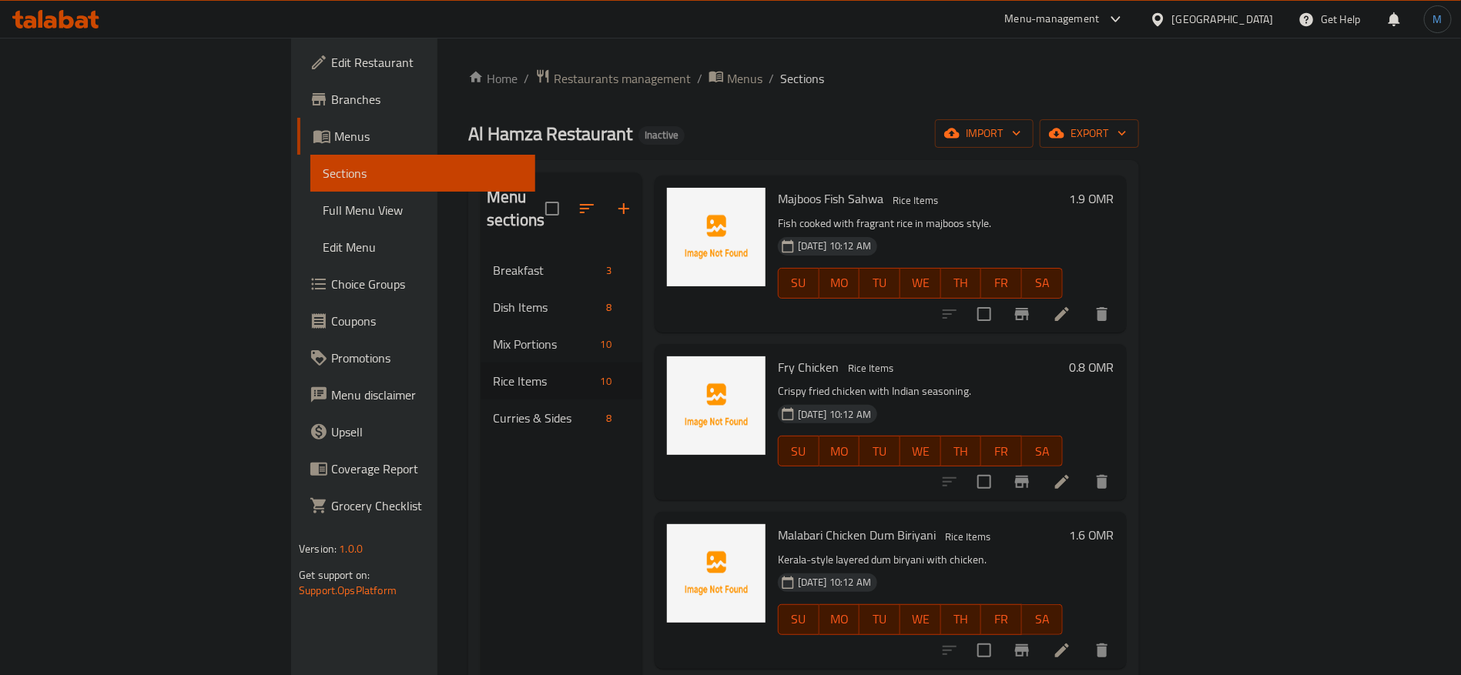
scroll to position [923, 0]
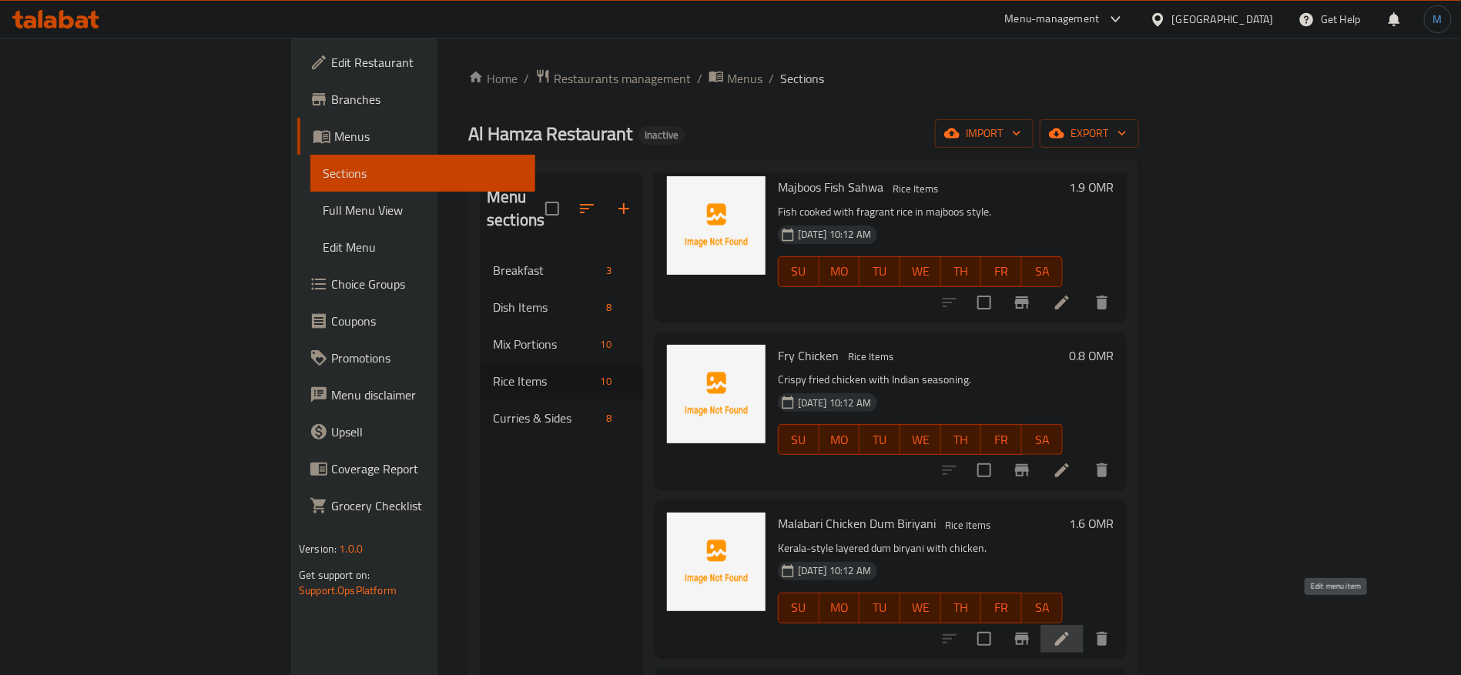
click at [1071, 630] on icon at bounding box center [1062, 639] width 18 height 18
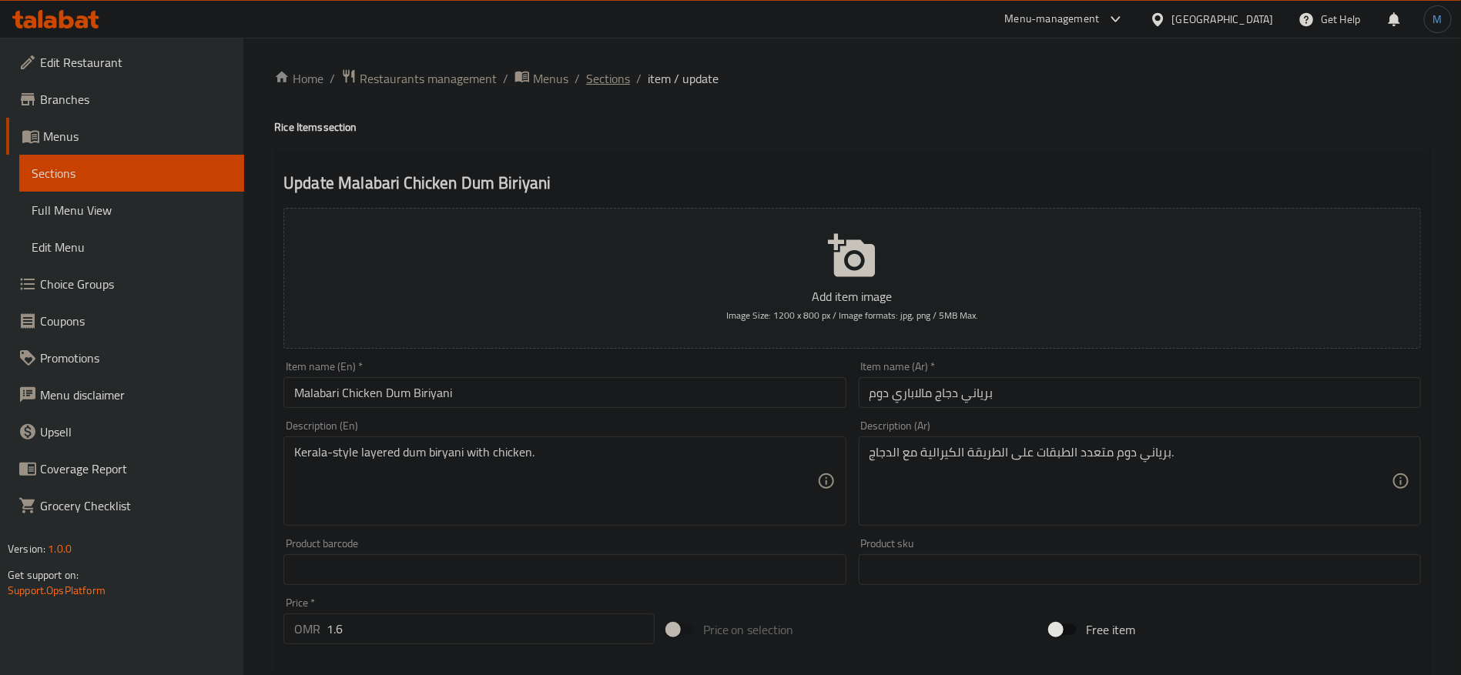
click at [614, 77] on span "Sections" at bounding box center [608, 78] width 44 height 18
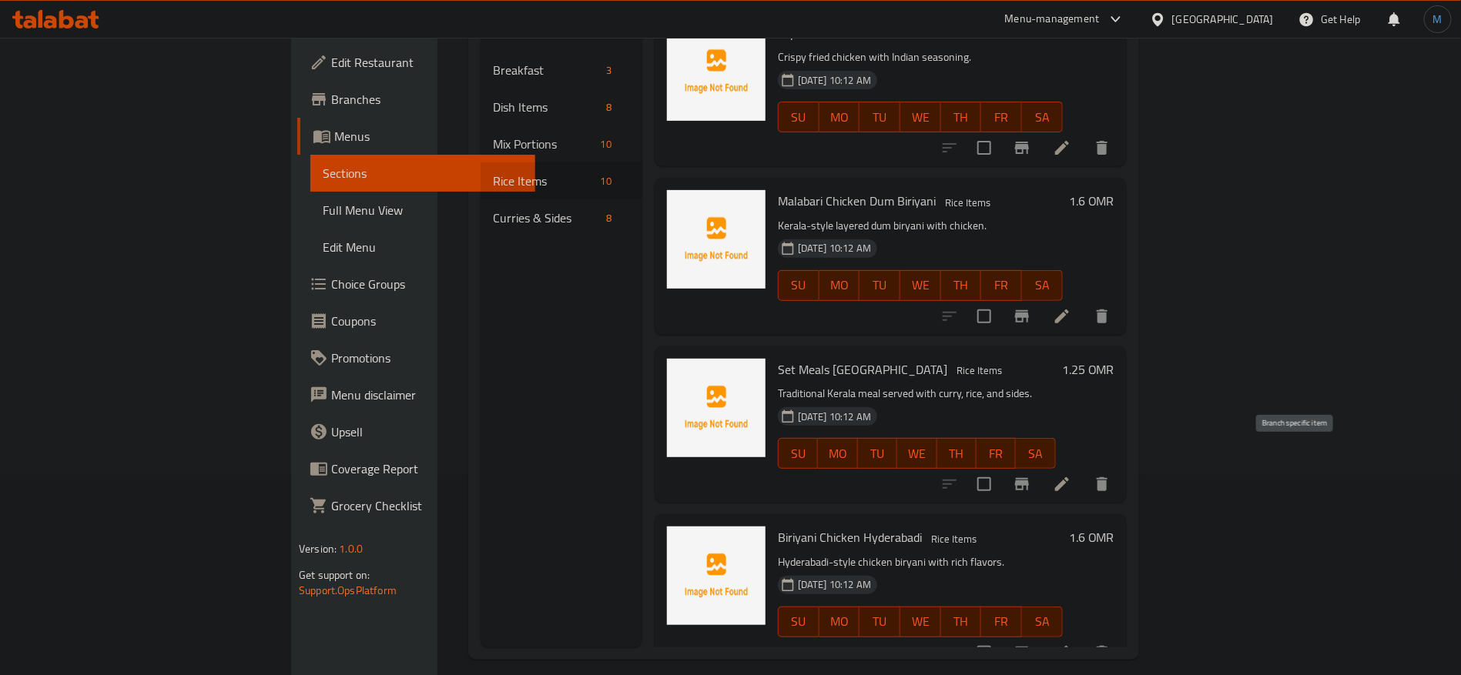
scroll to position [216, 0]
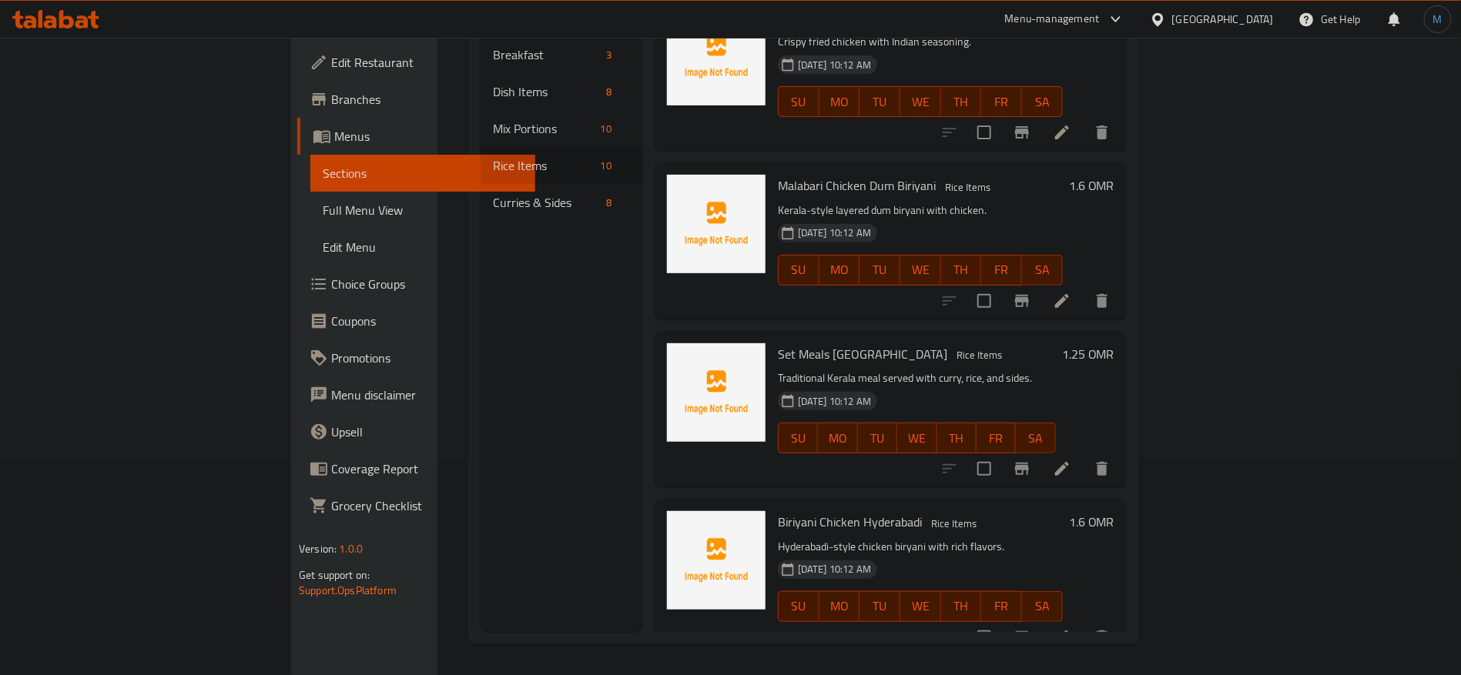
click at [1071, 460] on icon at bounding box center [1062, 469] width 18 height 18
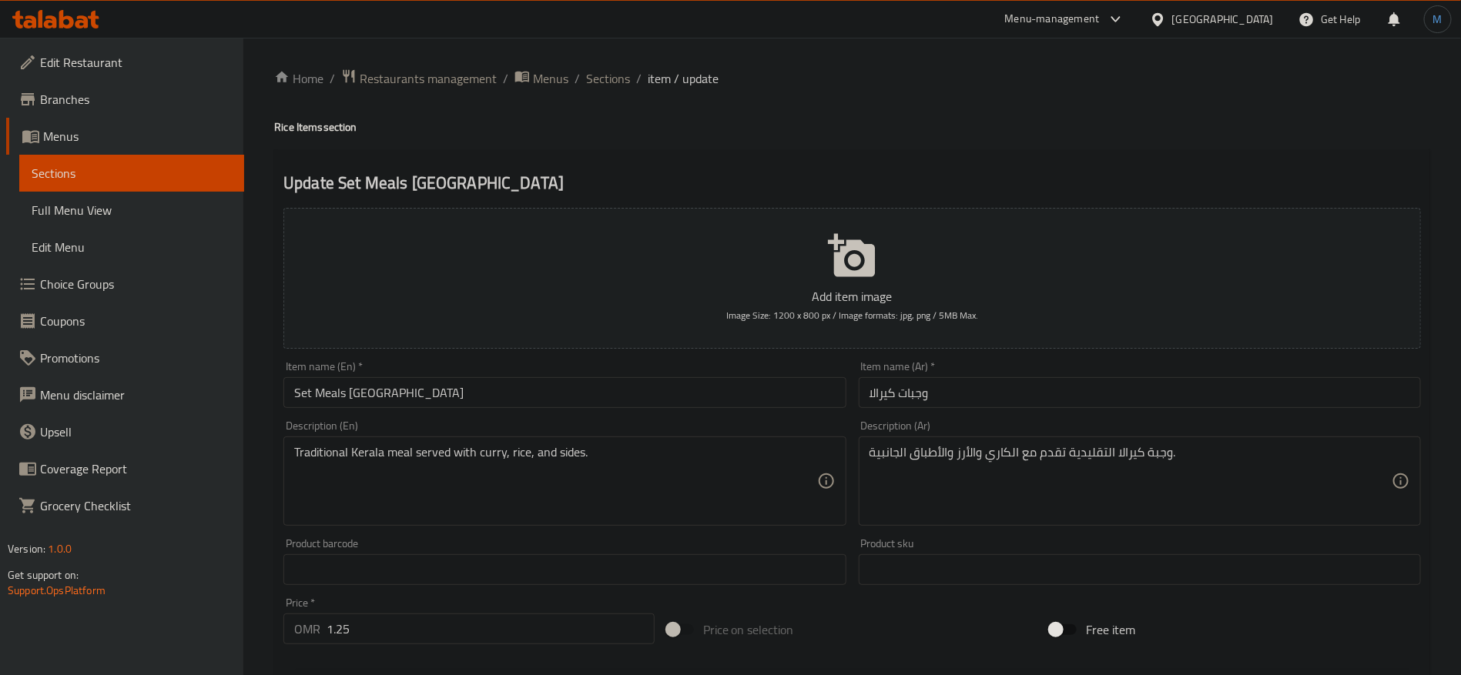
click at [1257, 413] on div "Item name (Ar)   * وجبات كيرالا Item name (Ar) *" at bounding box center [1139, 384] width 574 height 59
click at [1237, 402] on input "وجبات كيرالا" at bounding box center [1140, 392] width 562 height 31
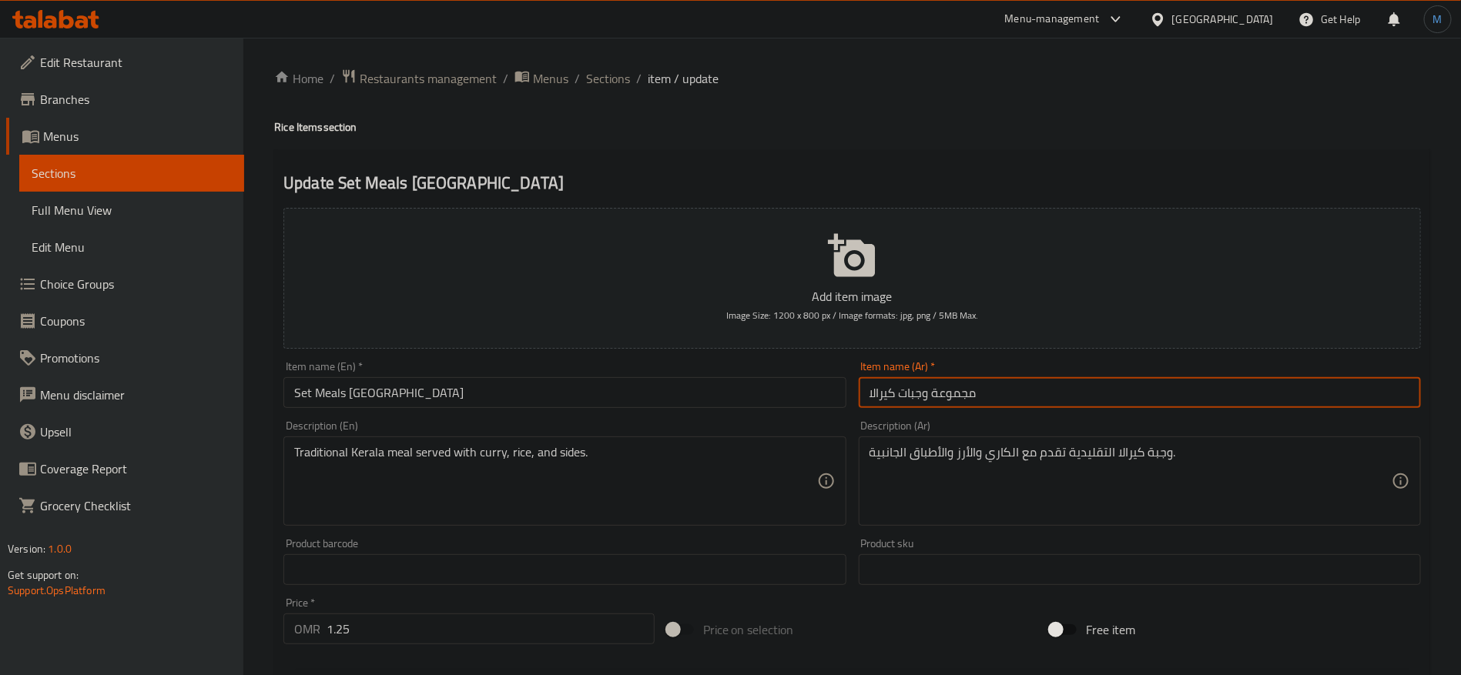
type input "مجموعة وجبات كيرالا"
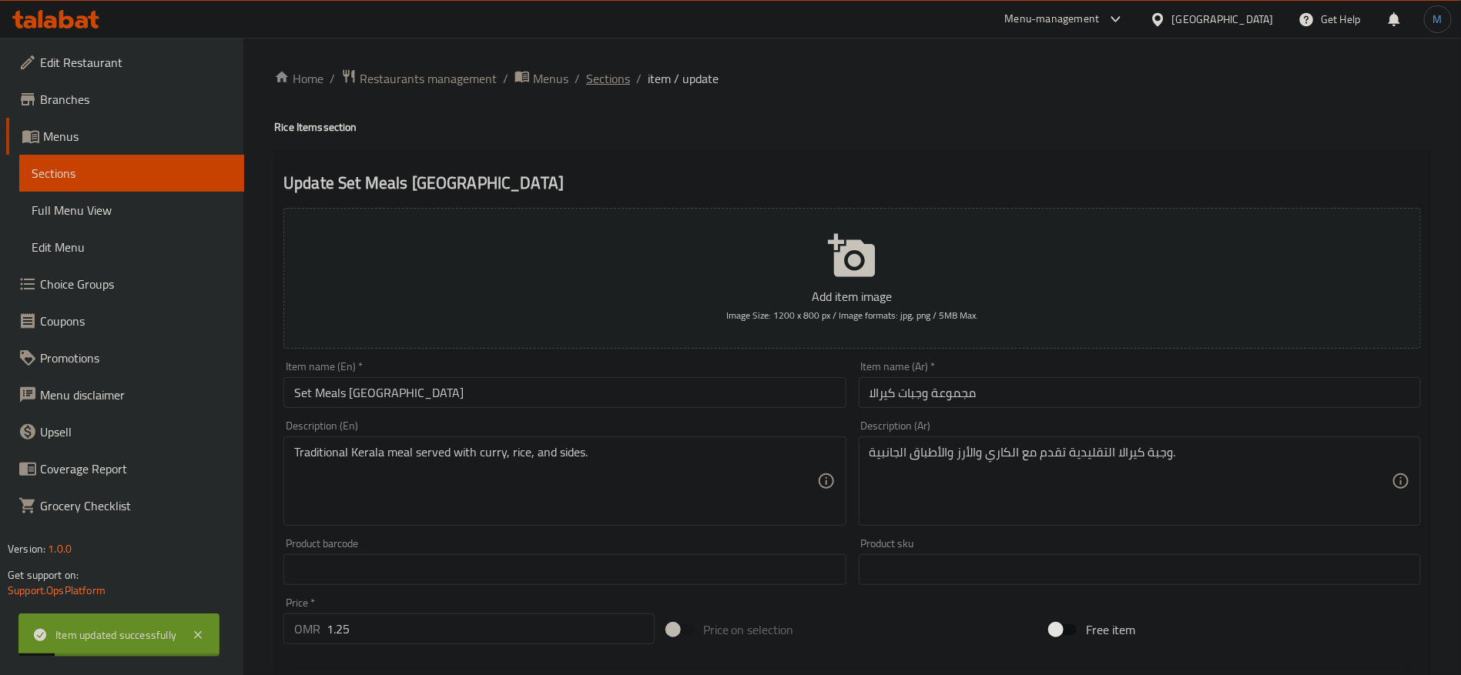
click at [616, 82] on span "Sections" at bounding box center [608, 78] width 44 height 18
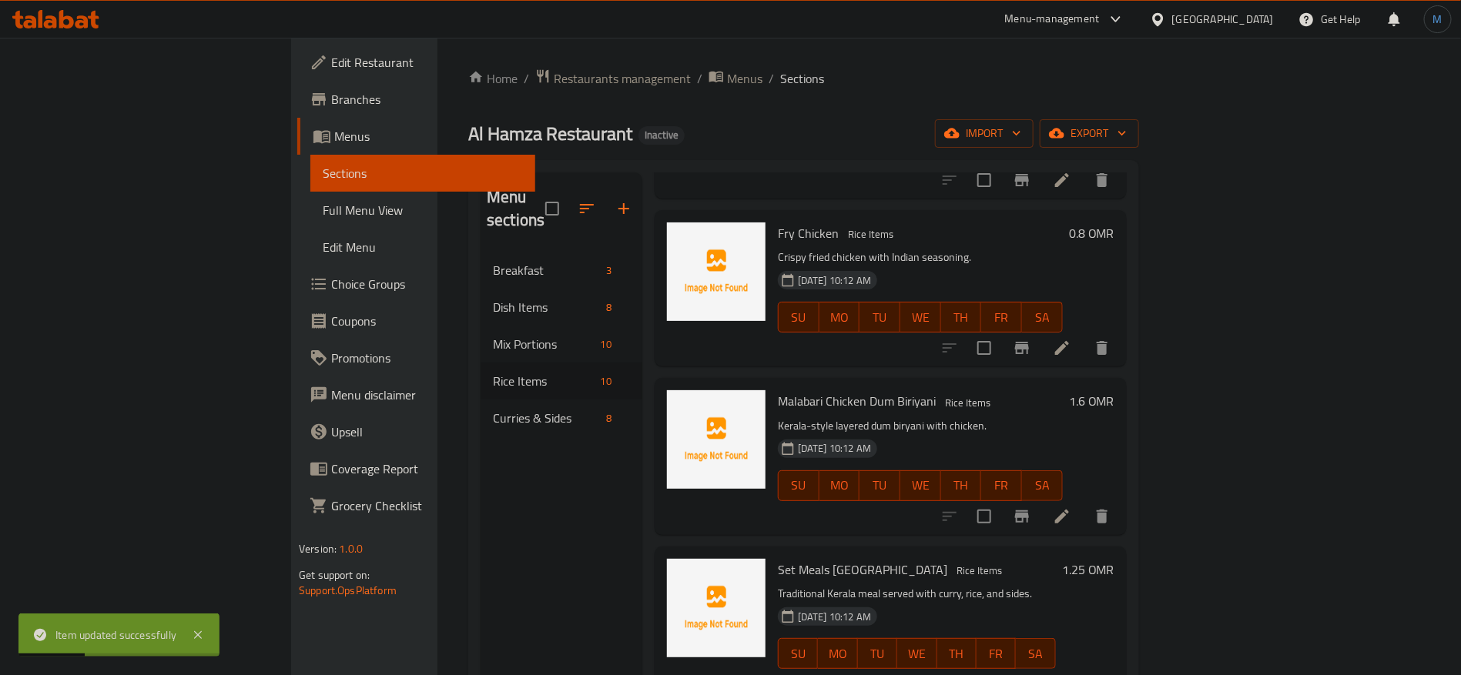
scroll to position [216, 0]
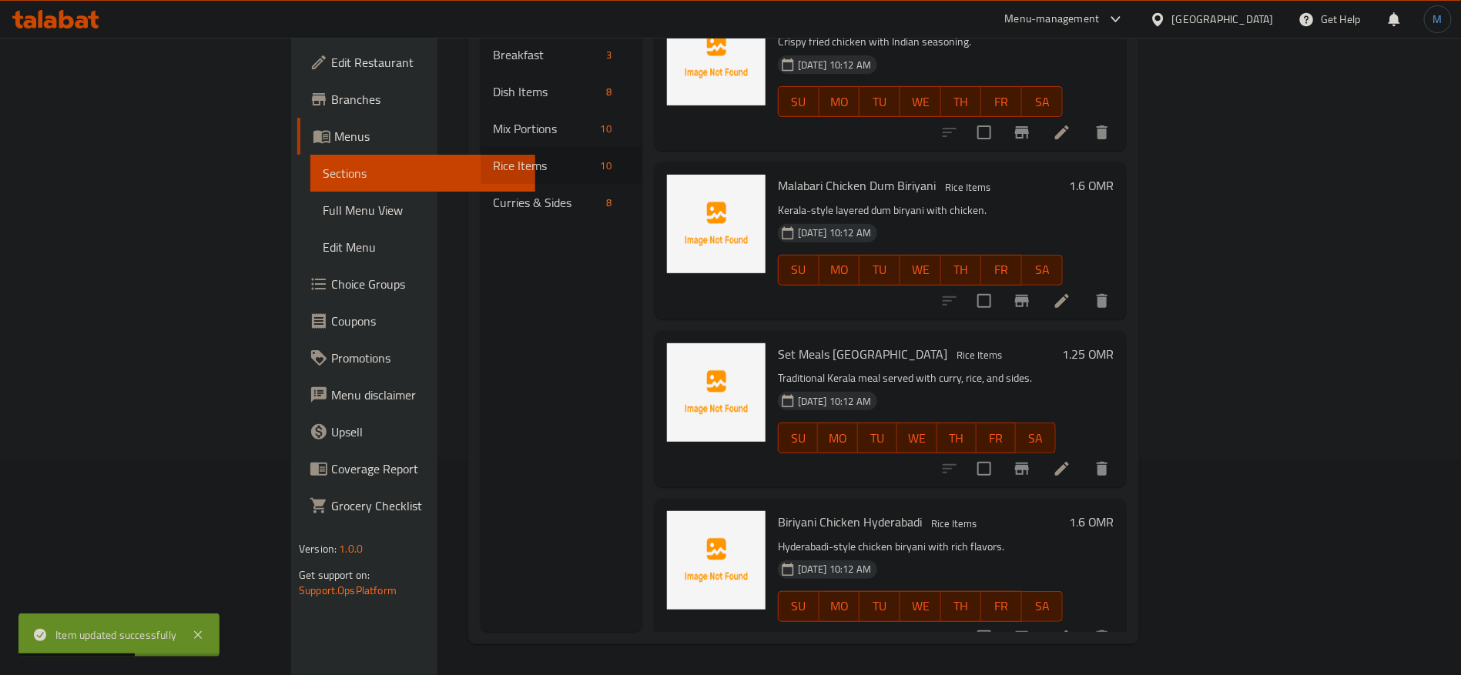
click at [1084, 627] on li at bounding box center [1061, 638] width 43 height 28
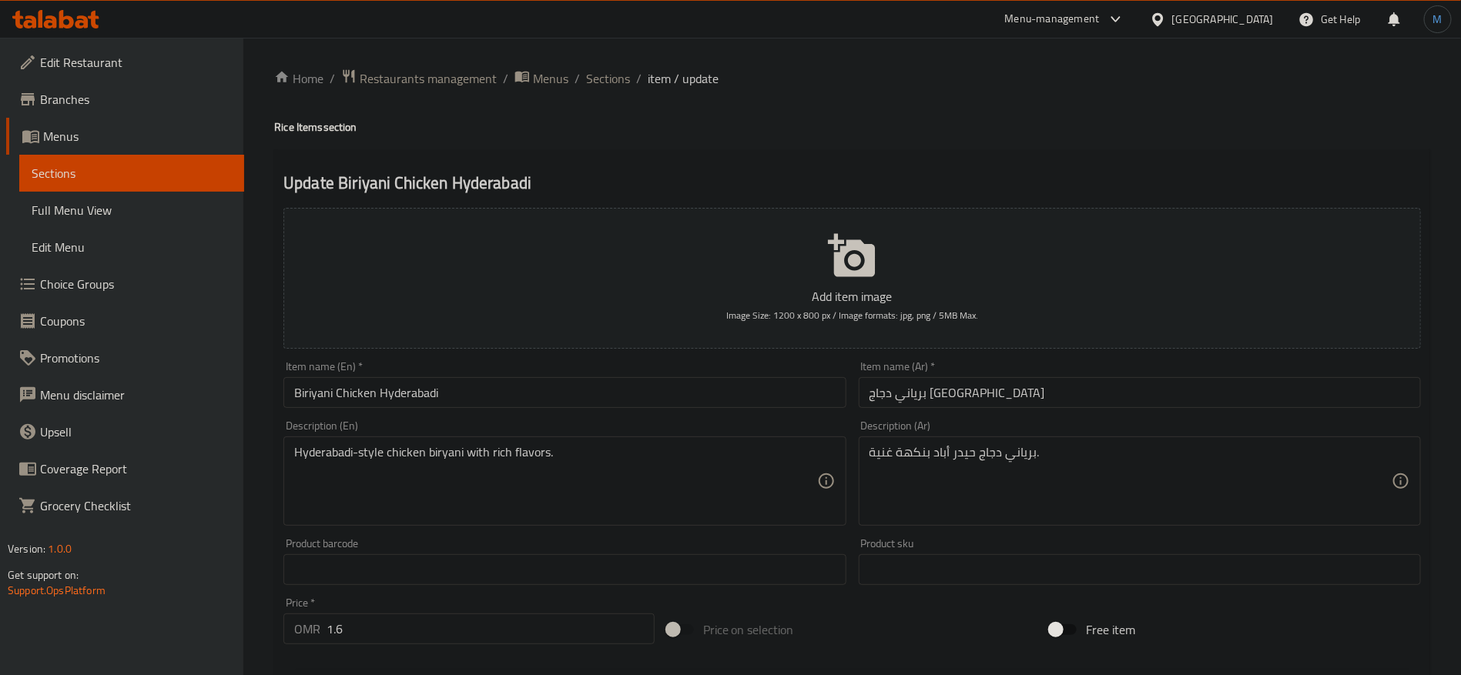
click at [494, 384] on input "Biriyani Chicken Hyderabadi" at bounding box center [564, 392] width 562 height 31
type textarea "برياني دجاج علي طريقة حيدر أباد بنكهة غنية."
click at [1050, 370] on div "Item name (Ar)   * برياني دجاج حيدر آباد Item name ([GEOGRAPHIC_DATA]) *" at bounding box center [1140, 384] width 562 height 47
drag, startPoint x: 1050, startPoint y: 374, endPoint x: 1023, endPoint y: 404, distance: 39.8
click at [1044, 378] on div "Item name (Ar)   * برياني دجاج حيدر آباد Item name ([GEOGRAPHIC_DATA]) *" at bounding box center [1140, 384] width 562 height 47
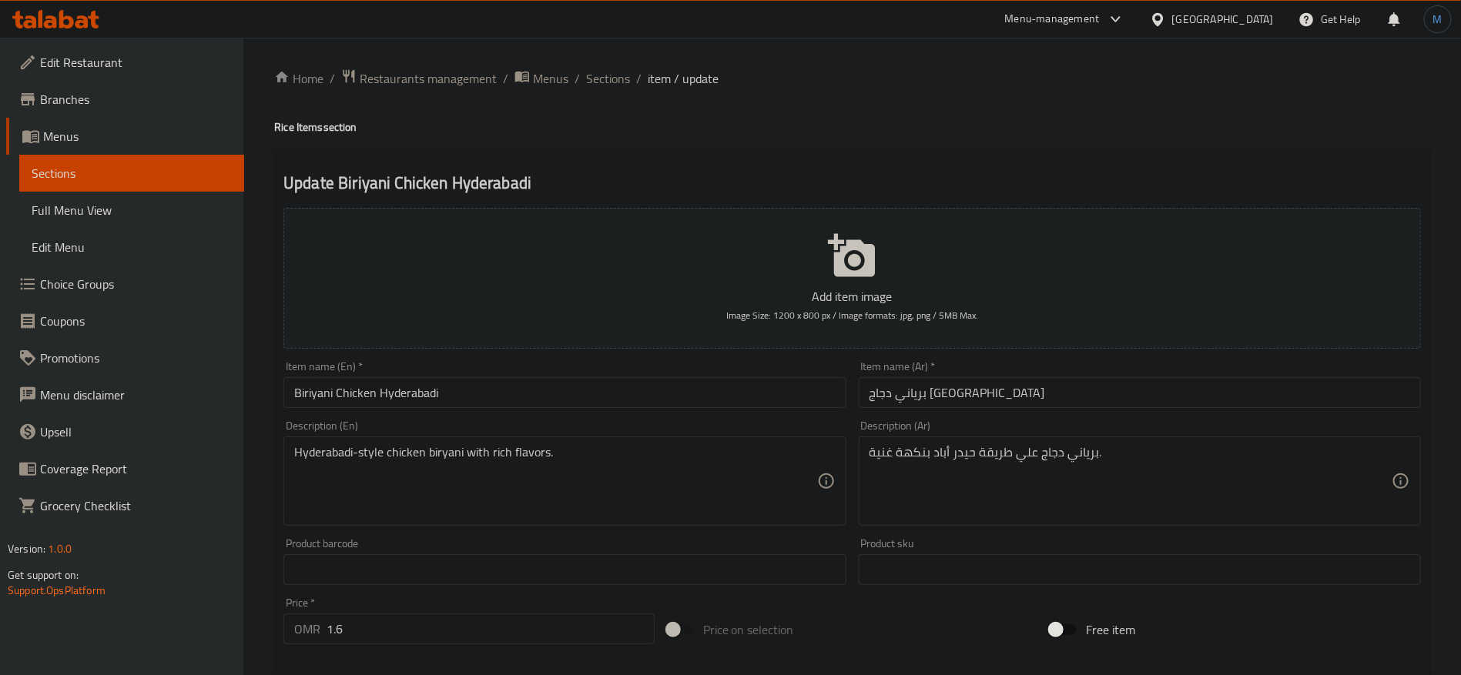
click at [1023, 404] on input "برياني دجاج [GEOGRAPHIC_DATA]" at bounding box center [1140, 392] width 562 height 31
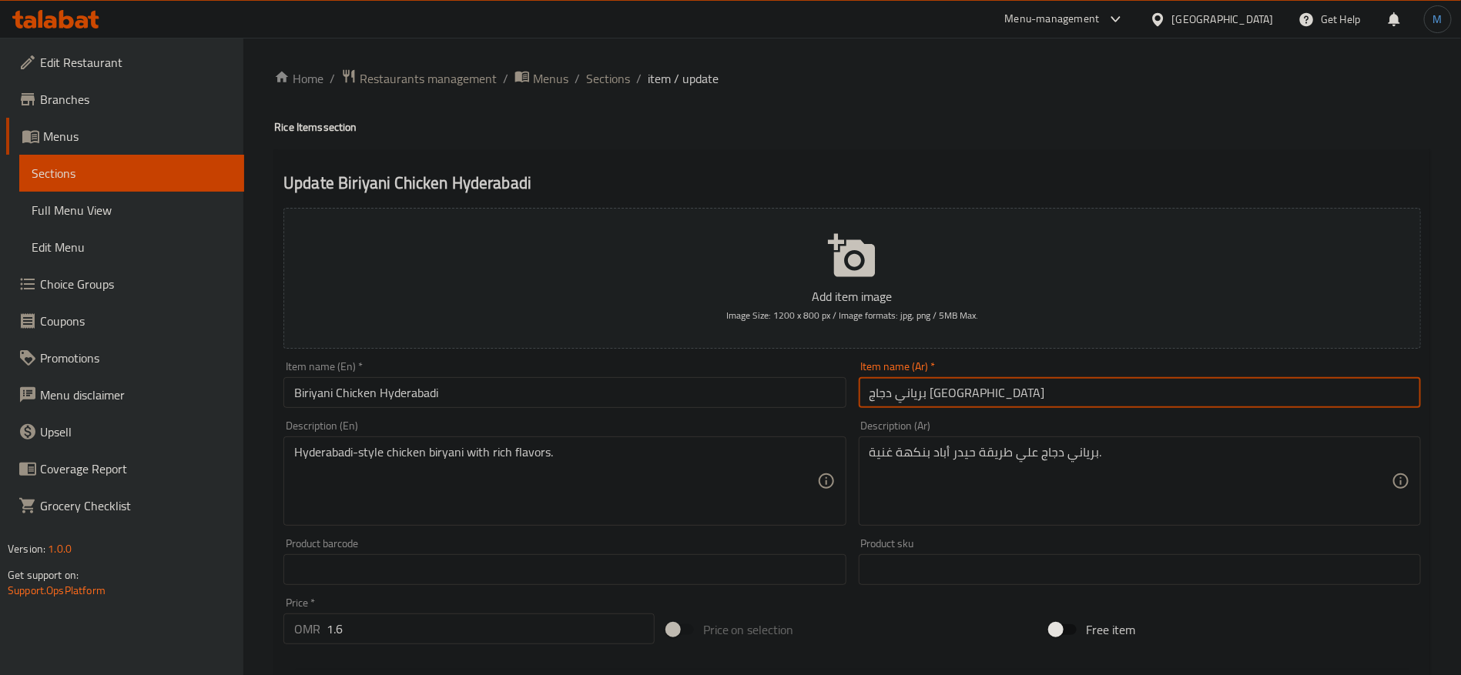
click at [678, 404] on input "Biriyani Chicken Hyderabadi" at bounding box center [564, 392] width 562 height 31
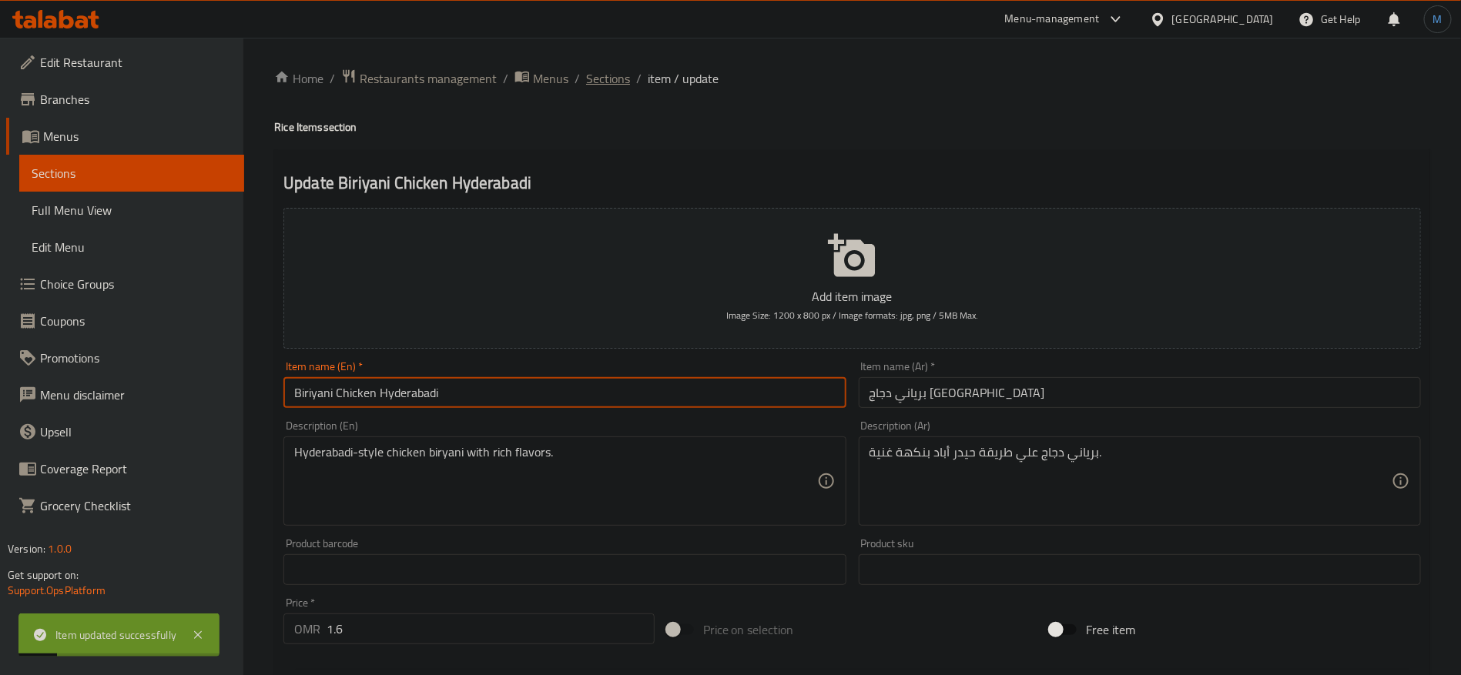
click at [608, 75] on span "Sections" at bounding box center [608, 78] width 44 height 18
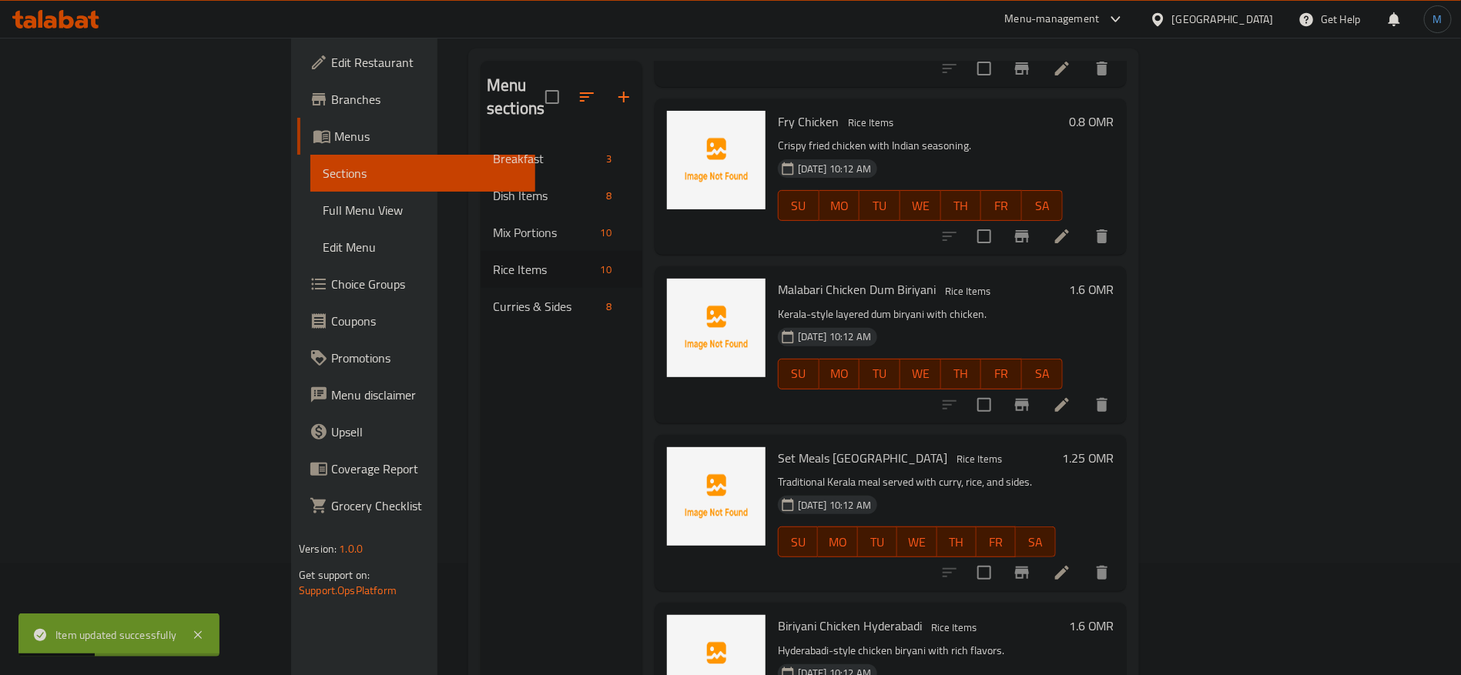
scroll to position [100, 0]
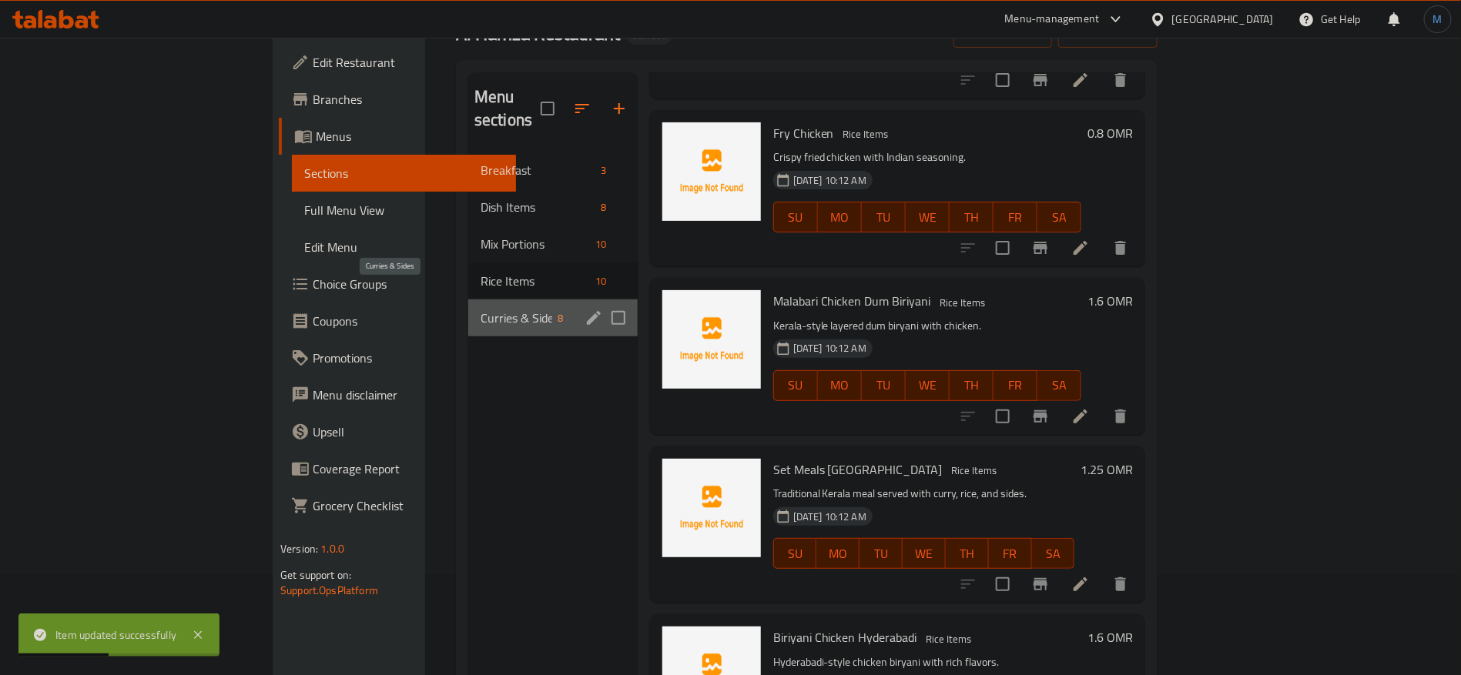
click at [481, 309] on span "Curries & Sides" at bounding box center [517, 318] width 72 height 18
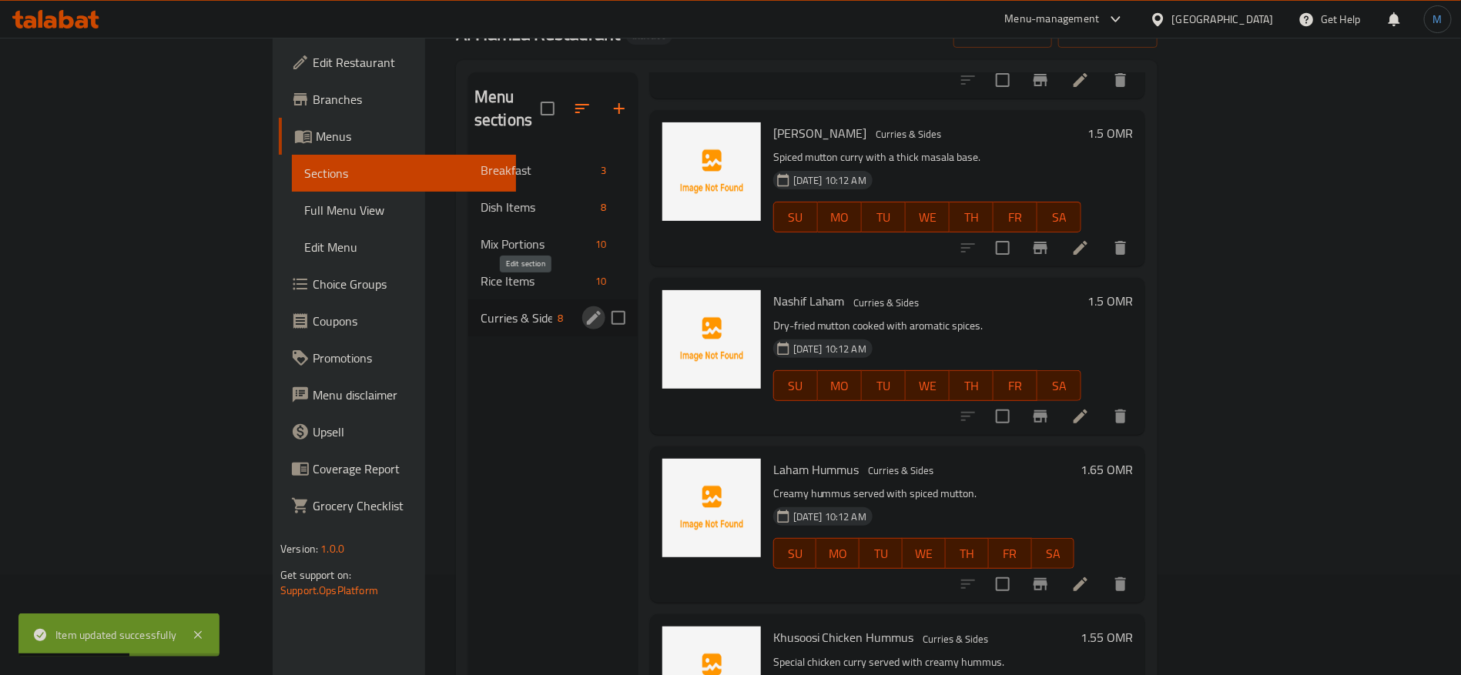
click at [587, 311] on icon "edit" at bounding box center [594, 318] width 14 height 14
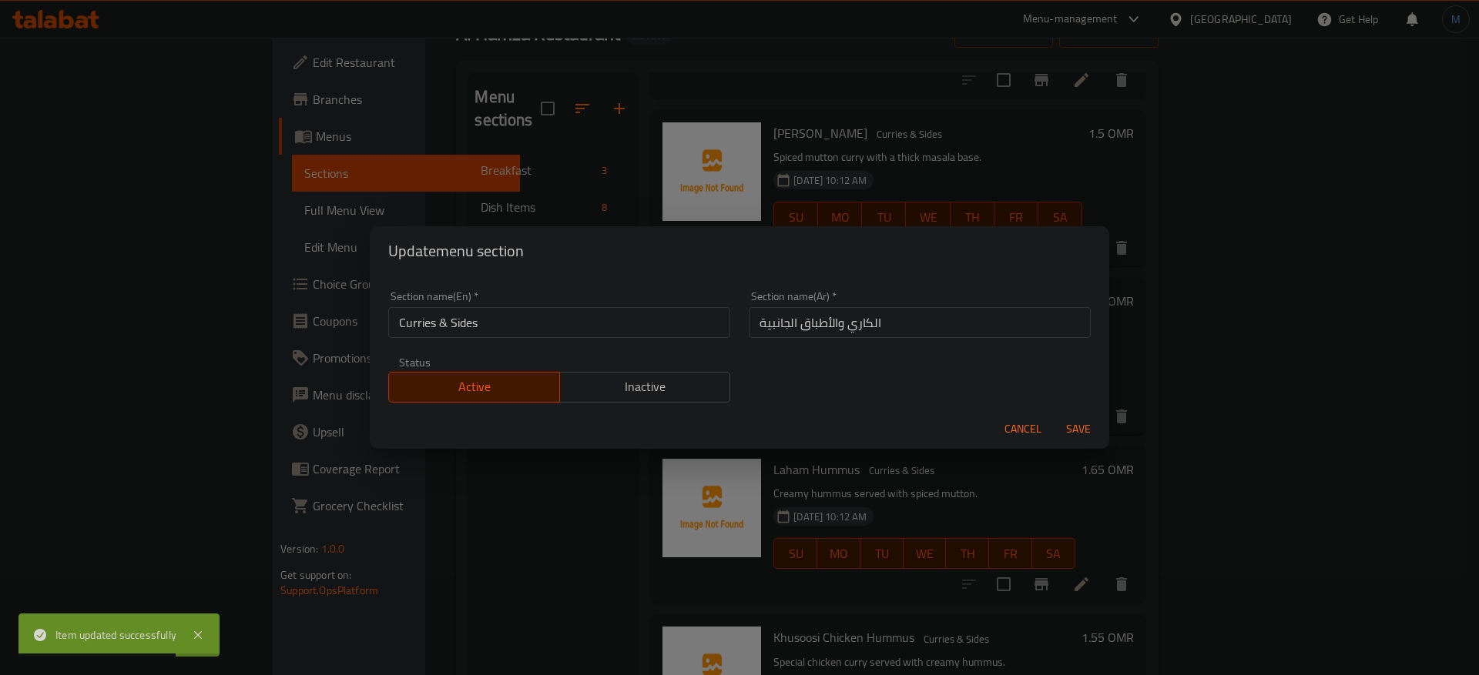
click at [561, 346] on div "Section name(En)   * Curries & Sides Section name(En) *" at bounding box center [559, 314] width 360 height 65
click at [554, 329] on input "Curries & Sides" at bounding box center [559, 322] width 342 height 31
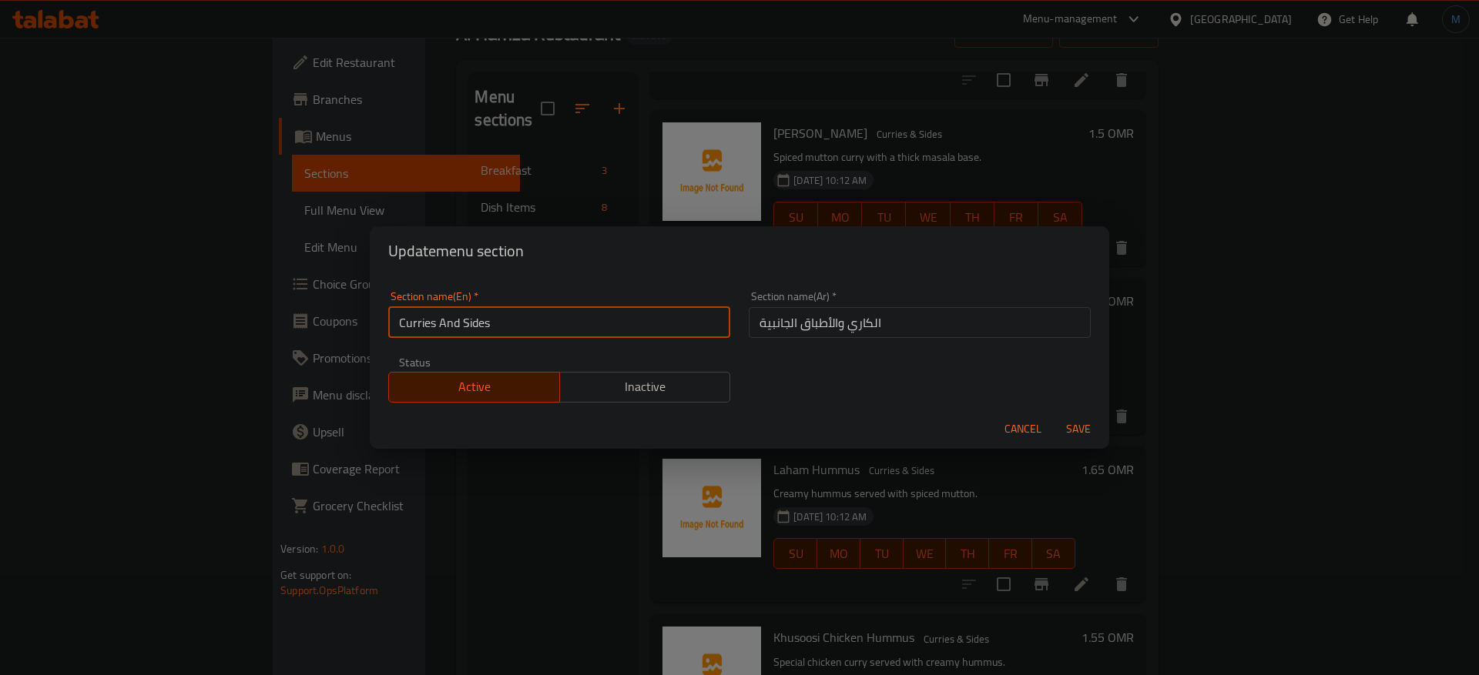
type input "Curries And Sides"
click at [1053, 415] on button "Save" at bounding box center [1077, 429] width 49 height 28
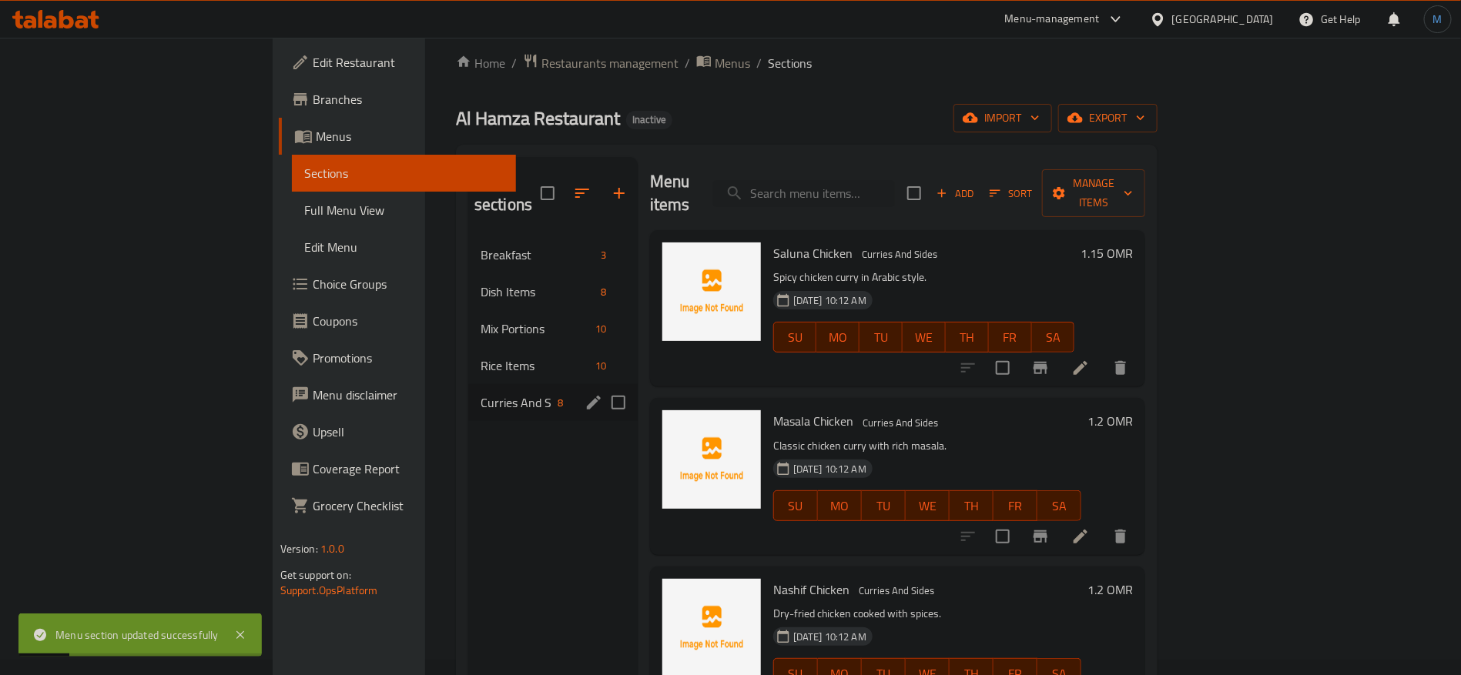
scroll to position [0, 0]
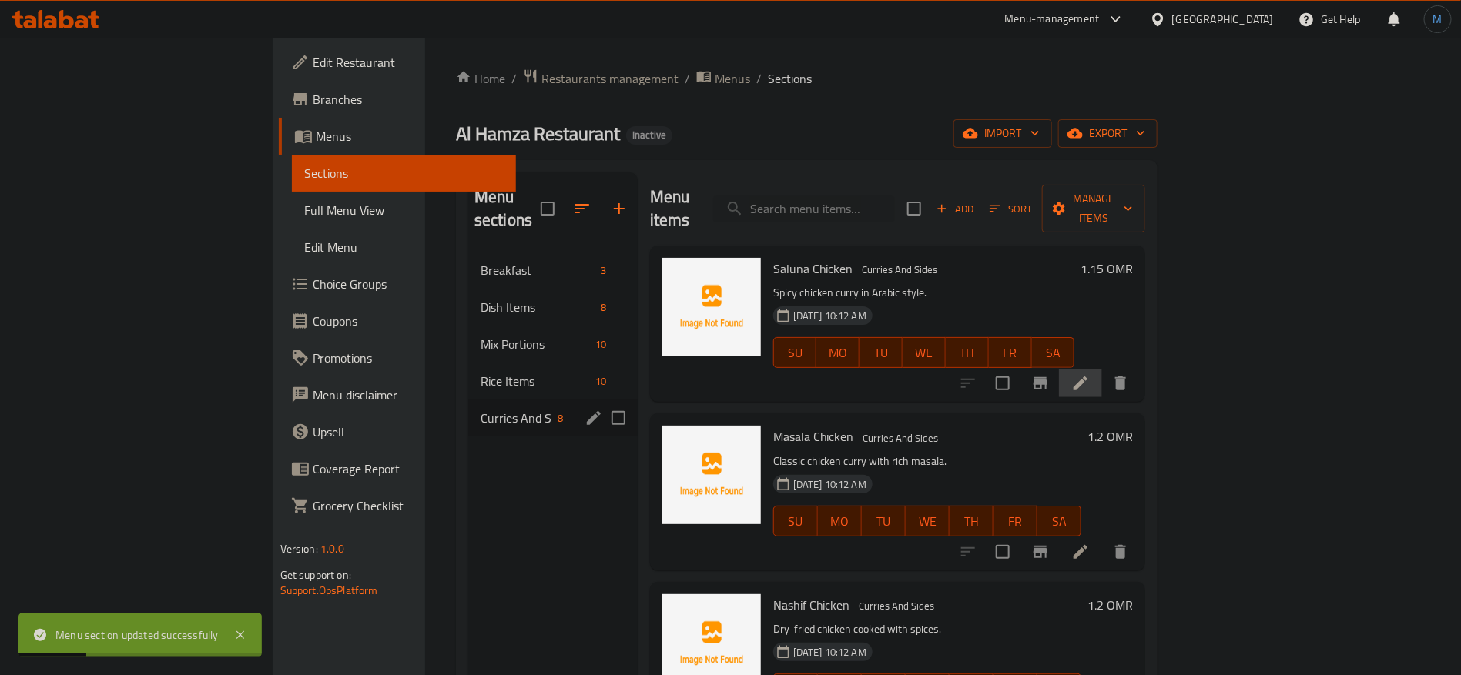
click at [1102, 370] on li at bounding box center [1080, 384] width 43 height 28
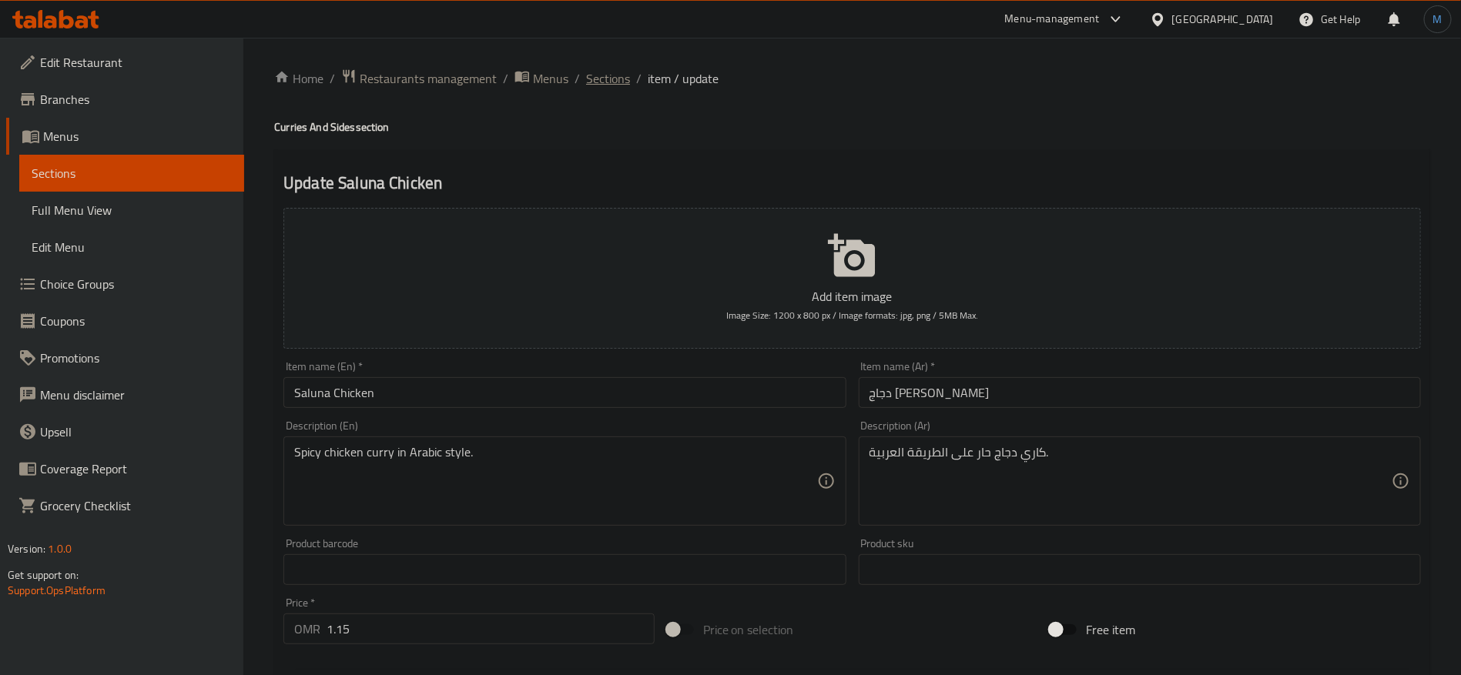
click at [598, 74] on span "Sections" at bounding box center [608, 78] width 44 height 18
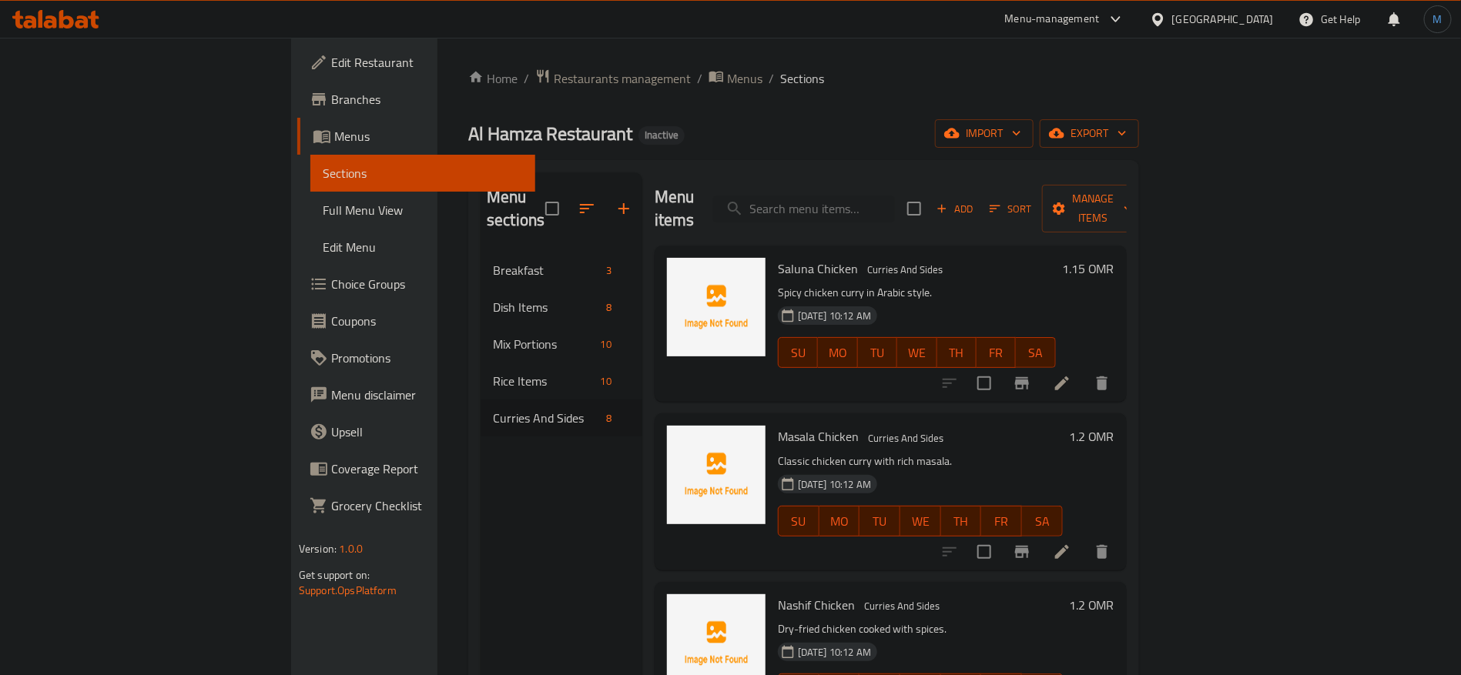
scroll to position [116, 0]
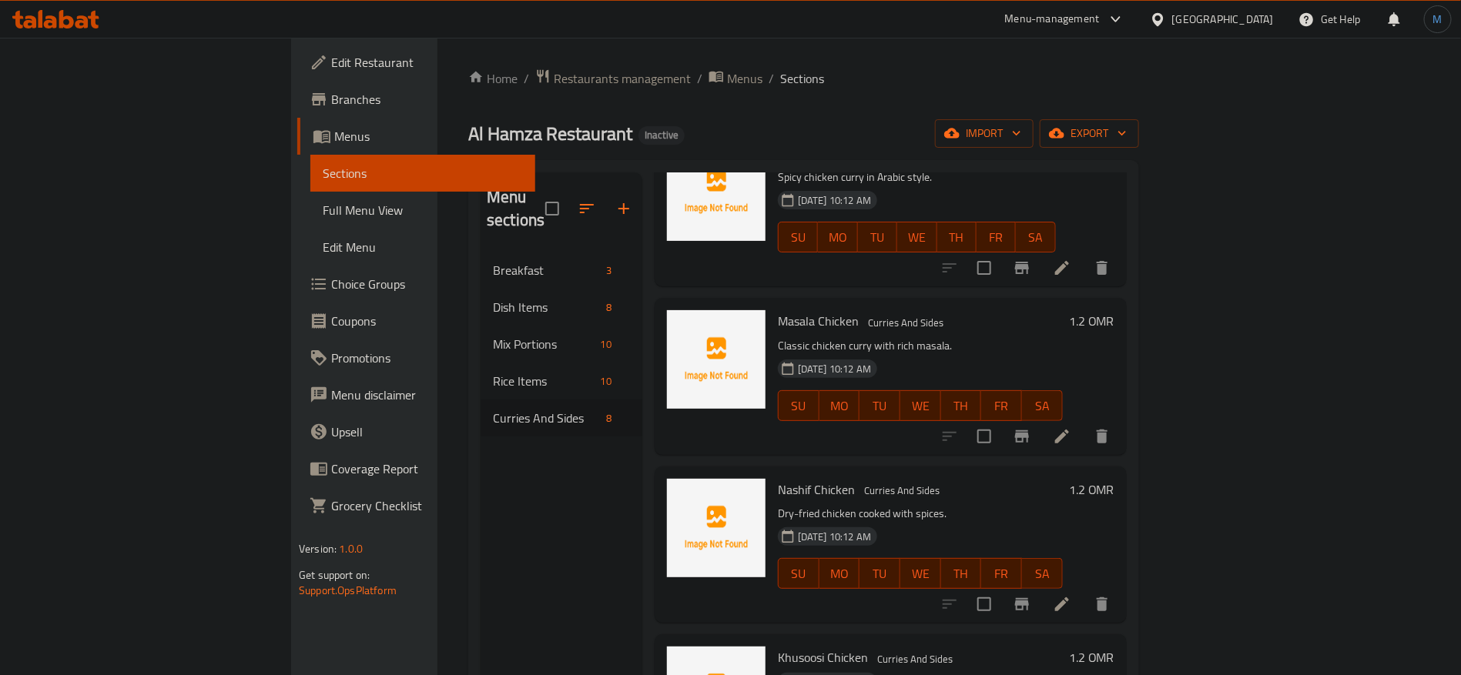
click at [1084, 423] on li at bounding box center [1061, 437] width 43 height 28
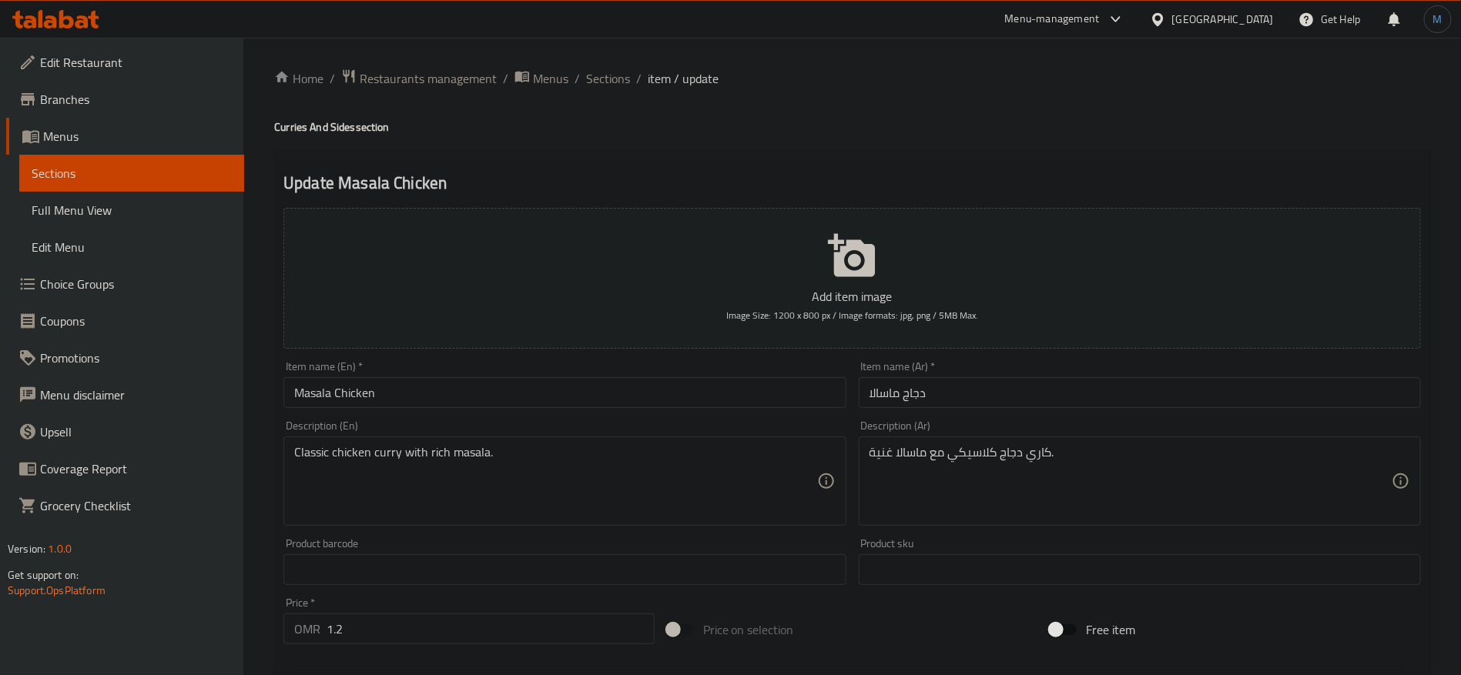
click at [607, 61] on div "Home / Restaurants management / Menus / Sections / item / update Curries And Si…" at bounding box center [852, 563] width 1218 height 1050
click at [606, 74] on span "Sections" at bounding box center [608, 78] width 44 height 18
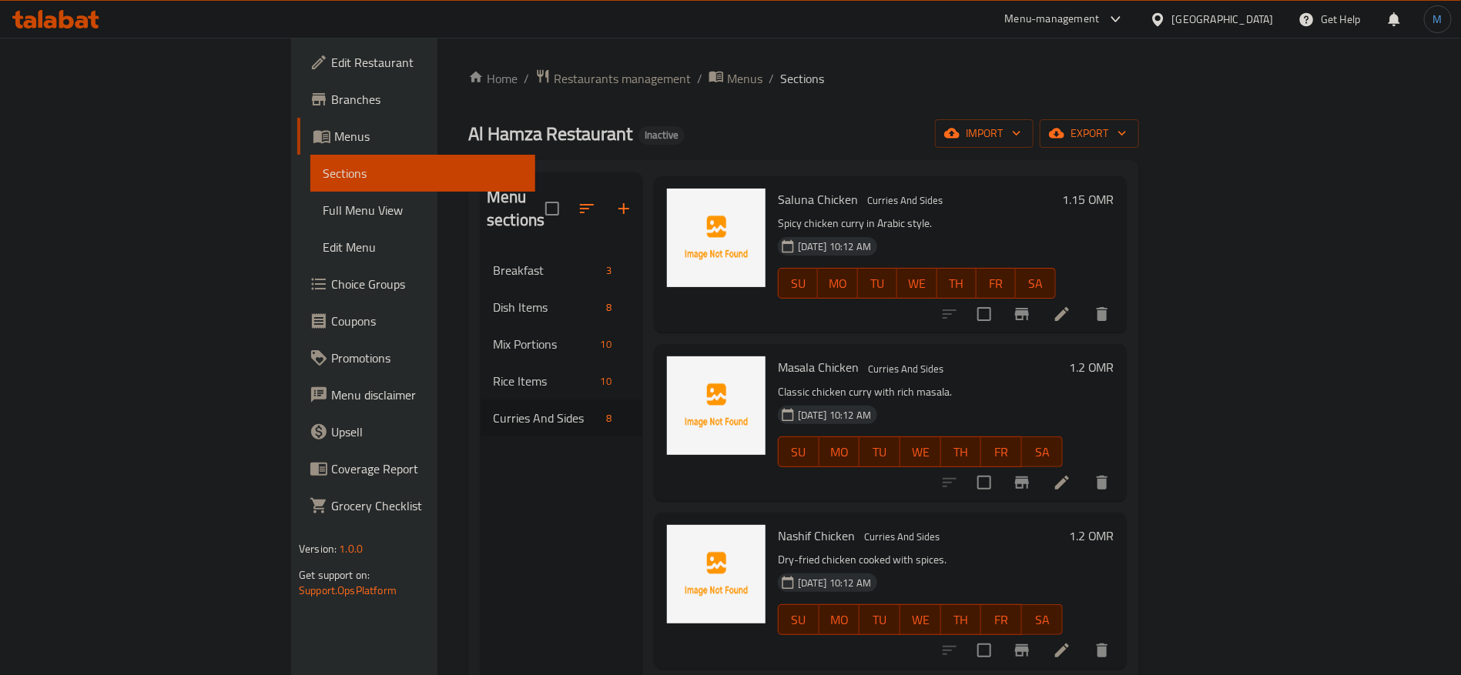
scroll to position [116, 0]
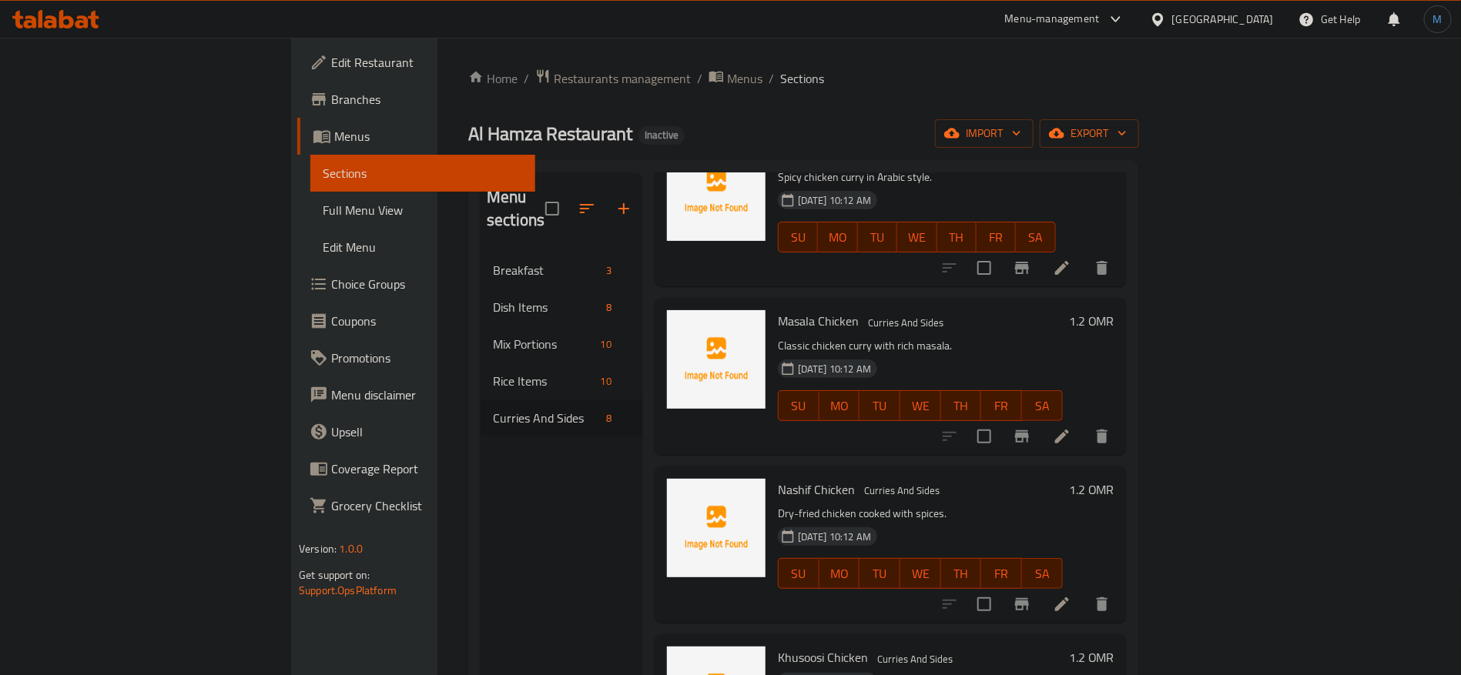
click at [1069, 598] on icon at bounding box center [1062, 605] width 14 height 14
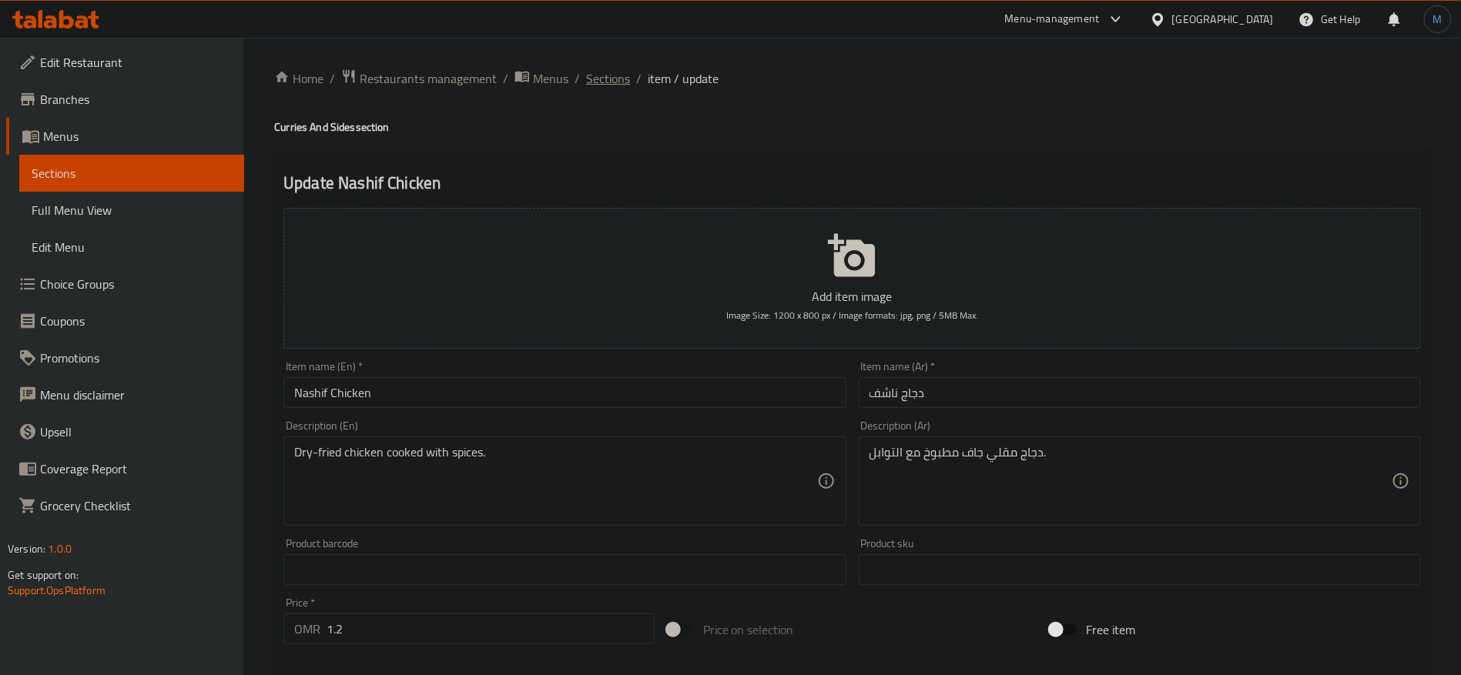
click at [610, 75] on span "Sections" at bounding box center [608, 78] width 44 height 18
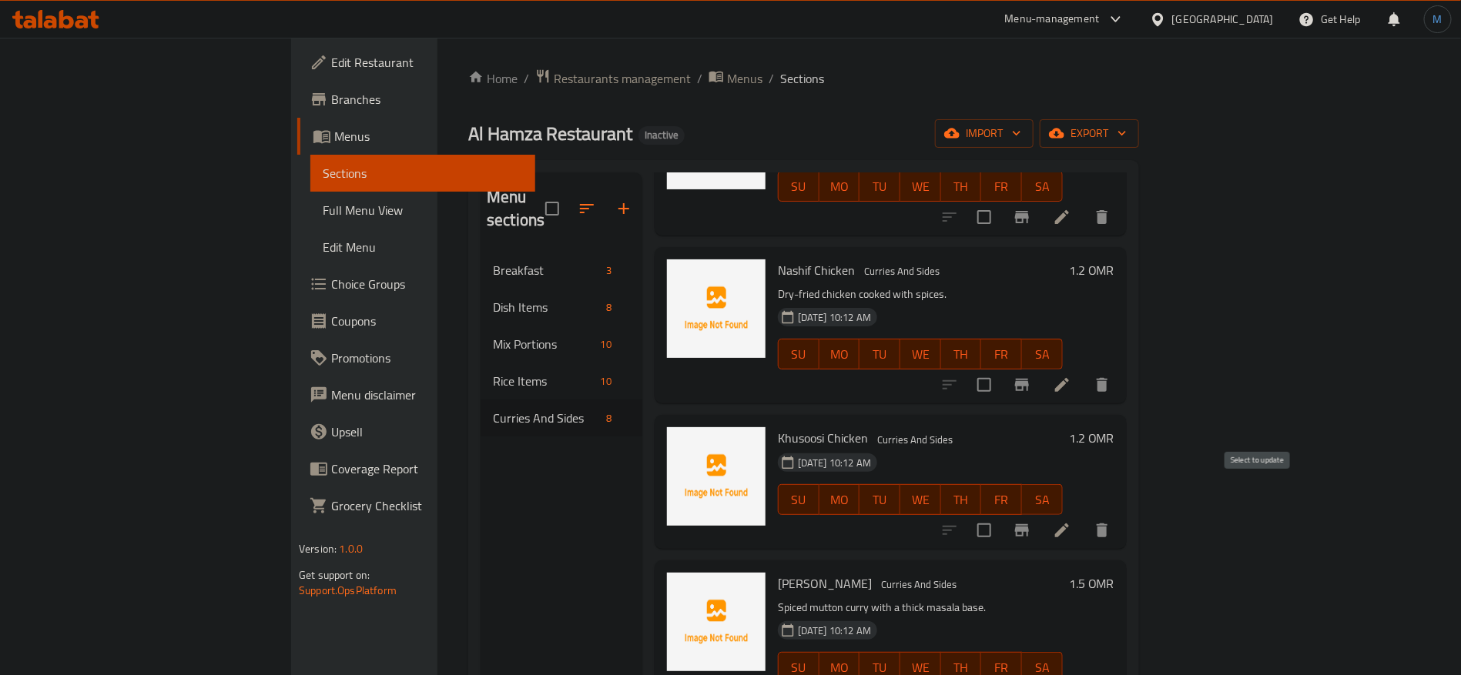
scroll to position [347, 0]
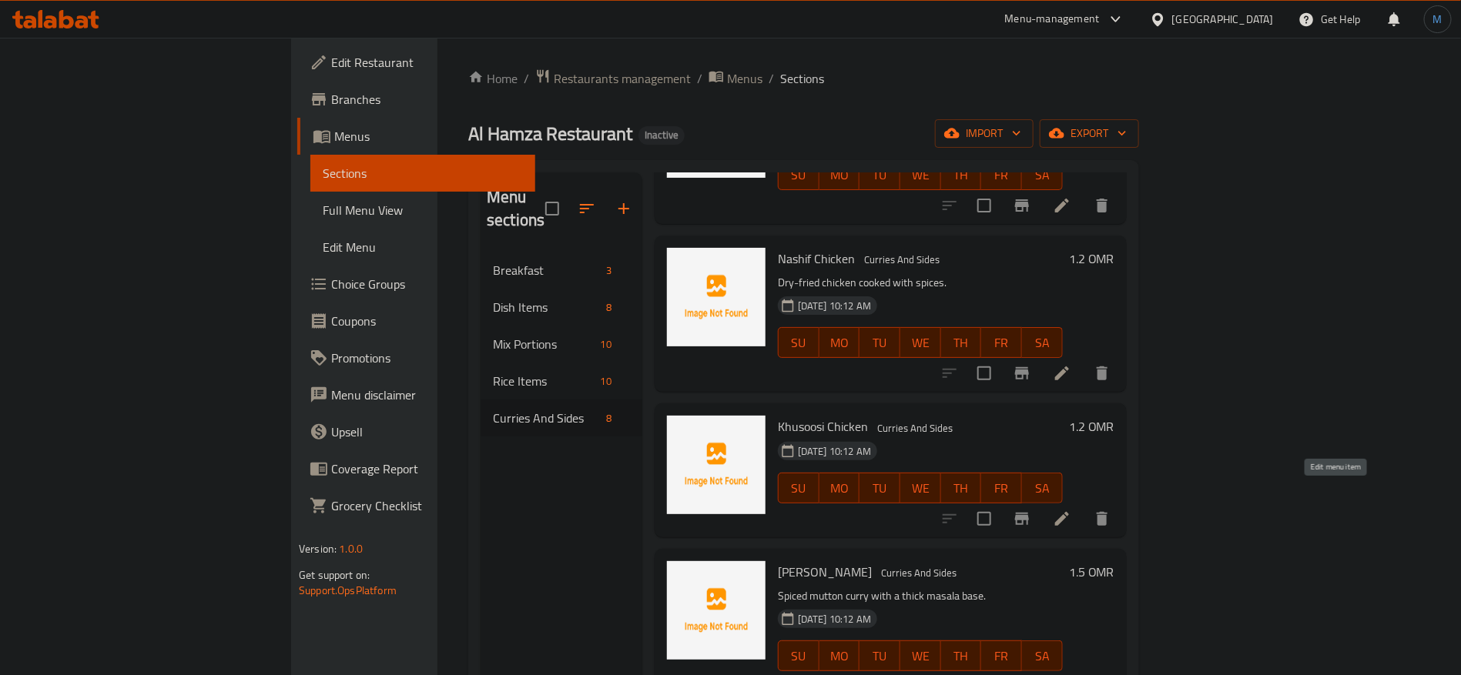
click at [1071, 510] on icon at bounding box center [1062, 519] width 18 height 18
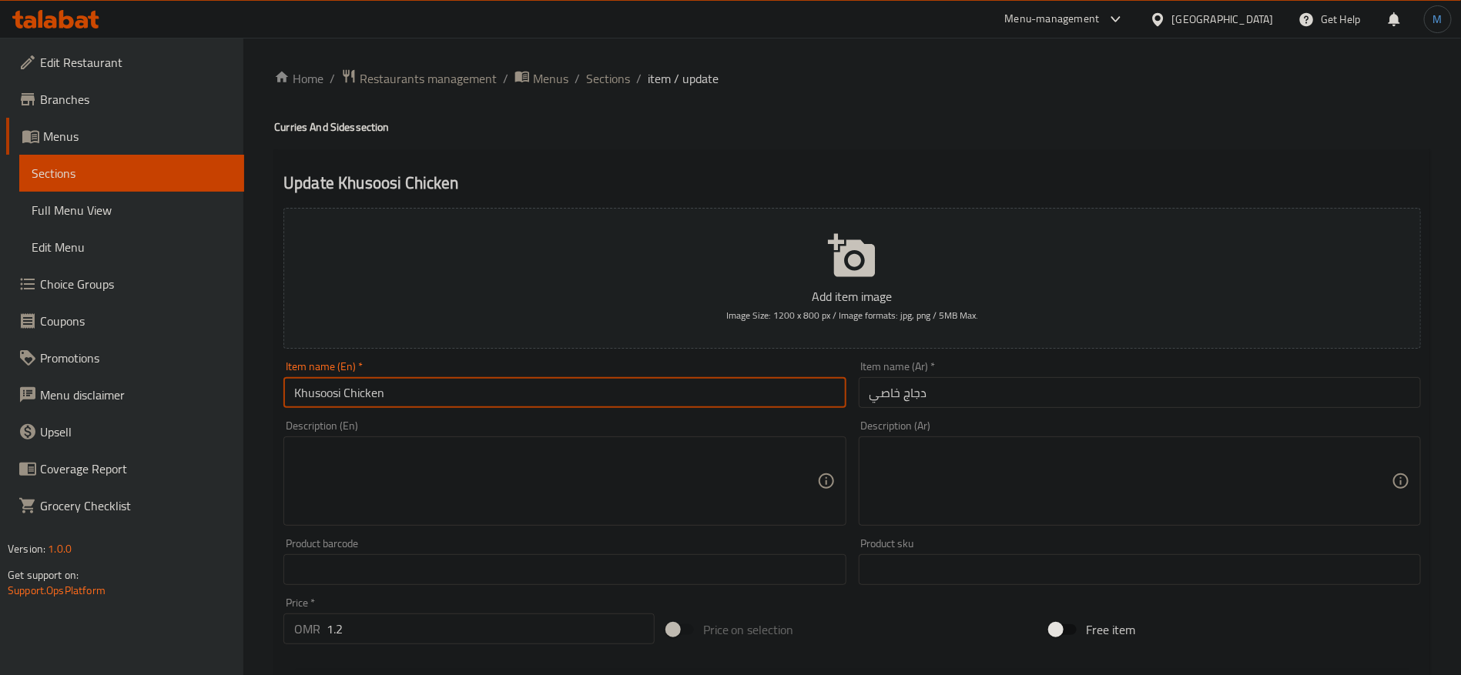
click at [740, 396] on input "Khusoosi Chicken" at bounding box center [564, 392] width 562 height 31
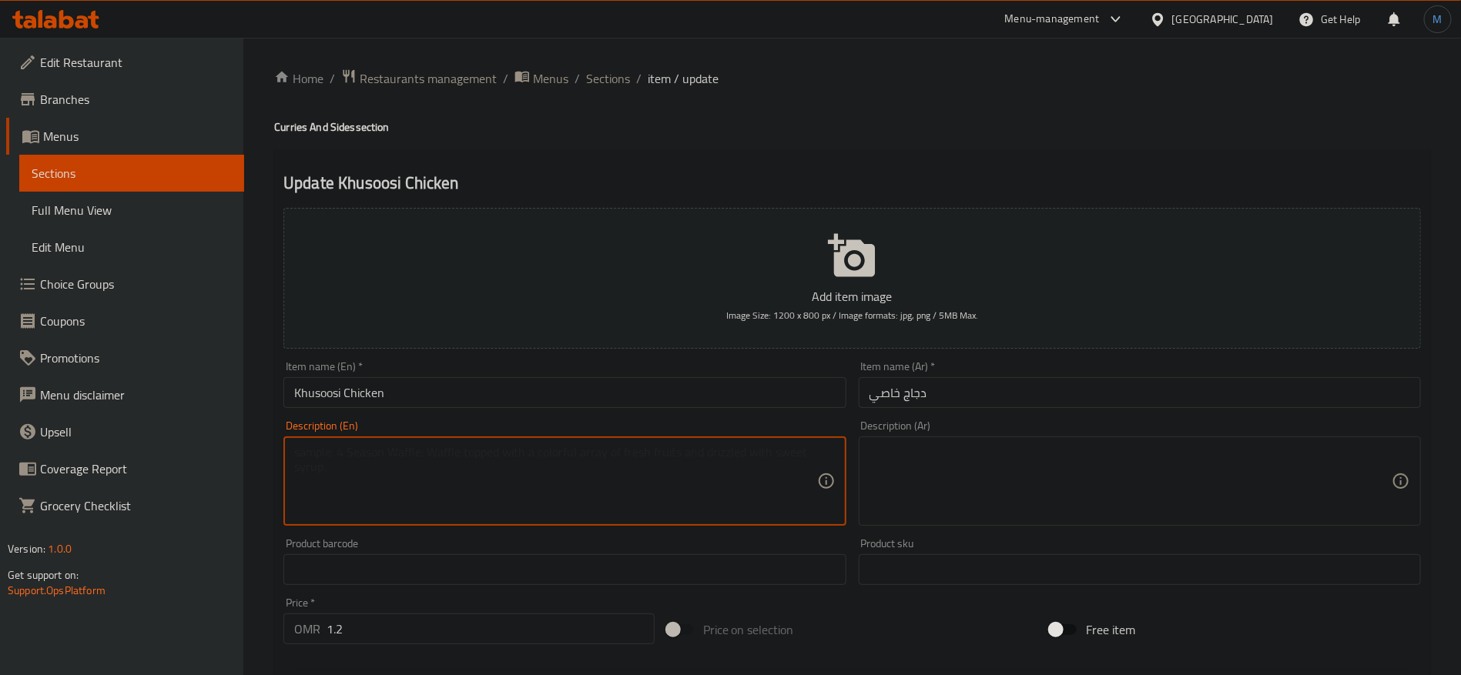
click at [611, 482] on textarea at bounding box center [555, 481] width 522 height 73
paste textarea "Special chicken curry with chef’s spices."
type textarea "Special chicken curry with chef’s spices."
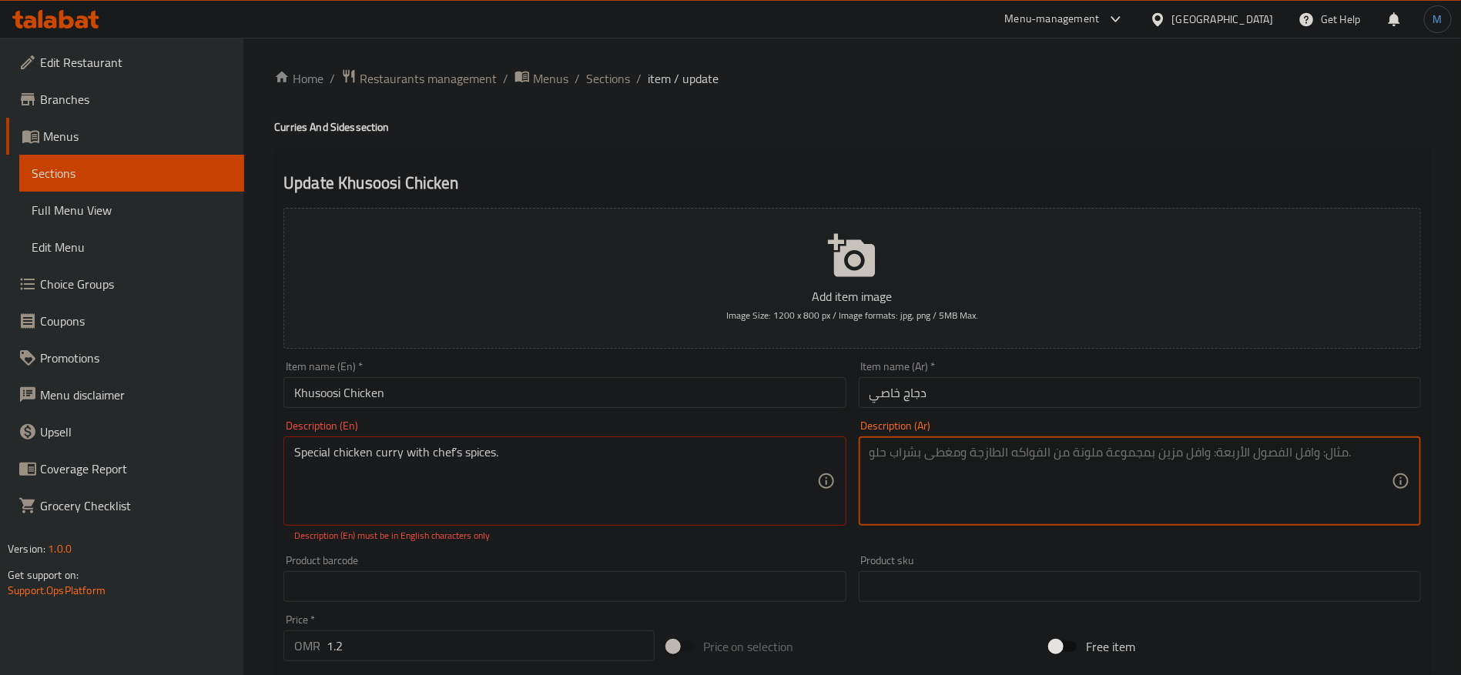
click at [1097, 456] on textarea at bounding box center [1130, 481] width 522 height 73
paste textarea "كاري الدجاج الخاص مع بهارات الشيف."
type textarea "كاري الدجاج الخاص مع بهارات الشيف."
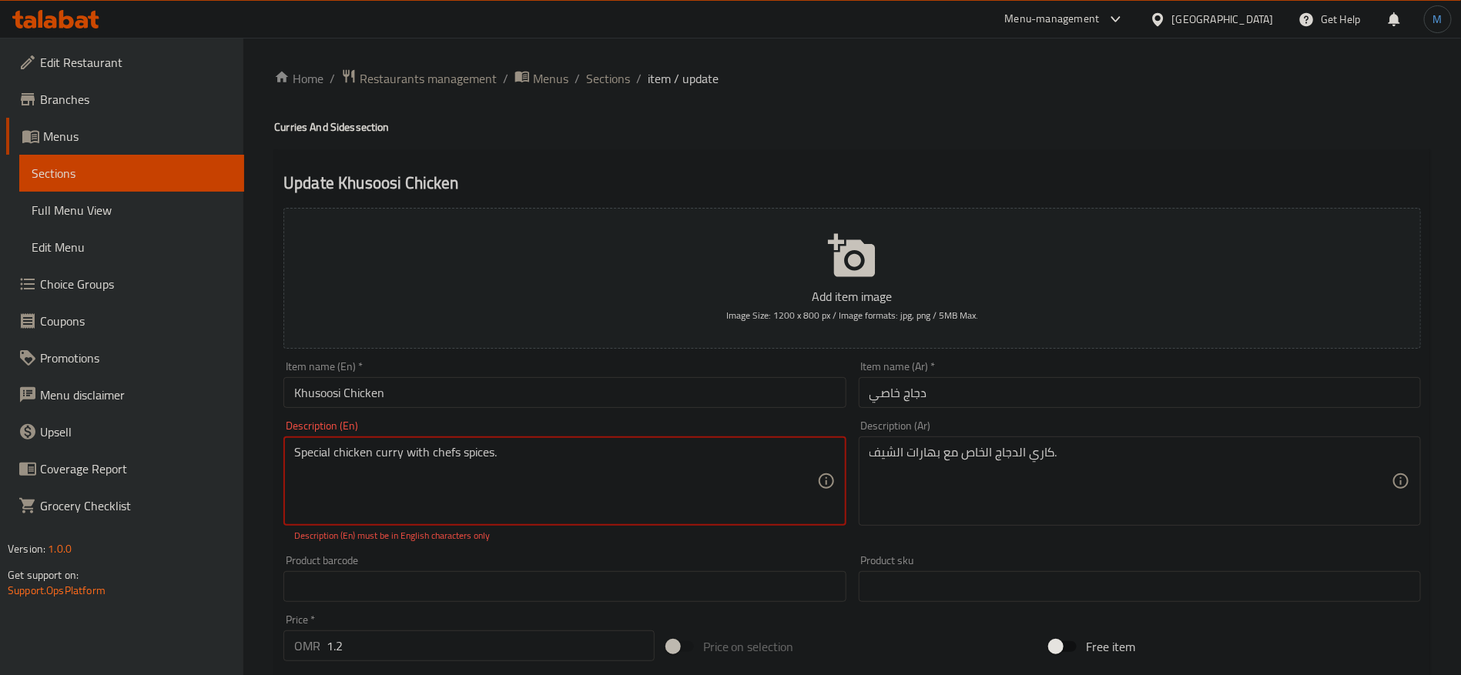
type textarea "Special chicken curry with chefs spices."
click at [595, 391] on input "Khusoosi Chicken" at bounding box center [564, 392] width 562 height 31
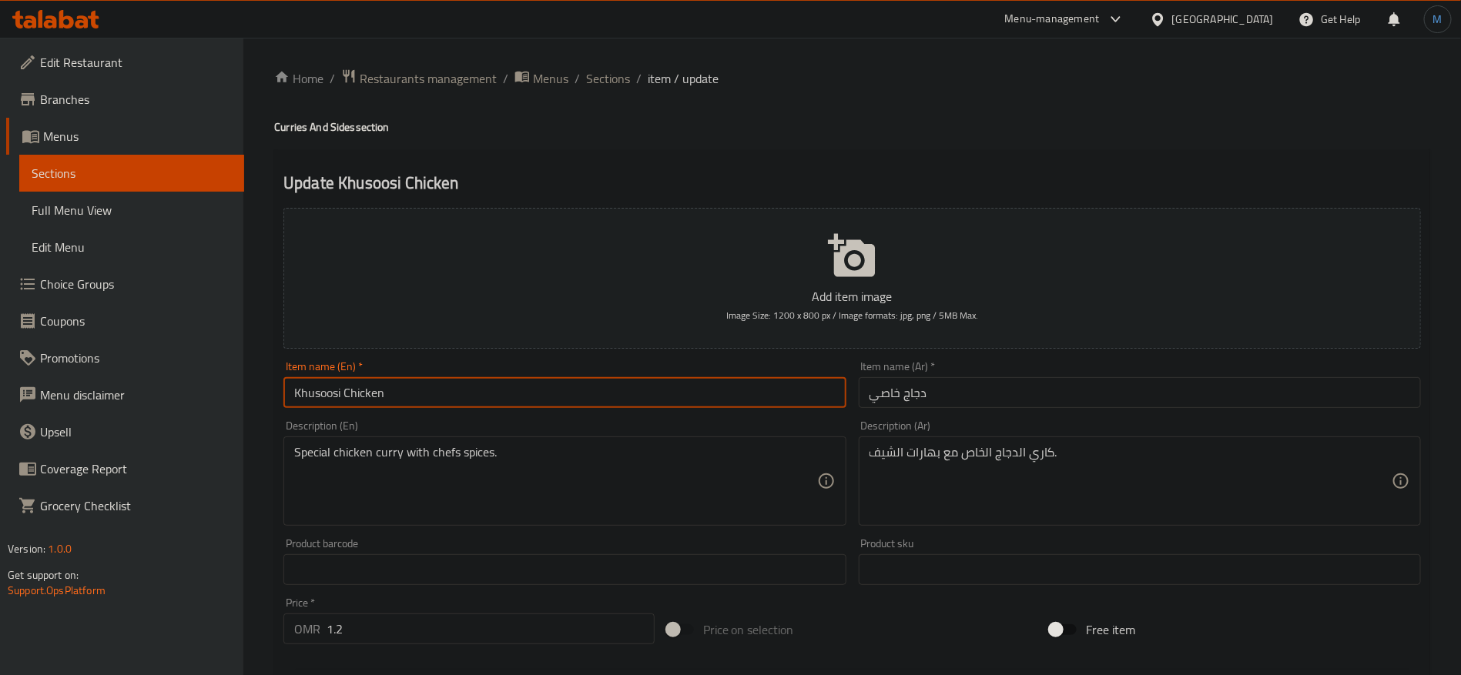
click at [605, 85] on span "Sections" at bounding box center [608, 78] width 44 height 18
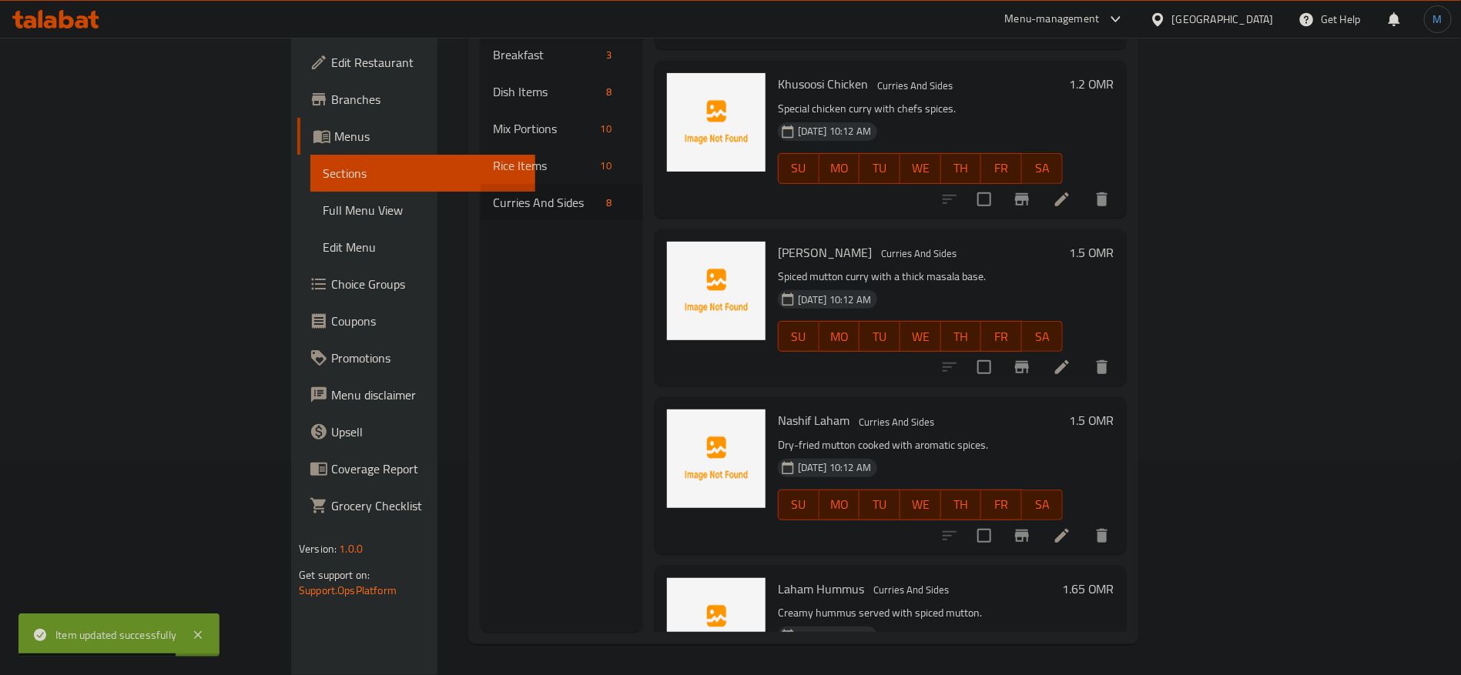
scroll to position [462, 0]
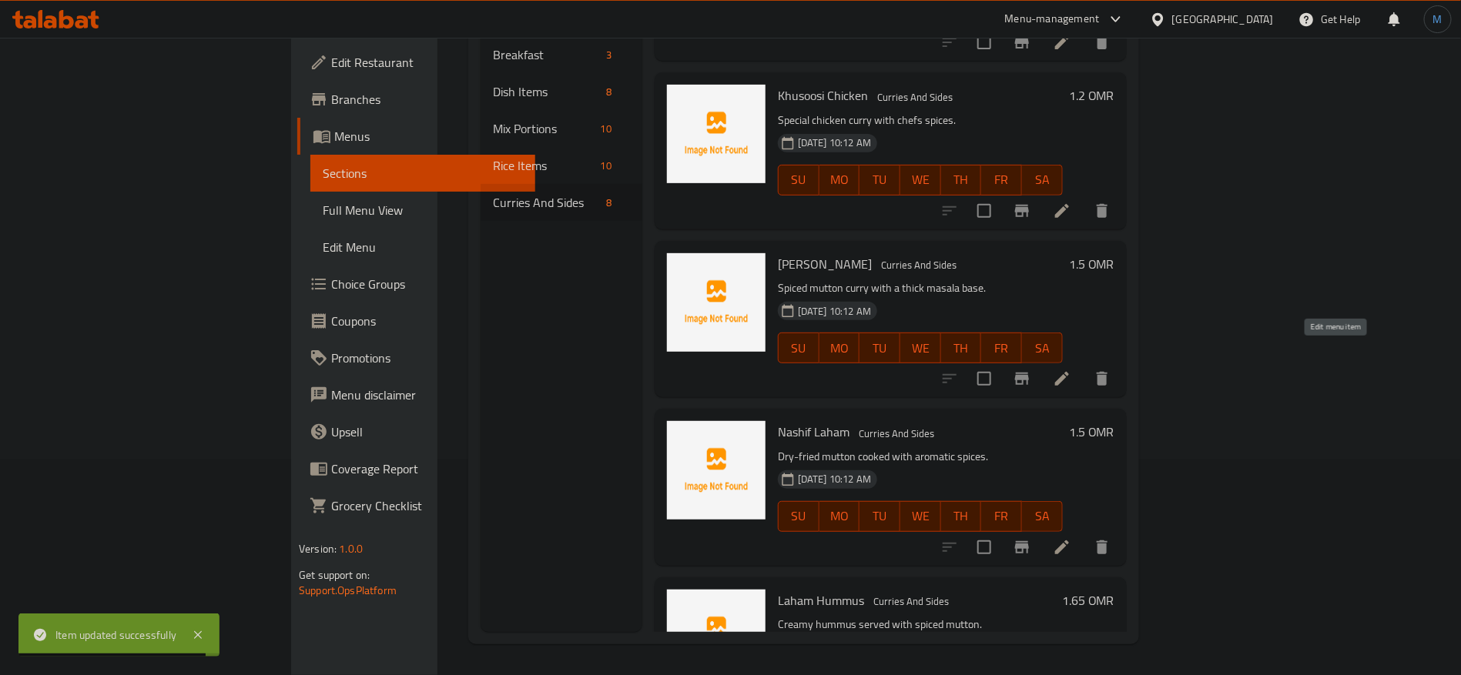
click at [1071, 370] on icon at bounding box center [1062, 379] width 18 height 18
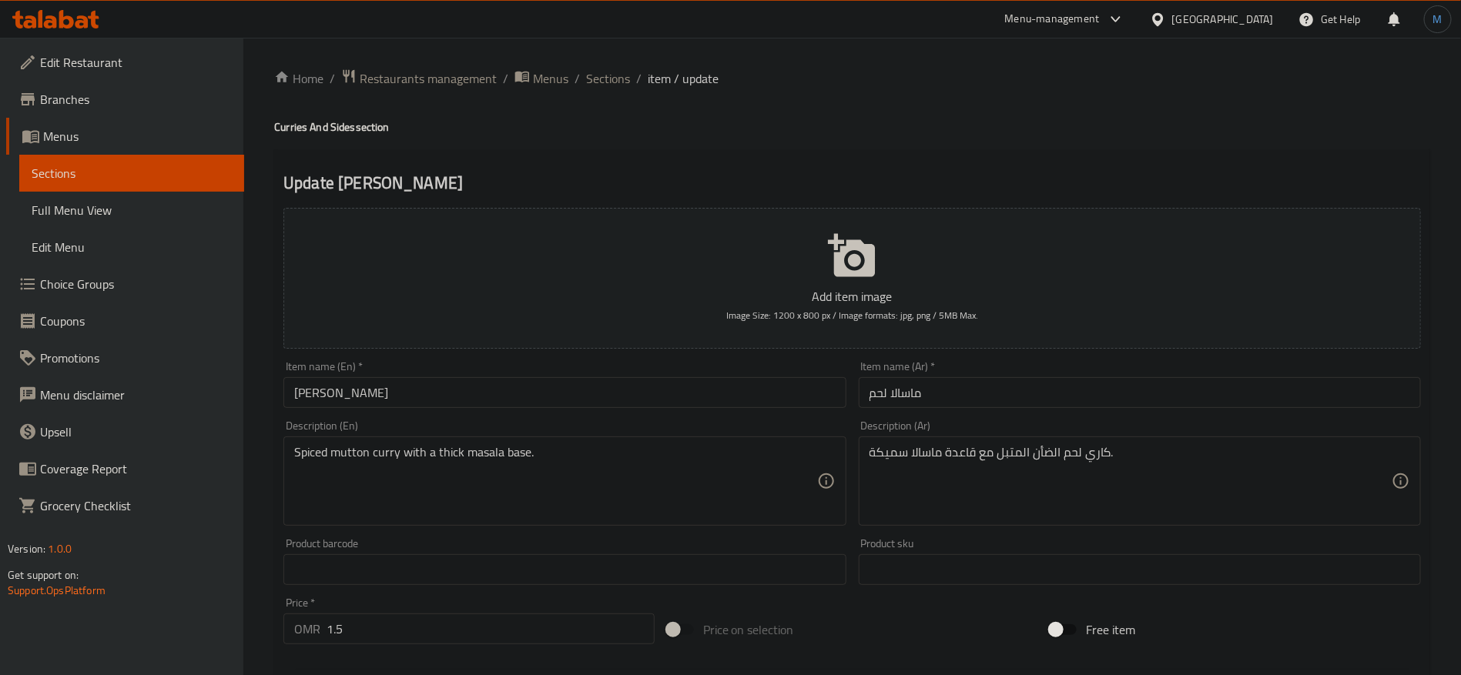
click at [475, 400] on input "[PERSON_NAME]" at bounding box center [564, 392] width 562 height 31
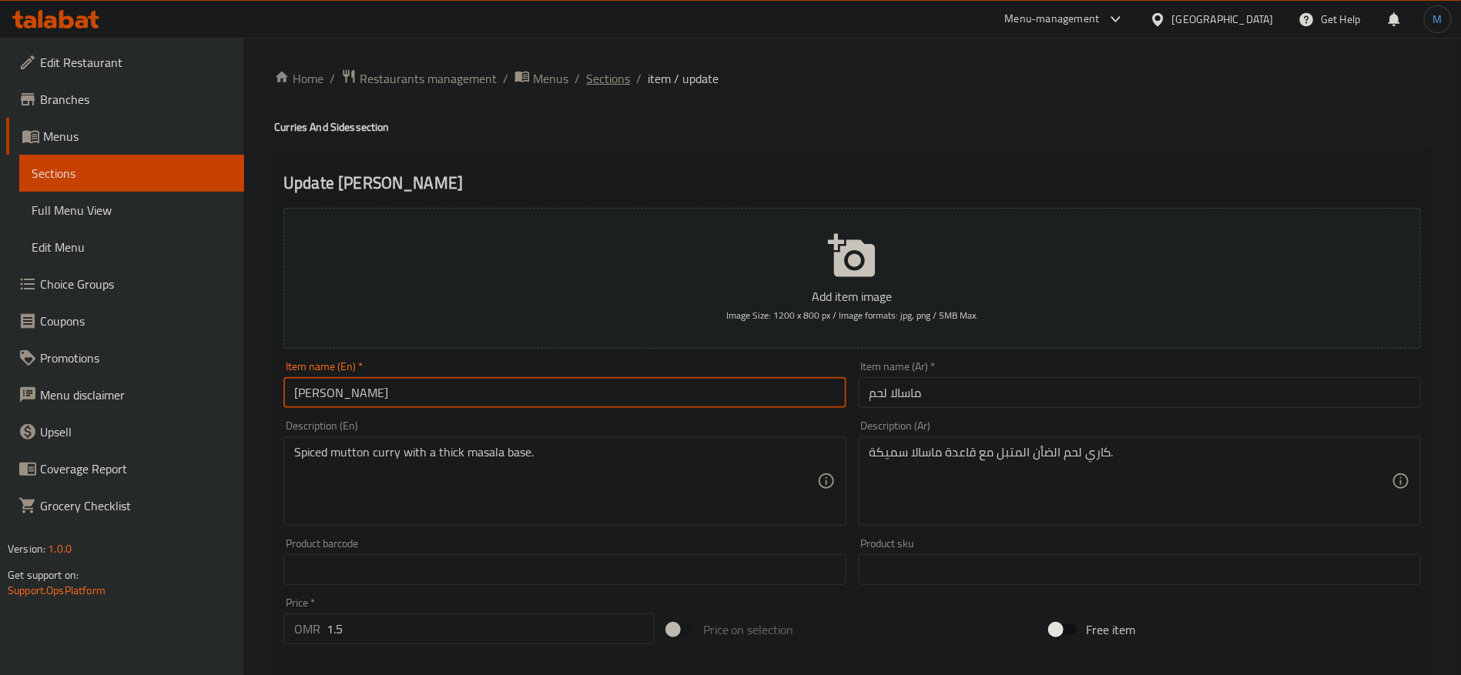
click at [607, 70] on span "Sections" at bounding box center [608, 78] width 44 height 18
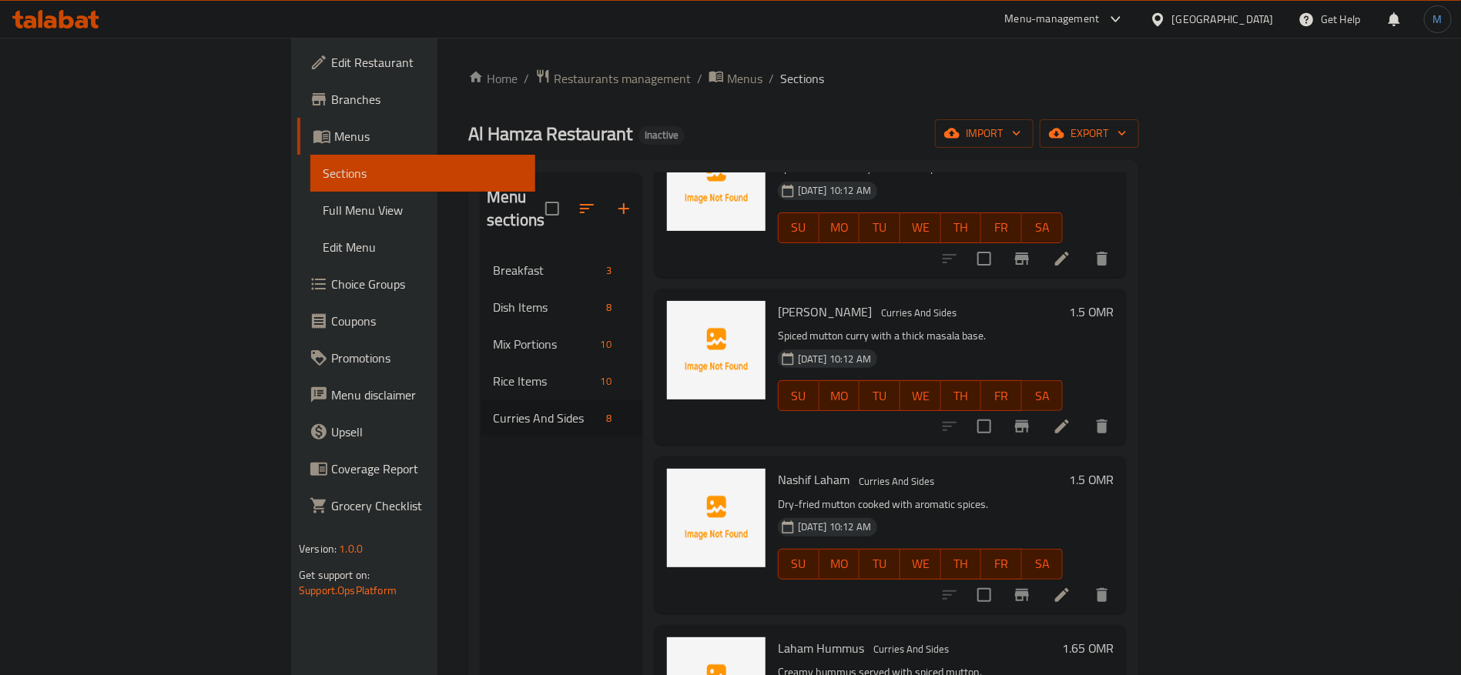
scroll to position [639, 0]
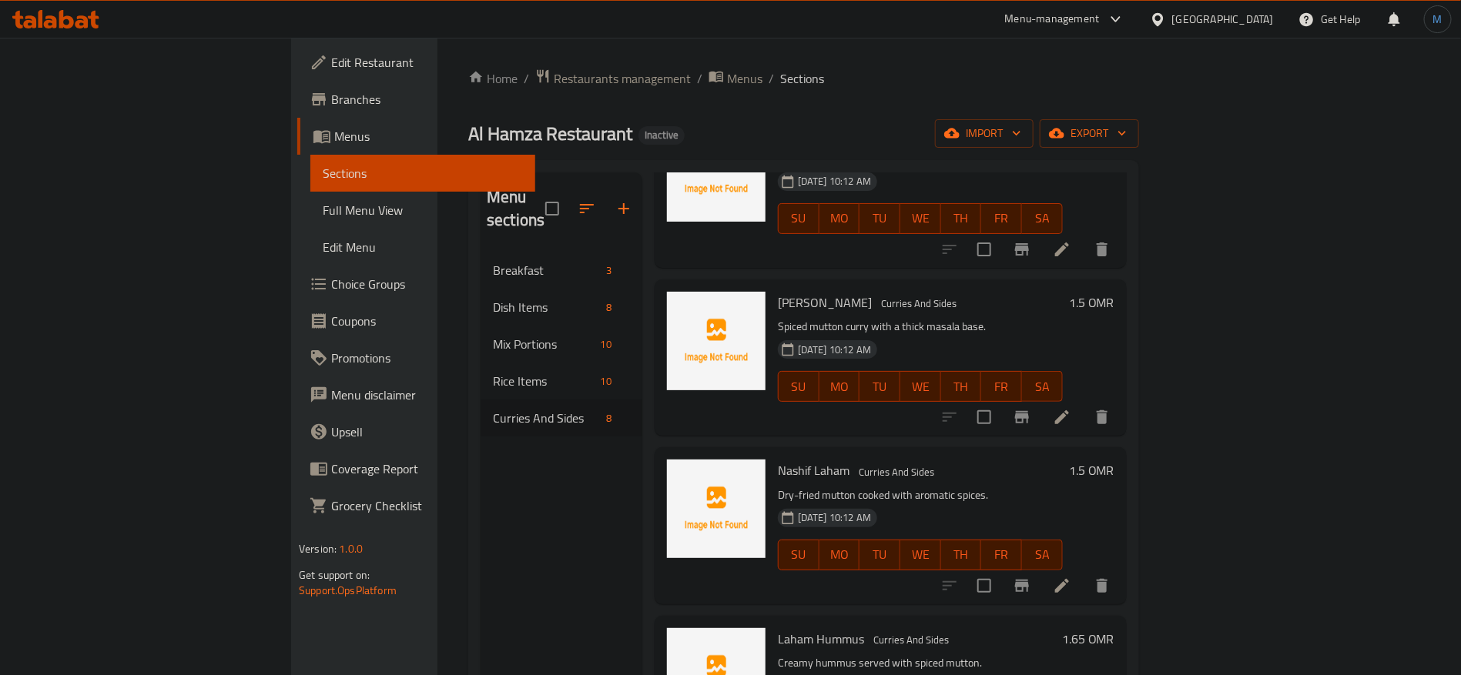
click at [1069, 579] on icon at bounding box center [1062, 586] width 14 height 14
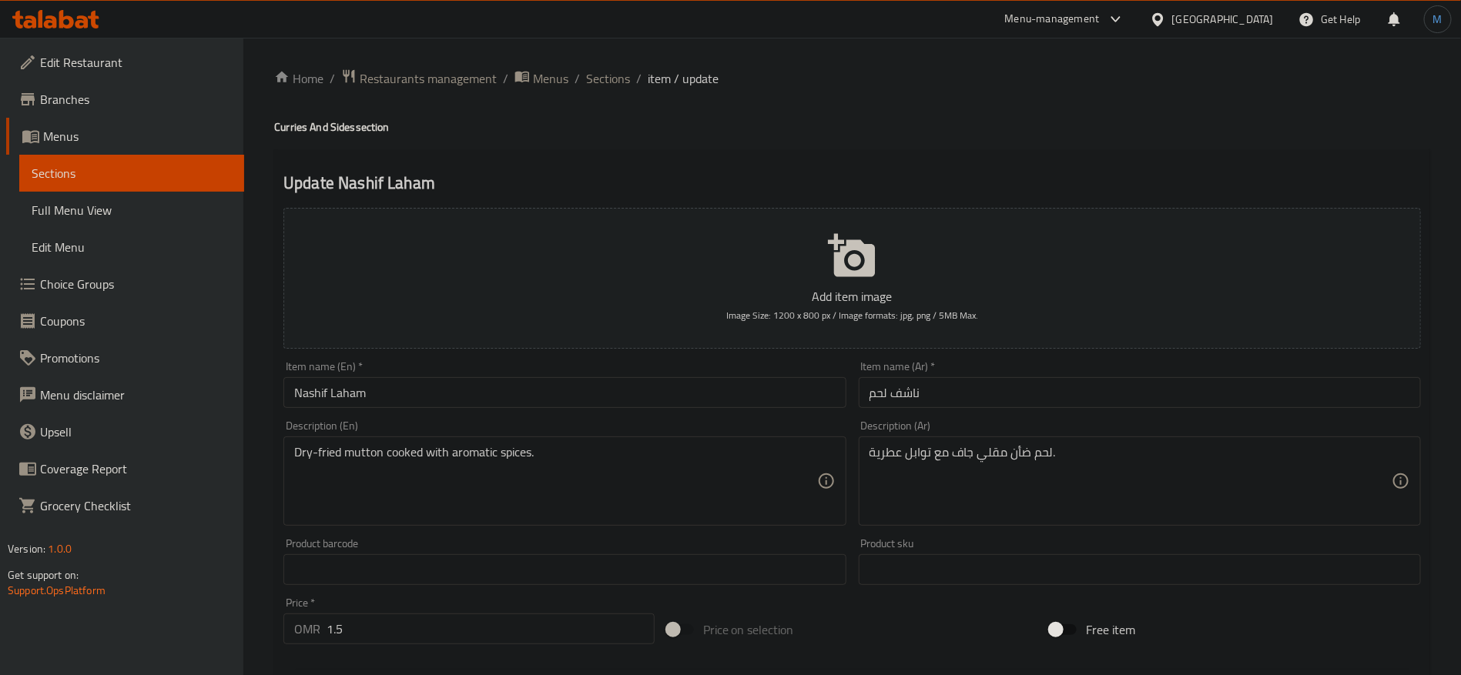
click at [881, 401] on input "ناشف لحم" at bounding box center [1140, 392] width 562 height 31
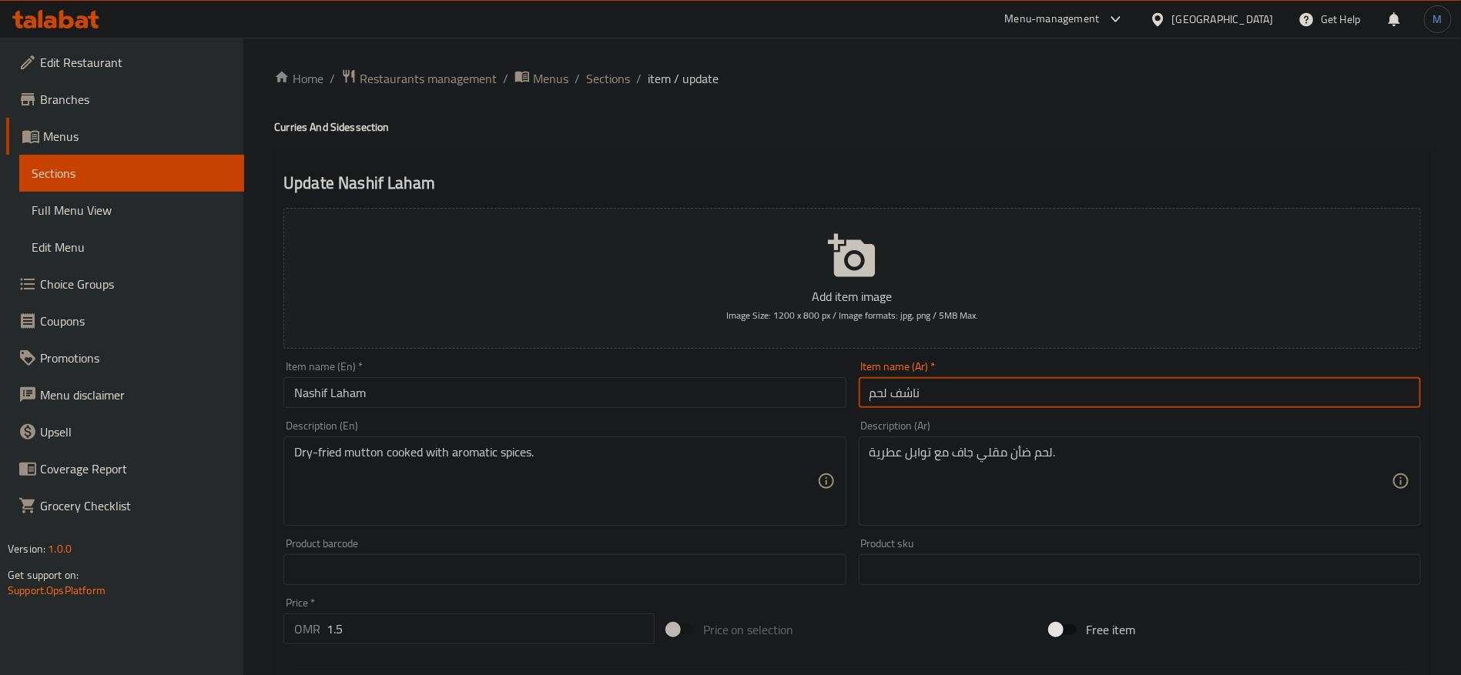
click at [881, 401] on input "ناشف لحم" at bounding box center [1140, 392] width 562 height 31
paste input "لحم"
type input "لحم ناشف"
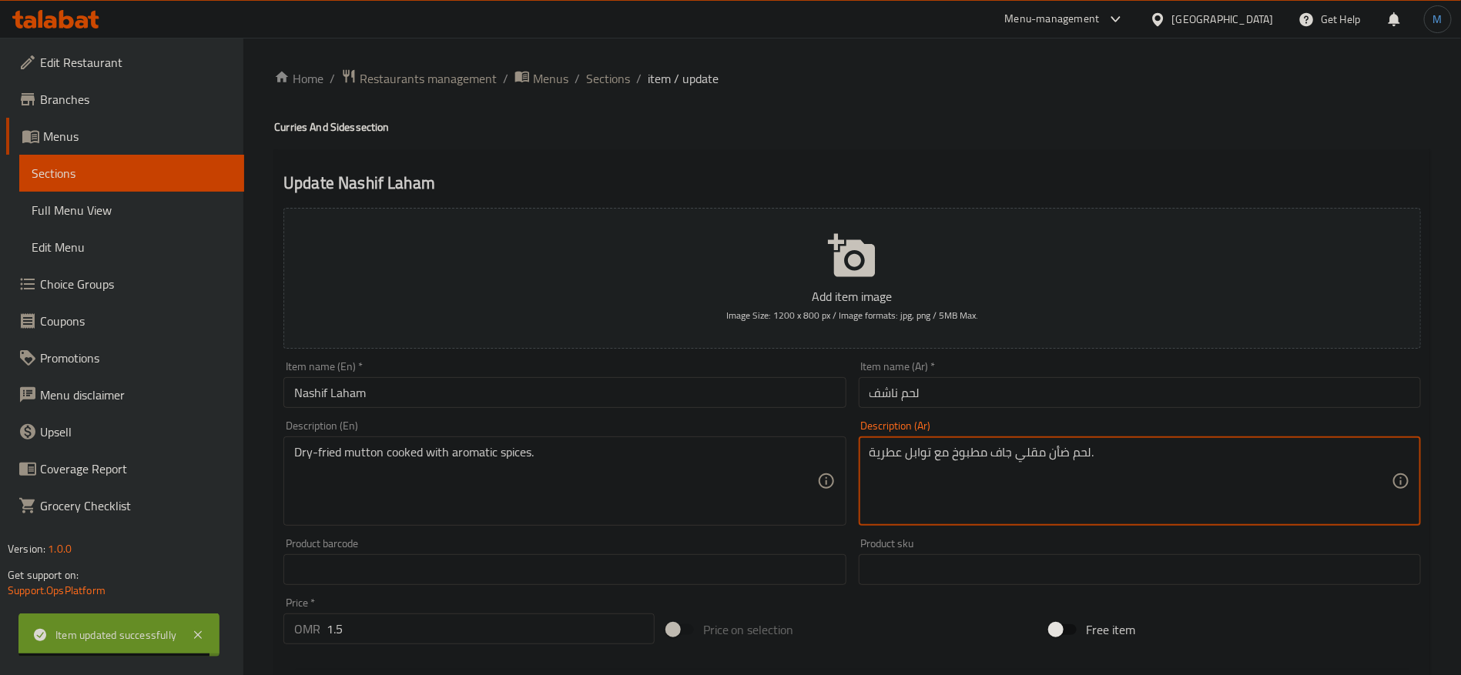
type textarea "لحم ضأن مقلي جاف مطبوخ مع توابل عطرية."
click at [518, 384] on input "Nashif Laham" at bounding box center [564, 392] width 562 height 31
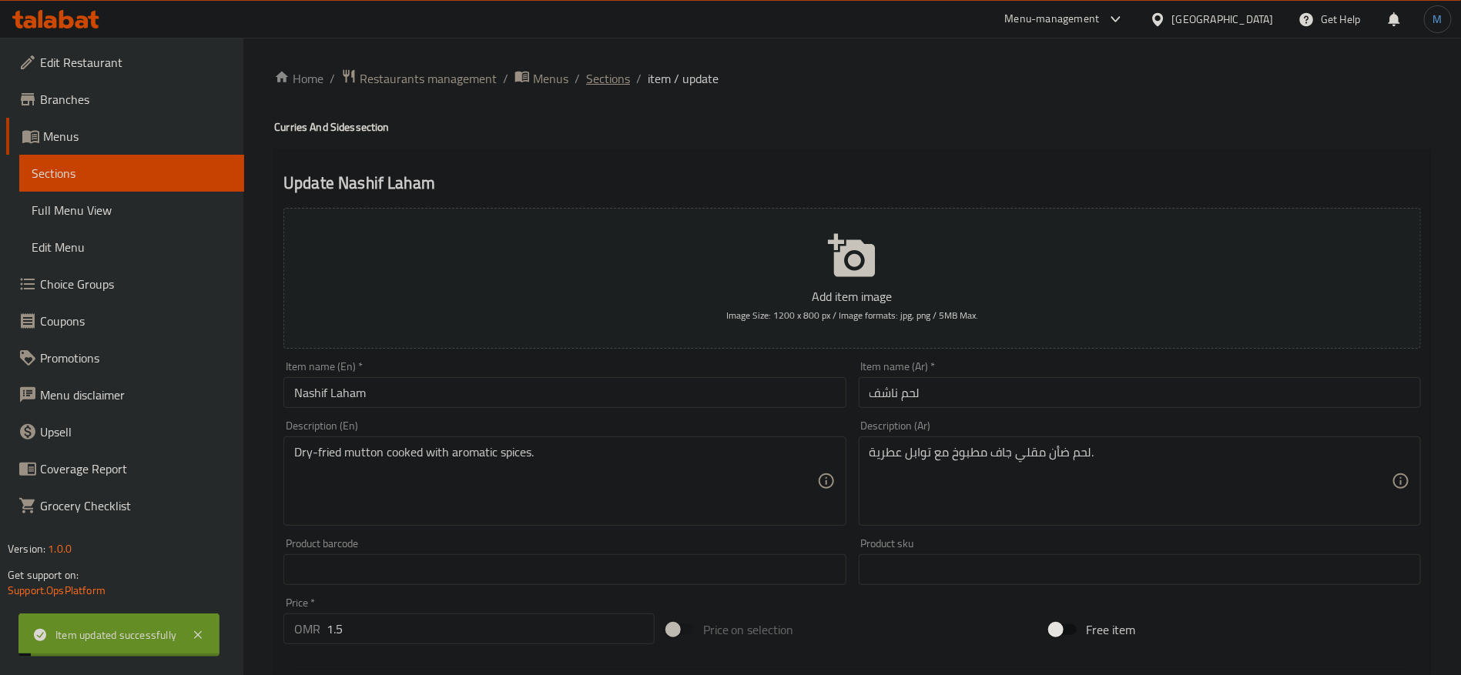
click at [621, 78] on span "Sections" at bounding box center [608, 78] width 44 height 18
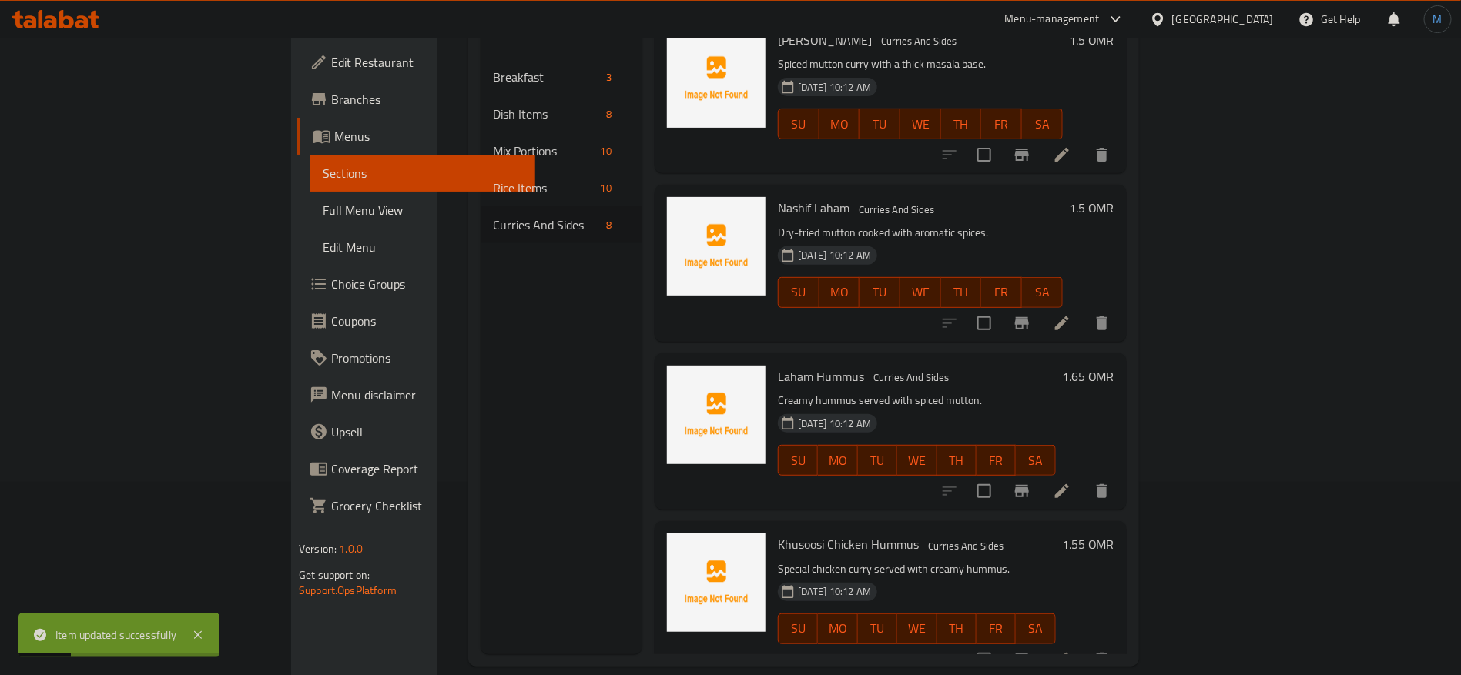
scroll to position [216, 0]
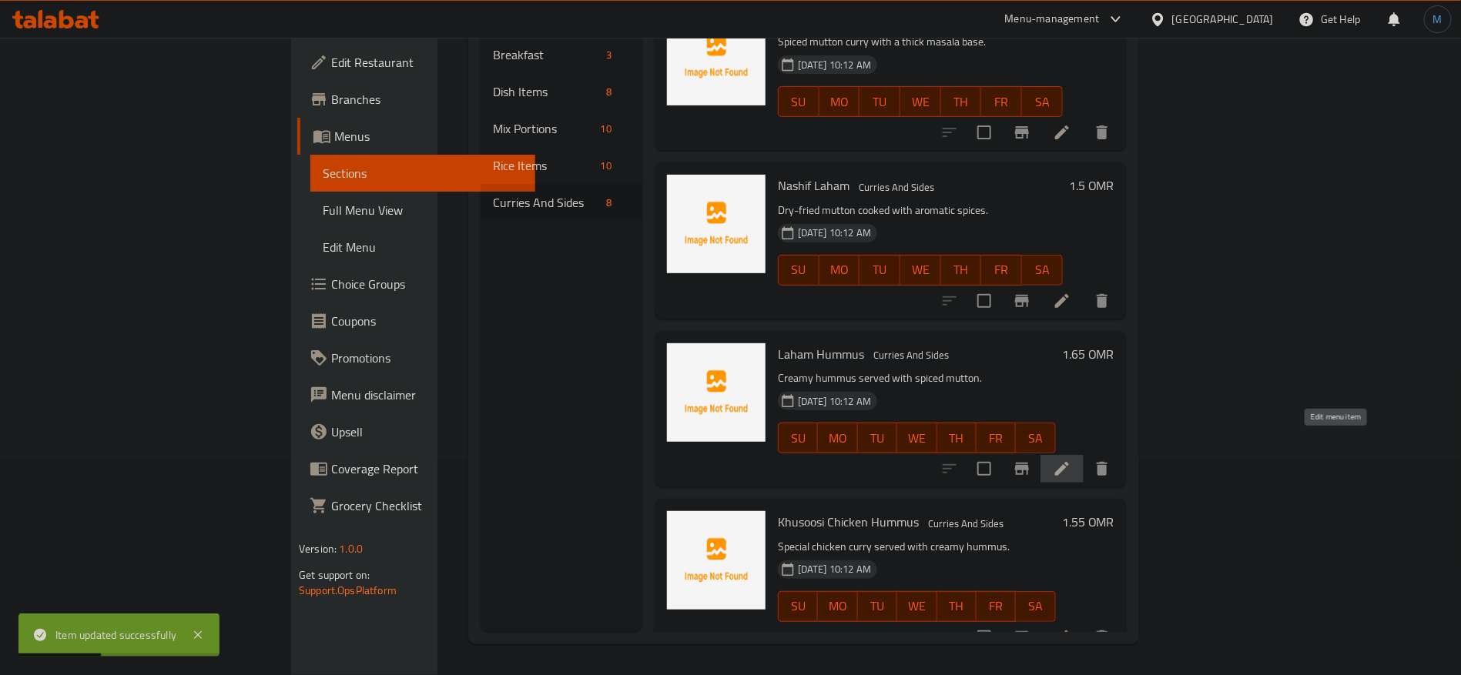
click at [1071, 460] on icon at bounding box center [1062, 469] width 18 height 18
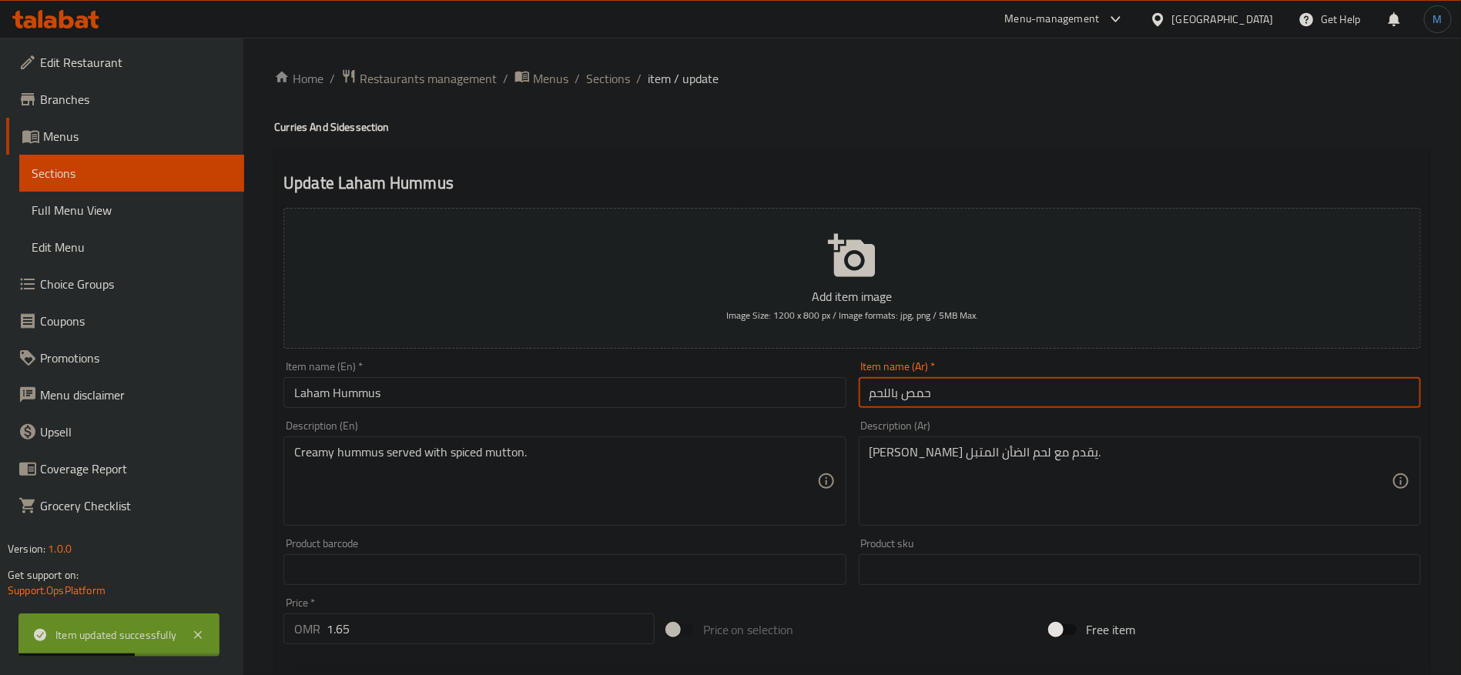
click at [1117, 393] on input "حمص باللحم" at bounding box center [1140, 392] width 562 height 31
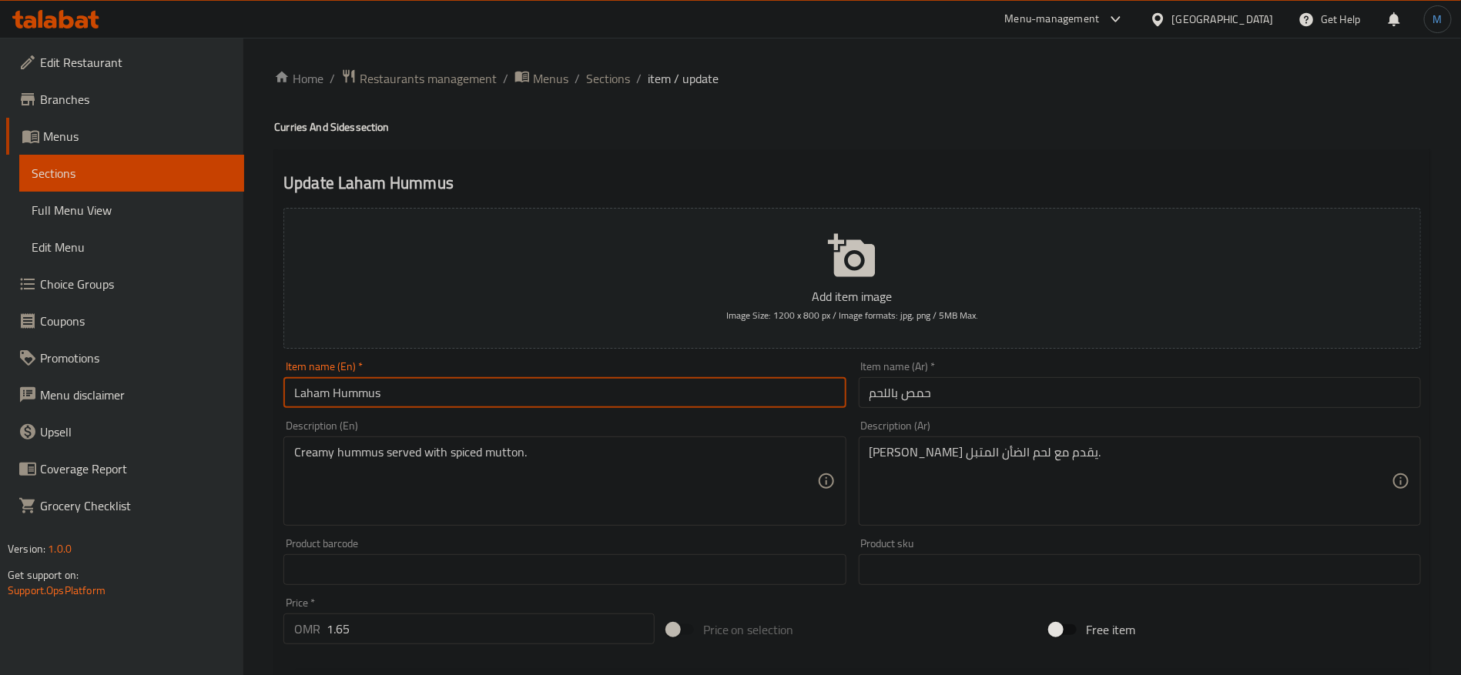
click at [690, 404] on input "Laham Hummus" at bounding box center [564, 392] width 562 height 31
click at [594, 74] on span "Sections" at bounding box center [608, 78] width 44 height 18
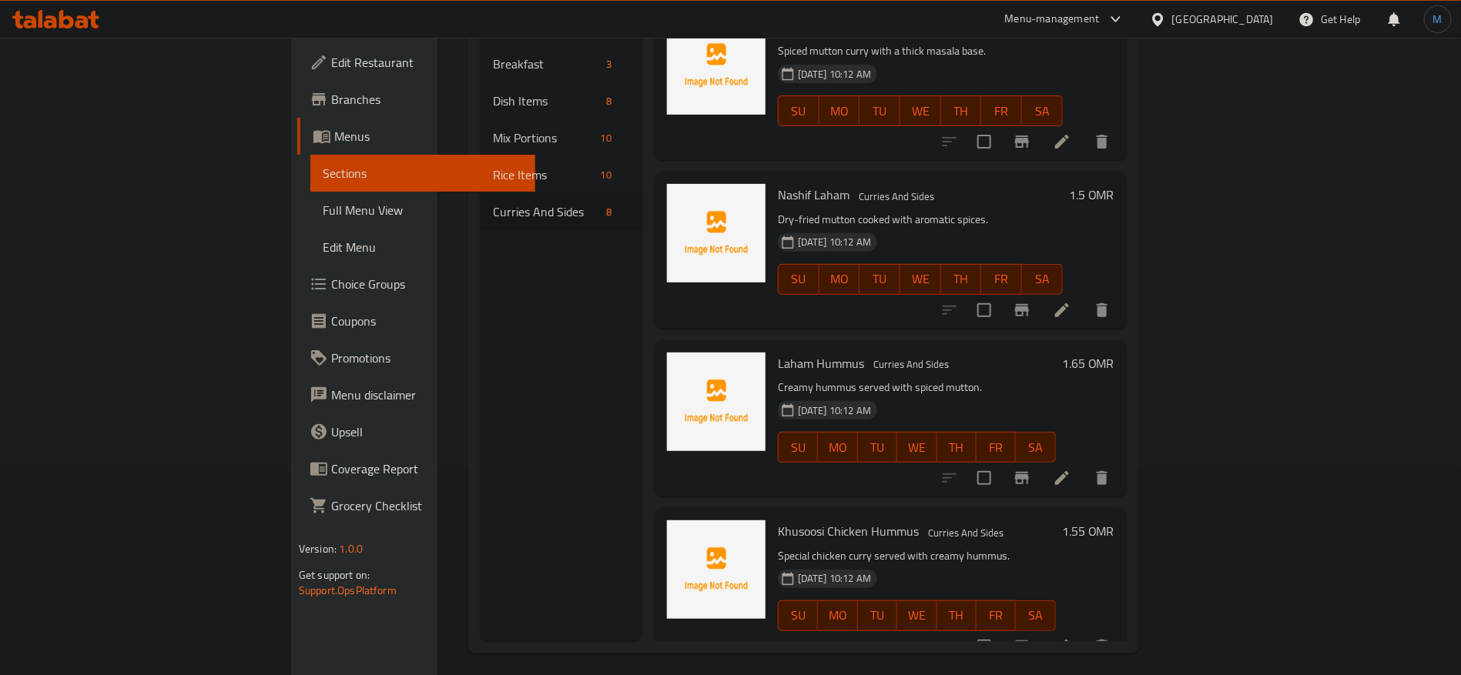
scroll to position [216, 0]
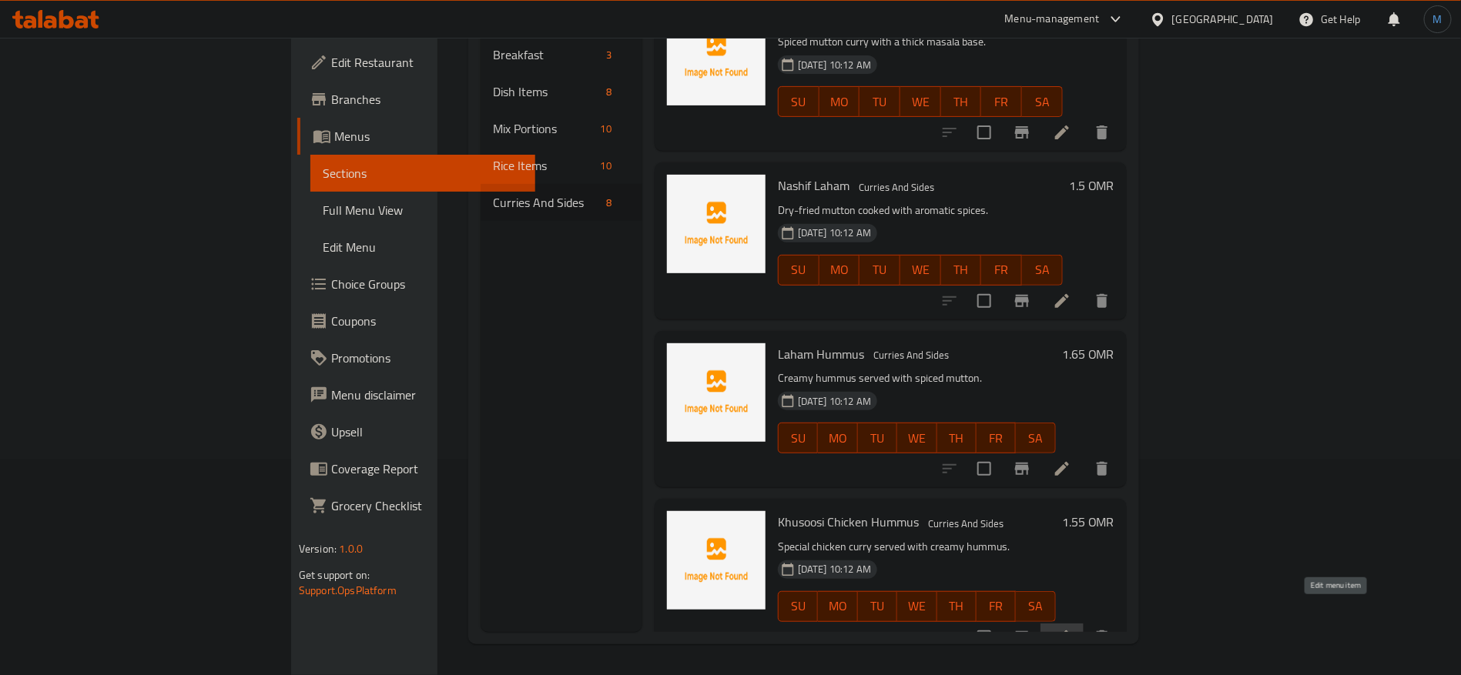
click at [1071, 628] on icon at bounding box center [1062, 637] width 18 height 18
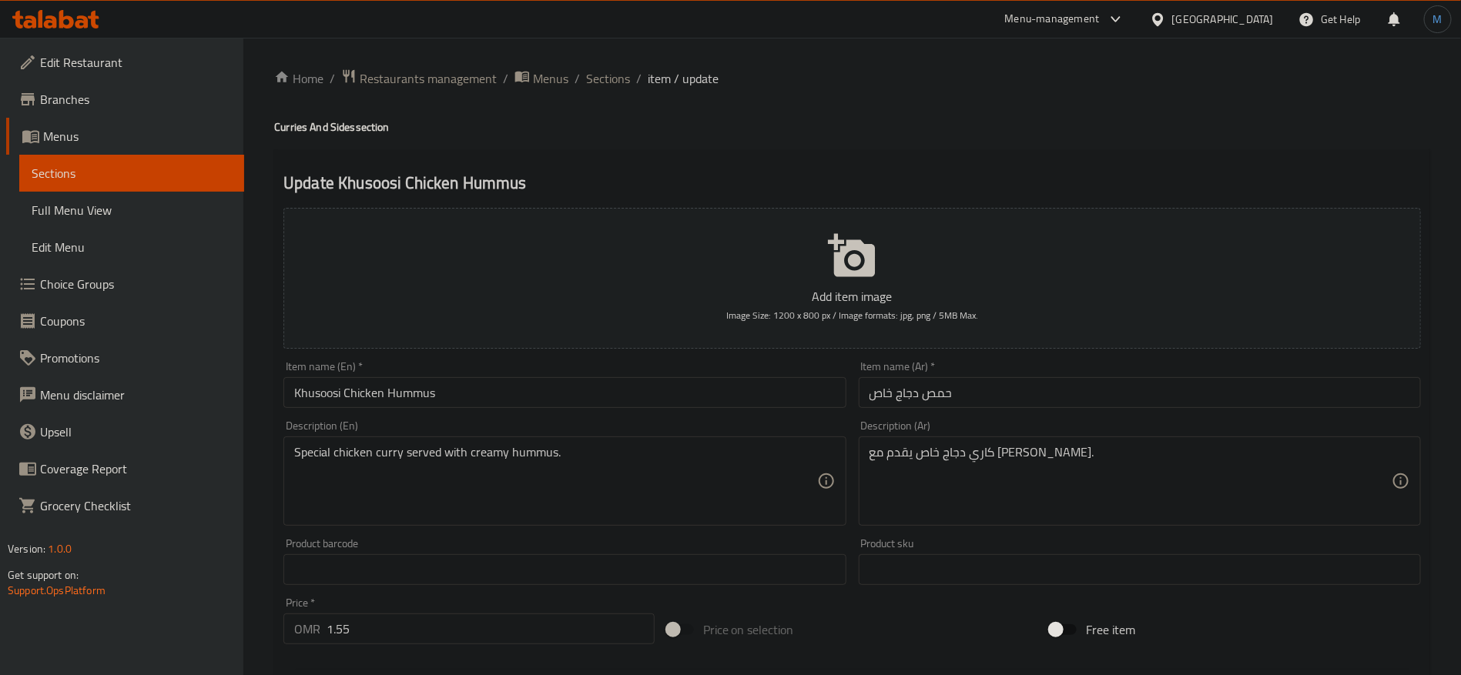
click at [1067, 414] on div "Item name (Ar)   * [GEOGRAPHIC_DATA] دجاج خاص Item name (Ar) *" at bounding box center [1139, 384] width 574 height 59
click at [1079, 395] on input "حمص دجاج خاص" at bounding box center [1140, 392] width 562 height 31
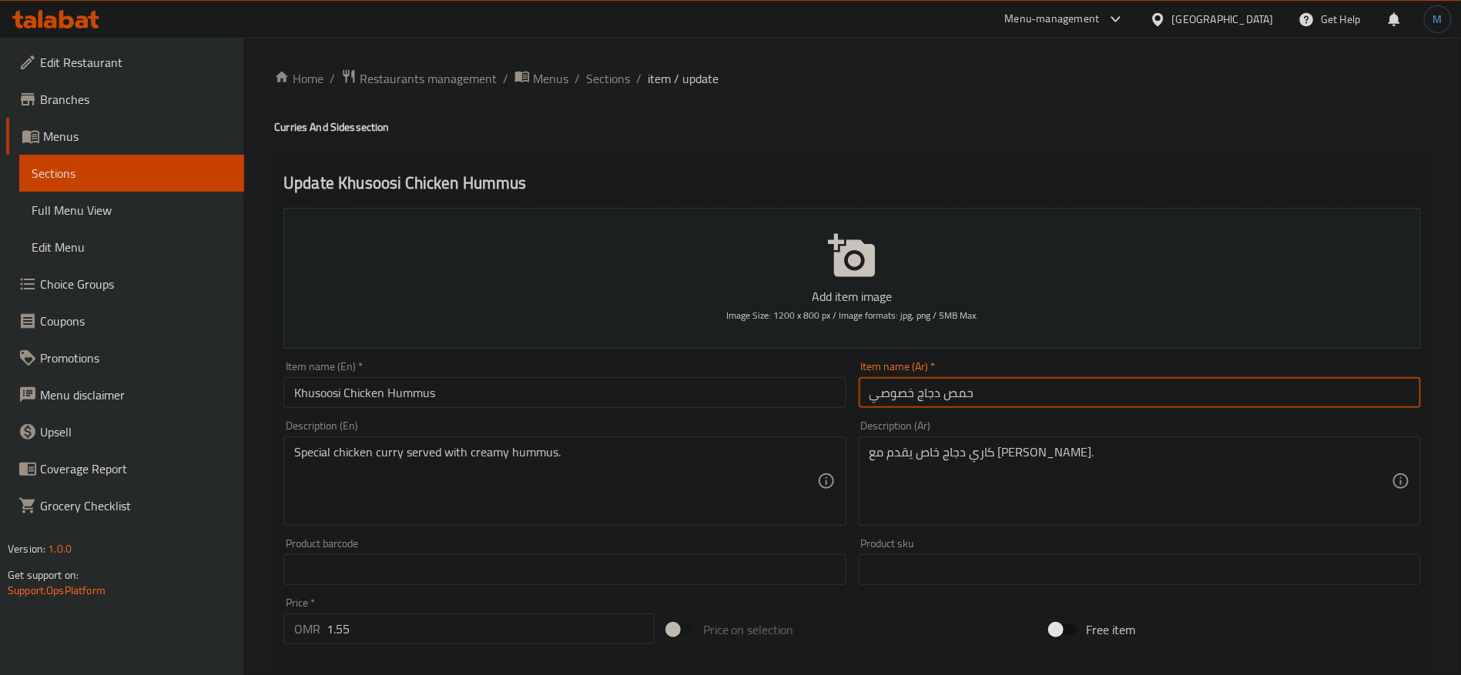
type input "حمص دجاج خصوصي"
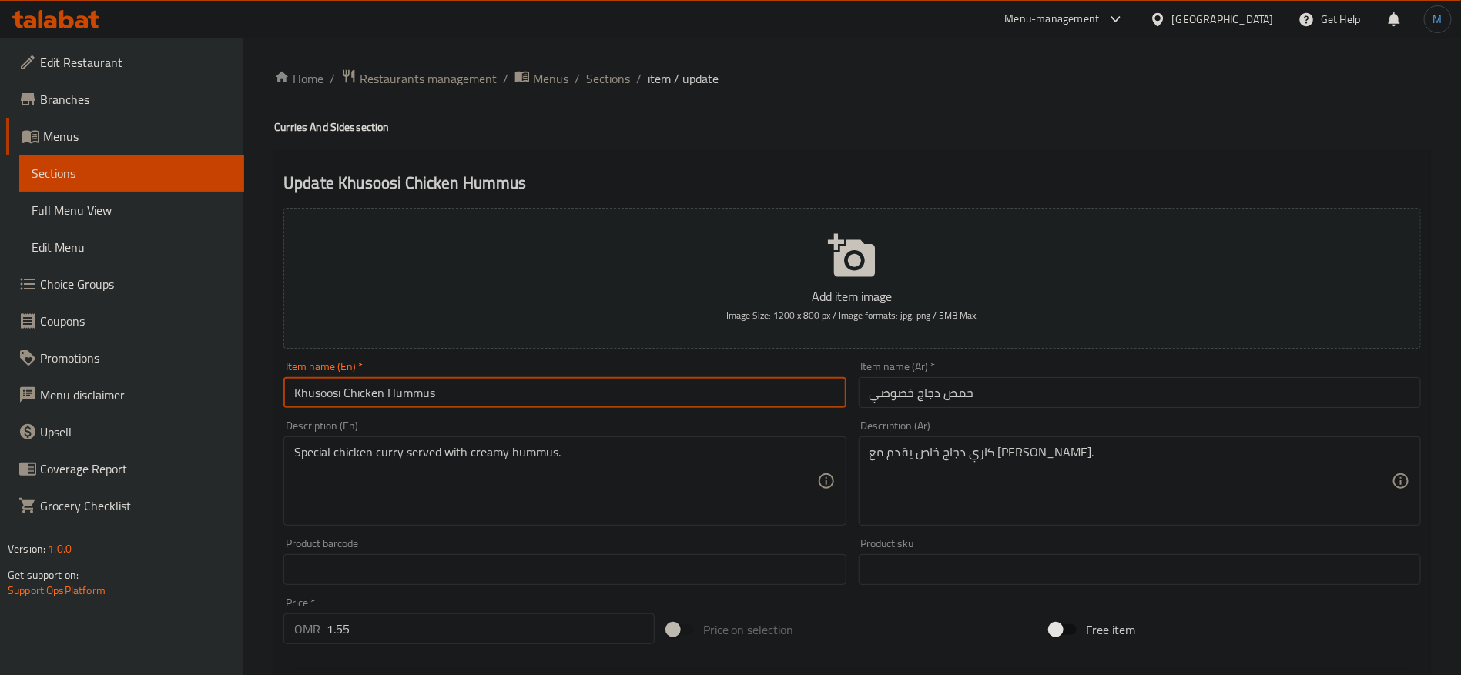
click at [812, 386] on input "Khusoosi Chicken Hummus" at bounding box center [564, 392] width 562 height 31
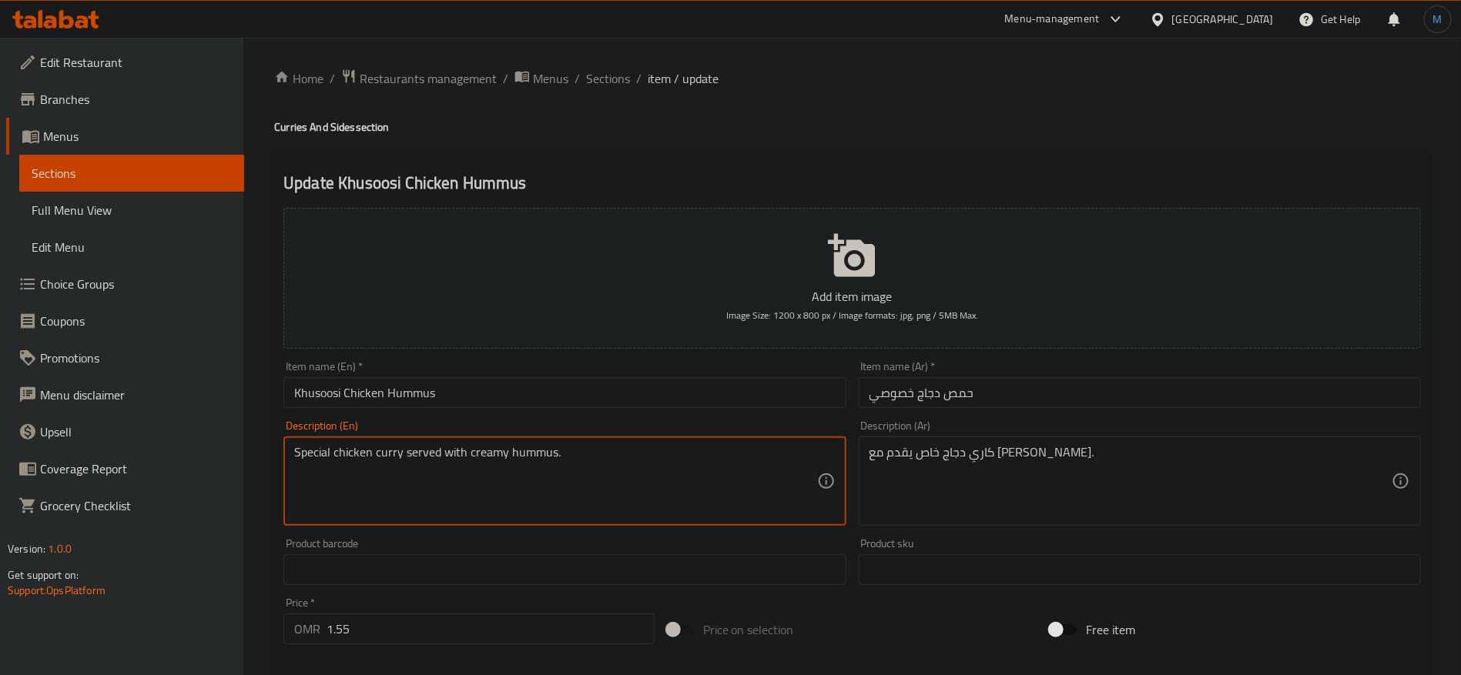
click at [321, 453] on textarea "Special chicken curry served with creamy hummus." at bounding box center [555, 481] width 522 height 73
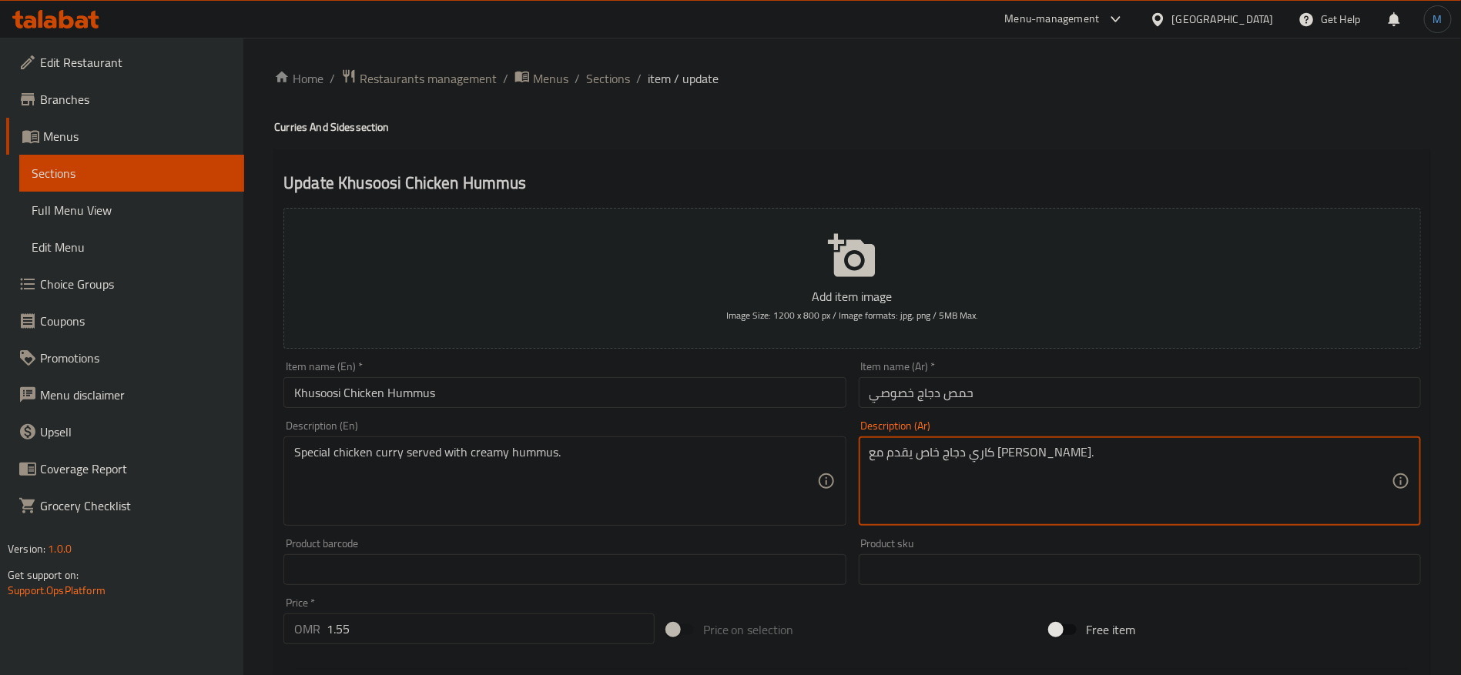
click at [997, 463] on textarea "كاري دجاج خاص يقدم مع [PERSON_NAME]." at bounding box center [1130, 481] width 522 height 73
paste textarea "بيشيال"
type textarea "كاري دجاج سبيشيال يقدم مع [PERSON_NAME]."
click at [721, 412] on div "Item name (En)   * Khusoosi Chicken Hummus Item name (En) *" at bounding box center [564, 384] width 574 height 59
click at [330, 388] on input "Khusoosi Chicken Hummus" at bounding box center [564, 392] width 562 height 31
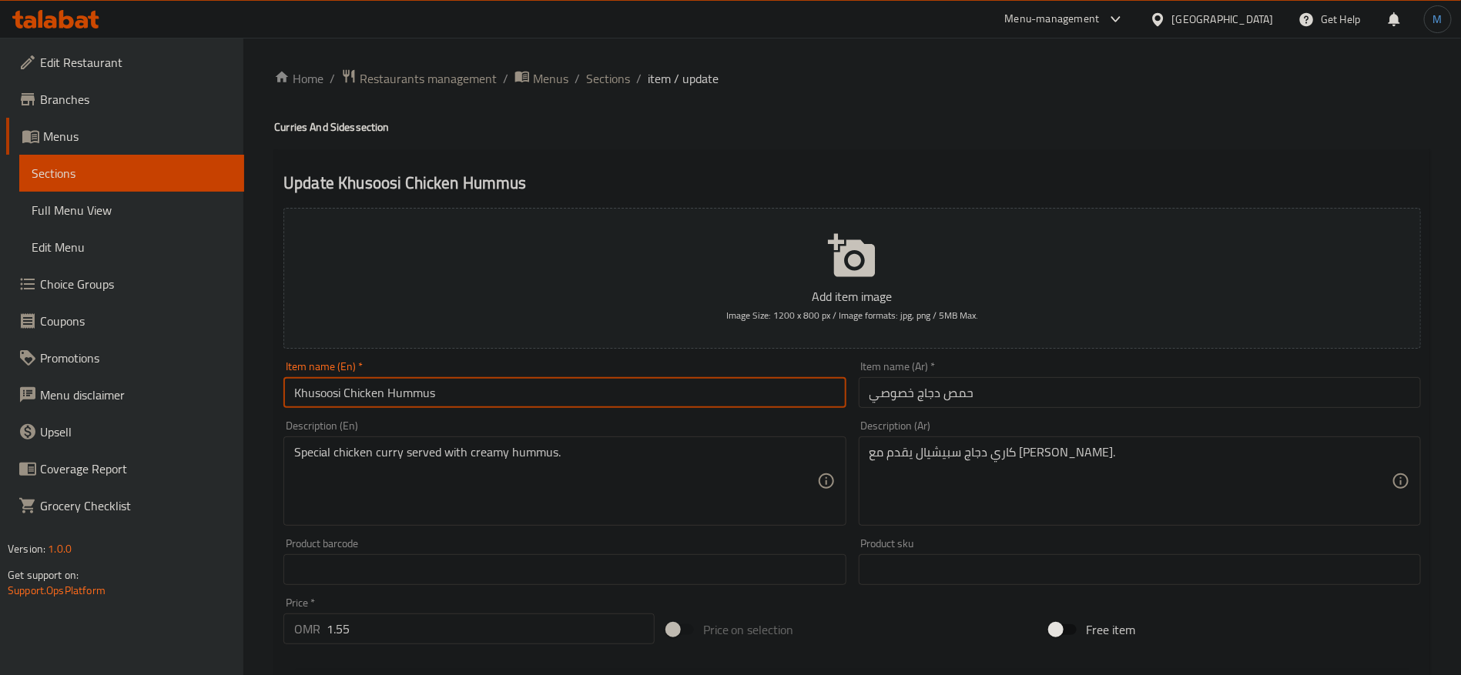
click at [330, 388] on input "Khusoosi Chicken Hummus" at bounding box center [564, 392] width 562 height 31
click at [497, 394] on input "Khusoosi Chicken Hummus" at bounding box center [564, 392] width 562 height 31
click at [584, 67] on div "Home / Restaurants management / Menus / Sections / item / update Curries And Si…" at bounding box center [852, 563] width 1218 height 1050
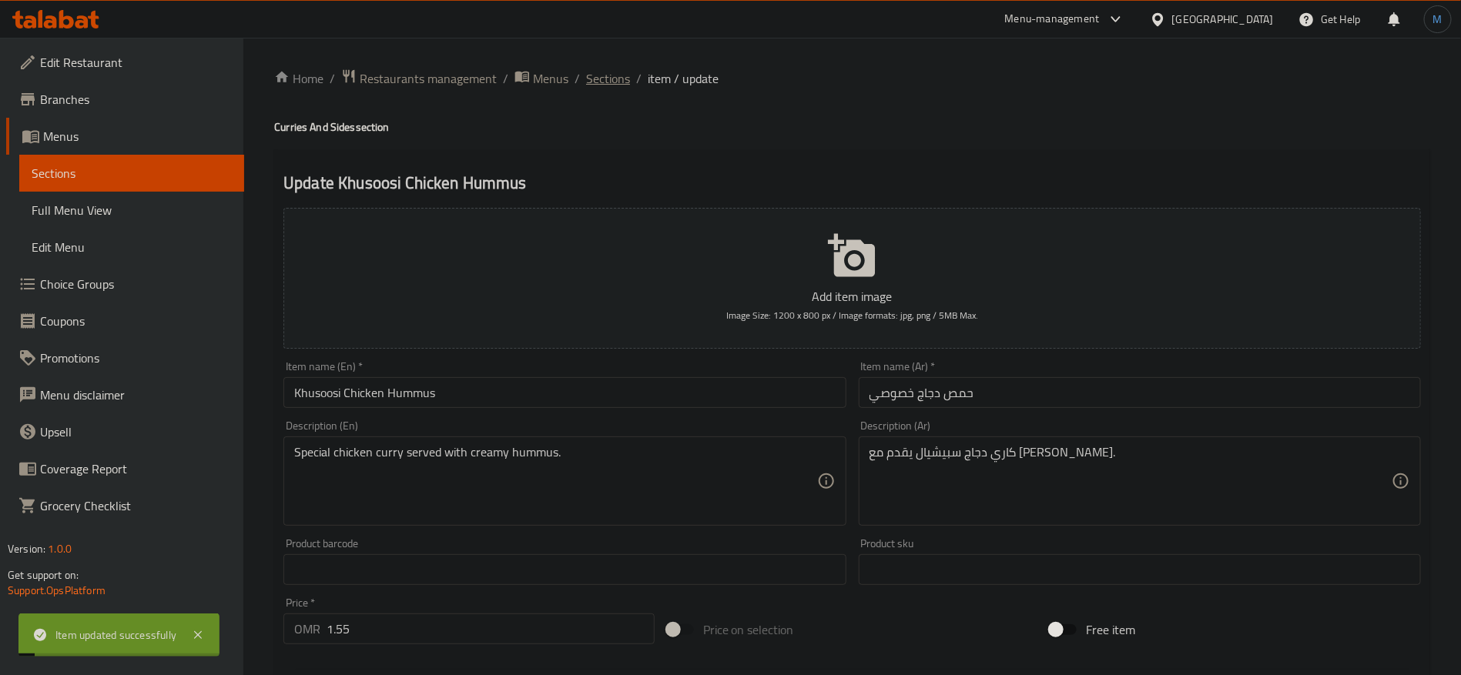
click at [599, 79] on span "Sections" at bounding box center [608, 78] width 44 height 18
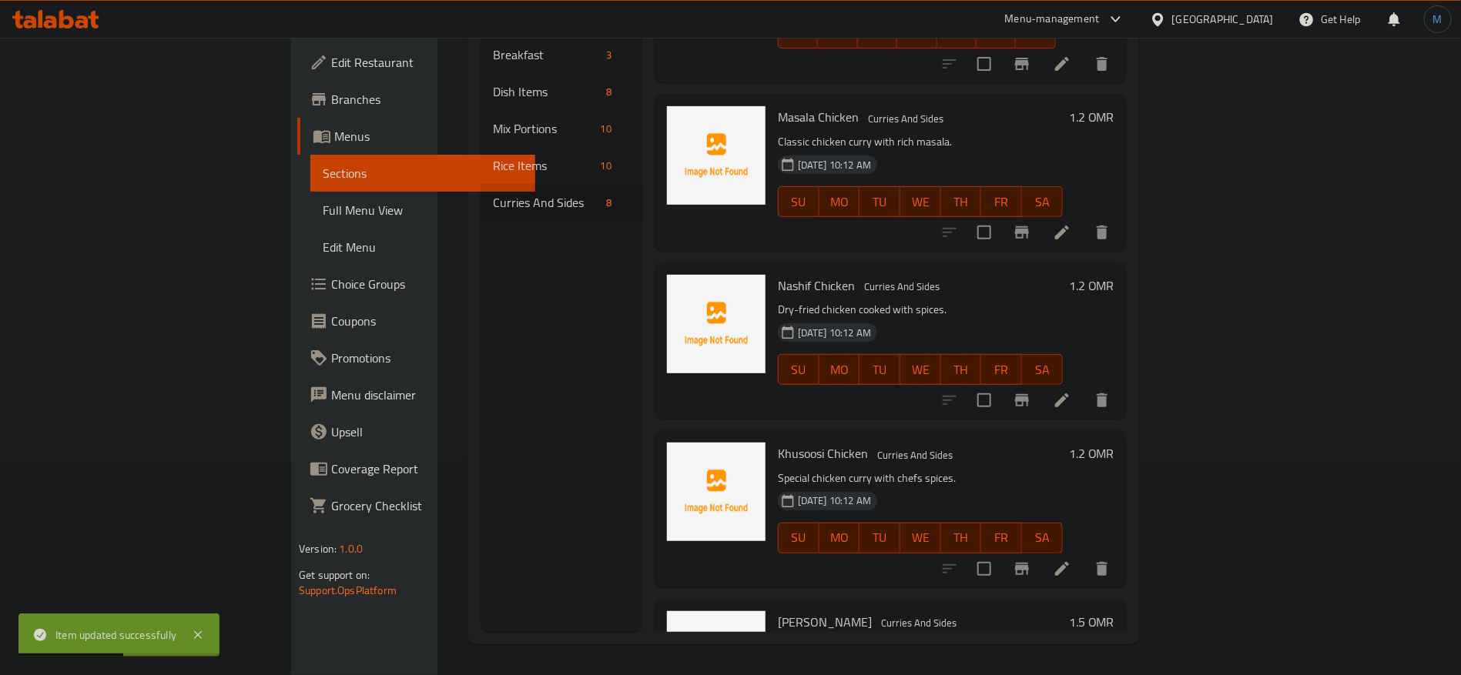
scroll to position [116, 0]
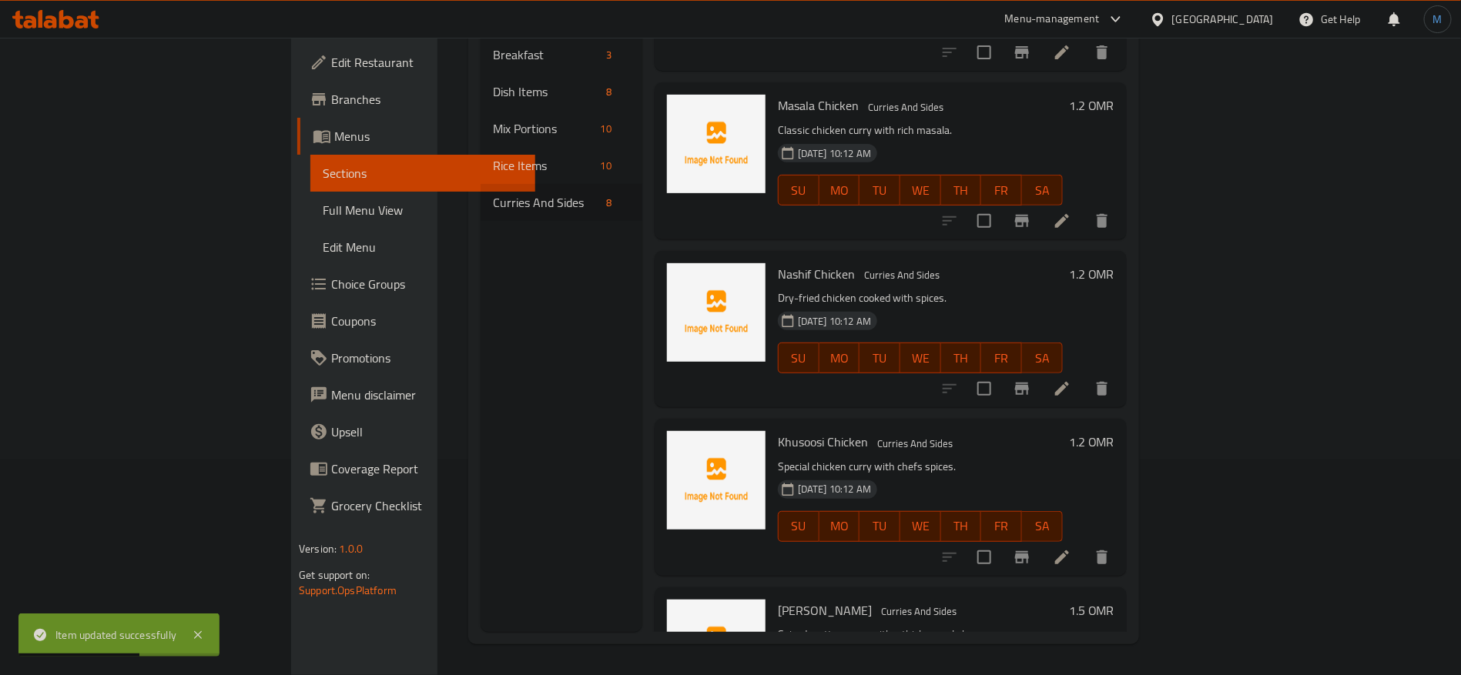
click at [1084, 544] on li at bounding box center [1061, 558] width 43 height 28
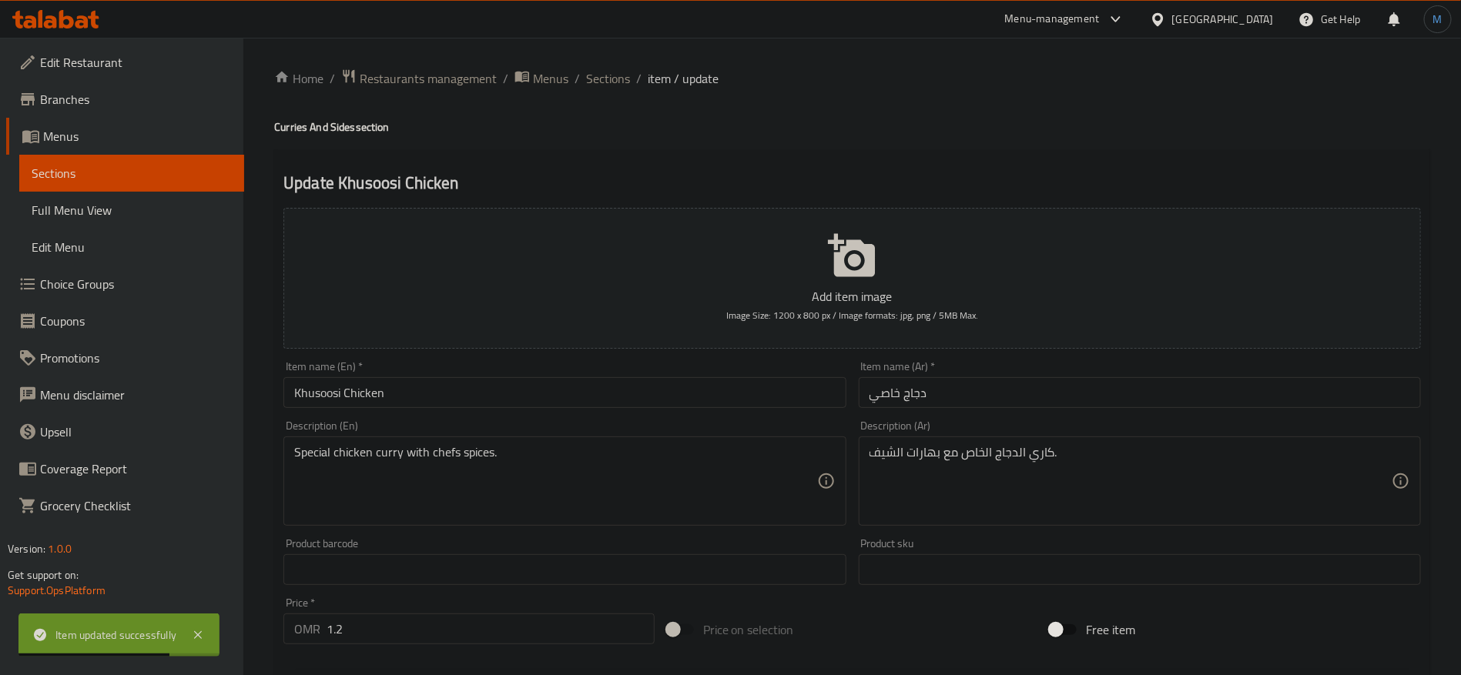
click at [996, 394] on input "دجاج خاصي" at bounding box center [1140, 392] width 562 height 31
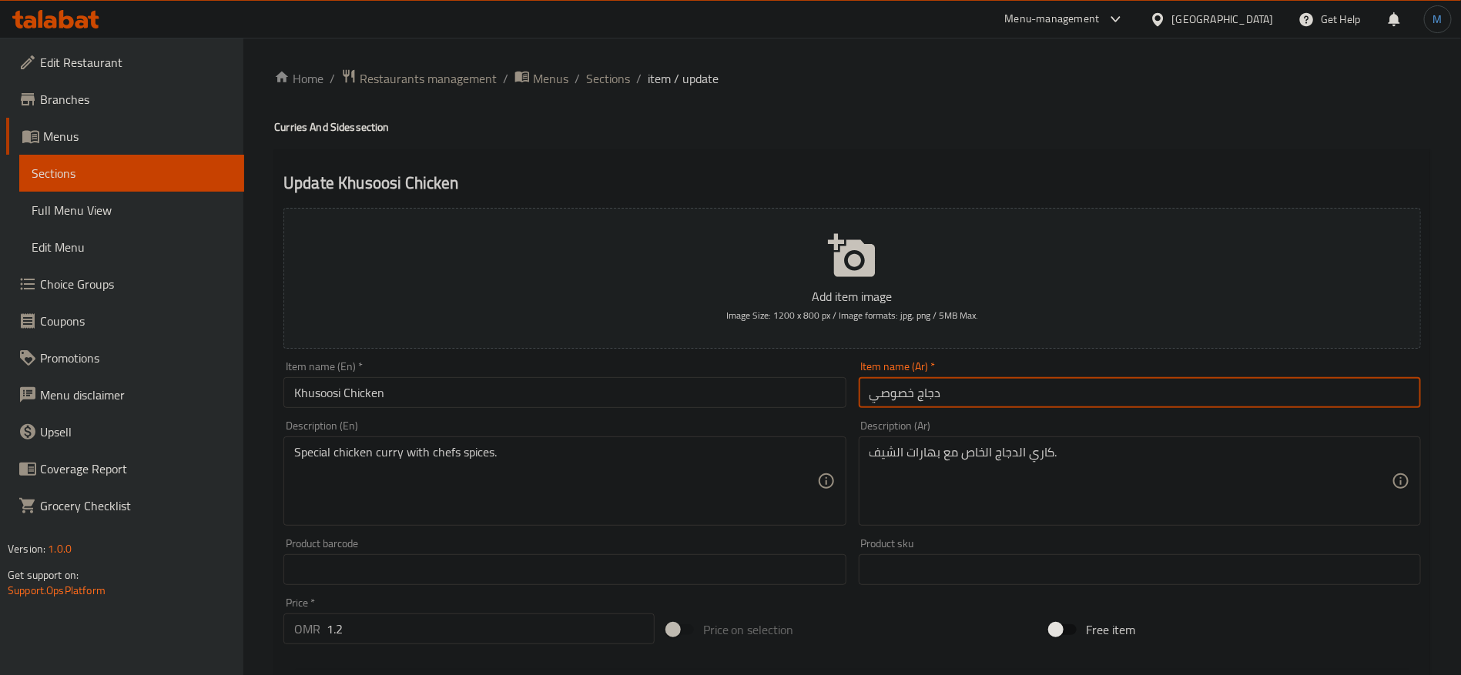
type input "دجاج خصوصي"
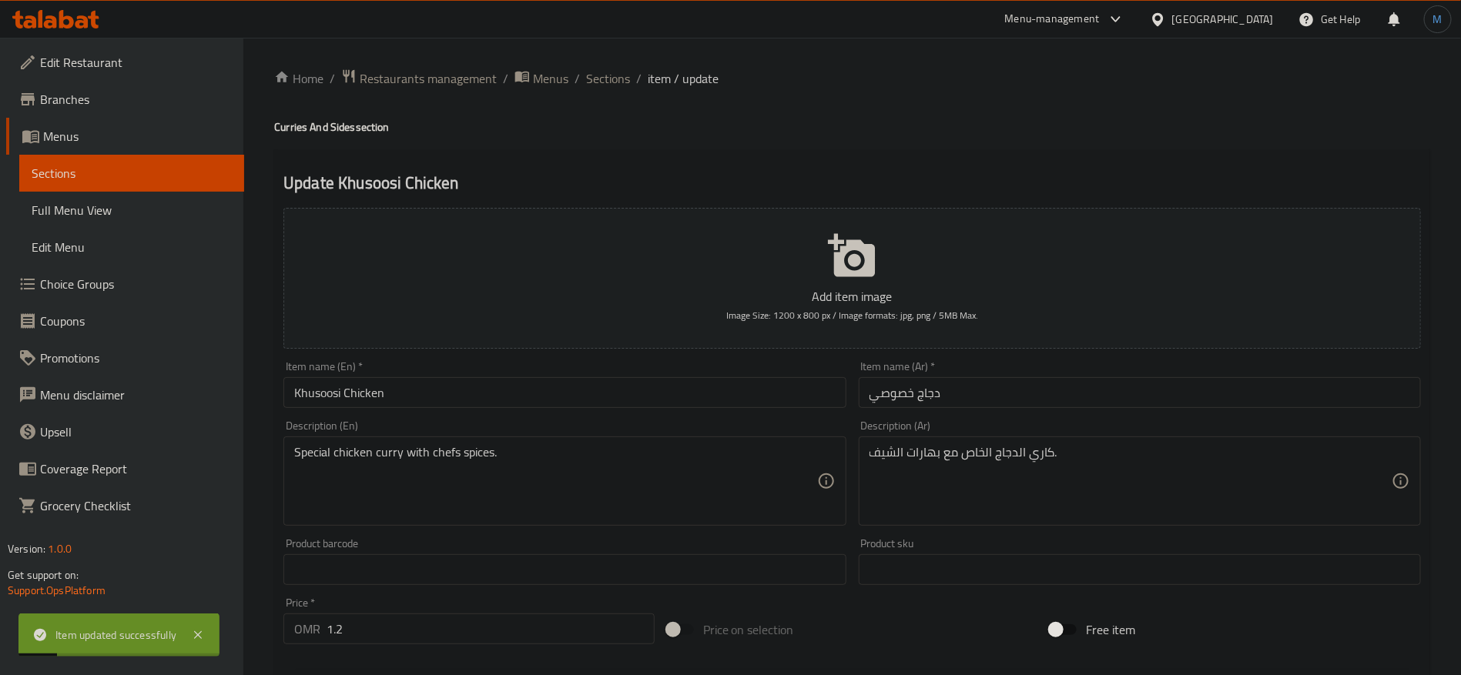
click at [611, 90] on div "Home / Restaurants management / Menus / Sections / item / update Curries And Si…" at bounding box center [852, 563] width 1156 height 989
click at [611, 85] on span "Sections" at bounding box center [608, 78] width 44 height 18
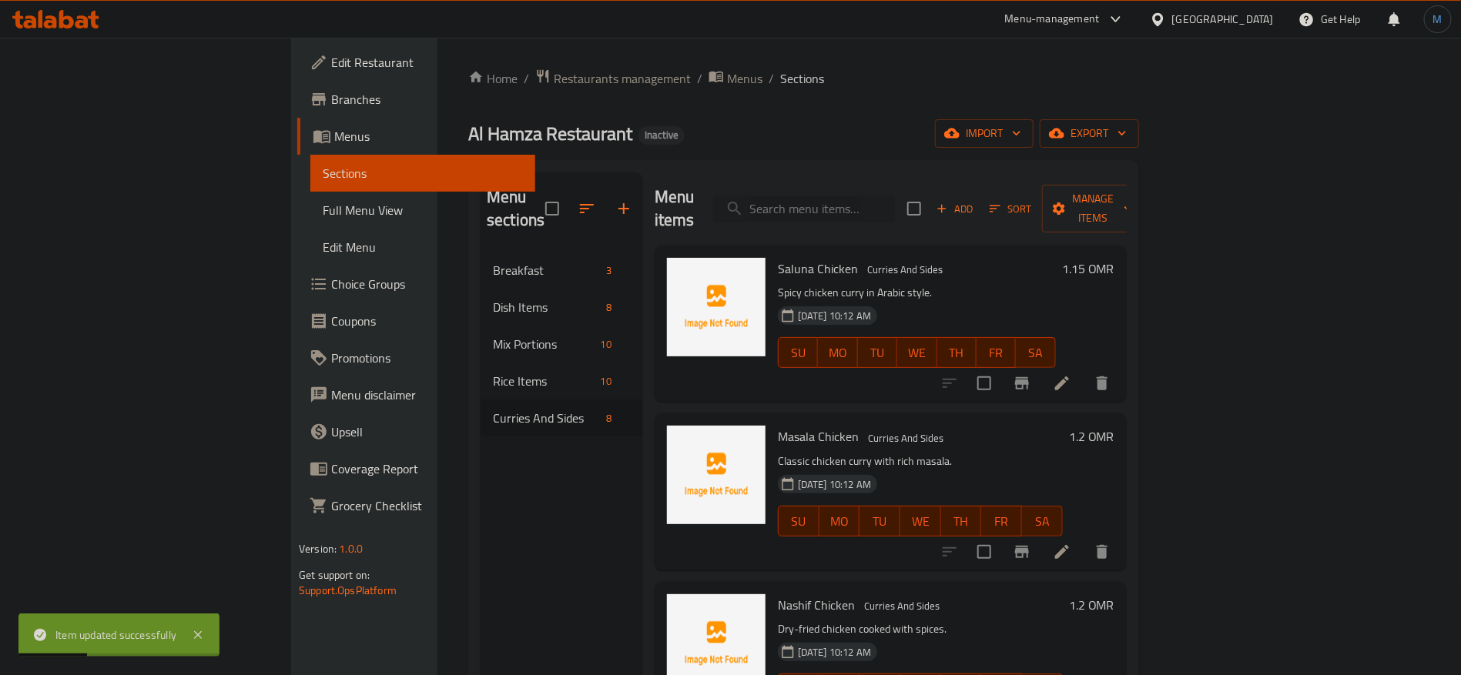
click at [895, 200] on input "search" at bounding box center [804, 209] width 182 height 27
paste input "Khusoosi"
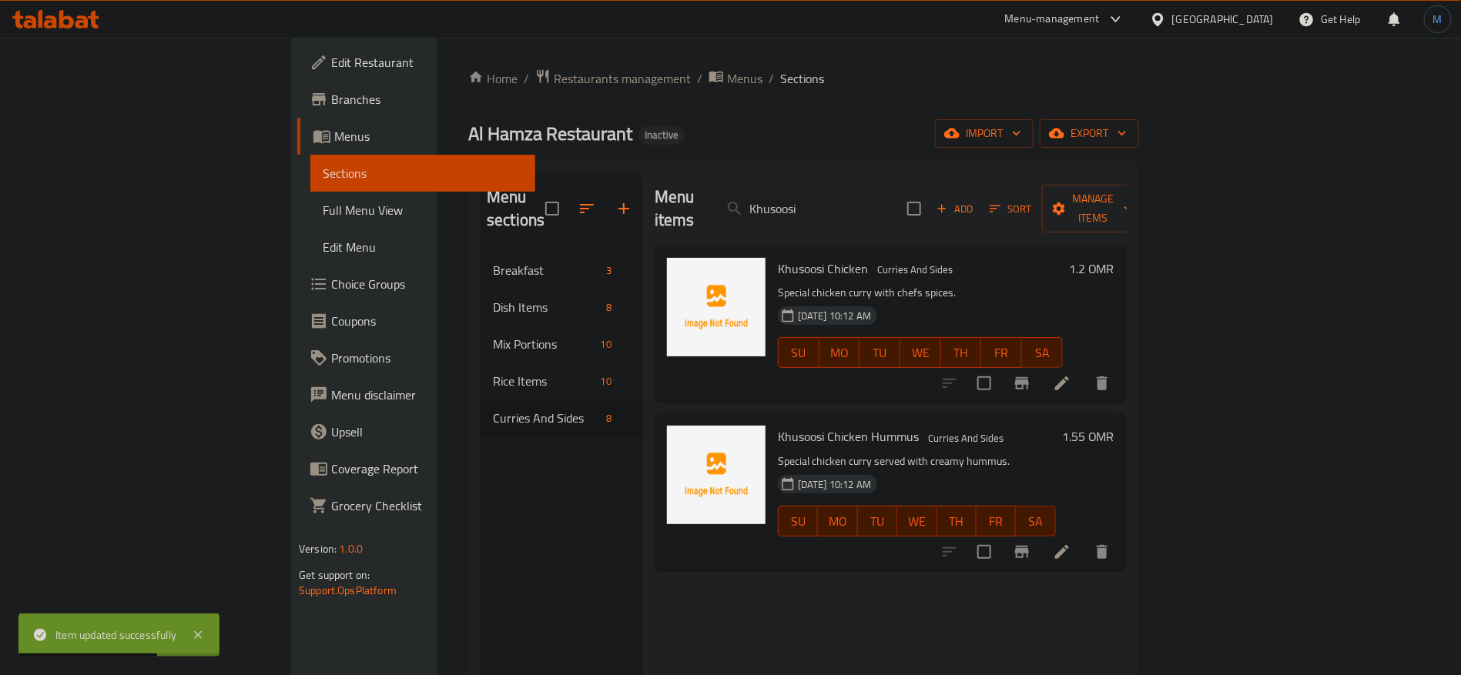
type input "Khusoosi"
click at [323, 214] on span "Full Menu View" at bounding box center [423, 210] width 200 height 18
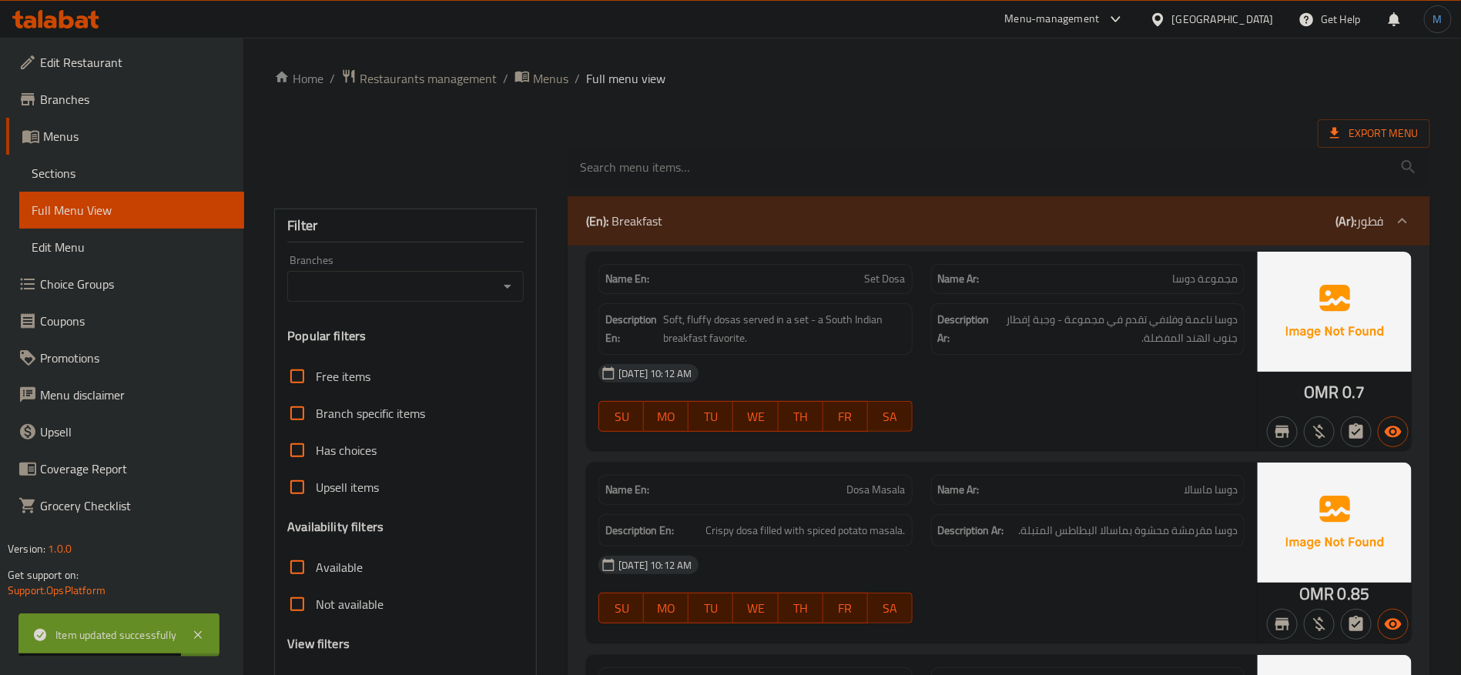
scroll to position [116, 0]
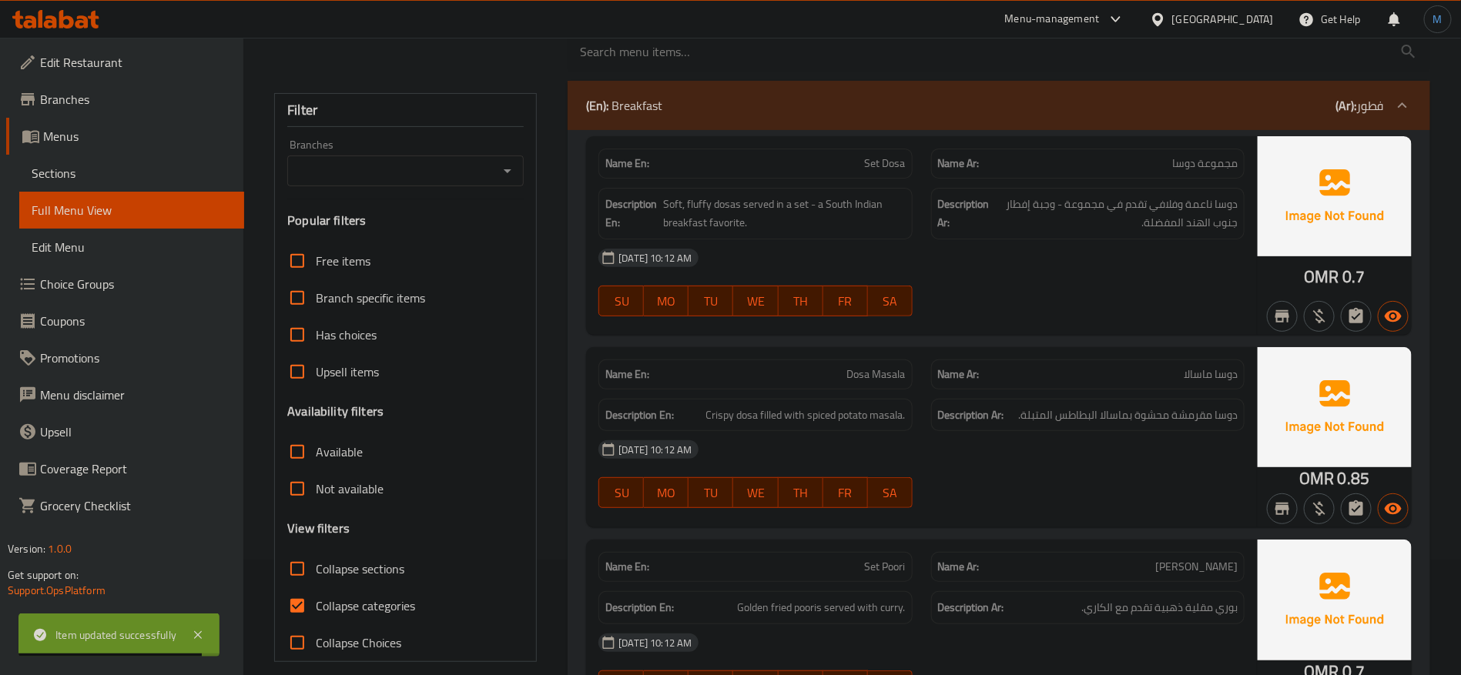
click at [398, 606] on span "Collapse categories" at bounding box center [365, 606] width 99 height 18
click at [316, 606] on input "Collapse categories" at bounding box center [297, 606] width 37 height 37
checkbox input "false"
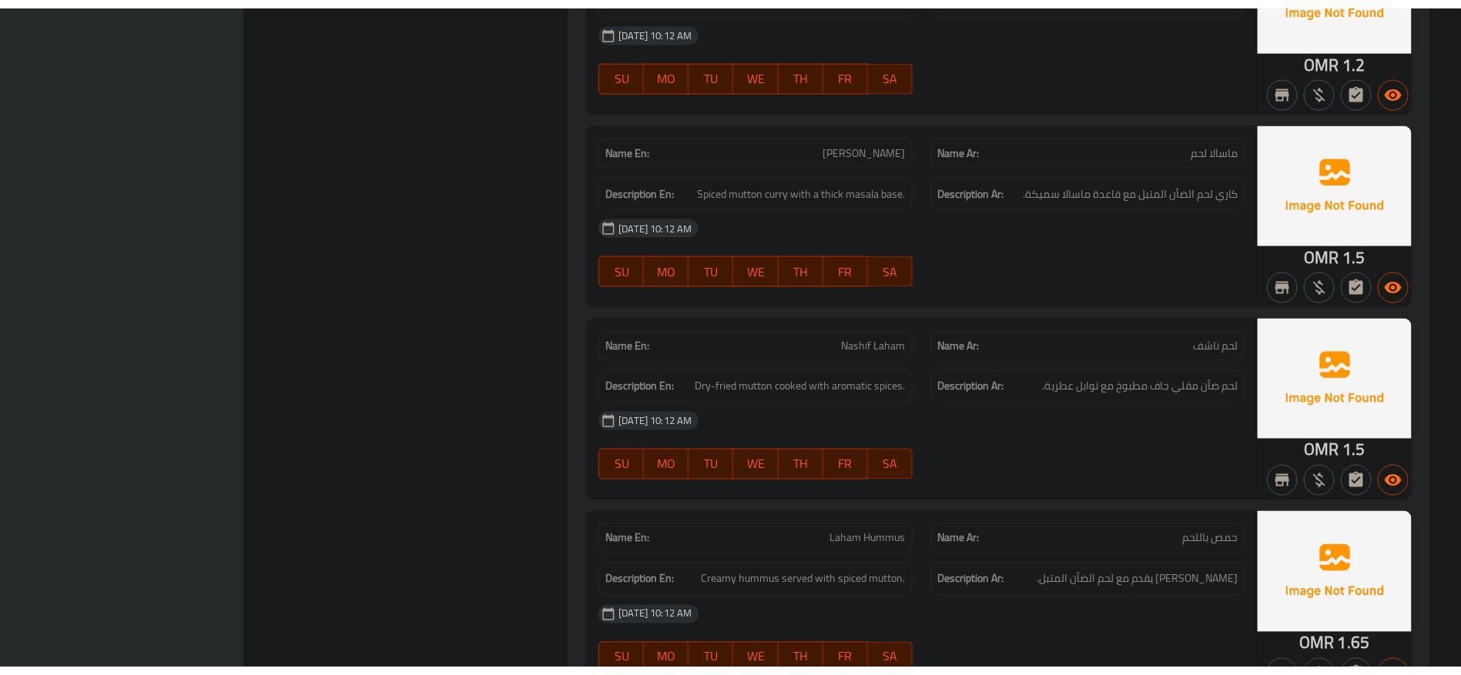
scroll to position [10119, 0]
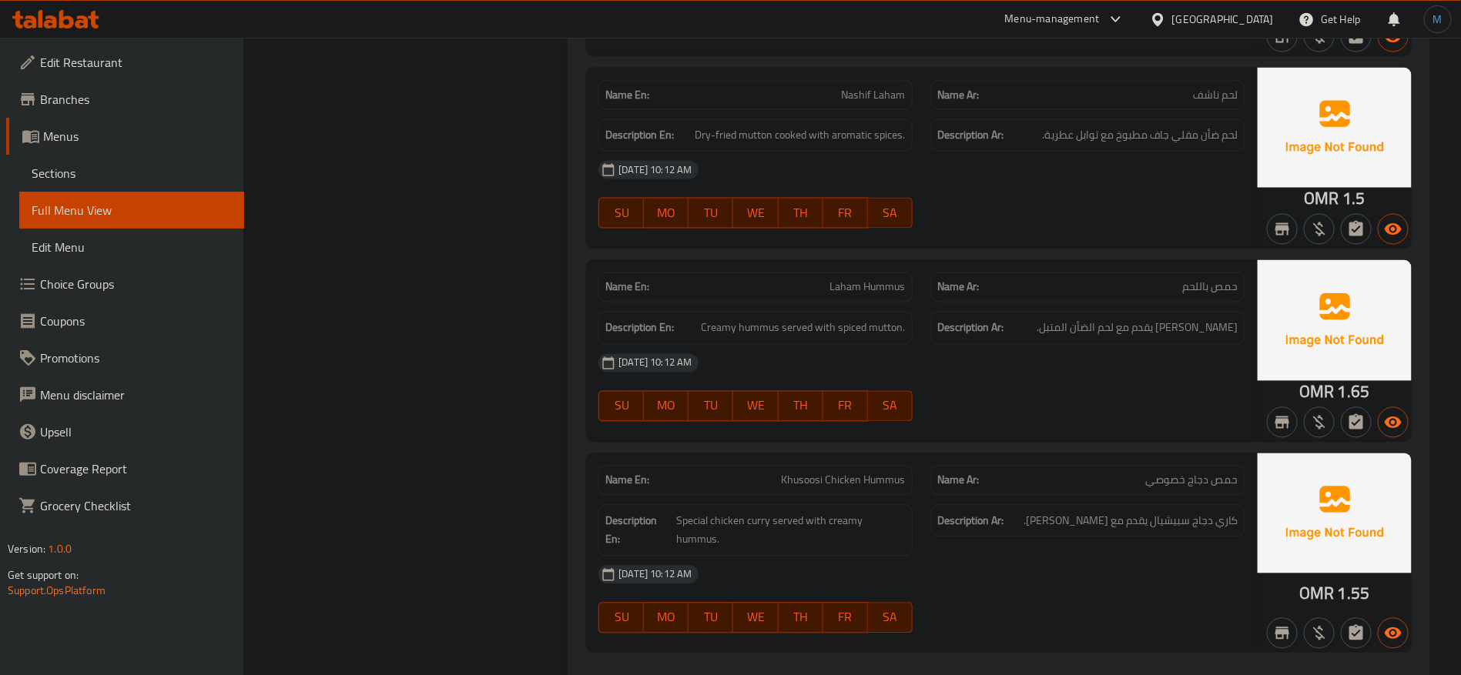
click at [172, 109] on link "Branches" at bounding box center [125, 99] width 238 height 37
